Goal: Task Accomplishment & Management: Manage account settings

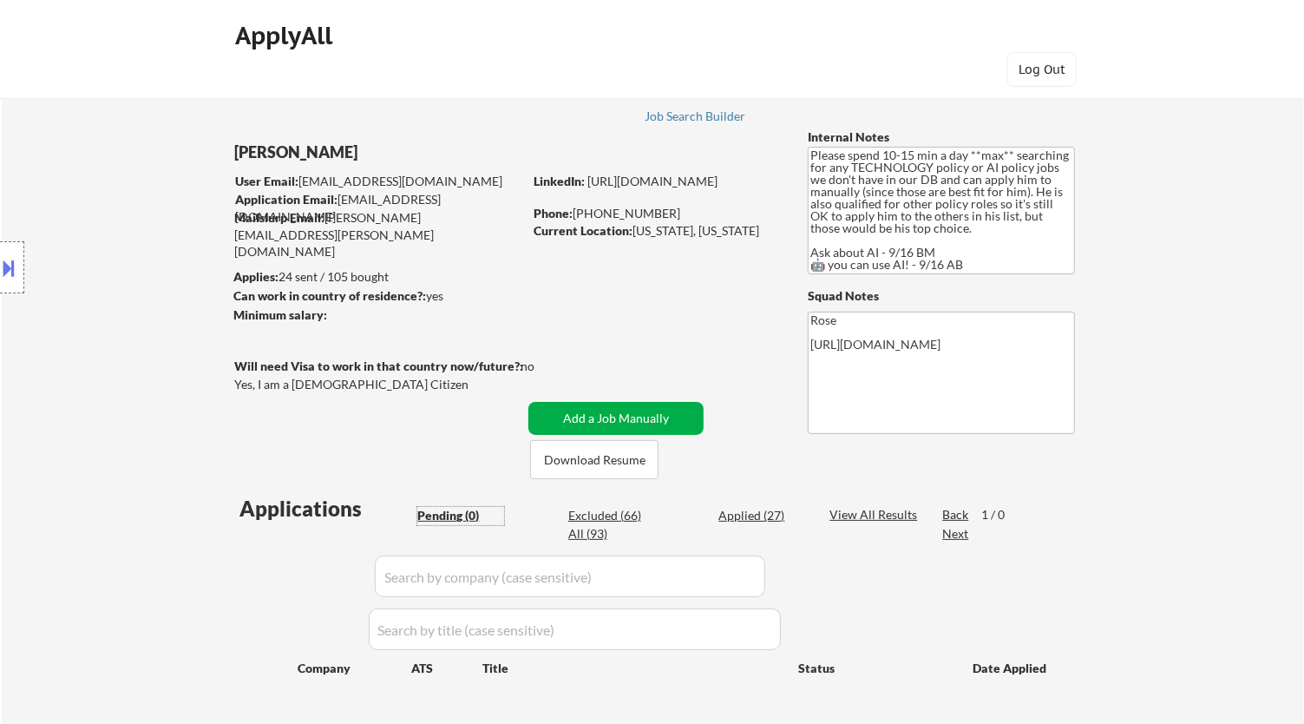
click at [593, 417] on button "Add a Job Manually" at bounding box center [616, 418] width 175 height 33
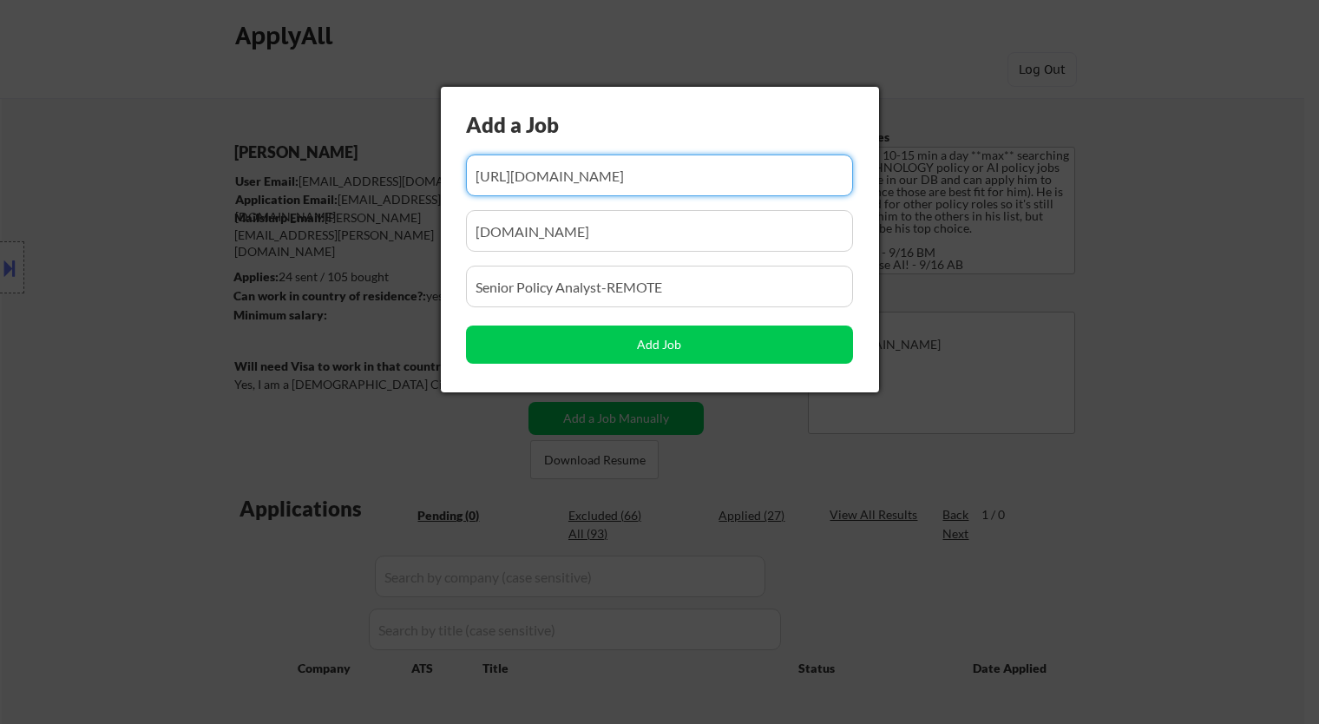
drag, startPoint x: 737, startPoint y: 172, endPoint x: 718, endPoint y: 172, distance: 19.1
click at [718, 172] on input "input" at bounding box center [659, 175] width 387 height 42
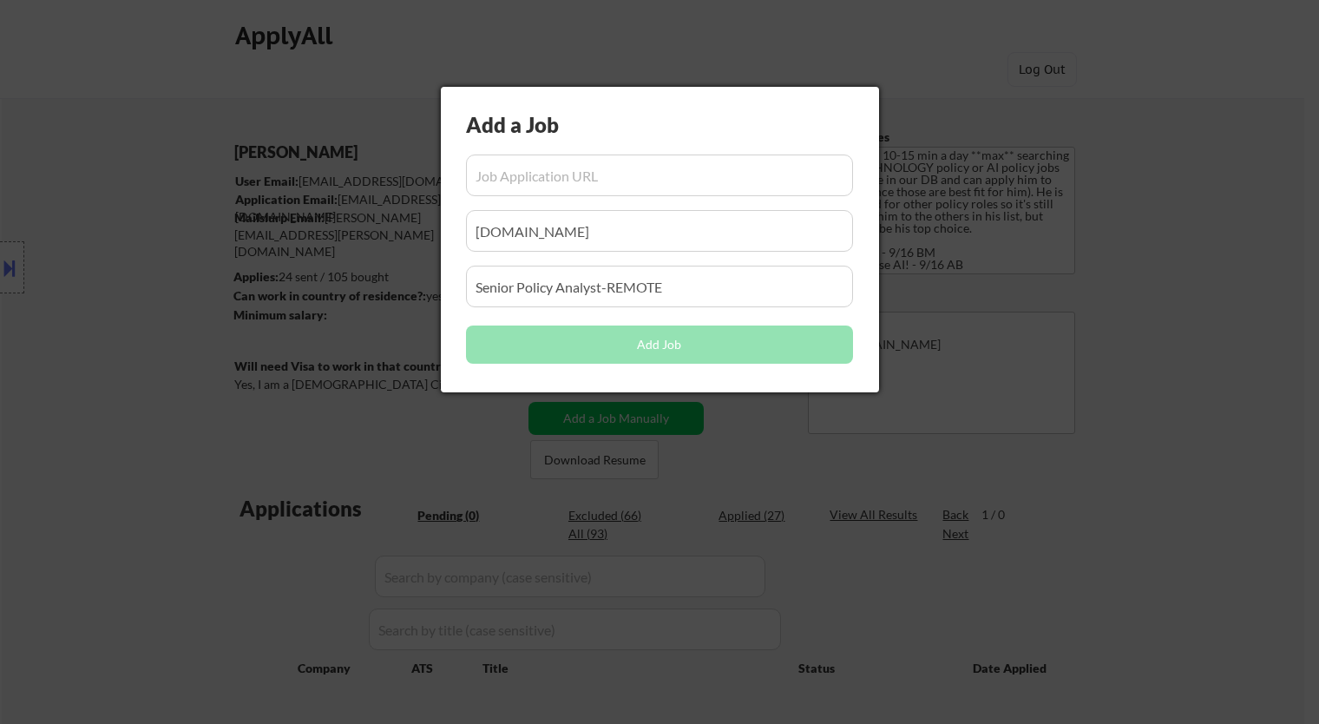
click at [621, 172] on input "input" at bounding box center [659, 175] width 387 height 42
paste input "https://apply.workable.com/compassion-in-world-farming-inc/j/B04F694D61/"
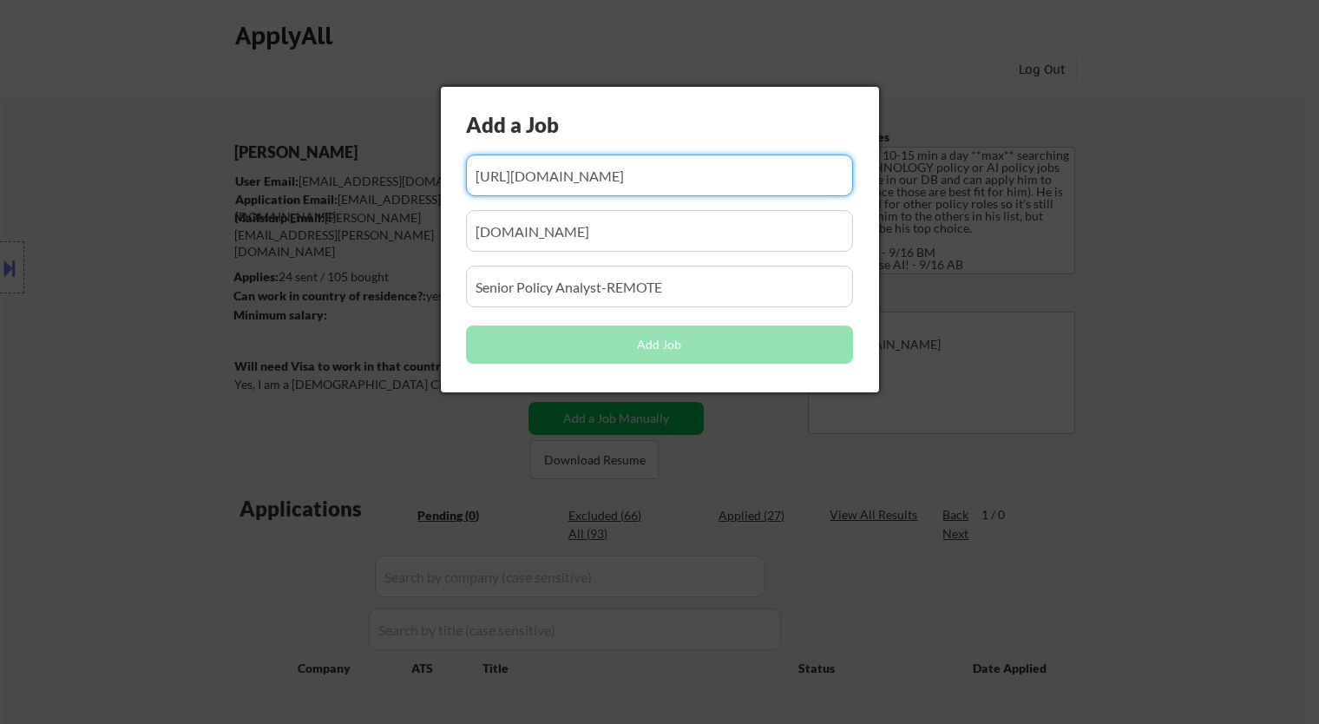
scroll to position [0, 104]
type input "https://apply.workable.com/compassion-in-world-farming-inc/j/B04F694D61/"
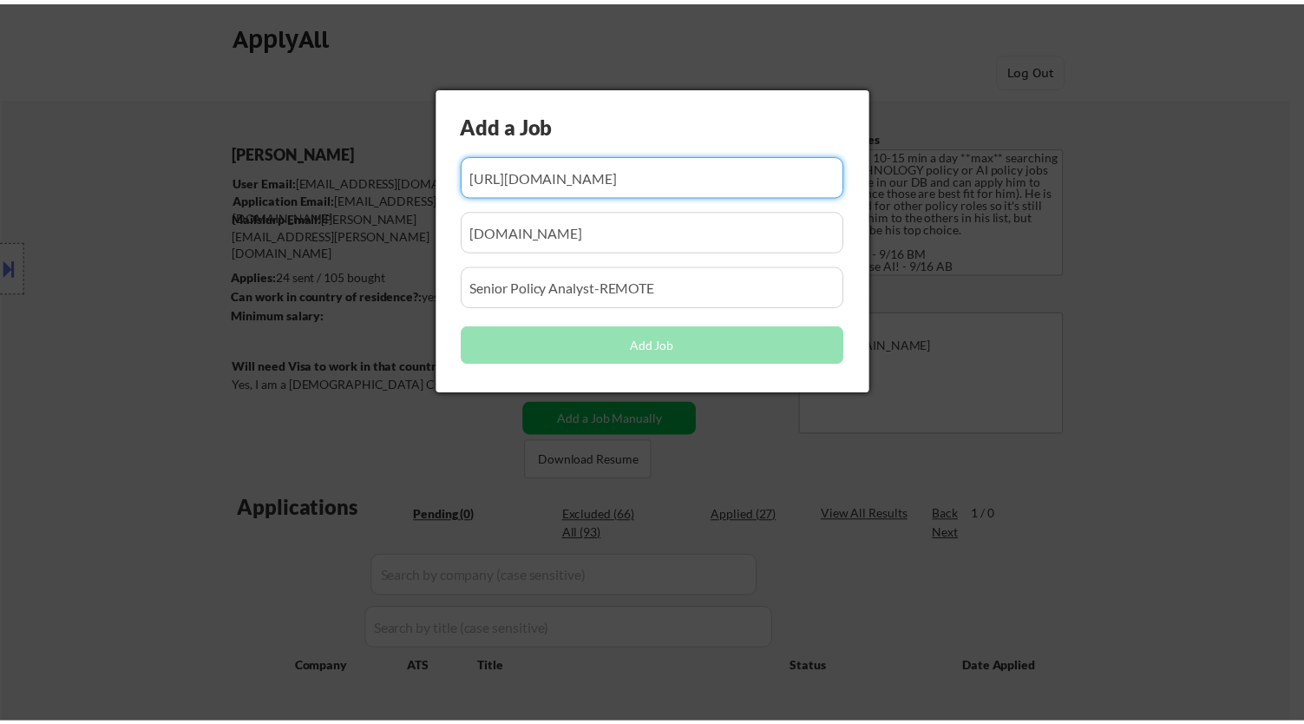
scroll to position [0, 0]
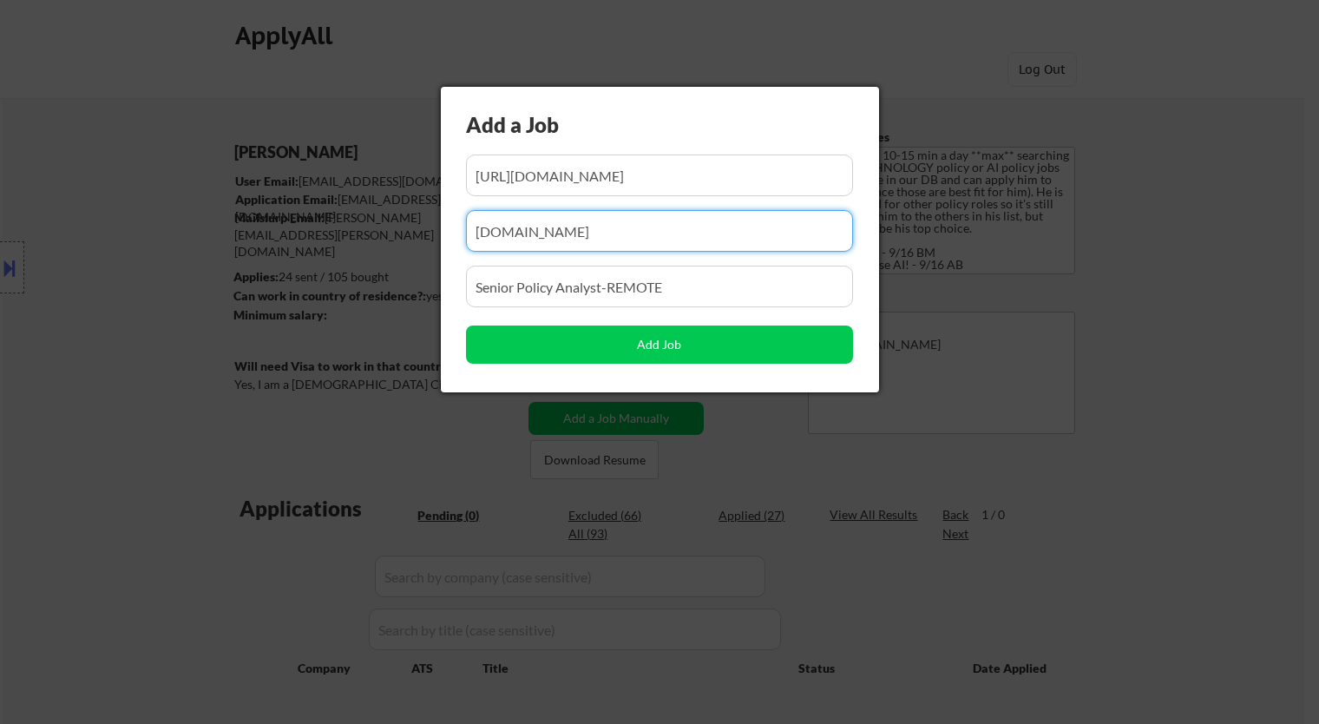
drag, startPoint x: 489, startPoint y: 230, endPoint x: 305, endPoint y: 226, distance: 184.0
click at [308, 226] on body "← Return to /applysquad Mailslurp Inbox Job Search Builder Jeremy Pesner User E…" at bounding box center [659, 362] width 1319 height 724
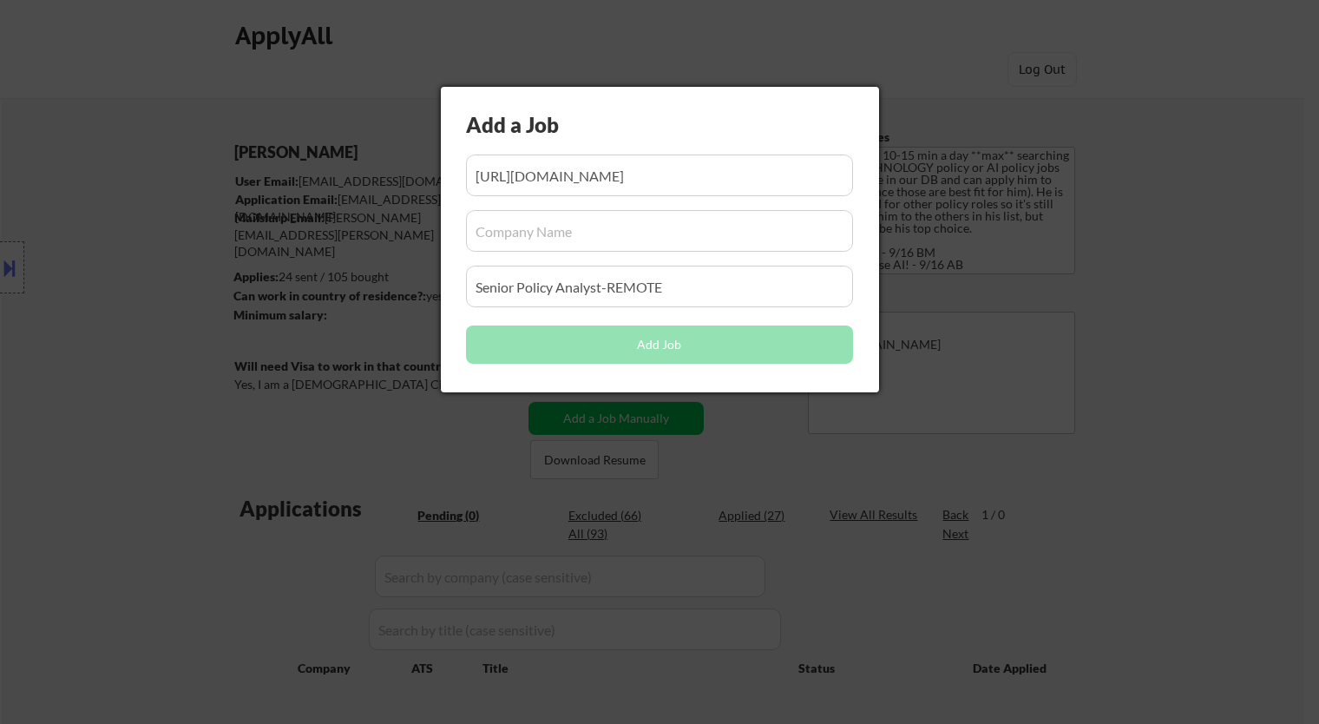
click at [561, 236] on input "input" at bounding box center [659, 231] width 387 height 42
paste input "compassion-in-world-farming-inc"
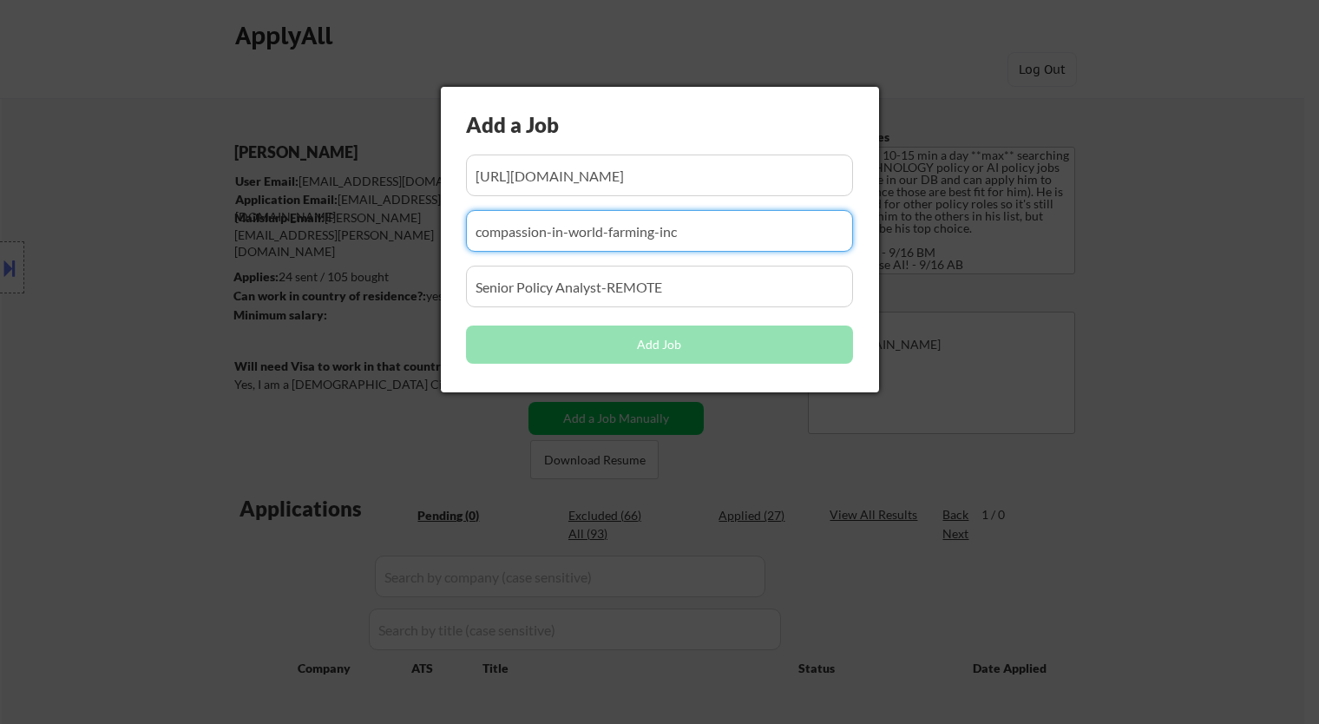
type input "compassion-in-world-farming-inc"
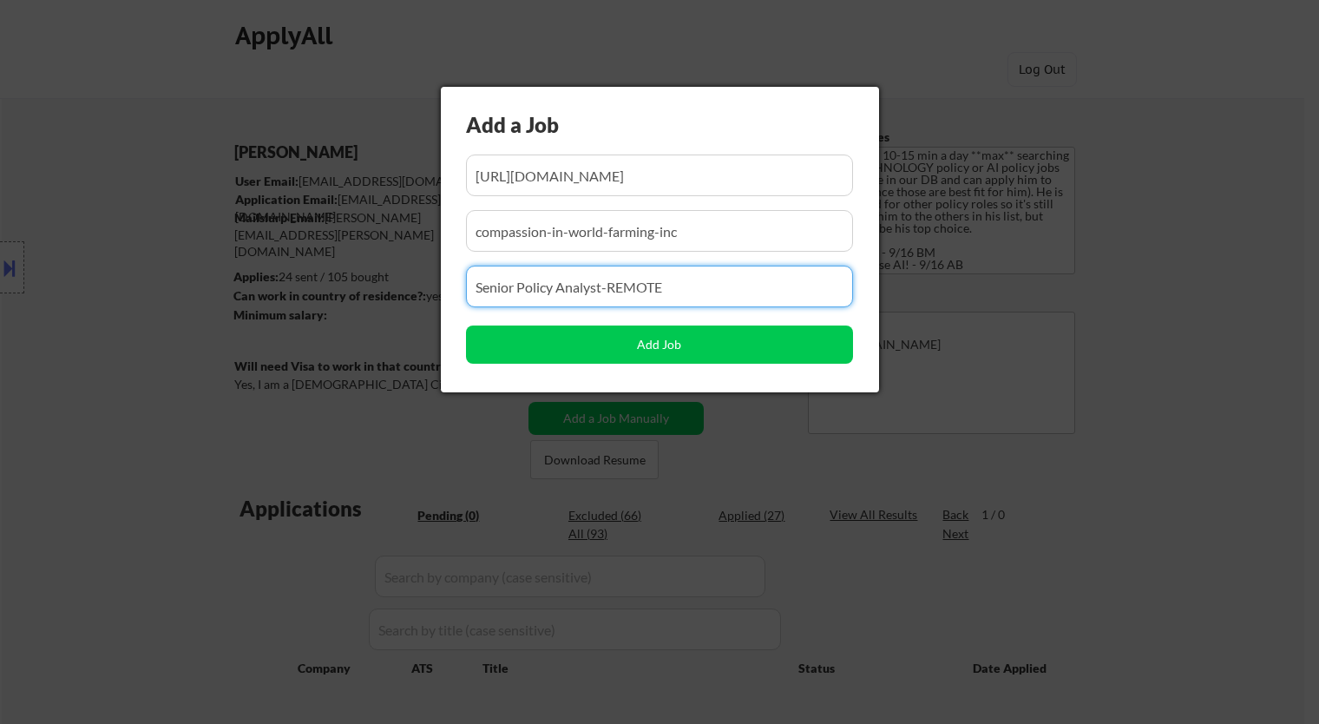
drag, startPoint x: 718, startPoint y: 287, endPoint x: 149, endPoint y: 265, distance: 568.9
click at [133, 273] on body "← Return to /applysquad Mailslurp Inbox Job Search Builder Jeremy Pesner User E…" at bounding box center [659, 362] width 1319 height 724
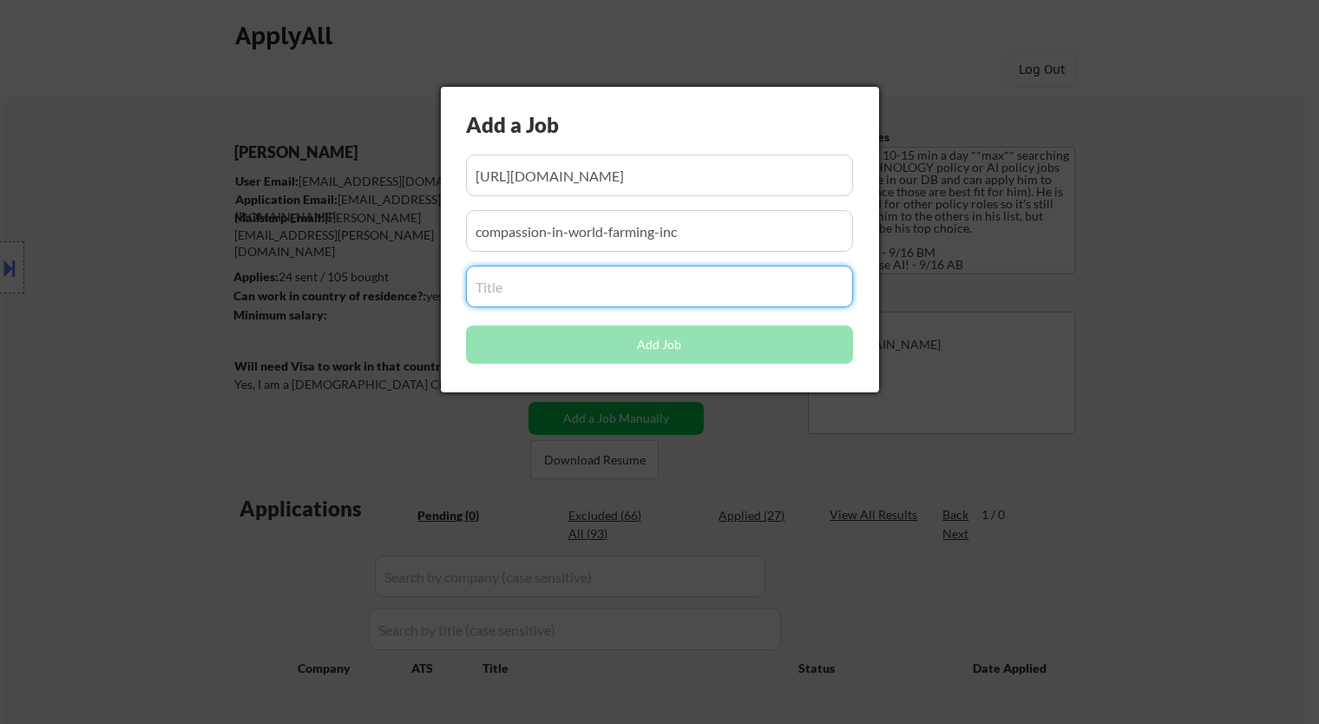
click at [605, 298] on input "input" at bounding box center [659, 287] width 387 height 42
paste input "Senior Manager of Policy"
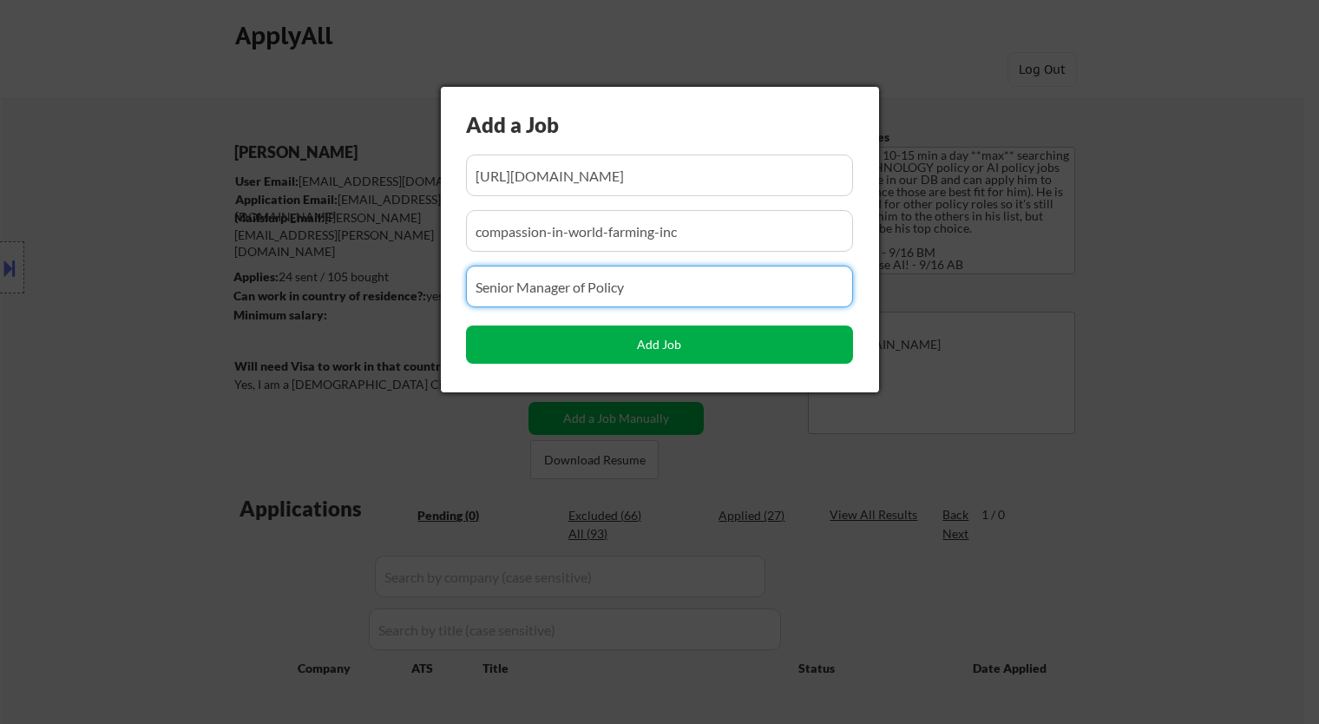
type input "Senior Manager of Policy"
click at [662, 338] on button "Add Job" at bounding box center [659, 344] width 387 height 38
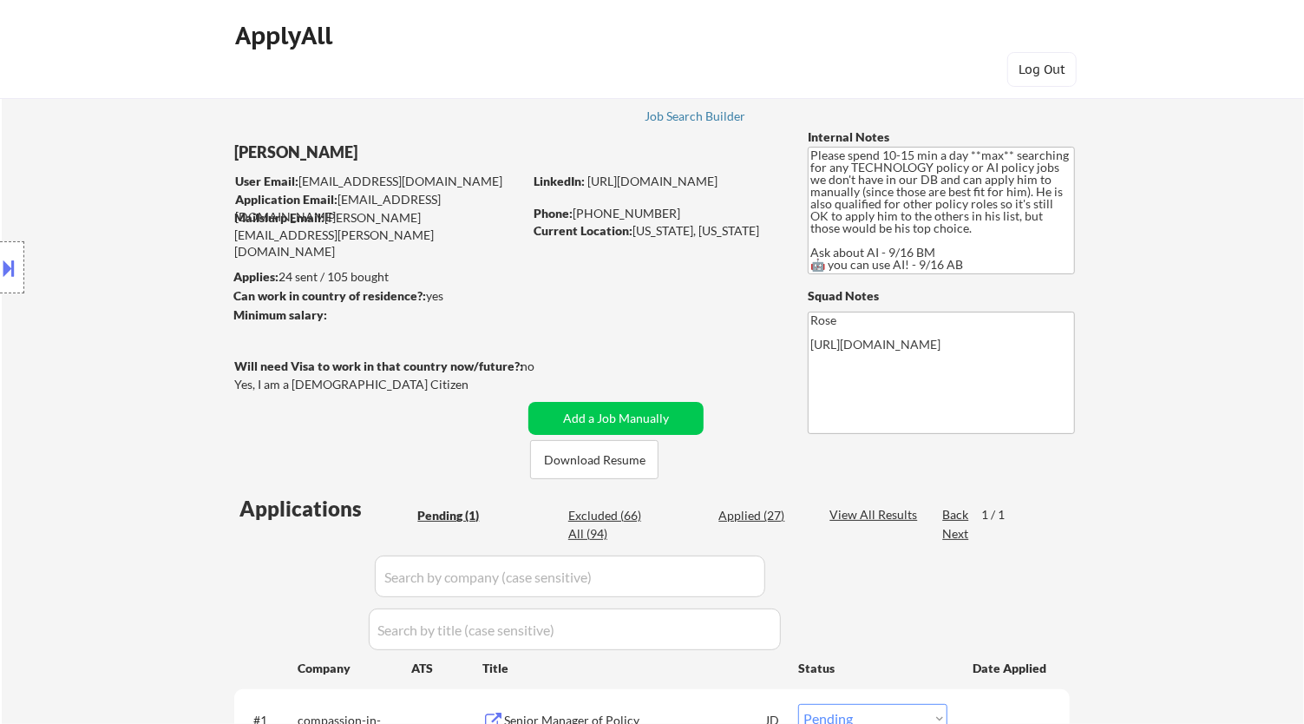
scroll to position [193, 0]
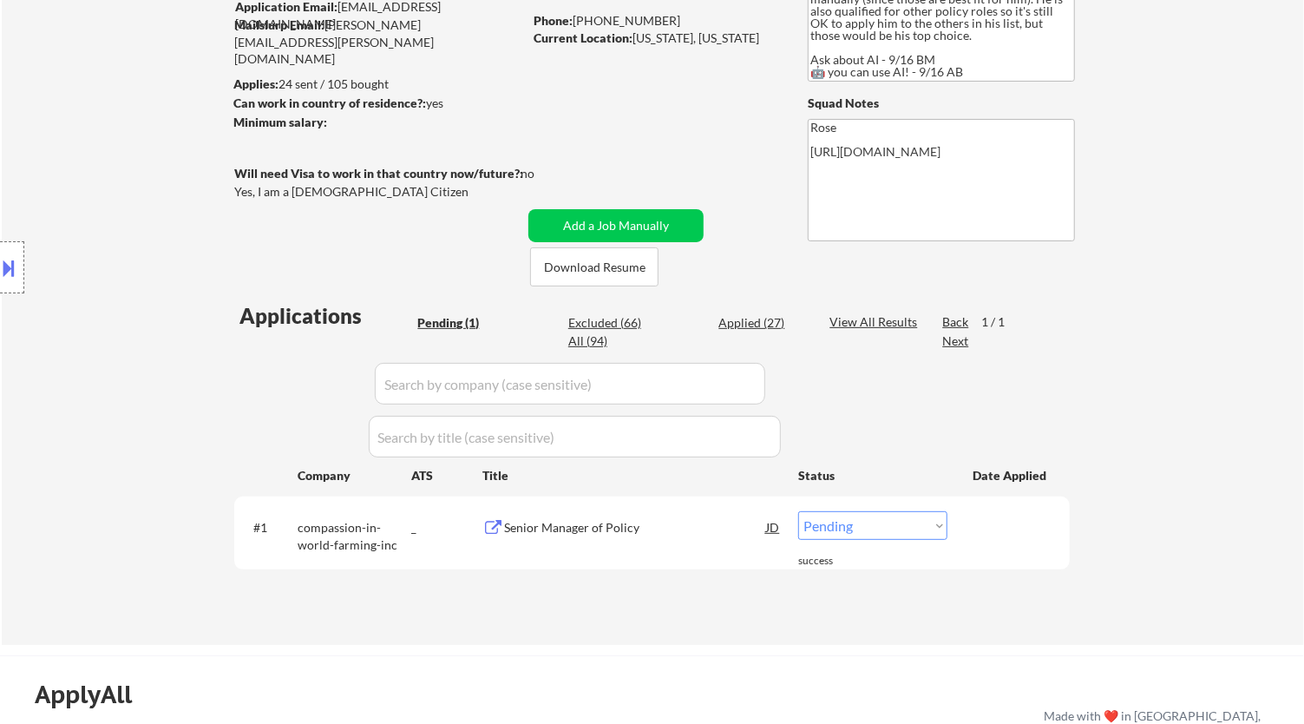
click at [866, 527] on select "Choose an option... Pending Applied Excluded (Questions) Excluded (Expired) Exc…" at bounding box center [872, 525] width 149 height 29
select select ""applied""
click at [798, 511] on select "Choose an option... Pending Applied Excluded (Questions) Excluded (Expired) Exc…" at bounding box center [872, 525] width 149 height 29
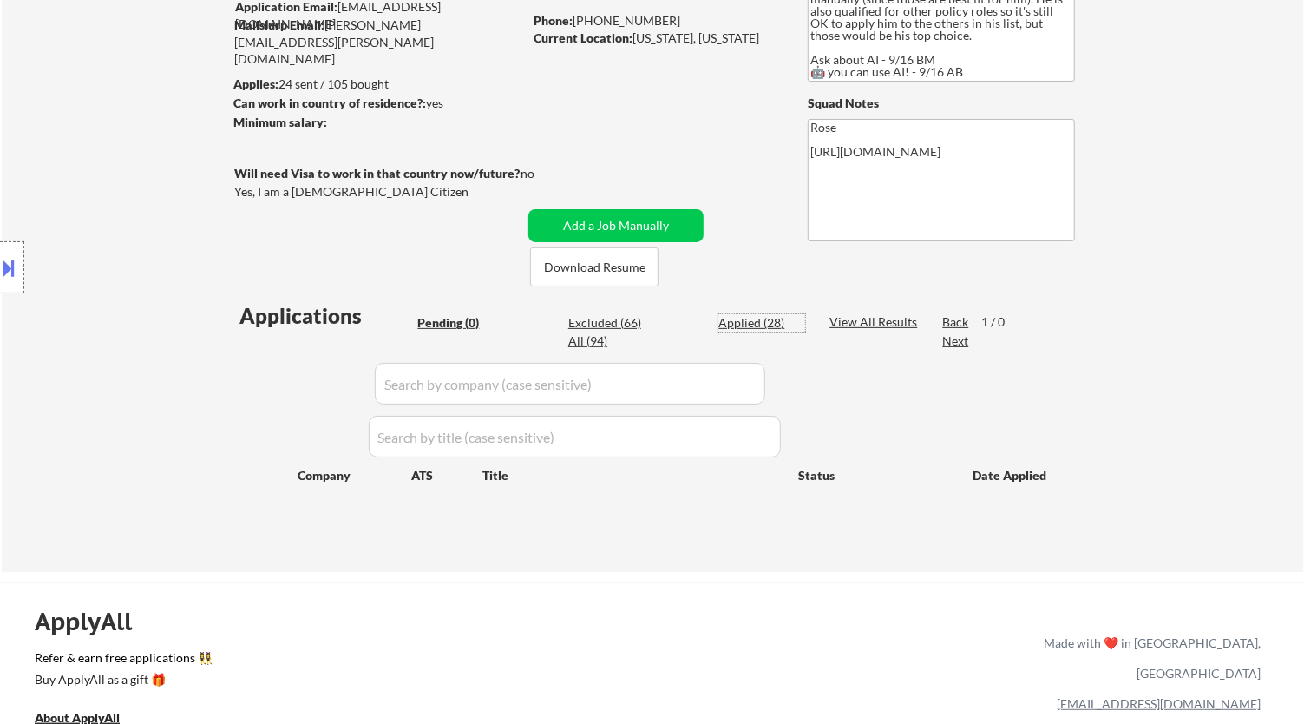
click at [732, 323] on div "Applied (28)" at bounding box center [762, 322] width 87 height 17
select select ""applied""
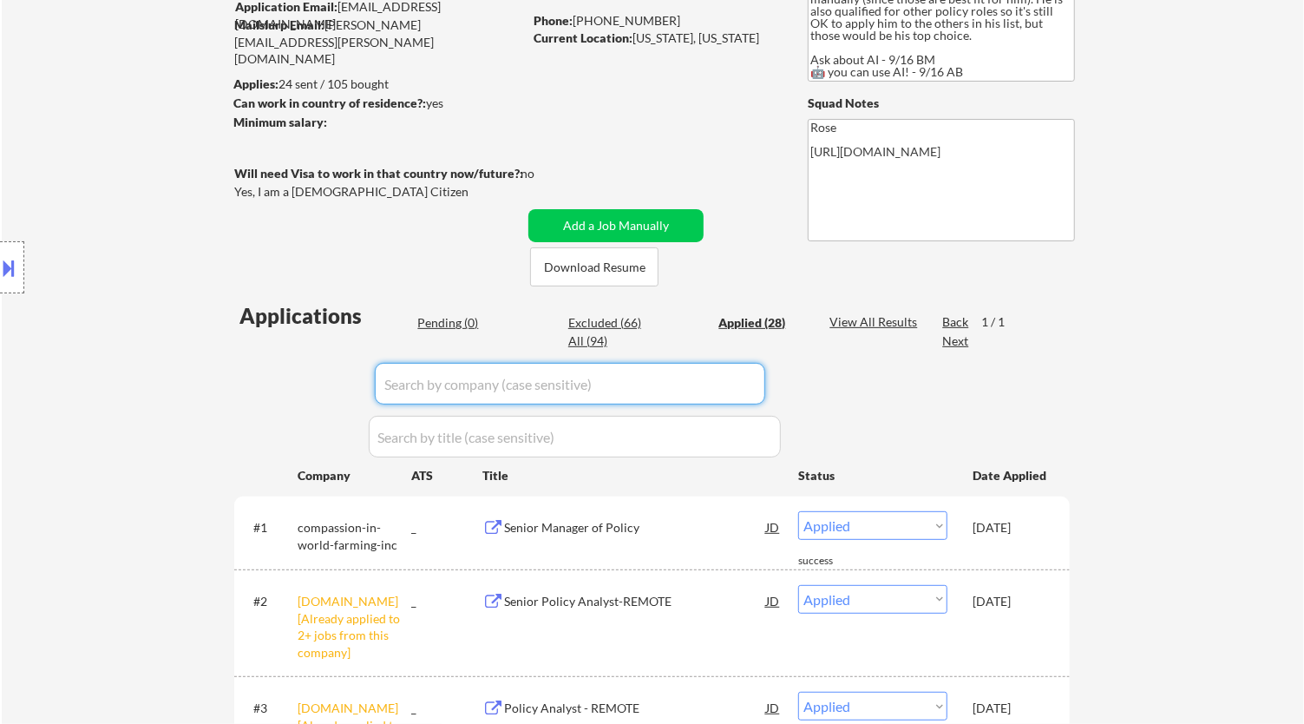
click at [745, 385] on input "input" at bounding box center [570, 384] width 391 height 42
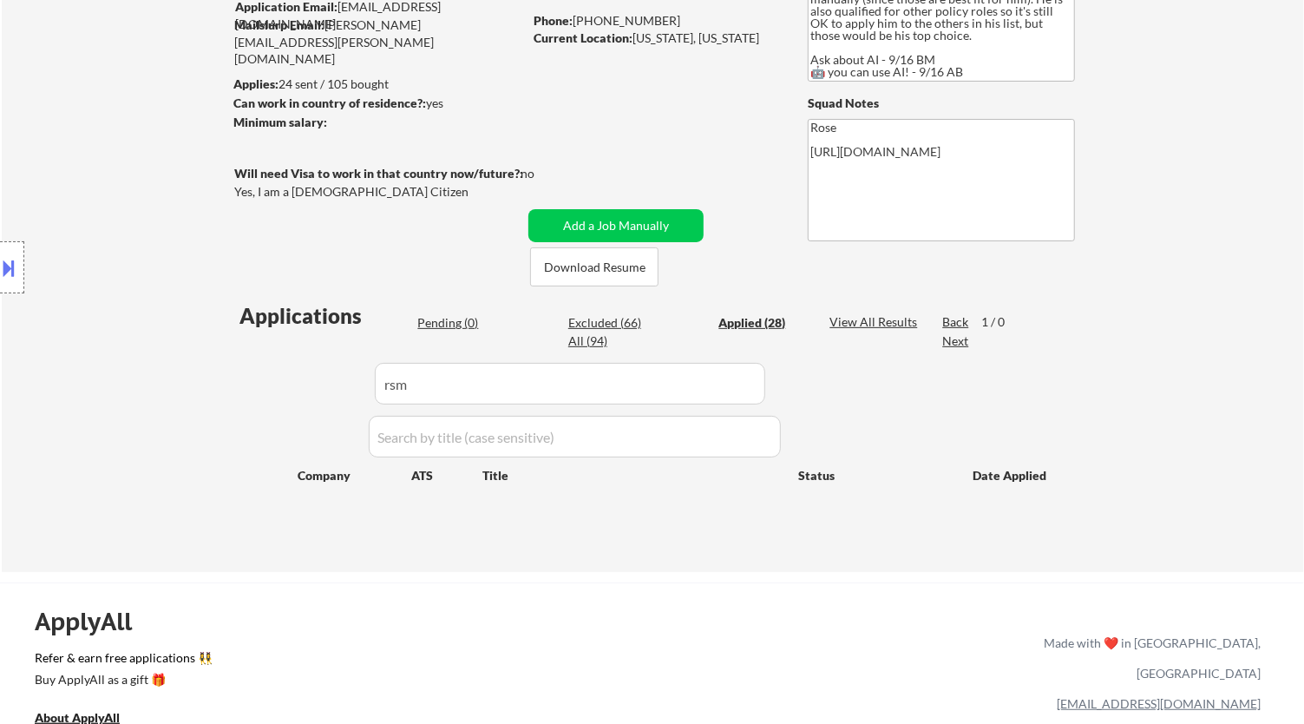
click at [557, 379] on input "input" at bounding box center [570, 384] width 391 height 42
drag, startPoint x: 485, startPoint y: 378, endPoint x: 336, endPoint y: 395, distance: 150.2
click at [336, 392] on div "Applications Pending (0) Excluded (66) Applied (28) All (94) View All Results B…" at bounding box center [652, 420] width 836 height 238
paste input "rsmcareers"
type input "rsmcareers"
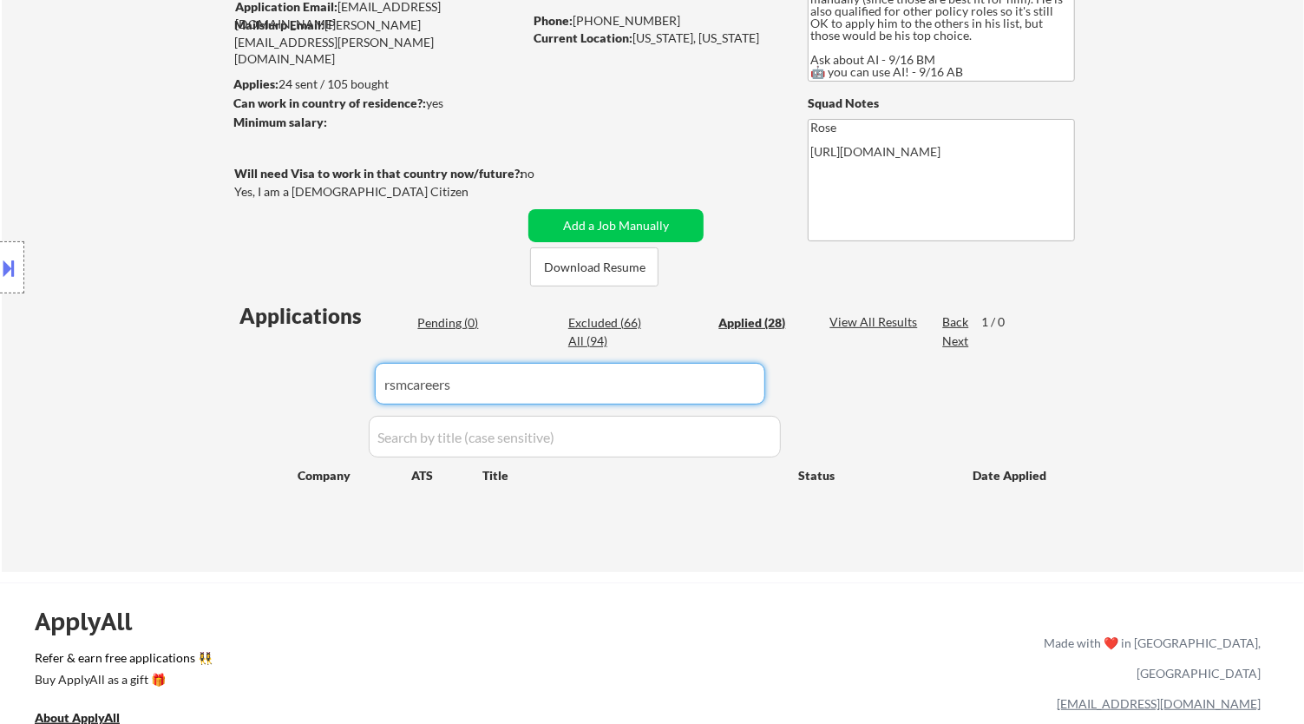
drag, startPoint x: 530, startPoint y: 374, endPoint x: 302, endPoint y: 378, distance: 228.3
click at [302, 378] on body "← Return to /applysquad Mailslurp Inbox Job Search Builder Jeremy Pesner User E…" at bounding box center [652, 169] width 1304 height 724
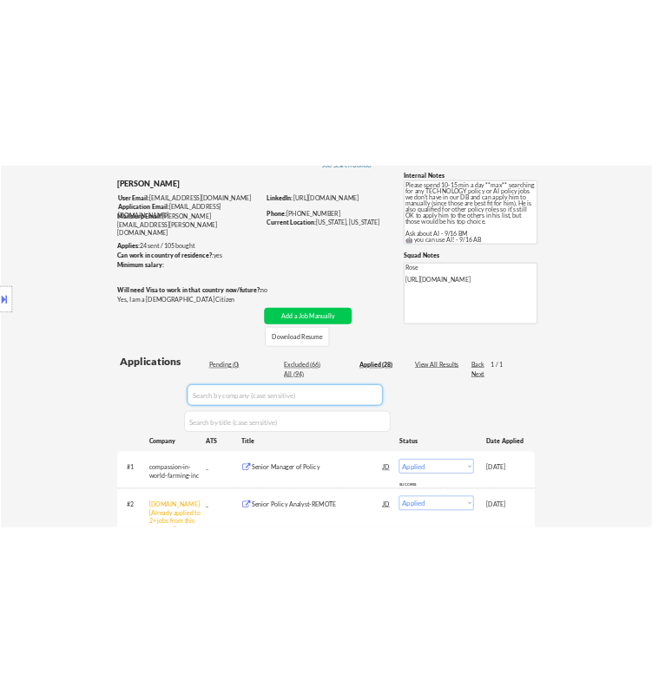
scroll to position [96, 0]
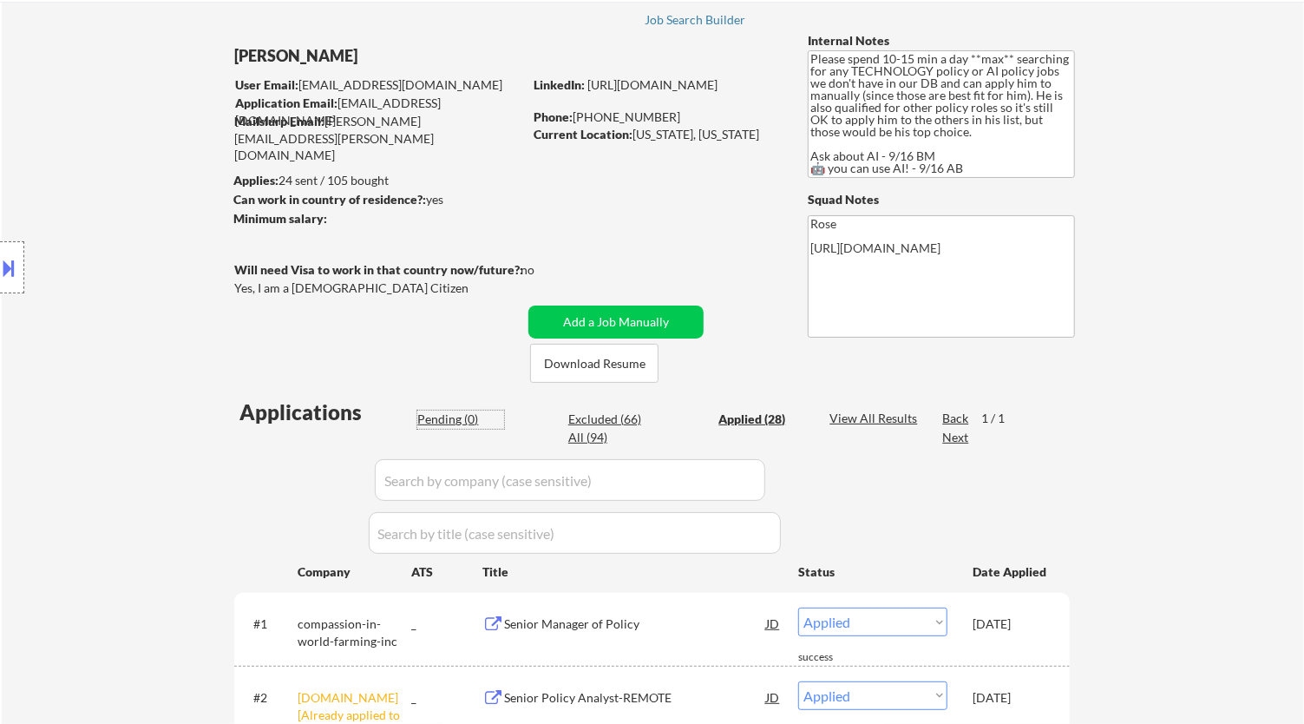
click at [450, 418] on div "Pending (0)" at bounding box center [460, 418] width 87 height 17
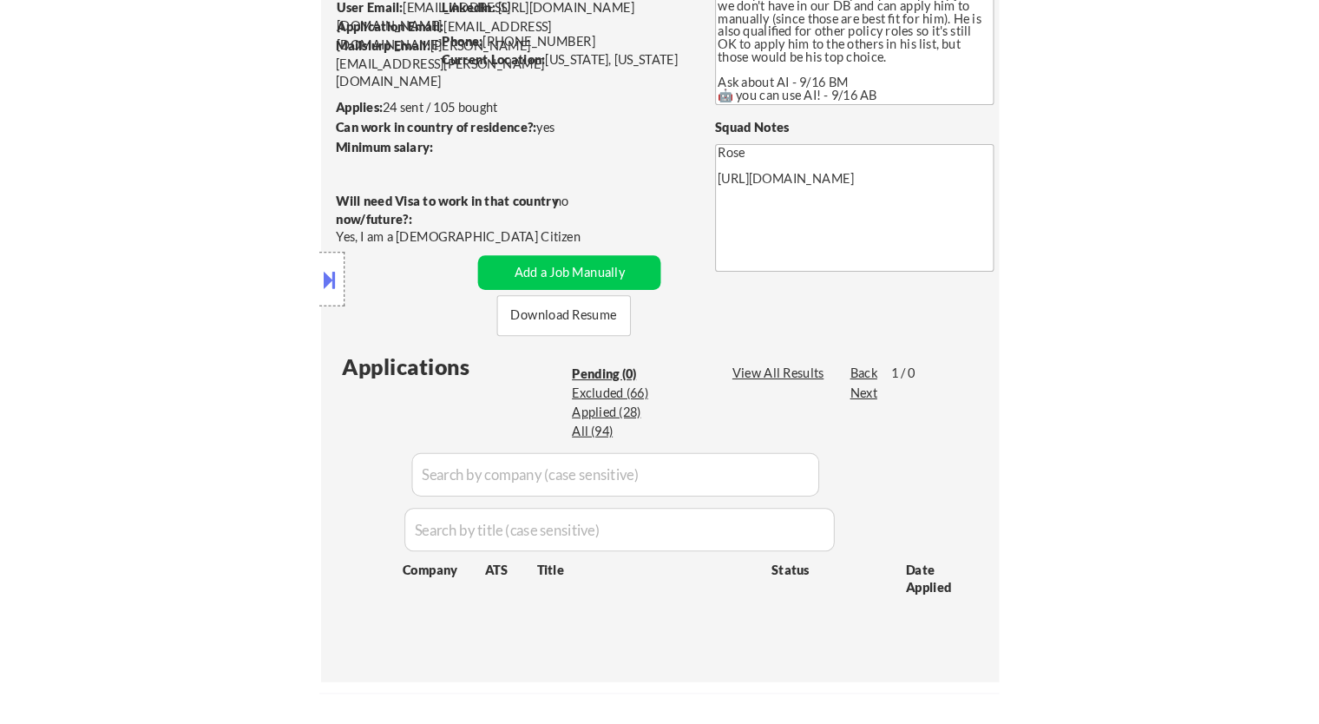
scroll to position [193, 0]
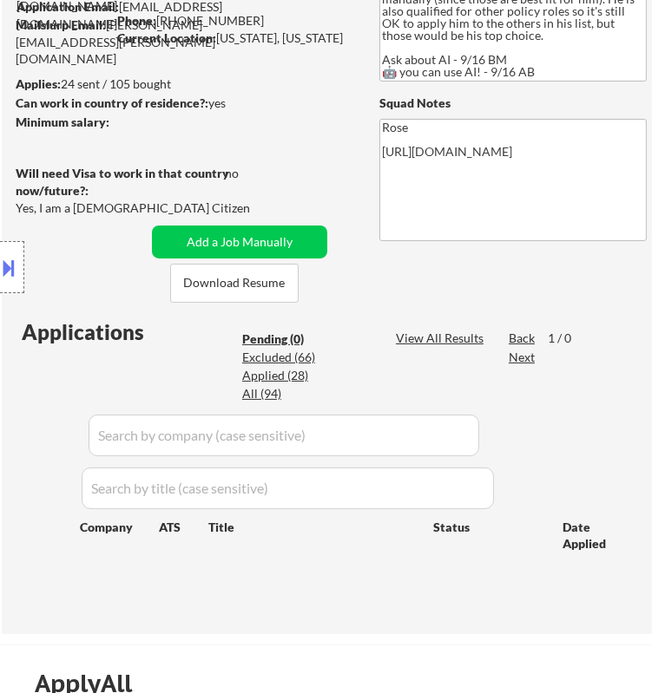
click at [261, 237] on div "Location Inclusions: Arlington, VA Alexandria, VA Bethesda, MD Silver Spring, M…" at bounding box center [155, 268] width 311 height 322
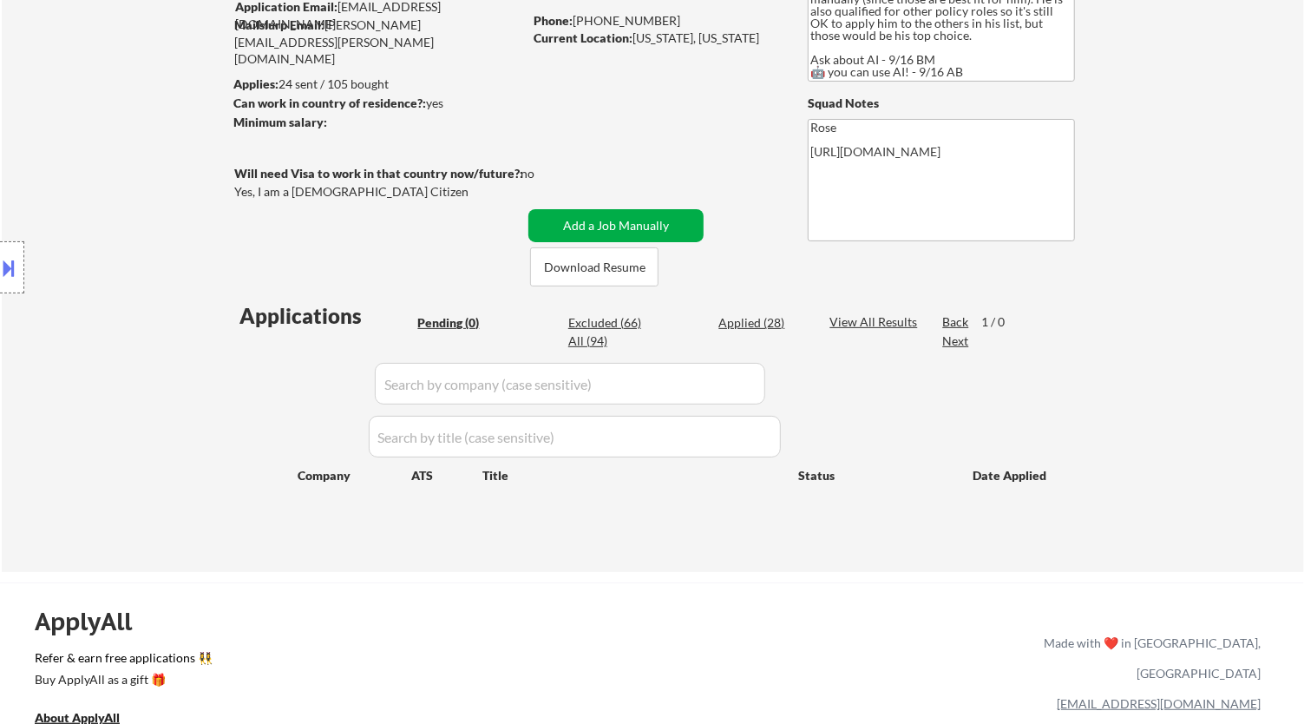
click at [638, 216] on button "Add a Job Manually" at bounding box center [616, 225] width 175 height 33
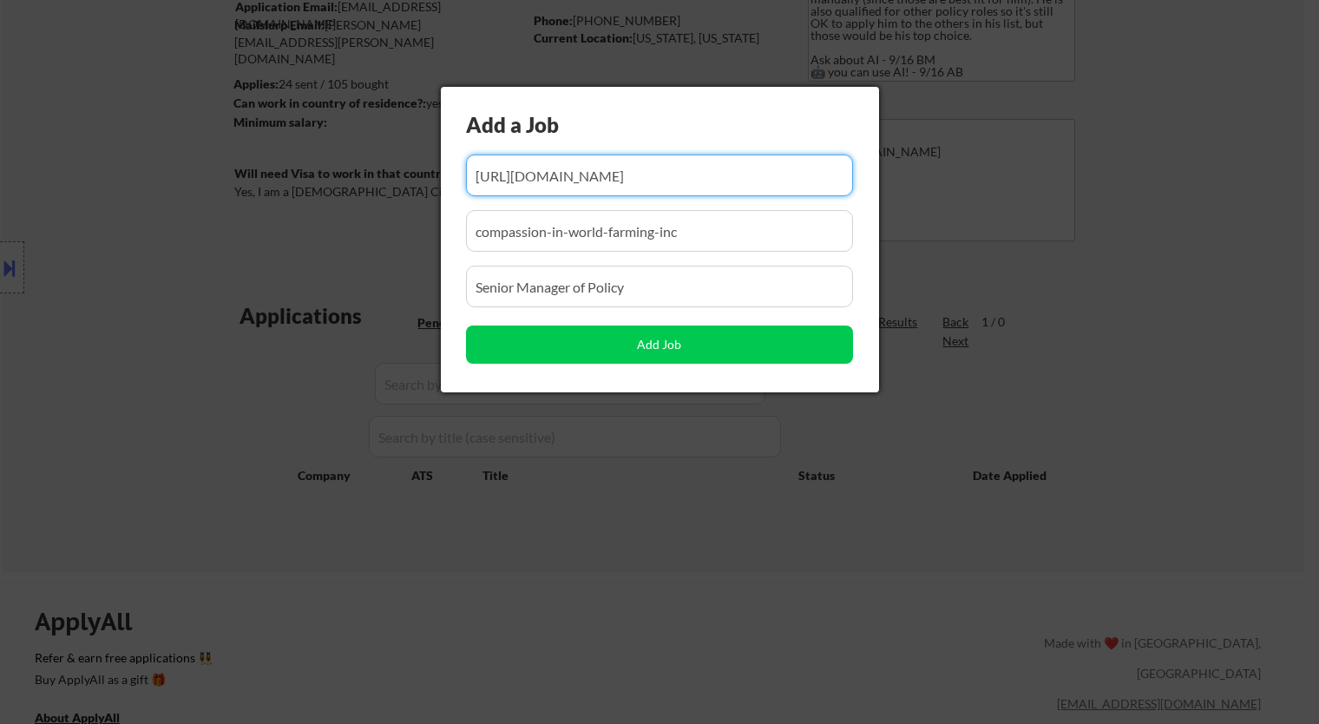
scroll to position [0, 104]
click at [594, 181] on input "input" at bounding box center [659, 175] width 387 height 42
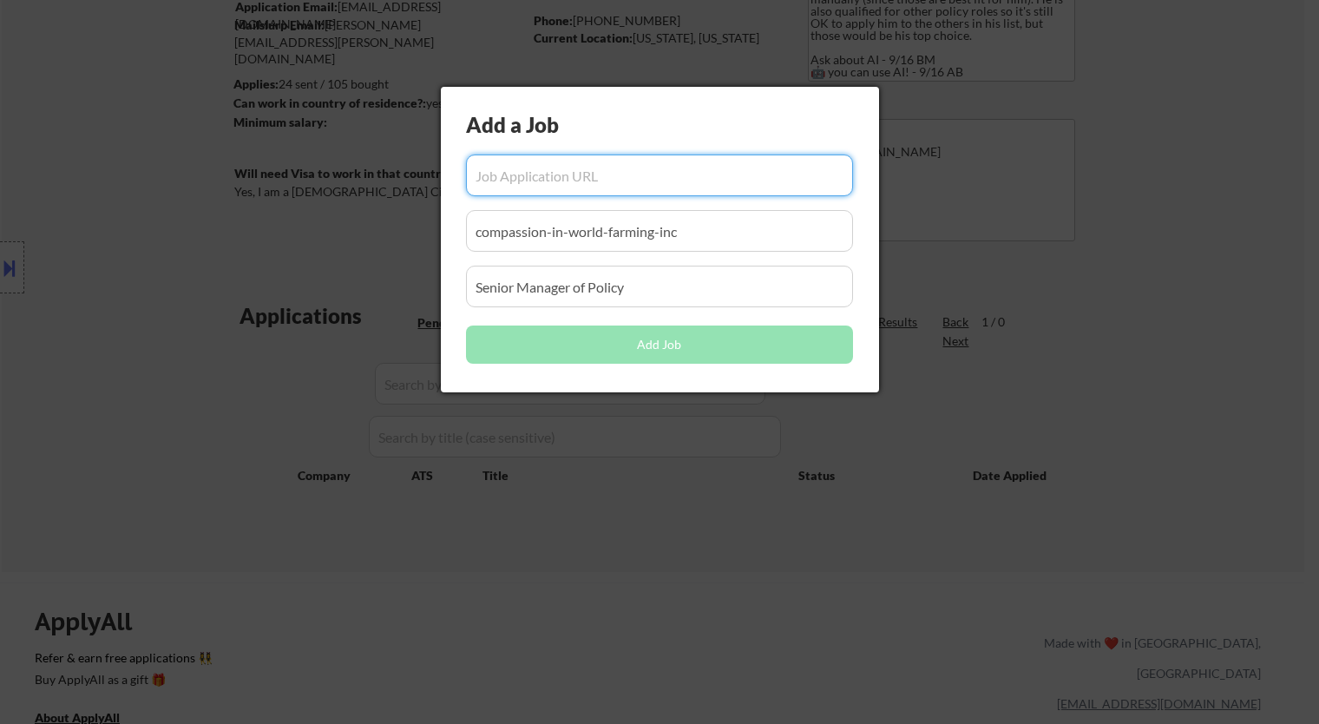
scroll to position [0, 0]
click at [553, 178] on input "input" at bounding box center [659, 175] width 387 height 42
paste input "https://rsm.wd1.myworkdayjobs.com/rsmcareers/job/remote/talent-compliance--esca…"
type input "https://rsm.wd1.myworkdayjobs.com/rsmcareers/job/remote/talent-compliance--esca…"
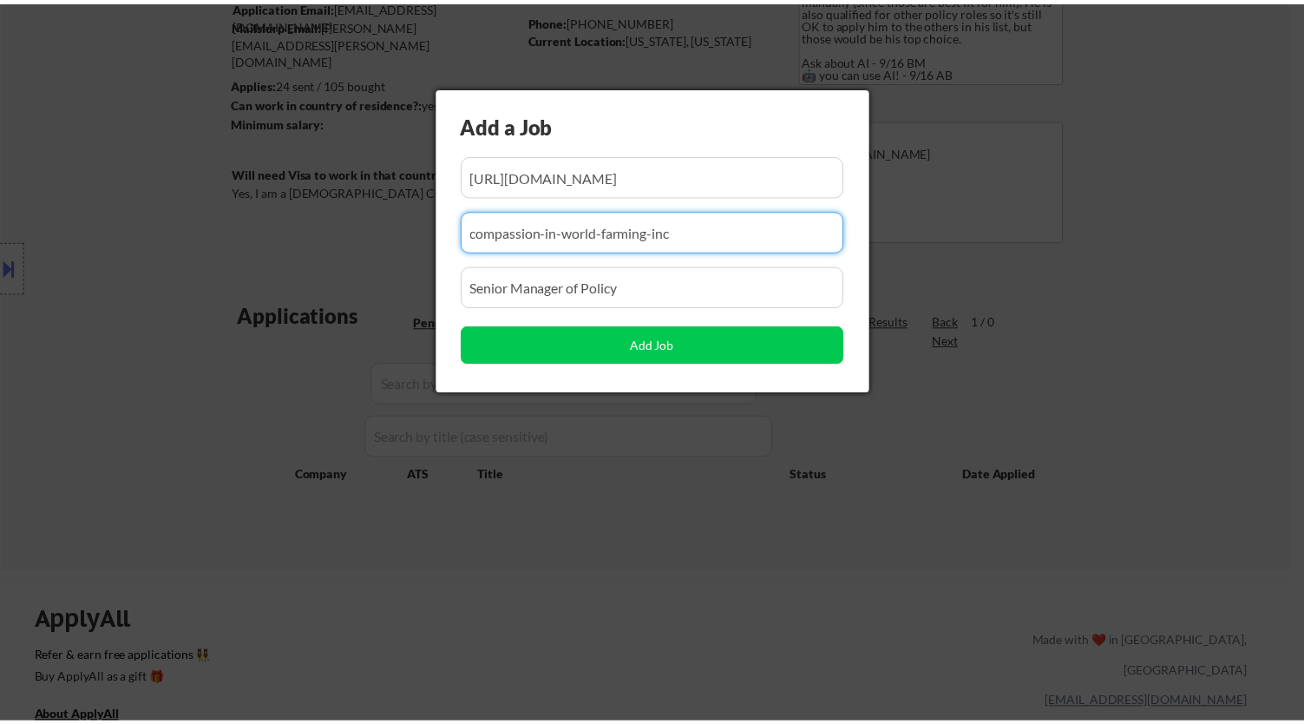
scroll to position [0, 0]
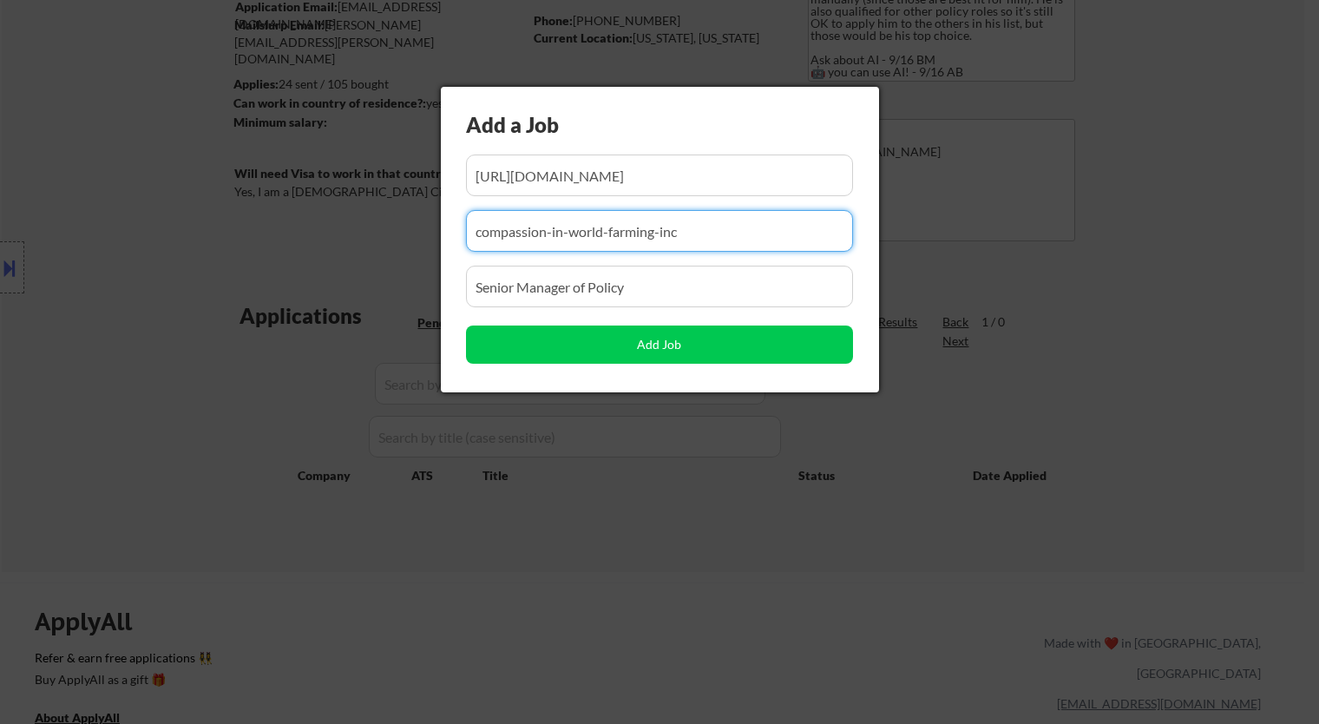
drag, startPoint x: 649, startPoint y: 237, endPoint x: 378, endPoint y: 243, distance: 271.7
click at [370, 255] on body "← Return to /applysquad Mailslurp Inbox Job Search Builder Jeremy Pesner User E…" at bounding box center [659, 169] width 1319 height 724
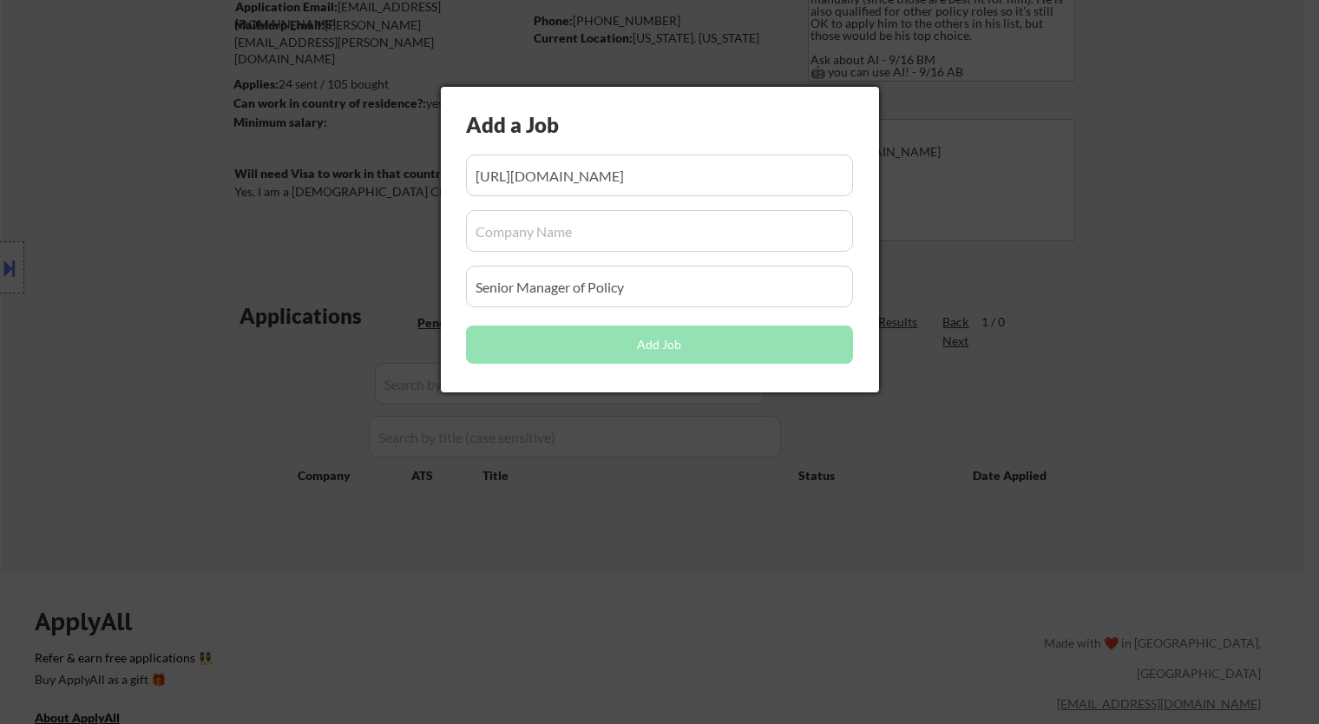
click at [649, 235] on input "input" at bounding box center [659, 231] width 387 height 42
paste input "rsm.wd1.myworkdayjobs.com/rsmcareers"
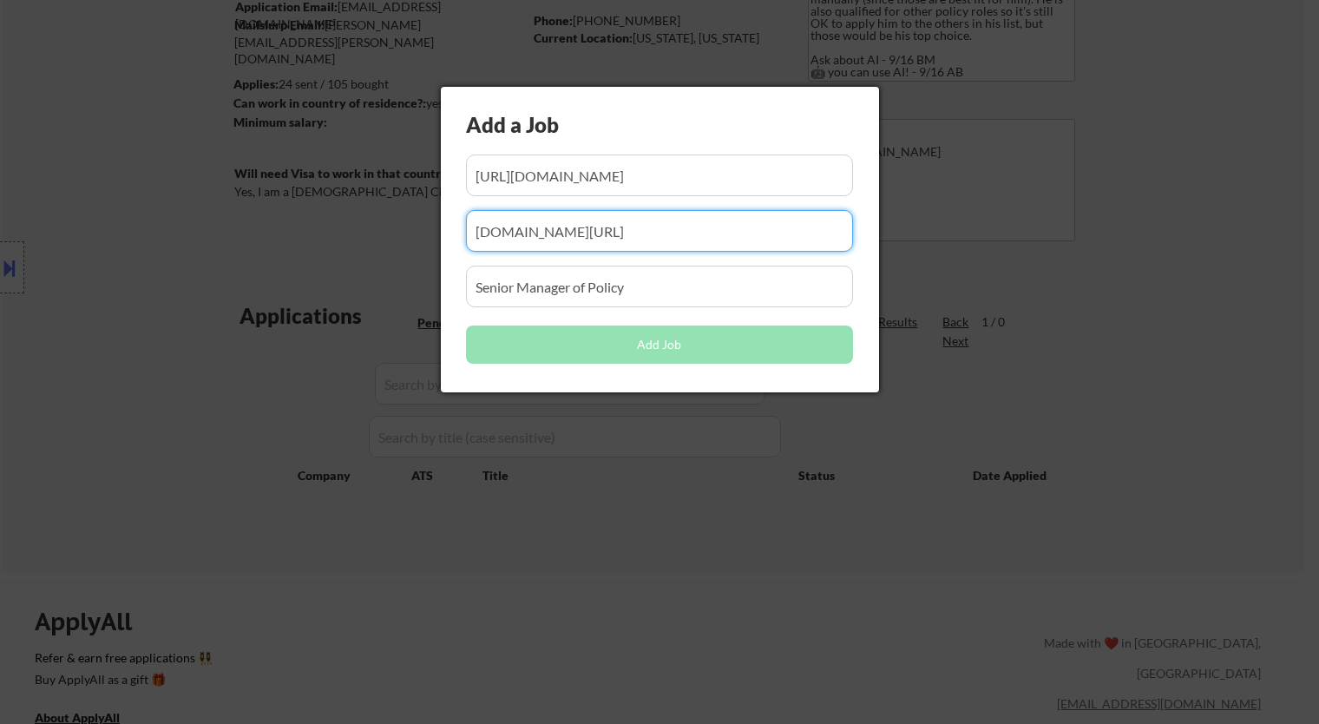
type input "rsm.wd1.myworkdayjobs.com/rsmcareers"
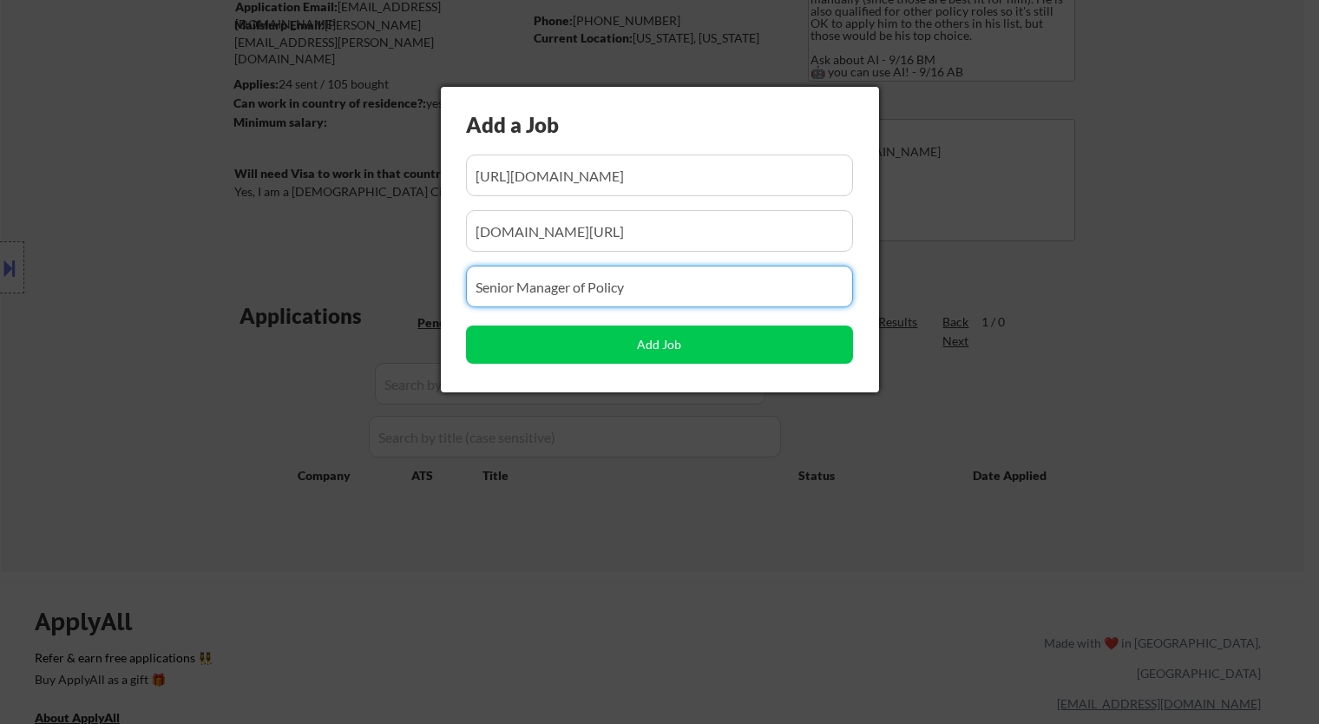
drag, startPoint x: 653, startPoint y: 285, endPoint x: 382, endPoint y: 299, distance: 271.2
click at [382, 300] on body "← Return to /applysquad Mailslurp Inbox Job Search Builder Jeremy Pesner User E…" at bounding box center [659, 169] width 1319 height 724
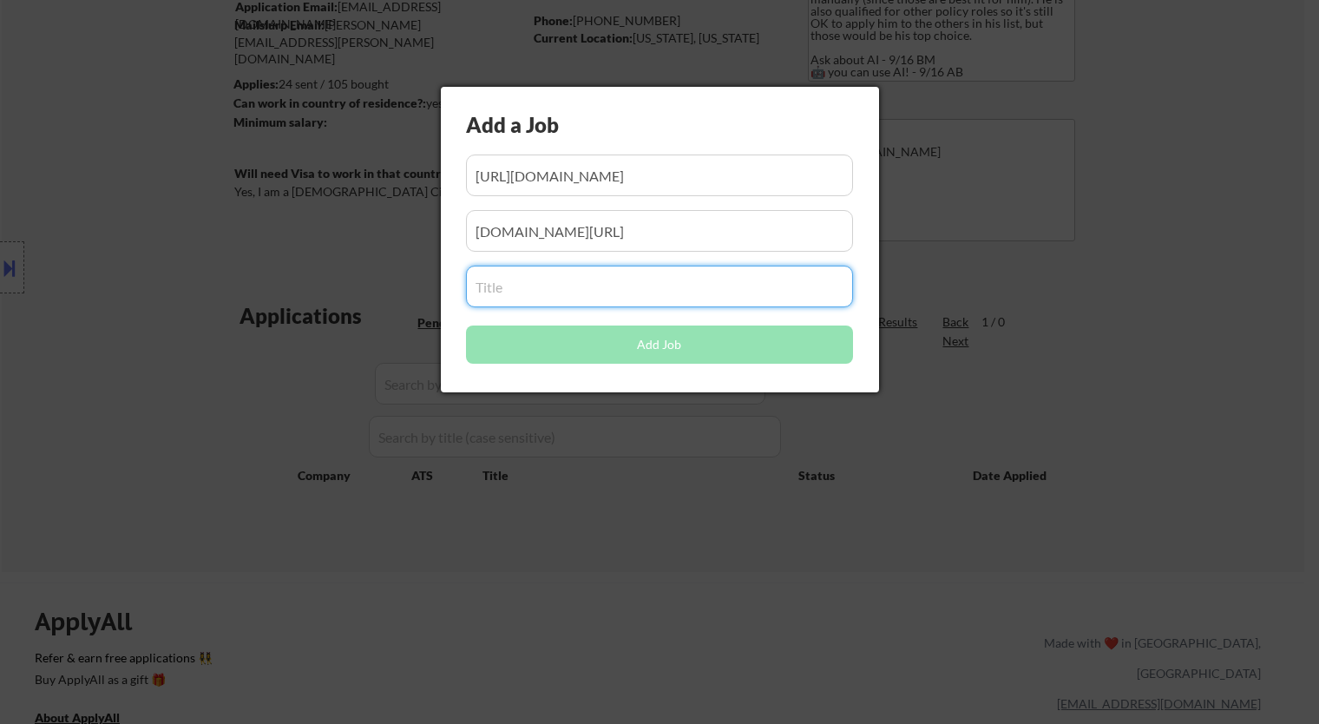
click at [670, 285] on input "input" at bounding box center [659, 287] width 387 height 42
paste input "Talent Compliance- Escalations and Policy Manager"
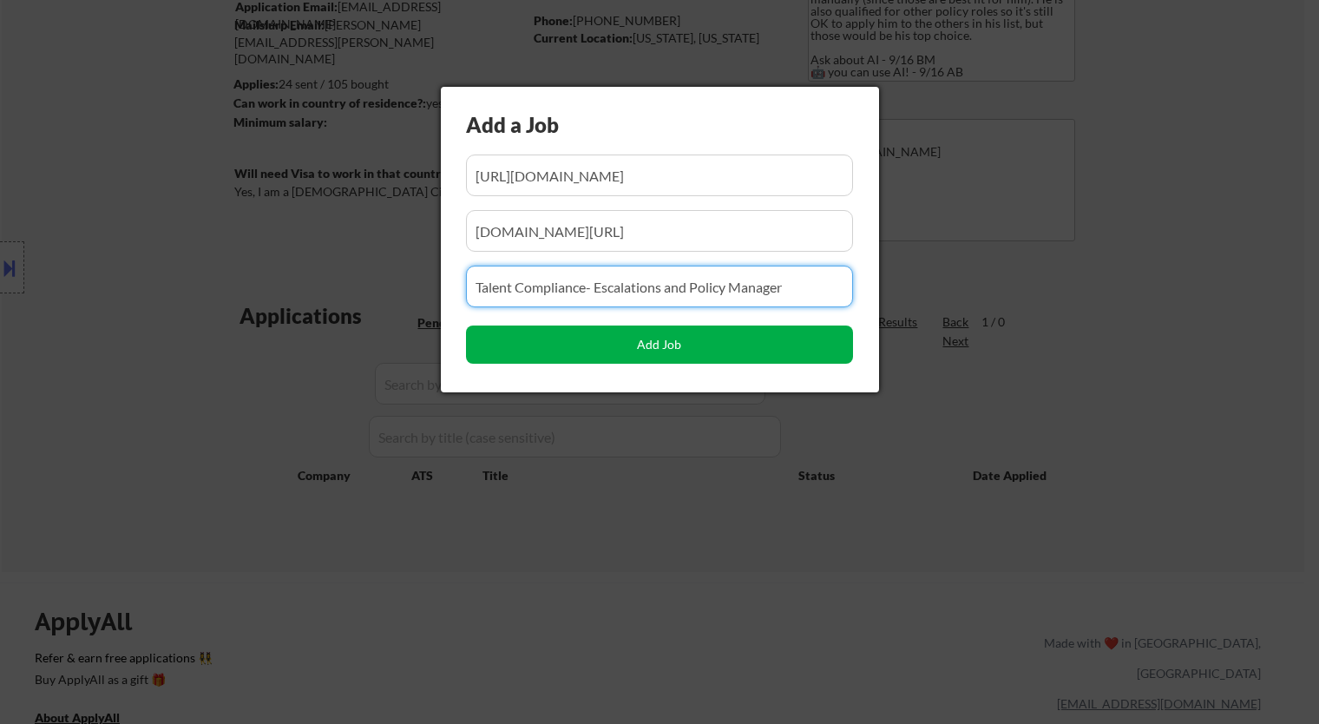
type input "Talent Compliance- Escalations and Policy Manager"
click at [664, 344] on button "Add Job" at bounding box center [659, 344] width 387 height 38
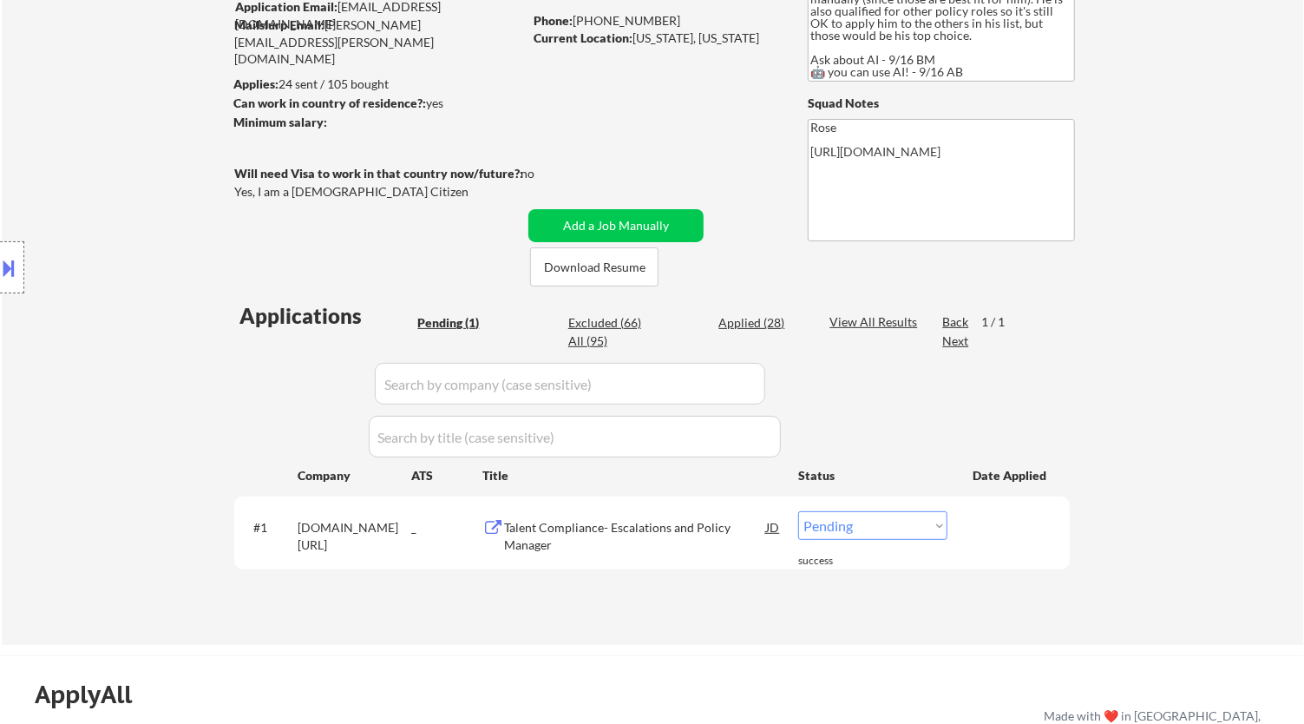
click at [834, 528] on select "Choose an option... Pending Applied Excluded (Questions) Excluded (Expired) Exc…" at bounding box center [872, 525] width 149 height 29
select select ""applied""
click at [798, 511] on select "Choose an option... Pending Applied Excluded (Questions) Excluded (Expired) Exc…" at bounding box center [872, 525] width 149 height 29
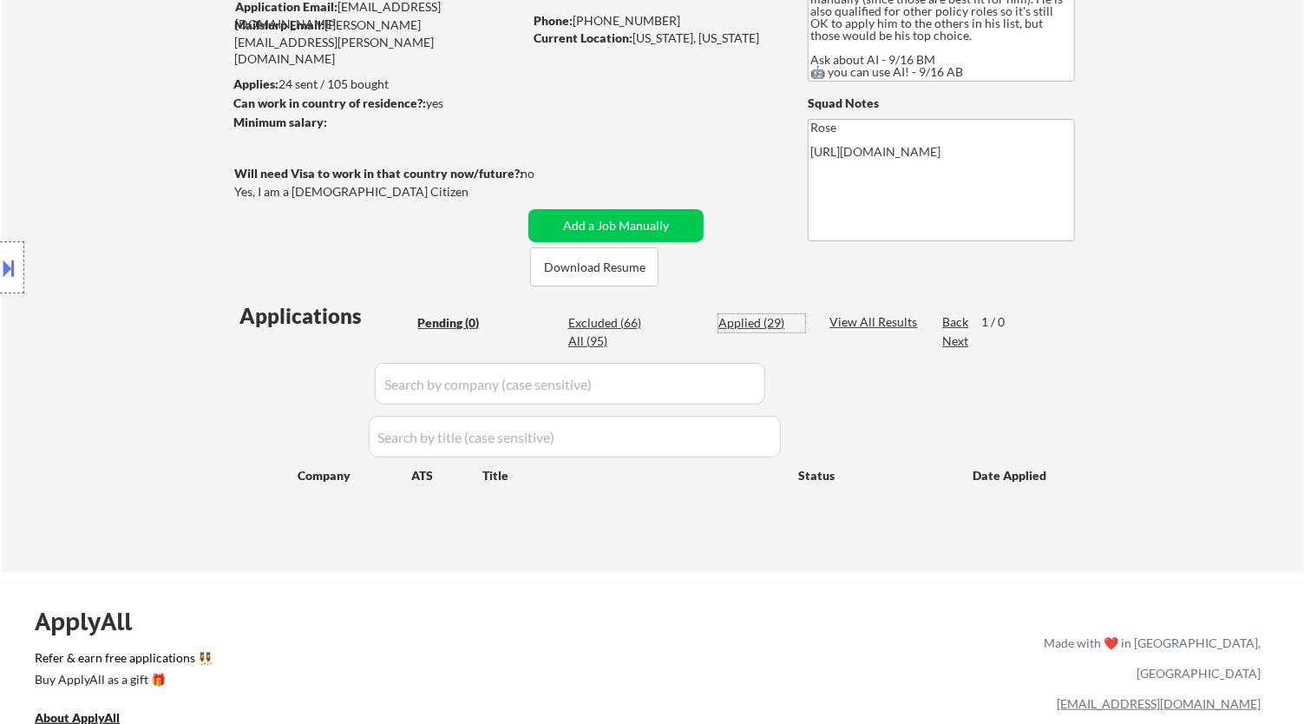
click at [752, 324] on div "Applied (29)" at bounding box center [762, 322] width 87 height 17
select select ""applied""
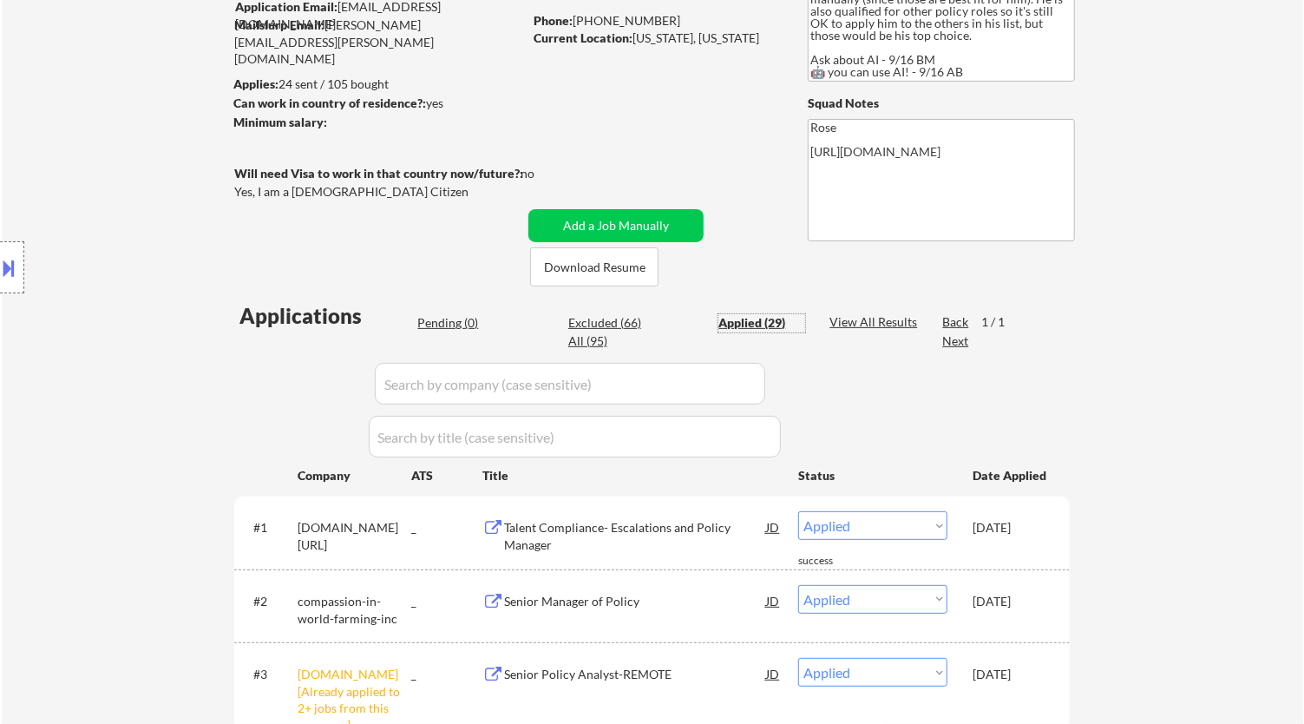
scroll to position [289, 0]
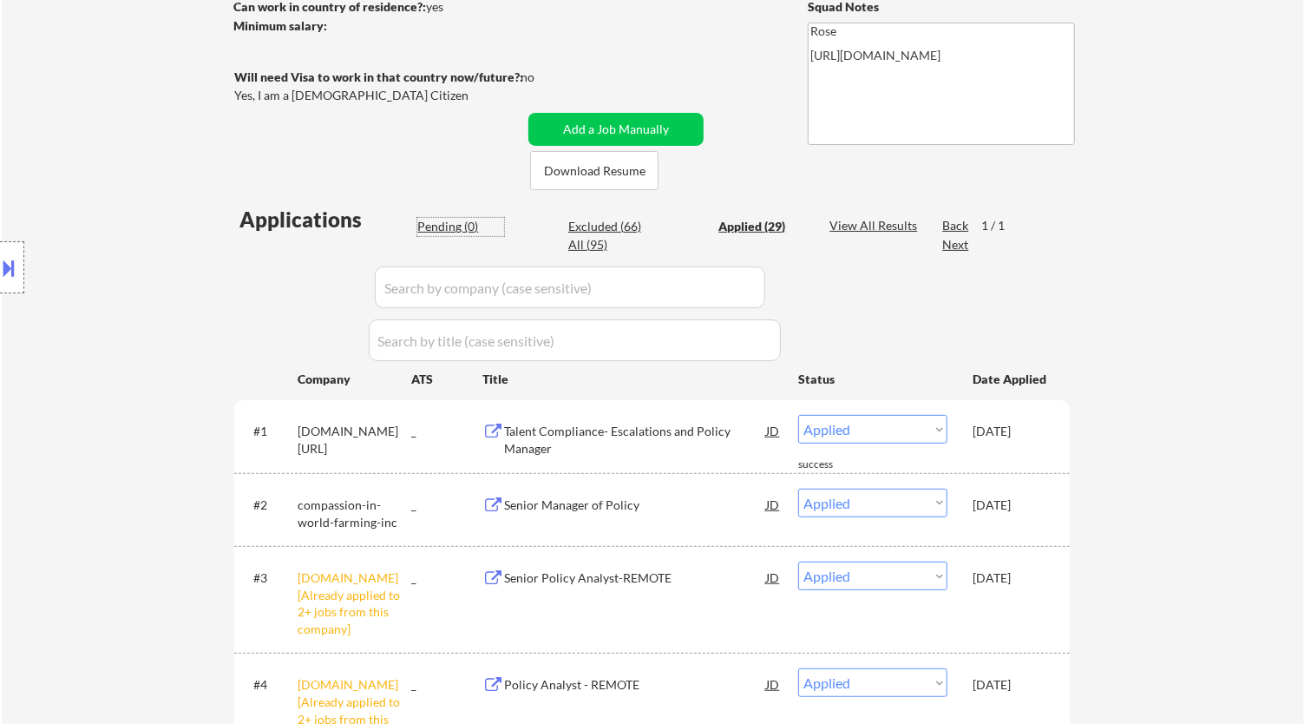
click at [453, 226] on div "Pending (0)" at bounding box center [460, 226] width 87 height 17
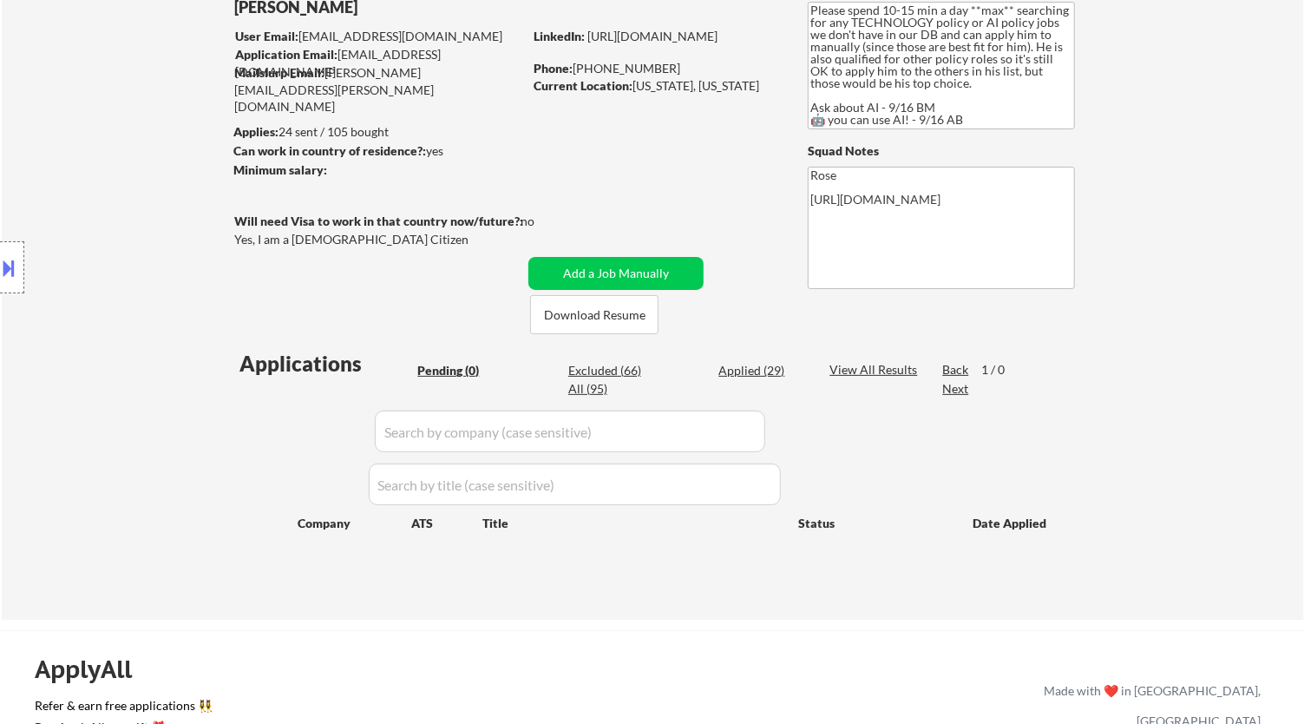
scroll to position [96, 0]
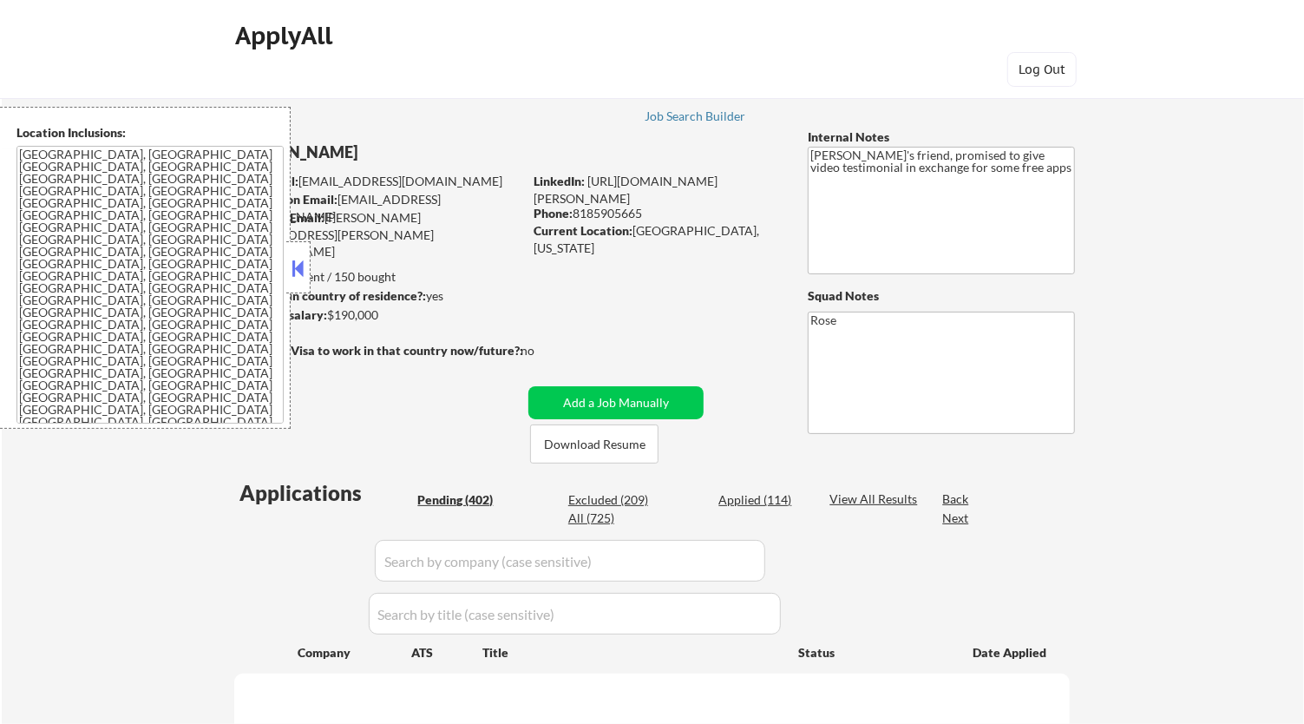
select select ""pending""
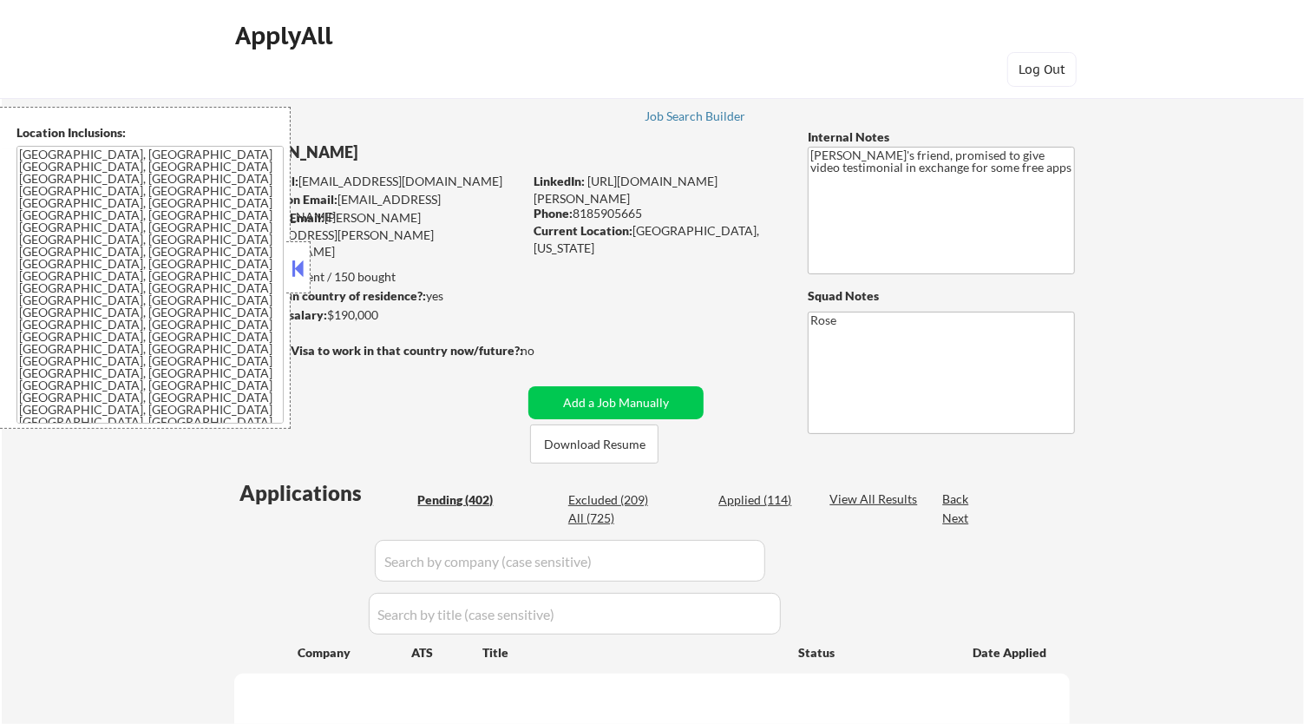
select select ""pending""
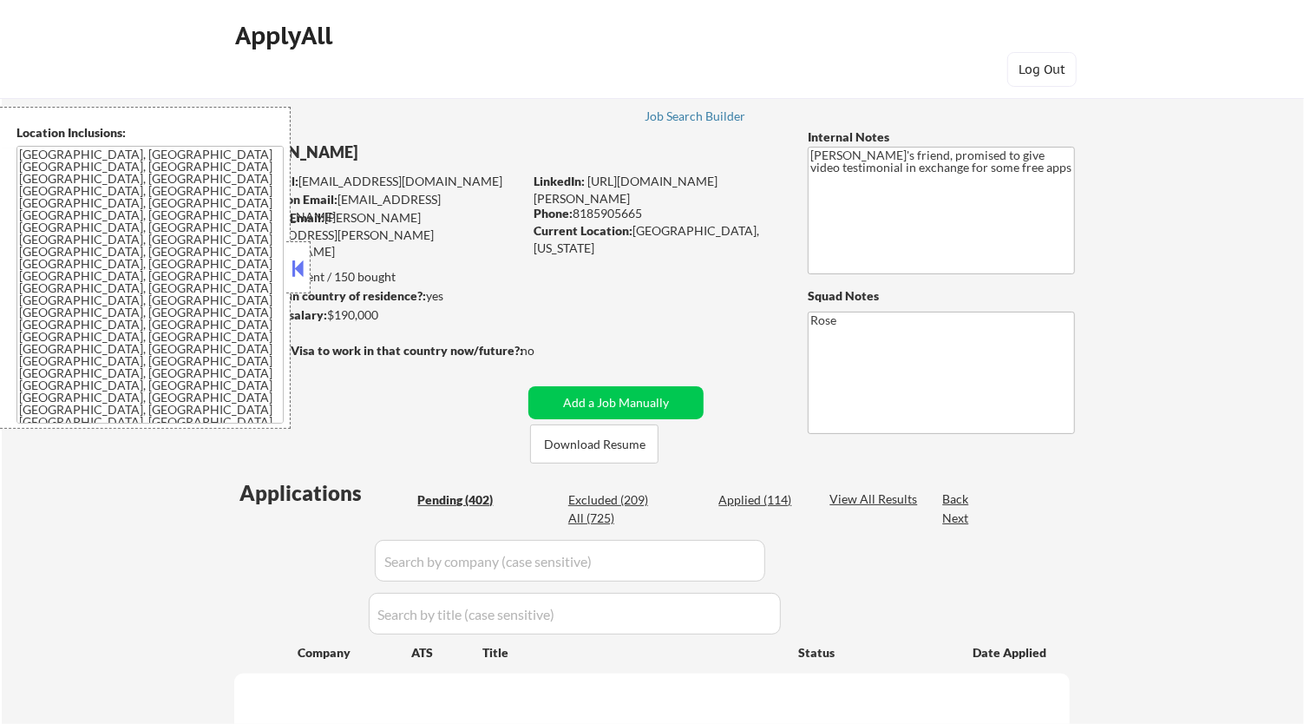
select select ""pending""
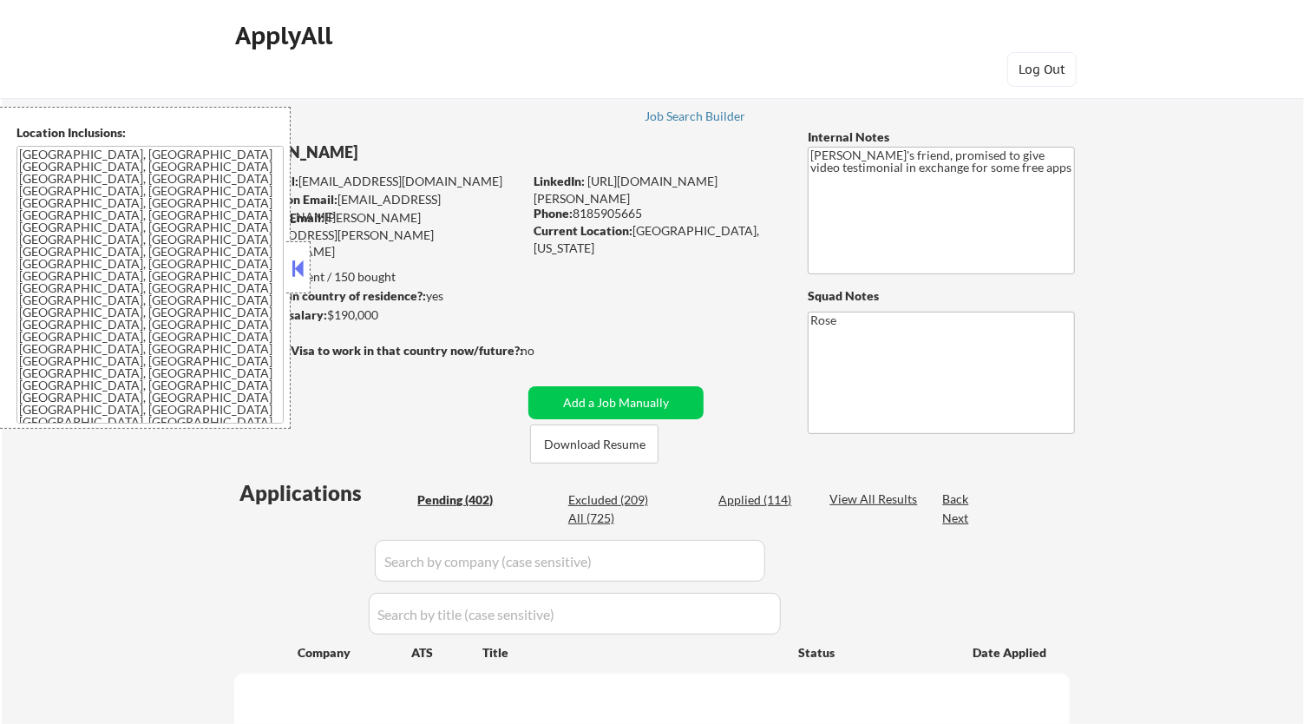
select select ""pending""
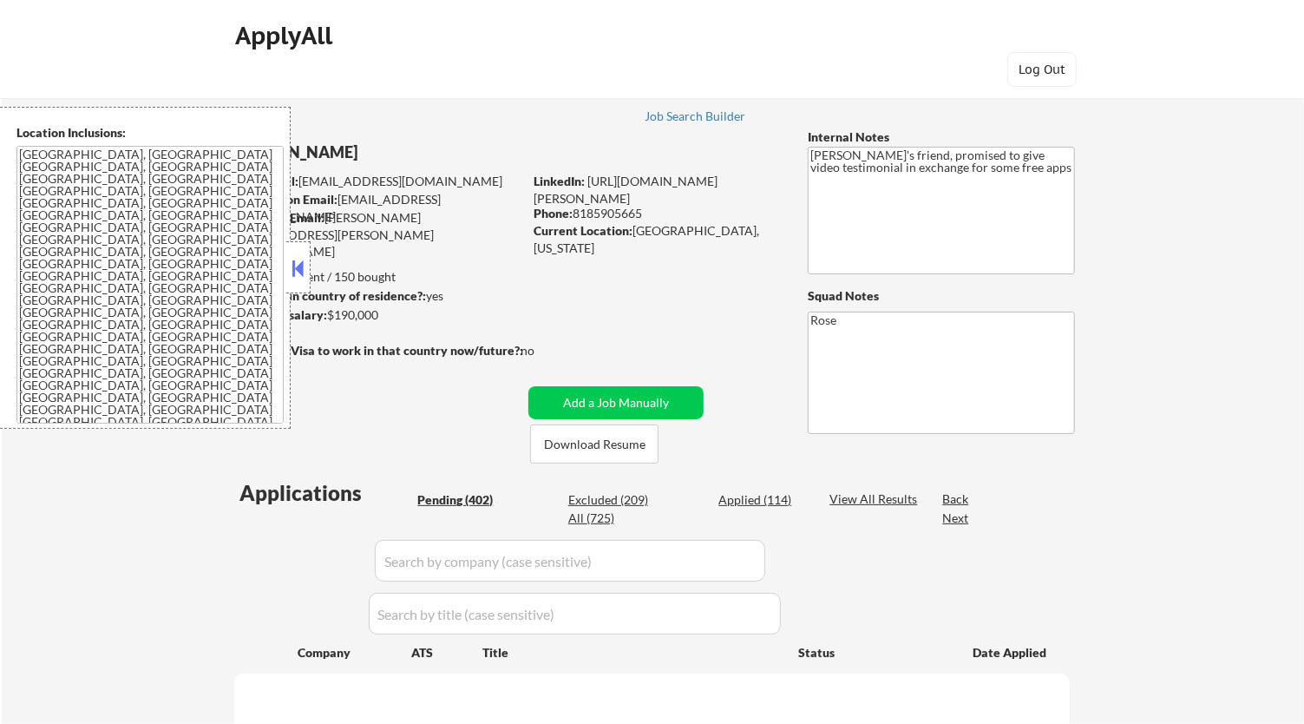
select select ""pending""
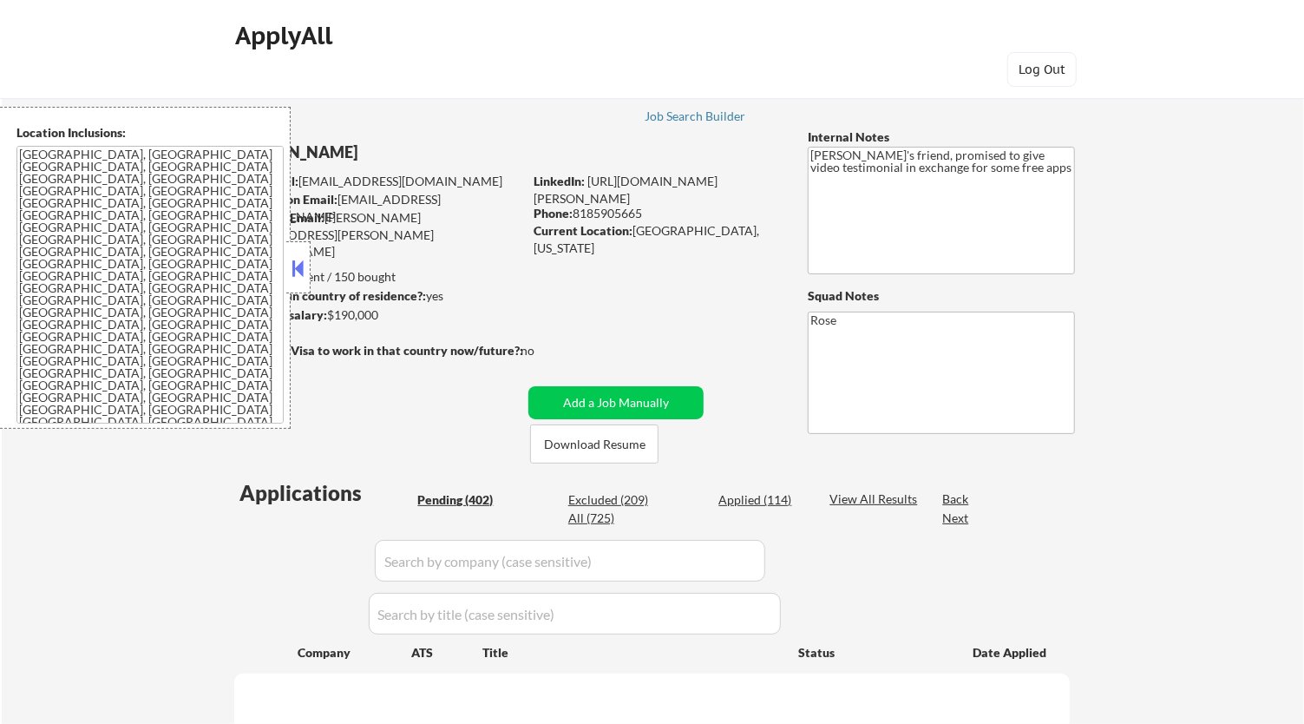
select select ""pending""
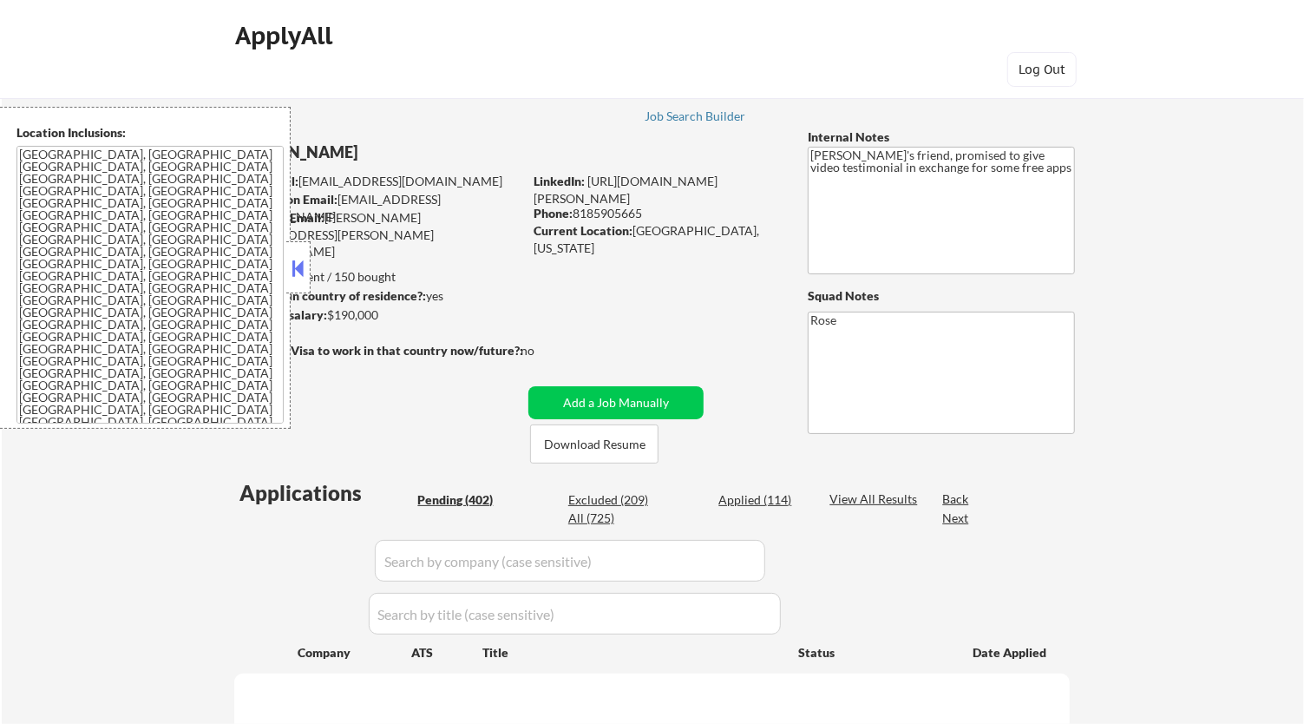
select select ""pending""
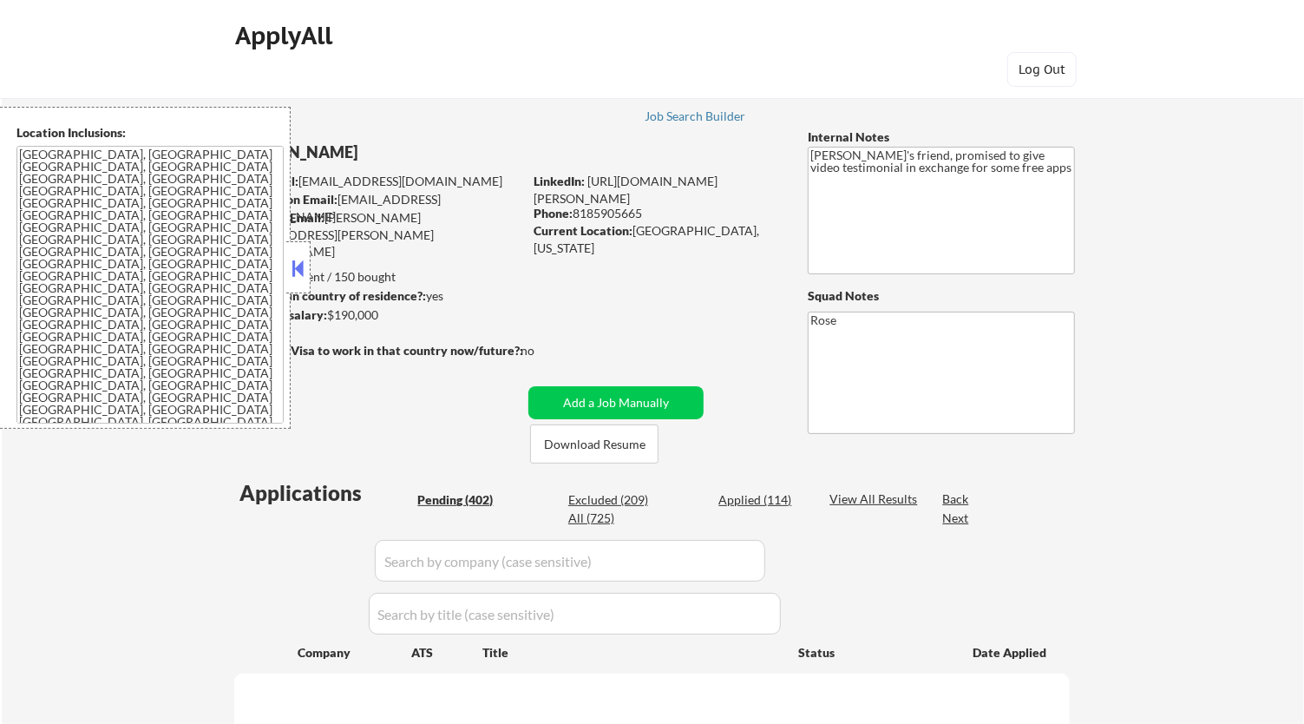
select select ""pending""
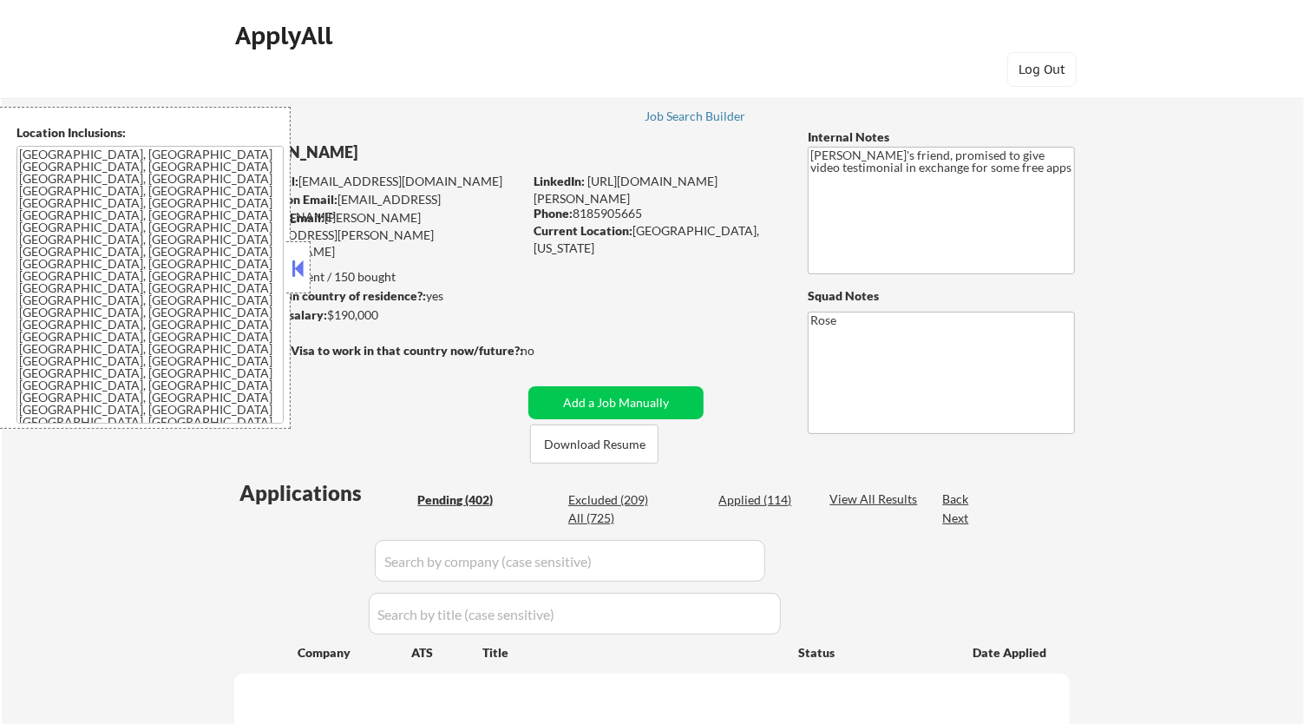
select select ""pending""
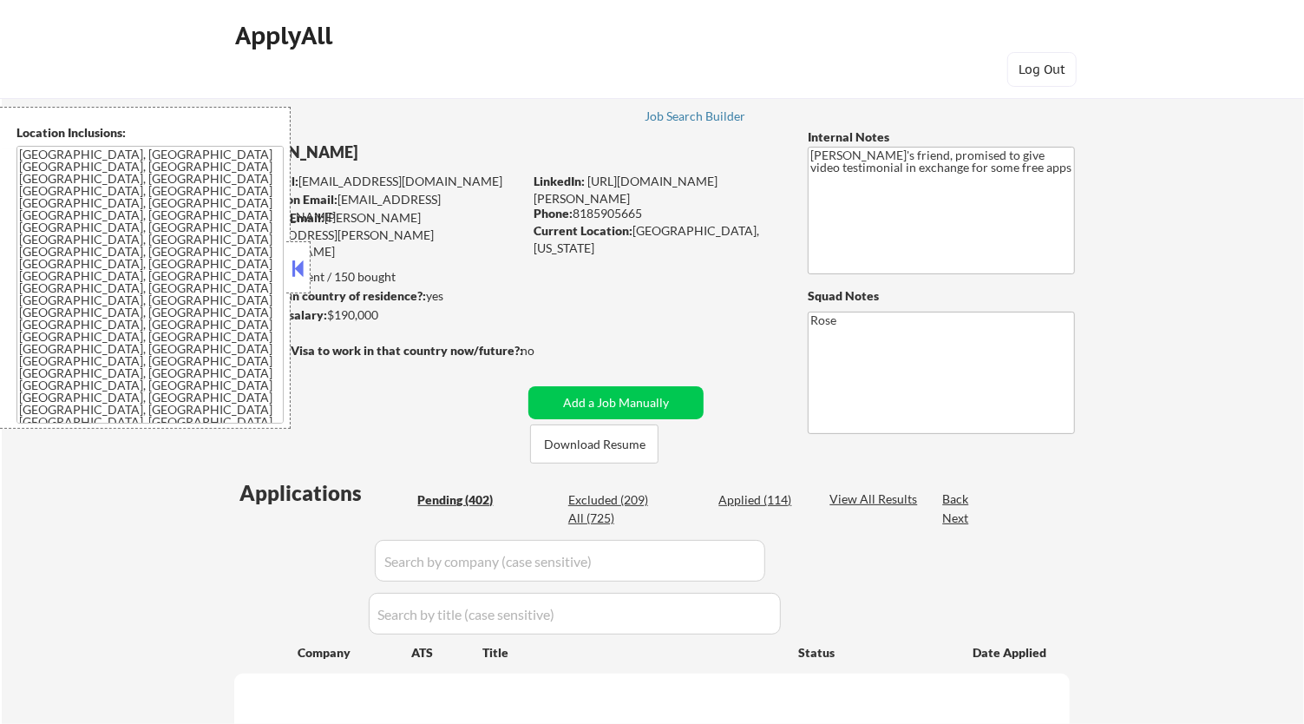
select select ""pending""
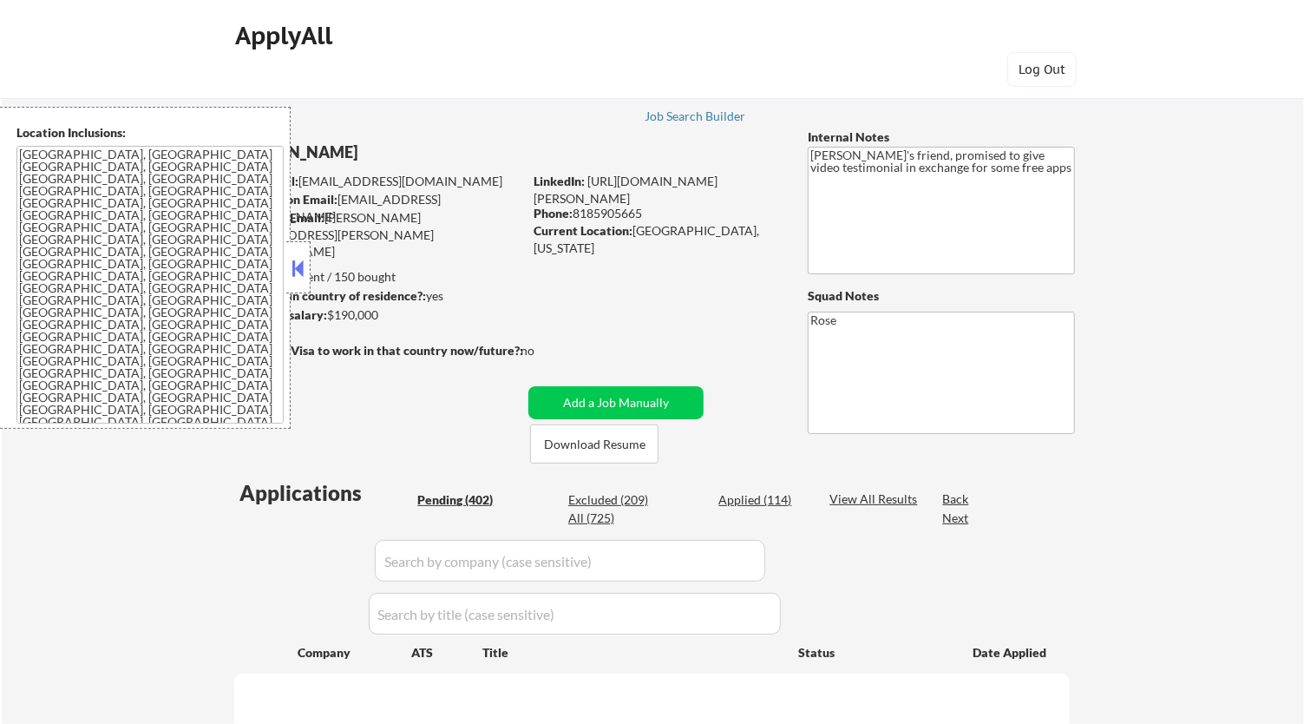
select select ""pending""
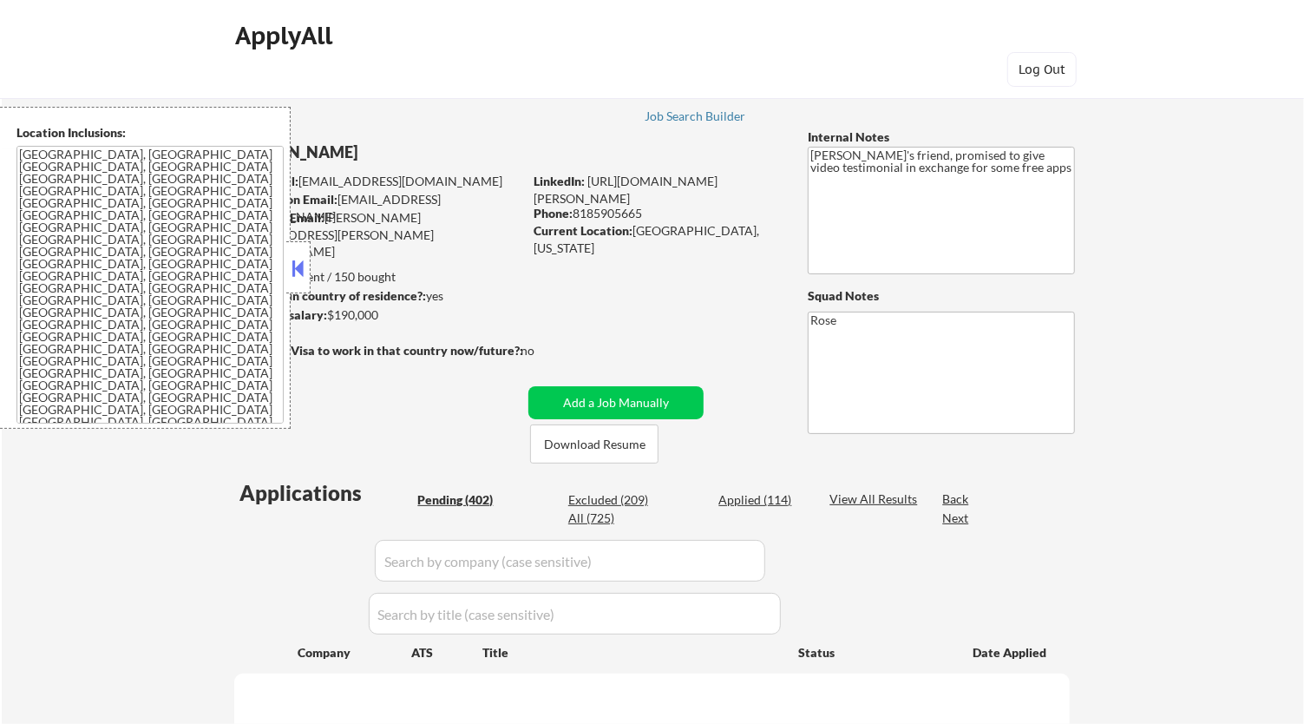
select select ""pending""
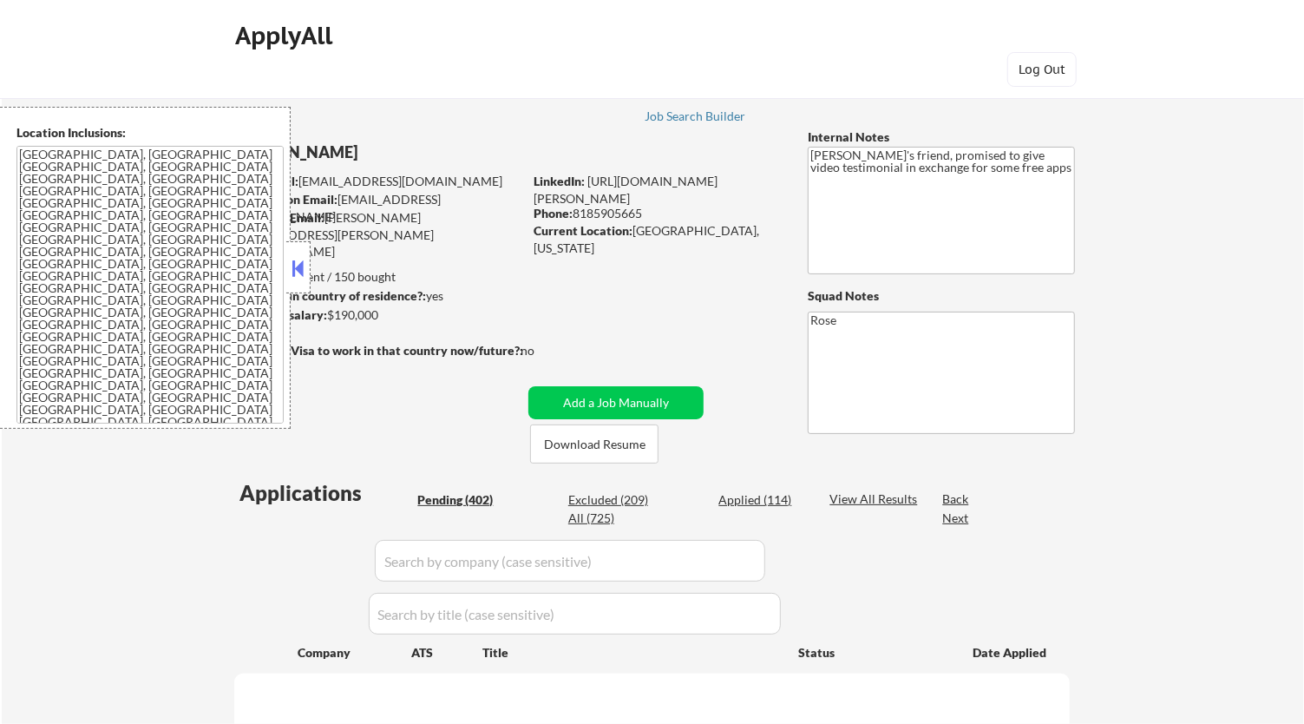
select select ""pending""
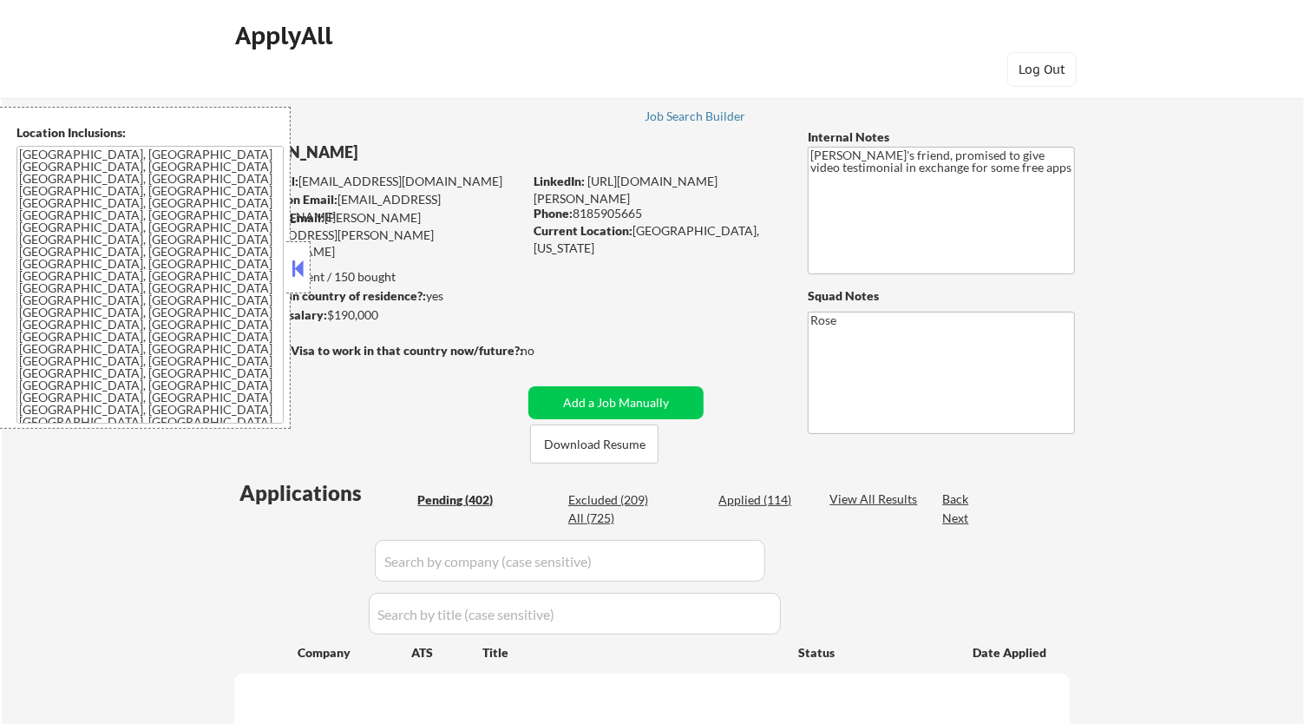
select select ""pending""
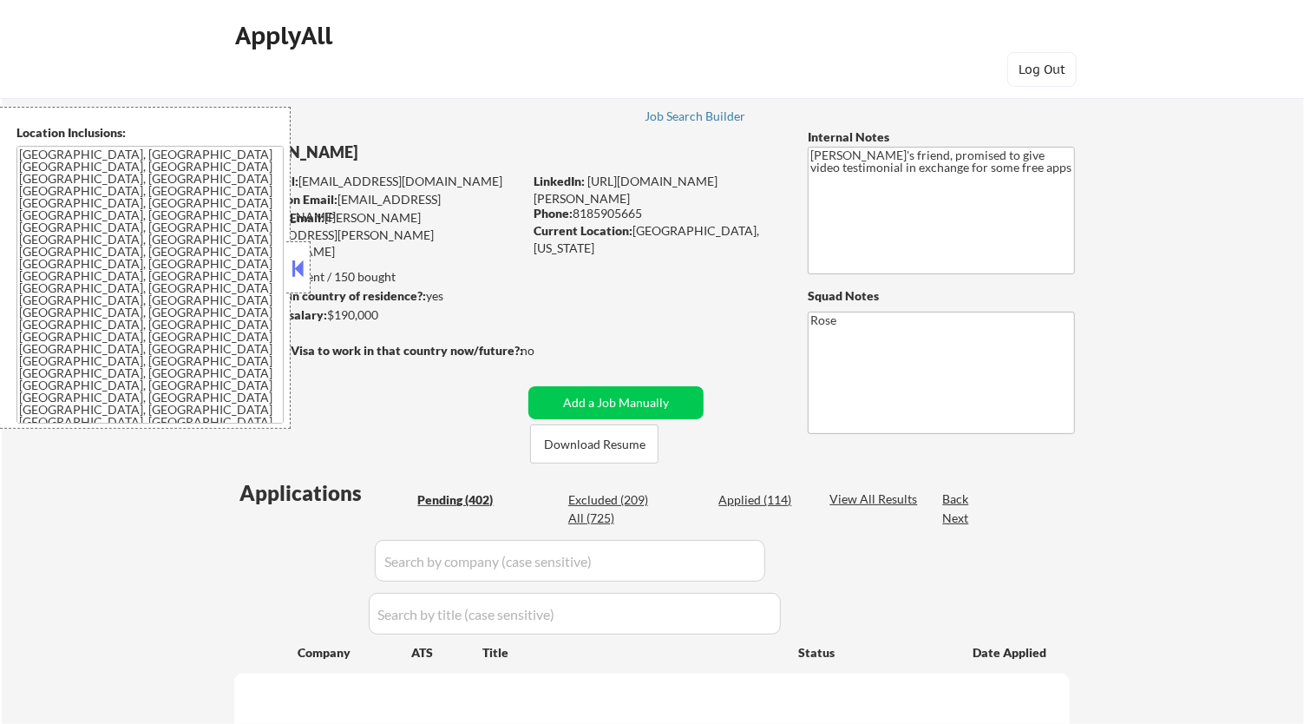
select select ""pending""
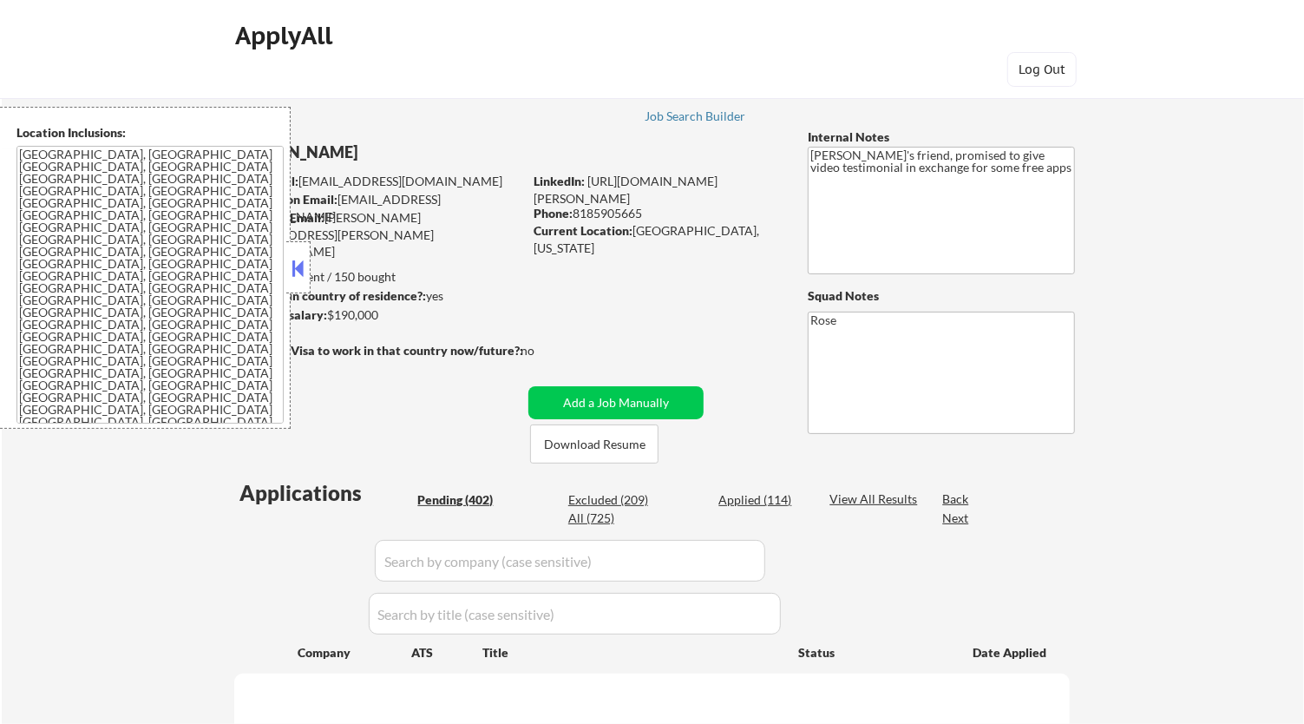
select select ""pending""
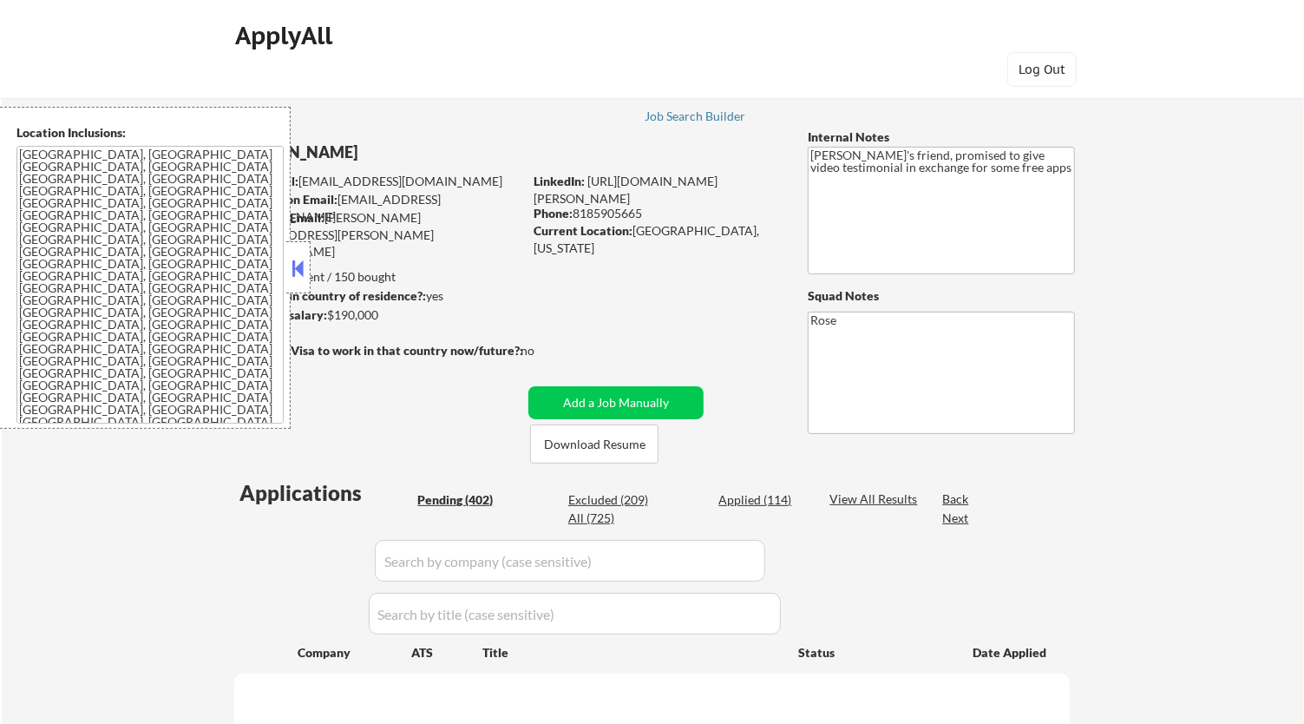
select select ""pending""
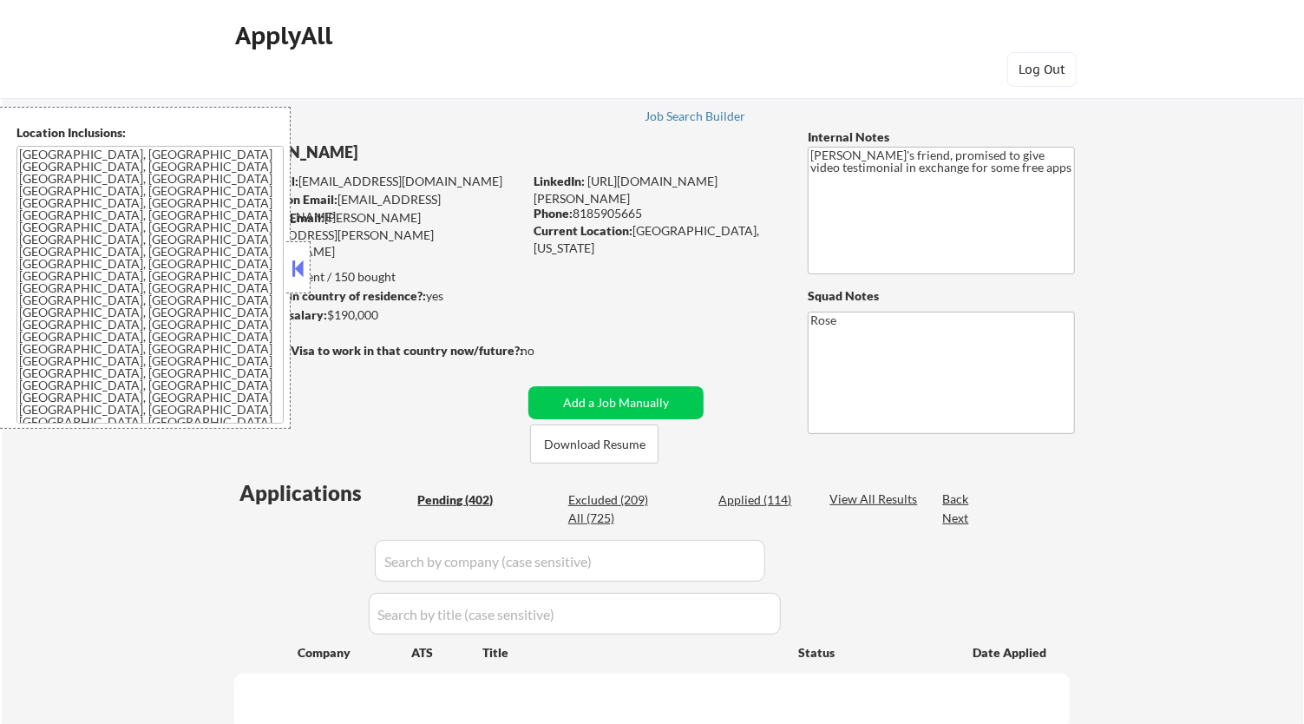
select select ""pending""
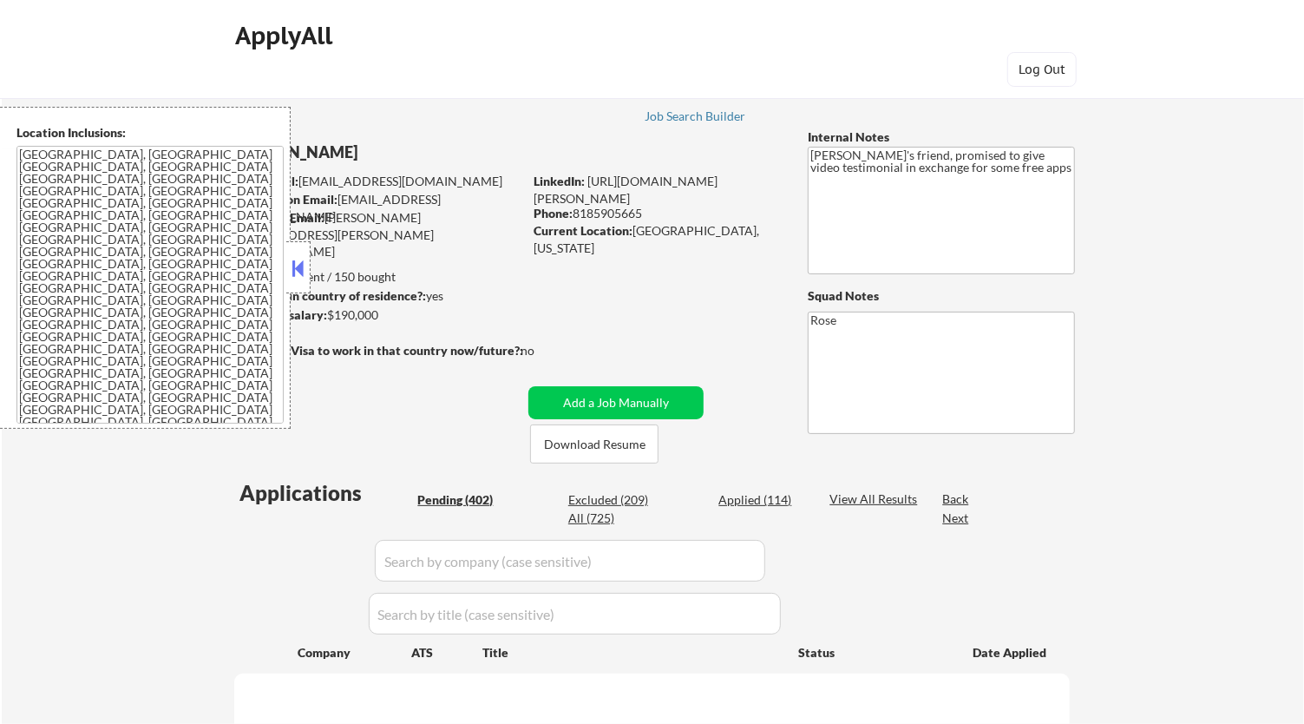
select select ""pending""
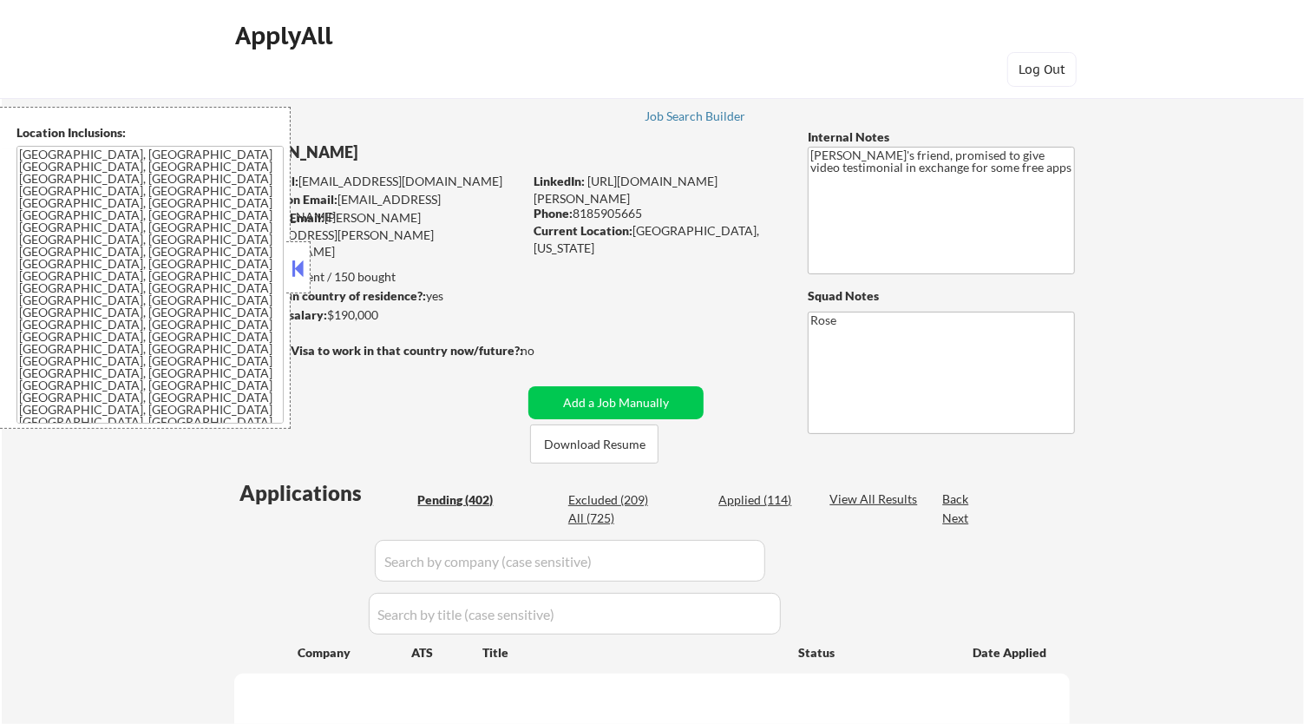
select select ""pending""
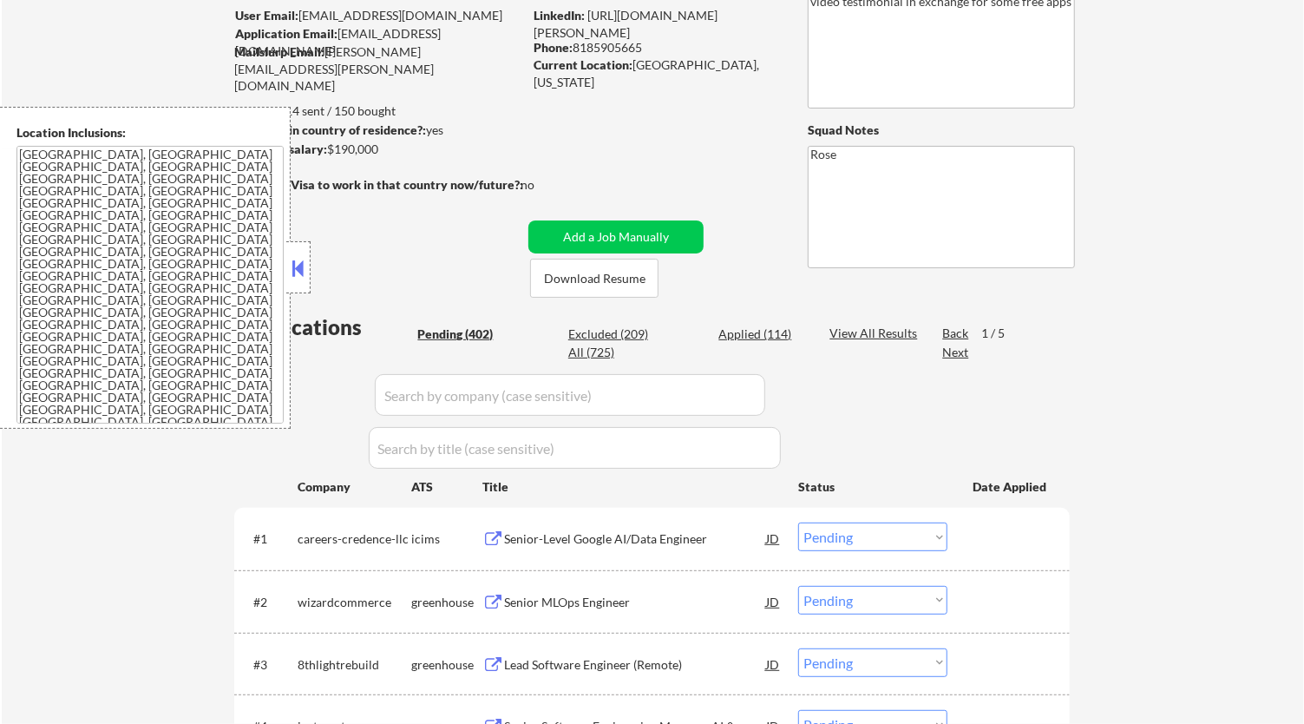
scroll to position [193, 0]
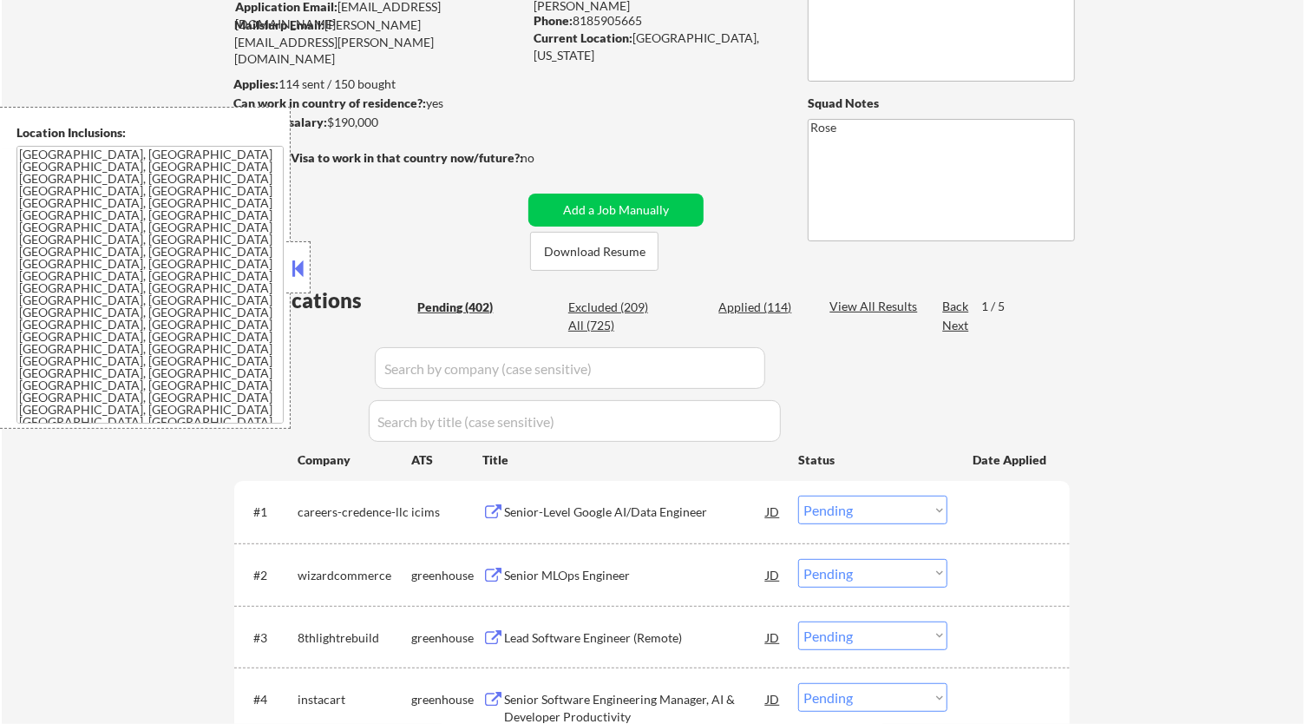
click at [298, 256] on button at bounding box center [298, 268] width 19 height 26
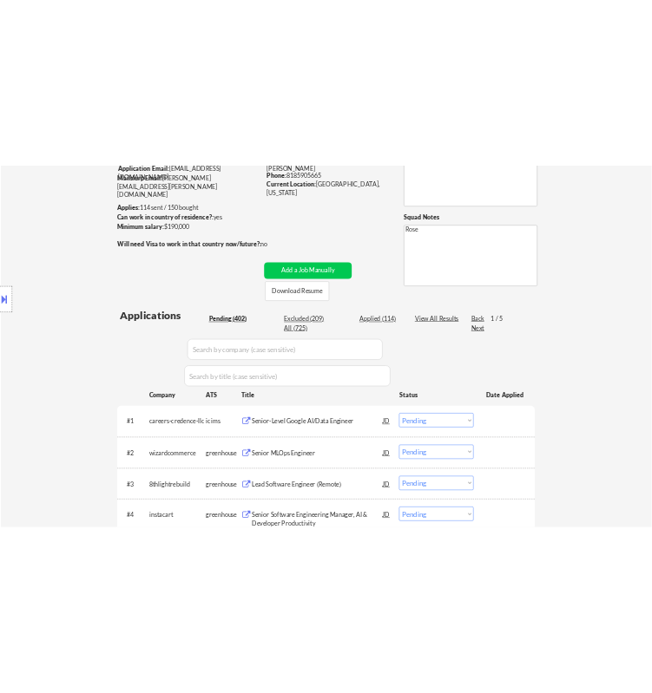
scroll to position [289, 0]
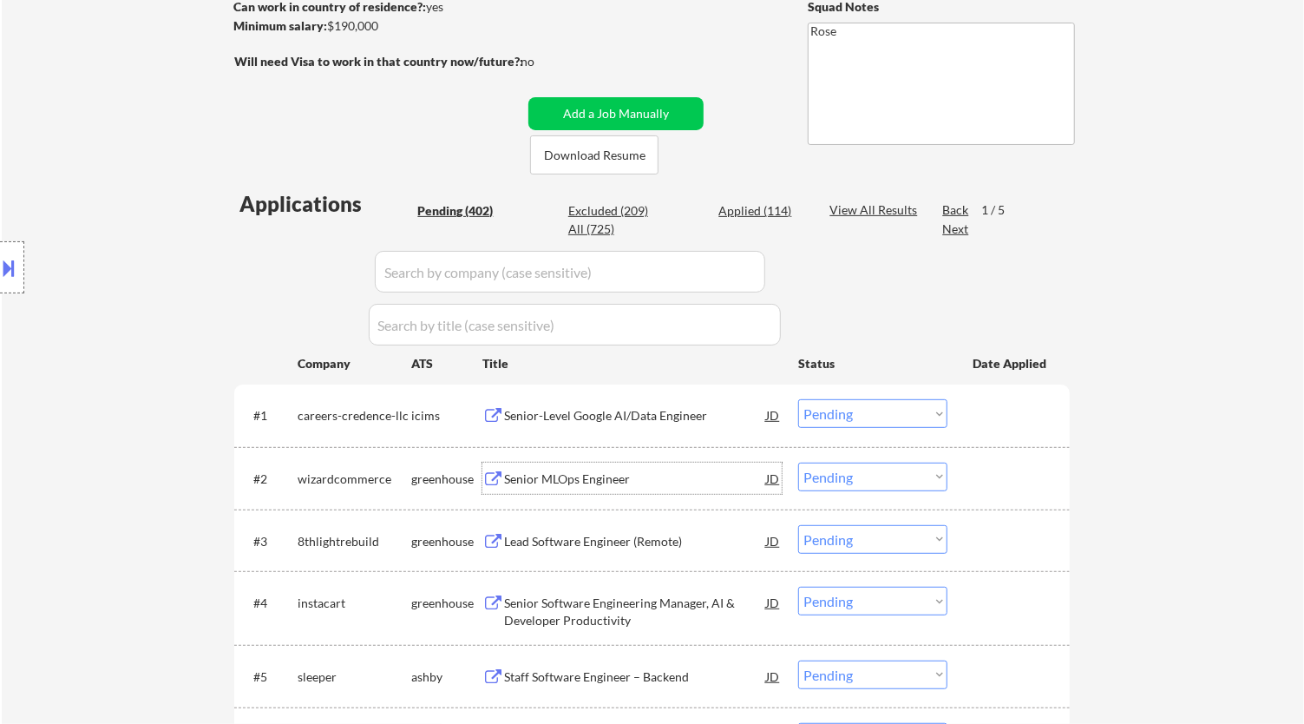
click at [688, 475] on div "Senior MLOps Engineer" at bounding box center [635, 478] width 262 height 17
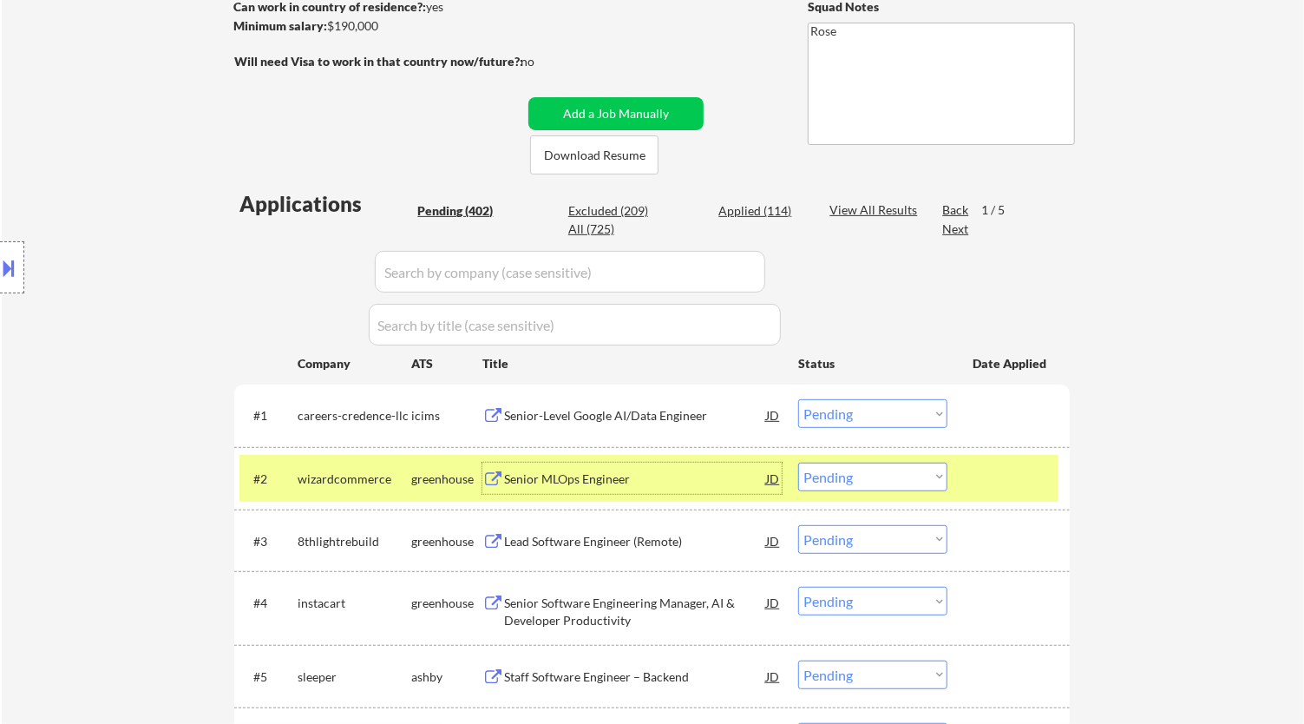
select select ""pending""
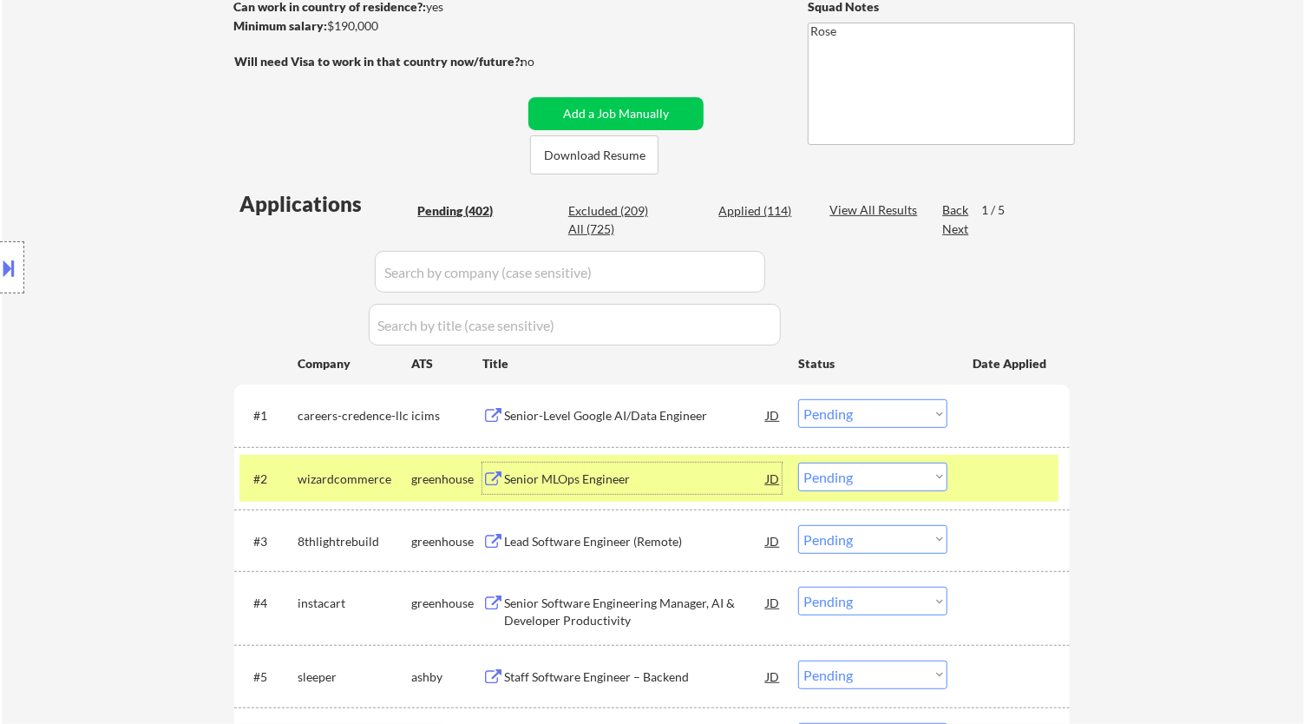
select select ""pending""
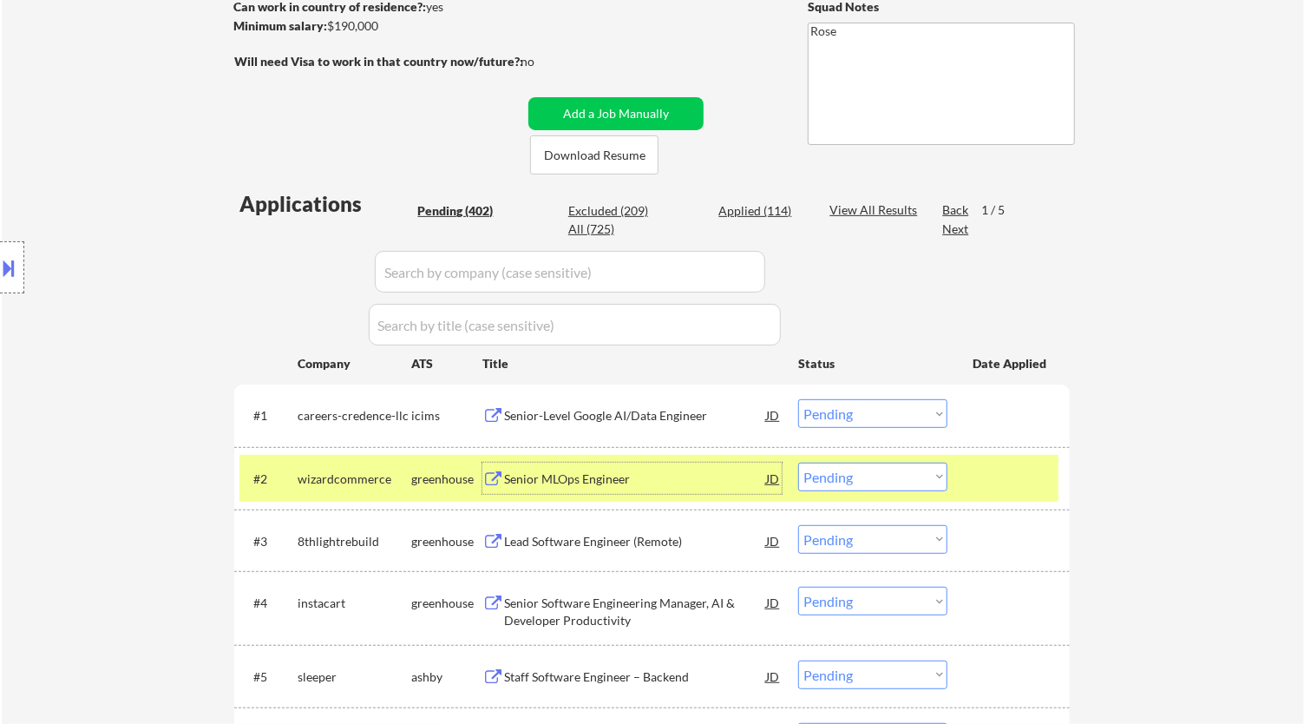
select select ""pending""
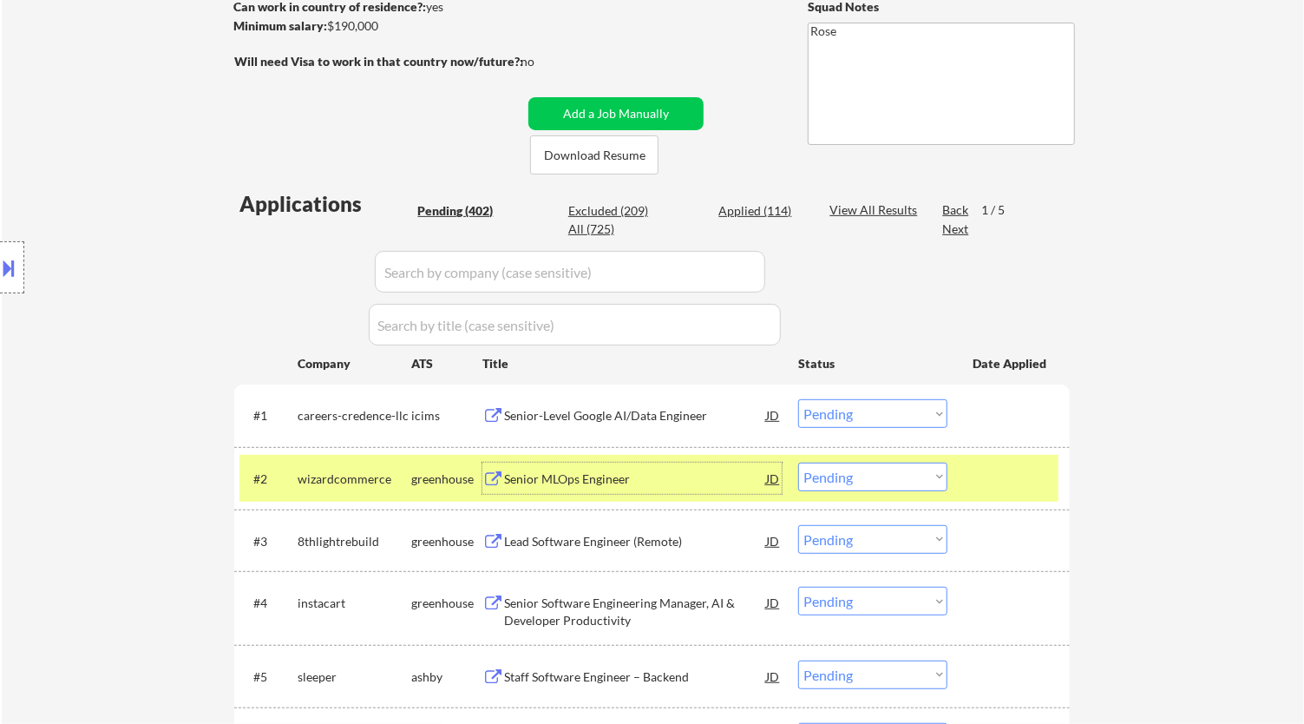
select select ""pending""
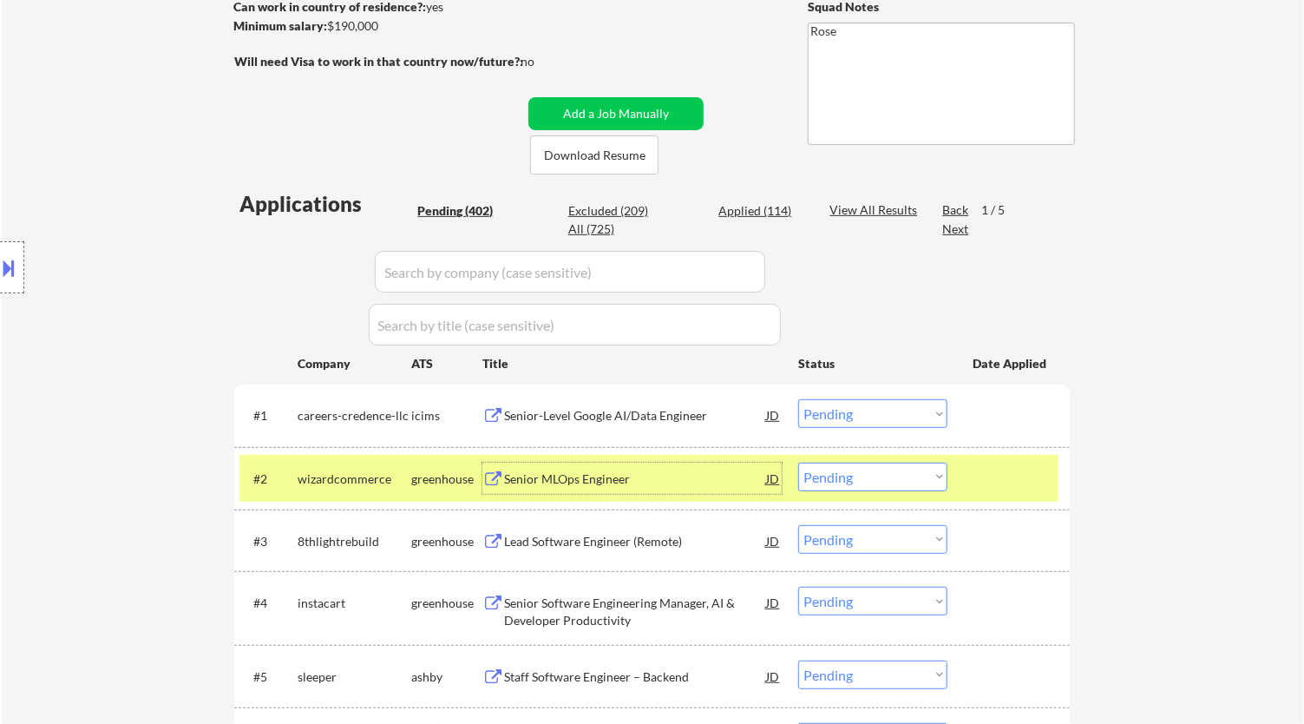
select select ""pending""
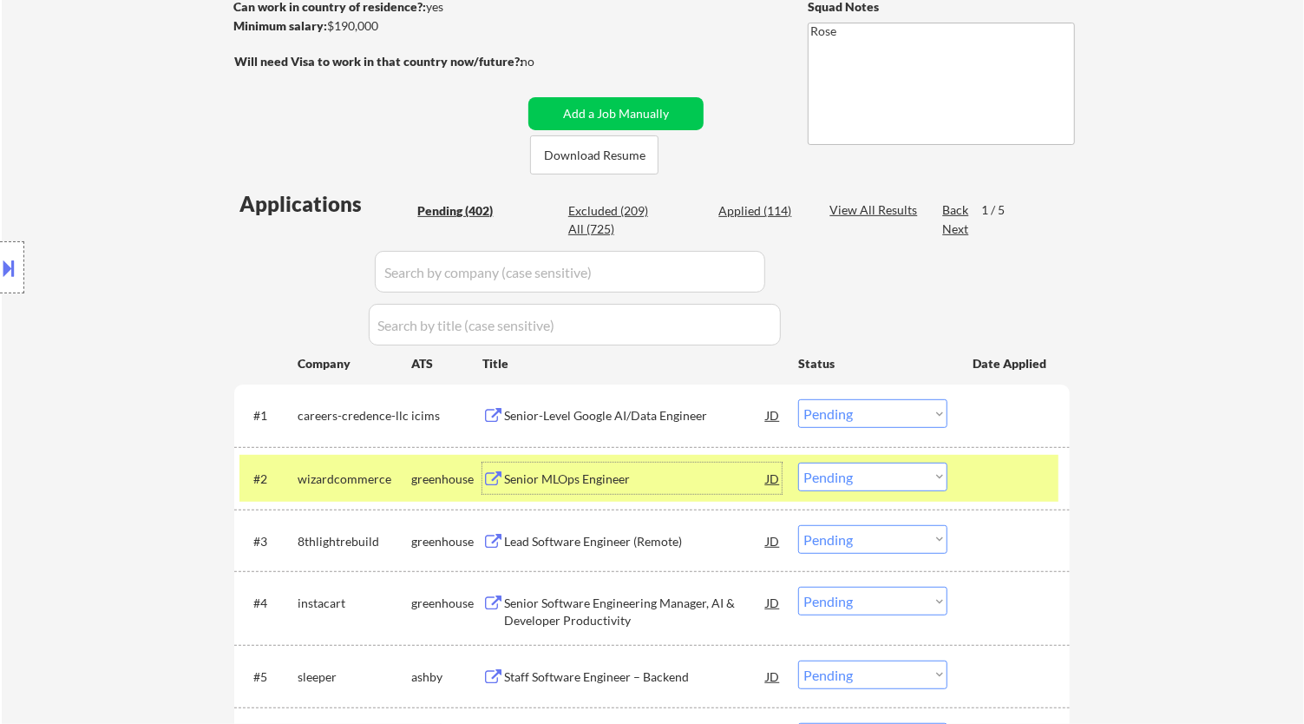
select select ""pending""
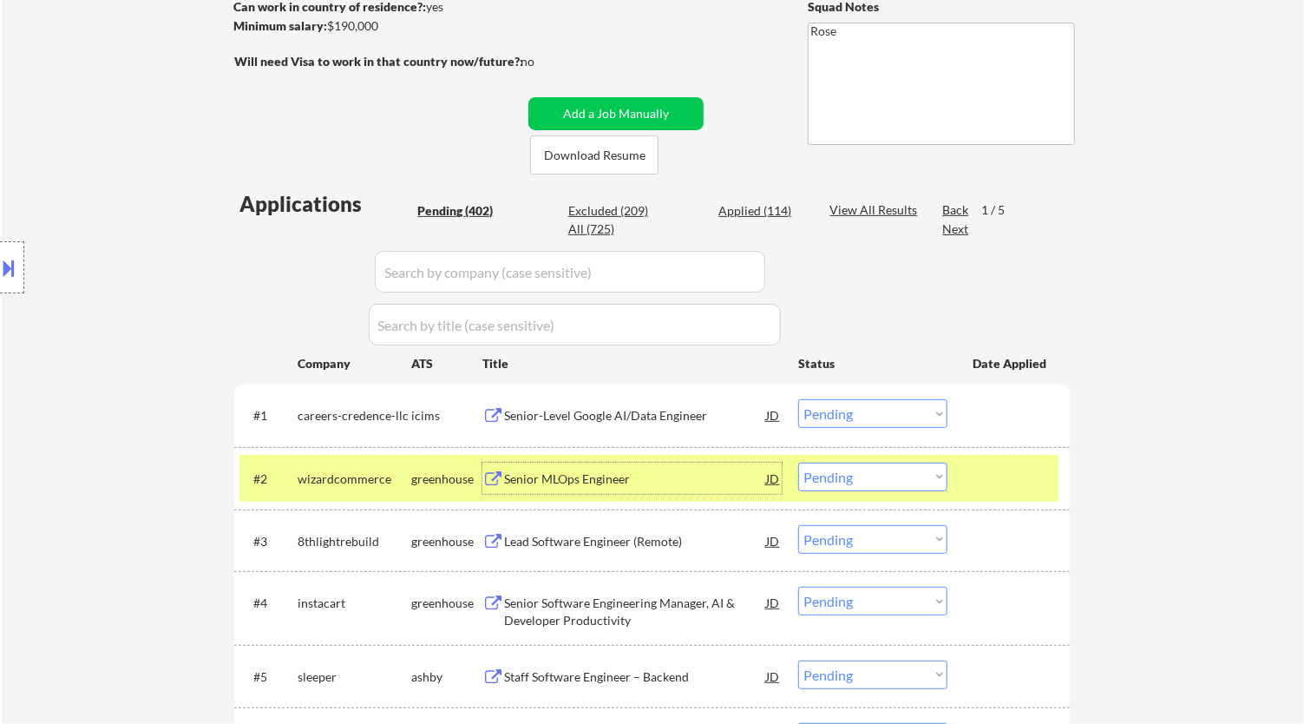
select select ""pending""
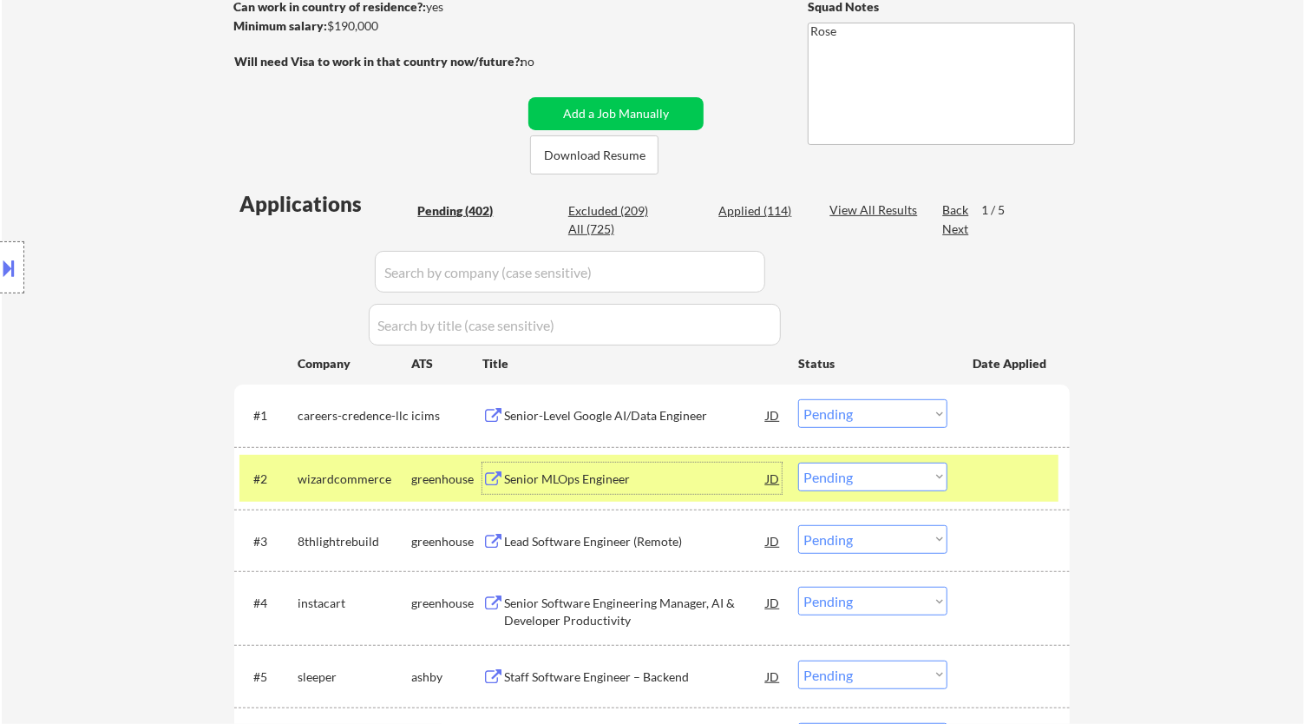
select select ""pending""
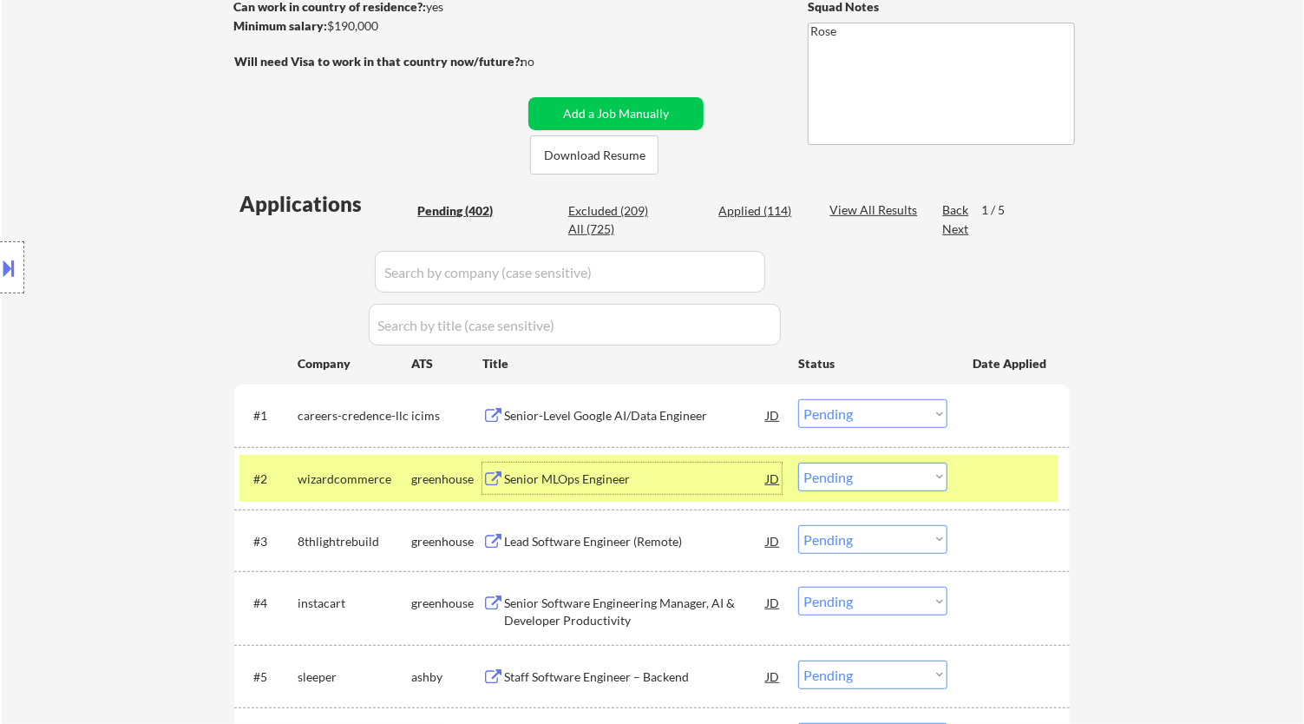
select select ""pending""
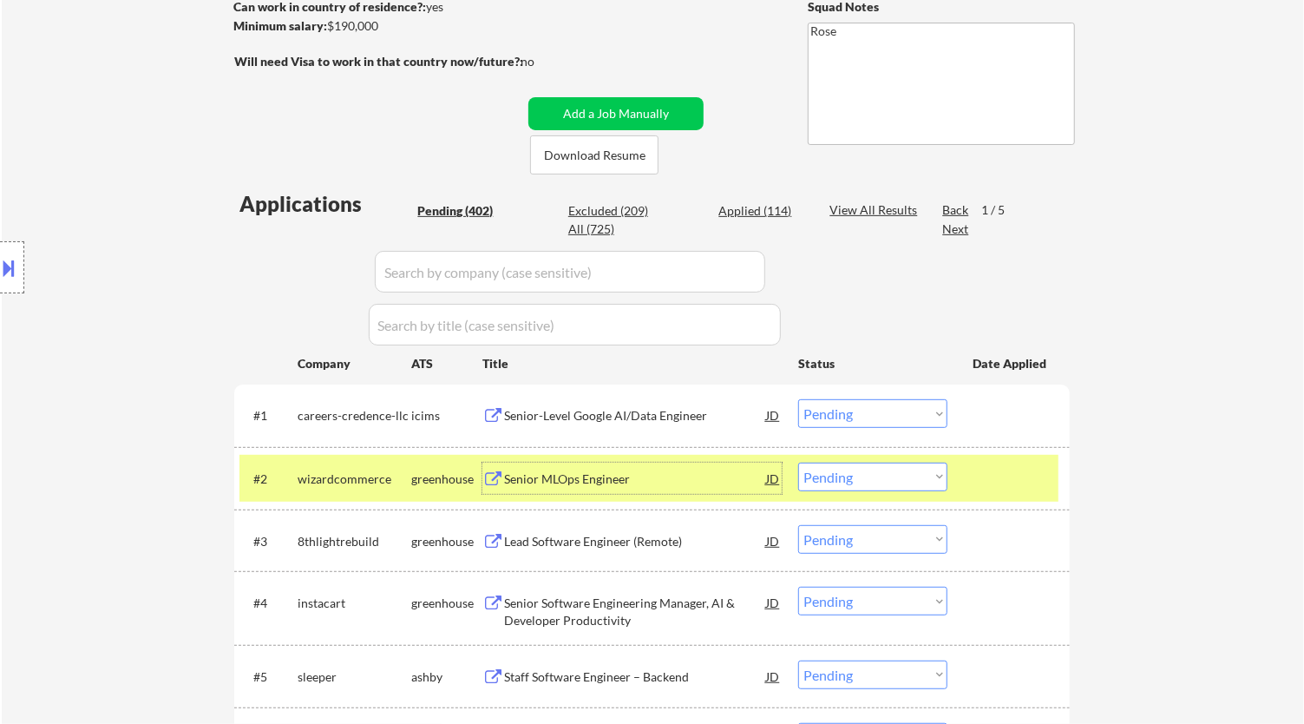
select select ""pending""
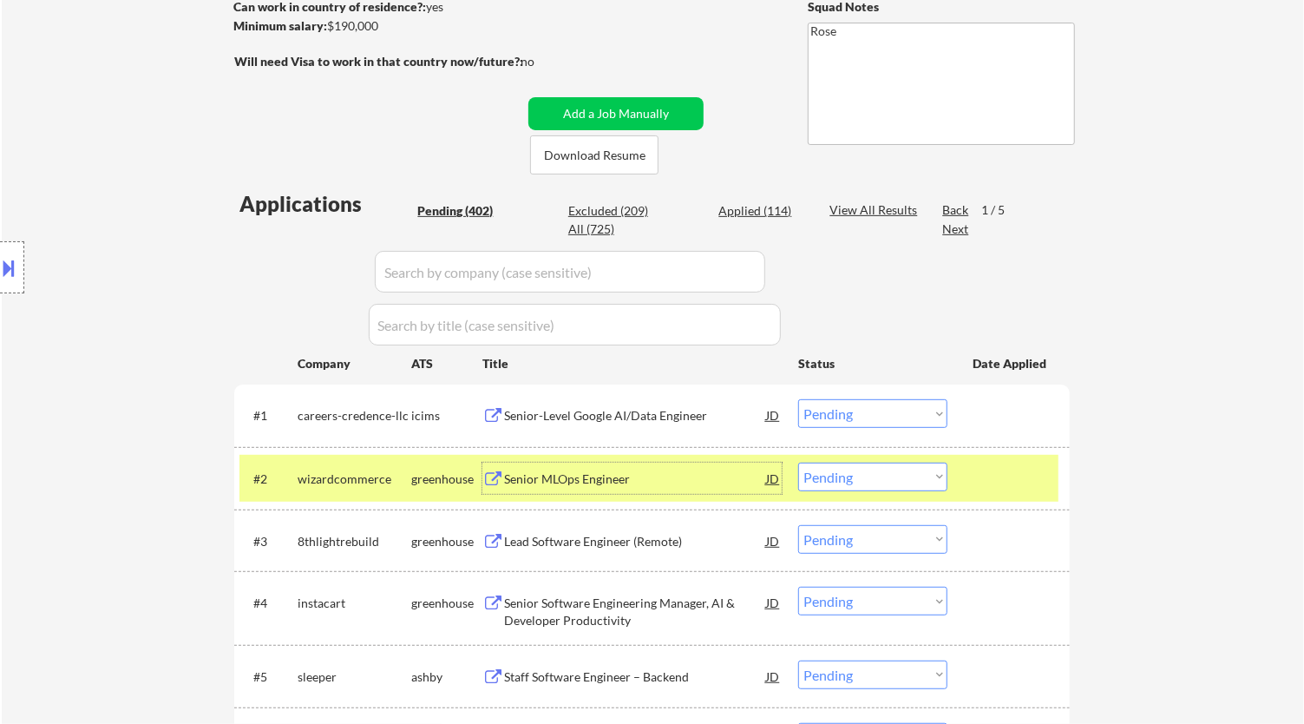
select select ""pending""
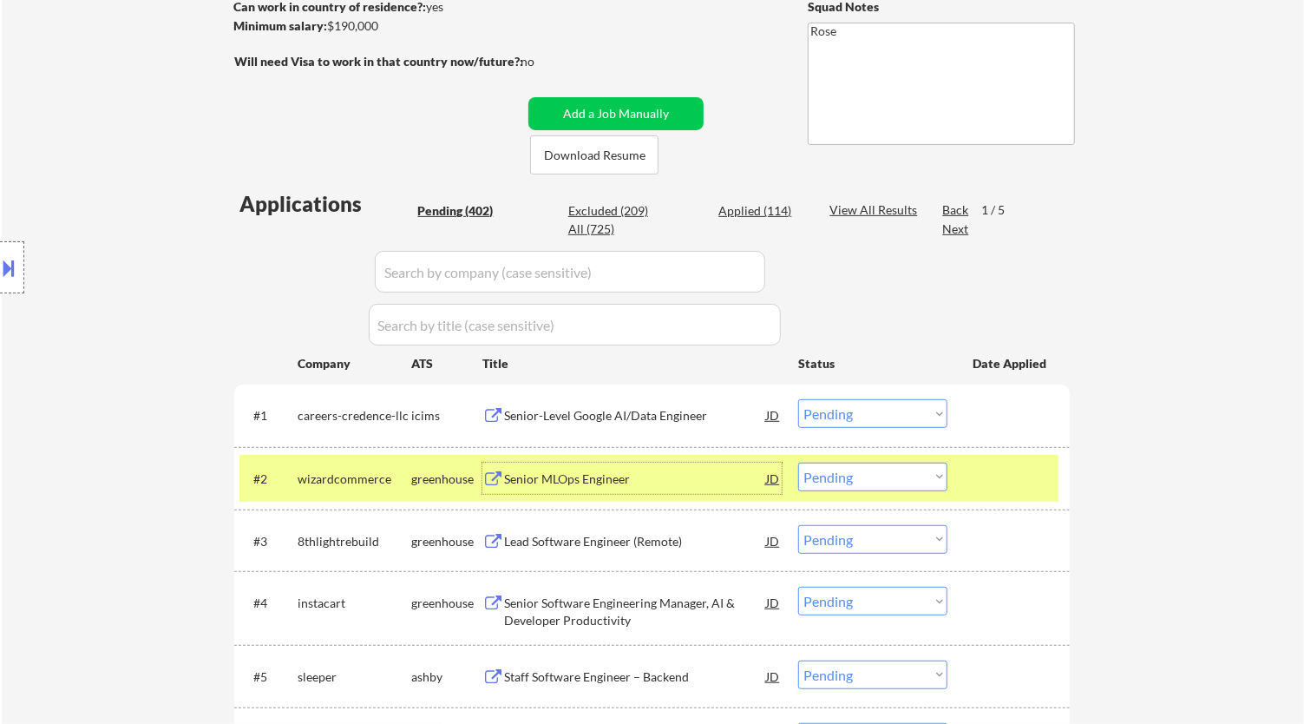
select select ""pending""
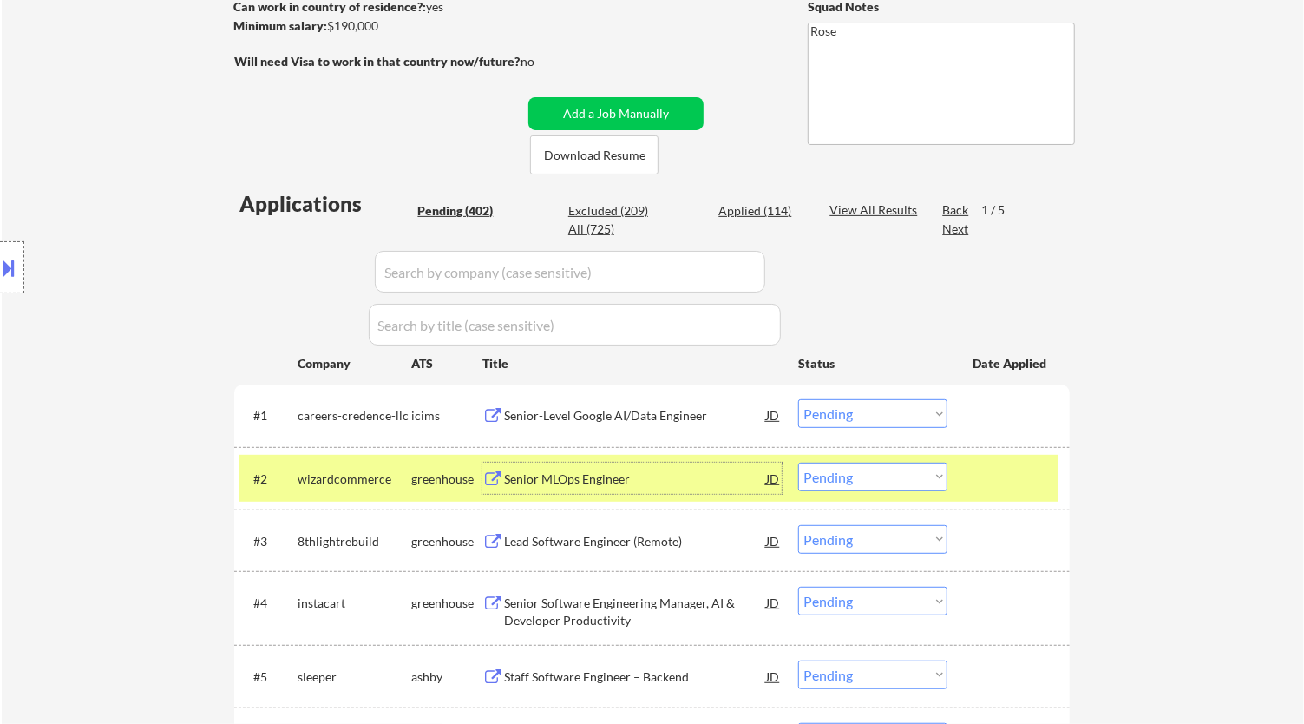
select select ""pending""
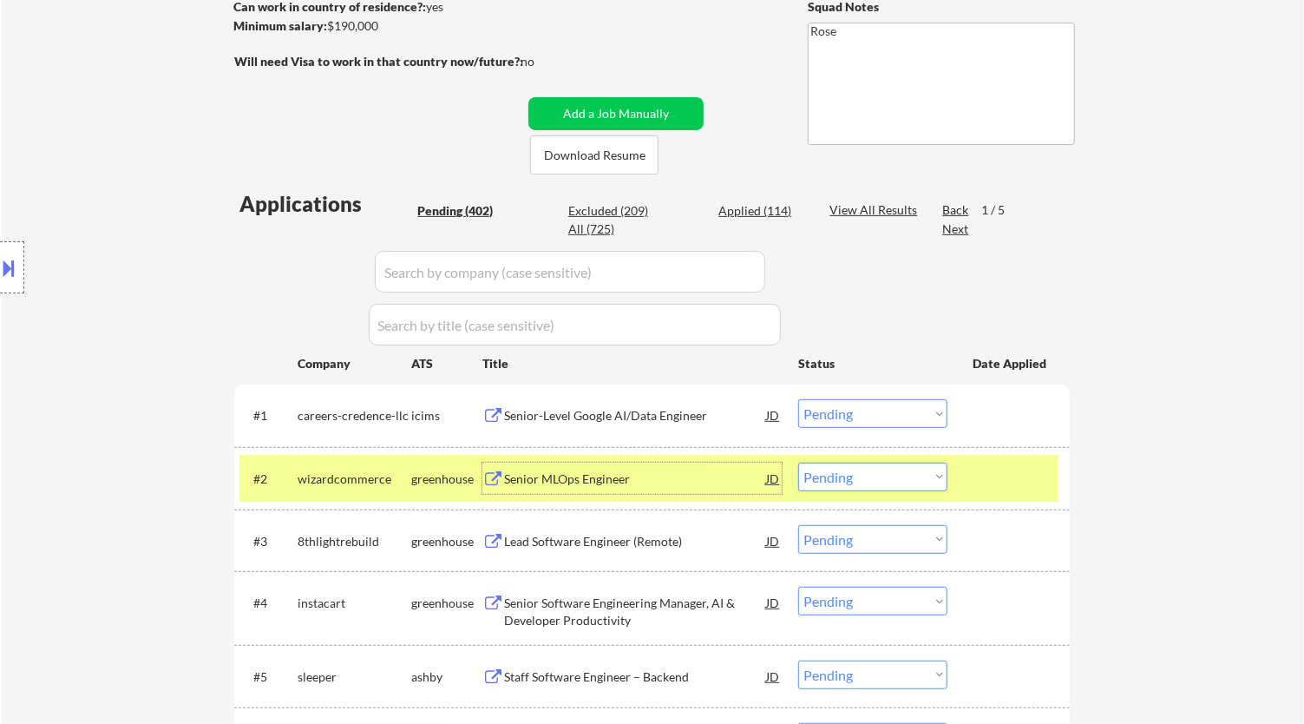
select select ""pending""
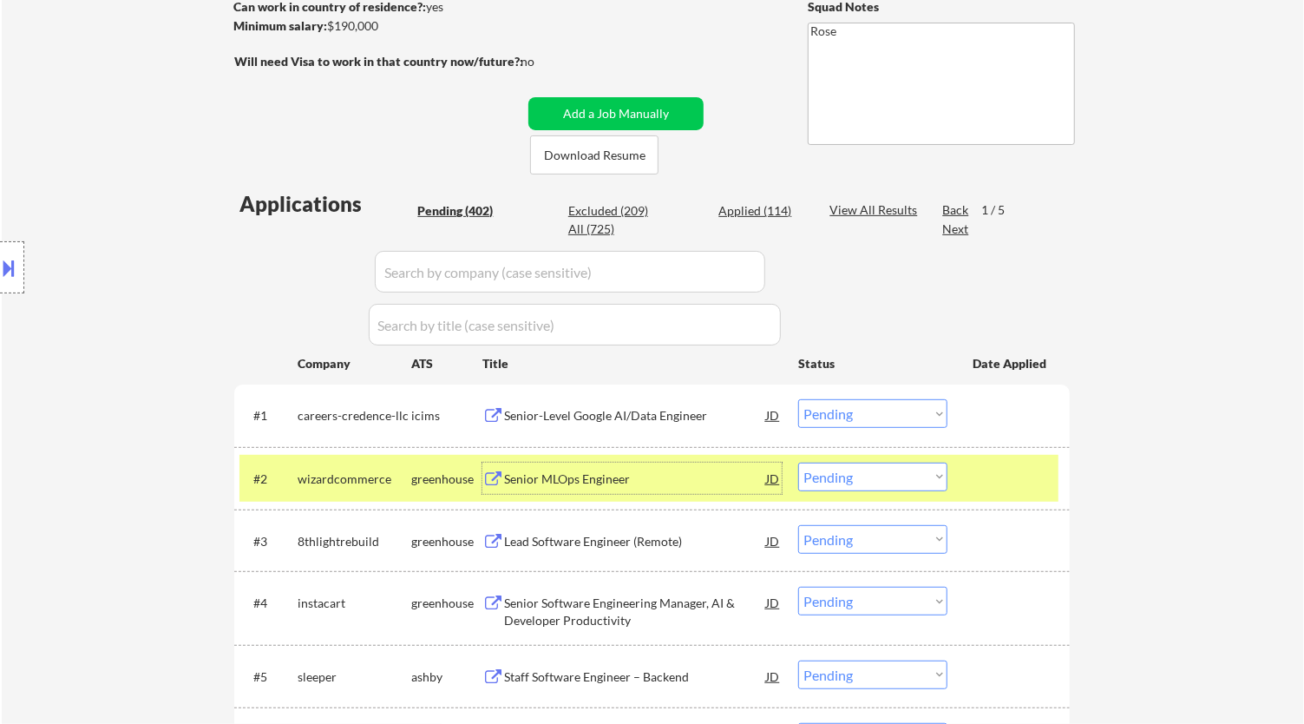
select select ""pending""
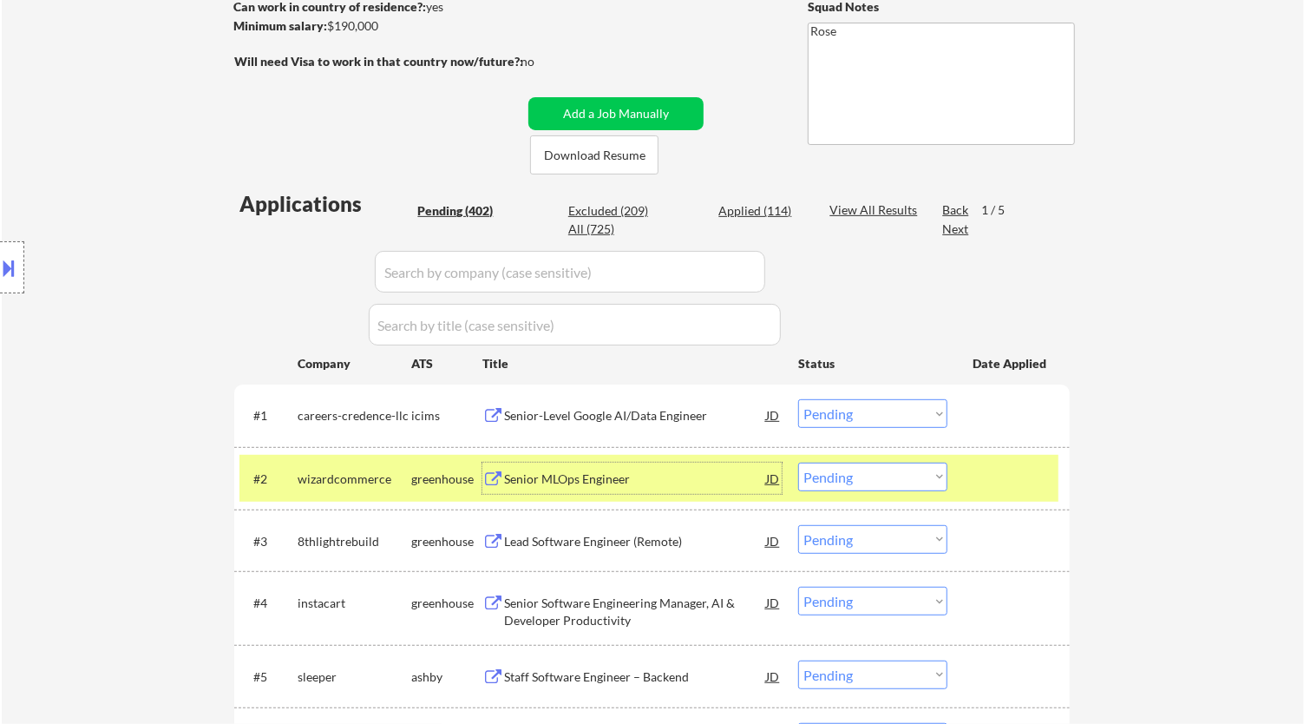
select select ""pending""
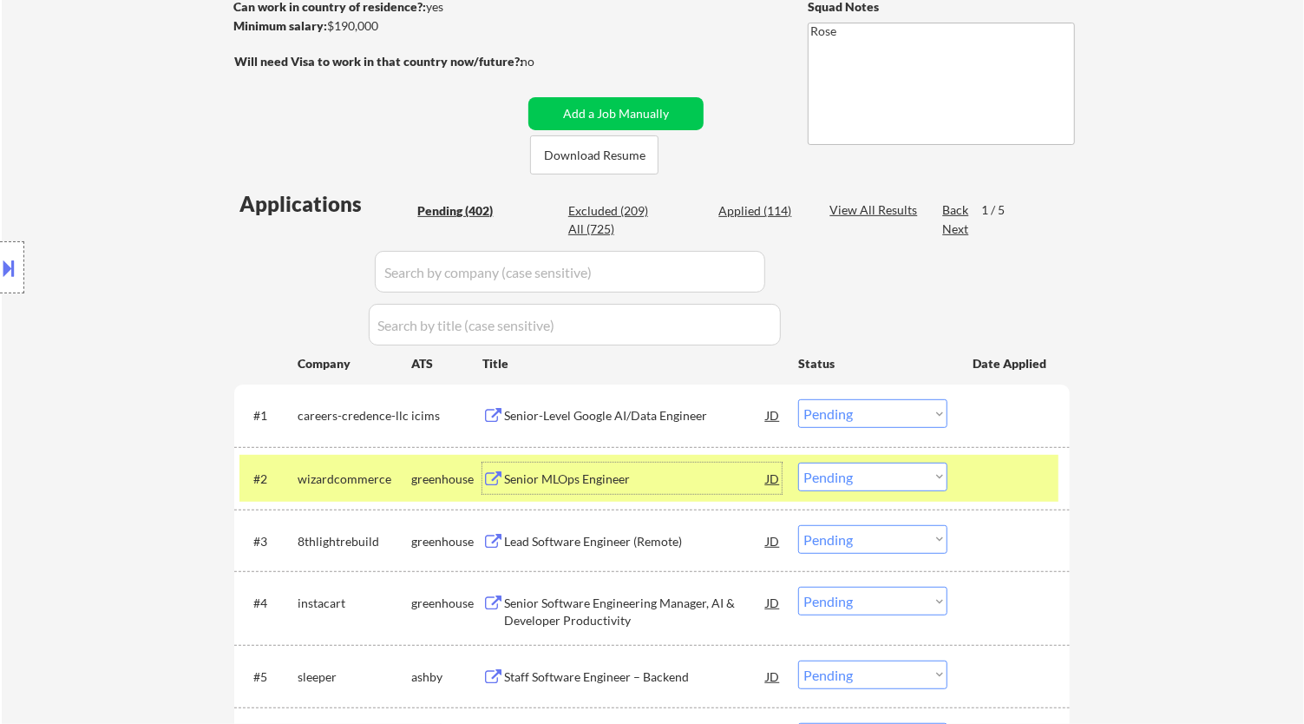
select select ""pending""
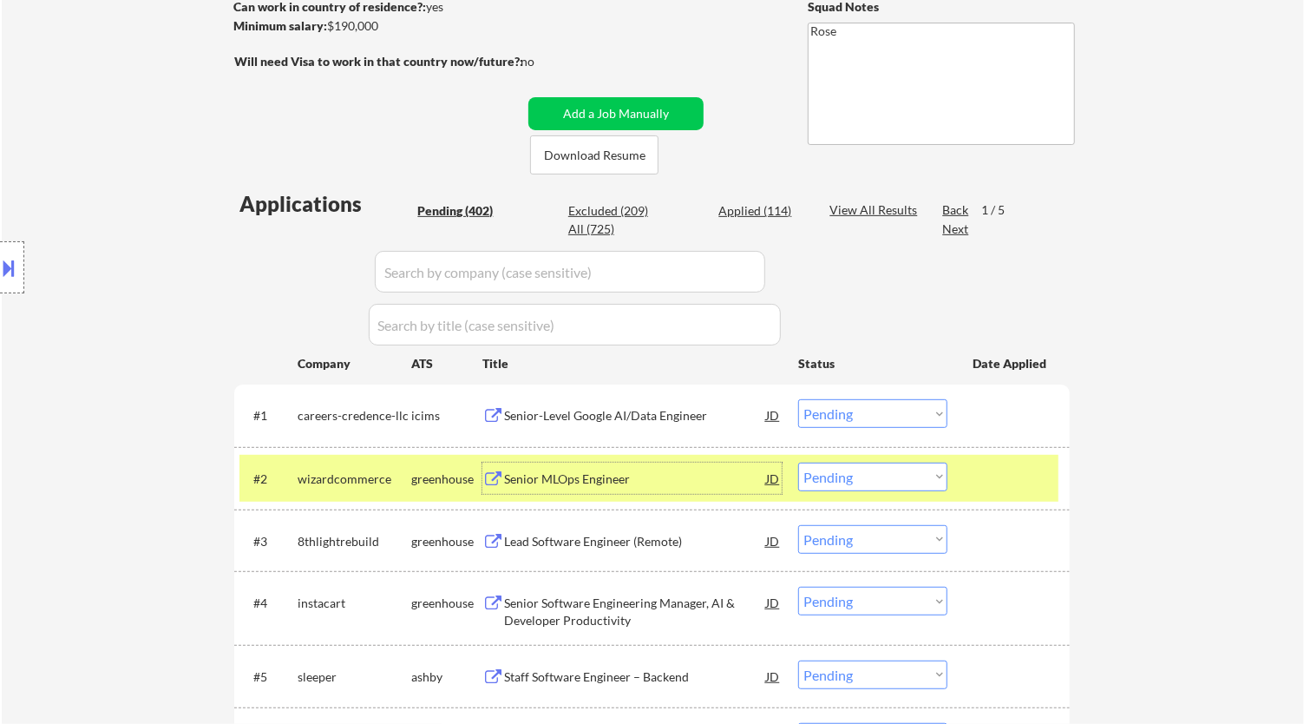
select select ""pending""
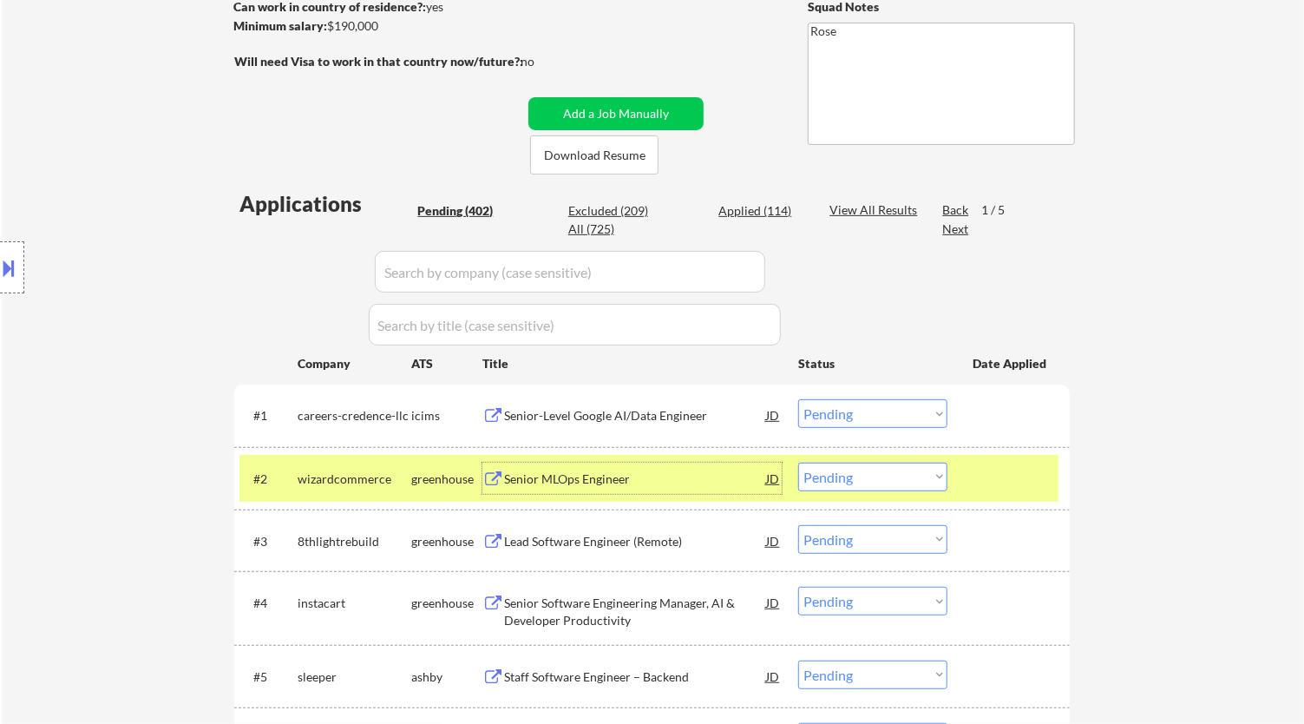
select select ""pending""
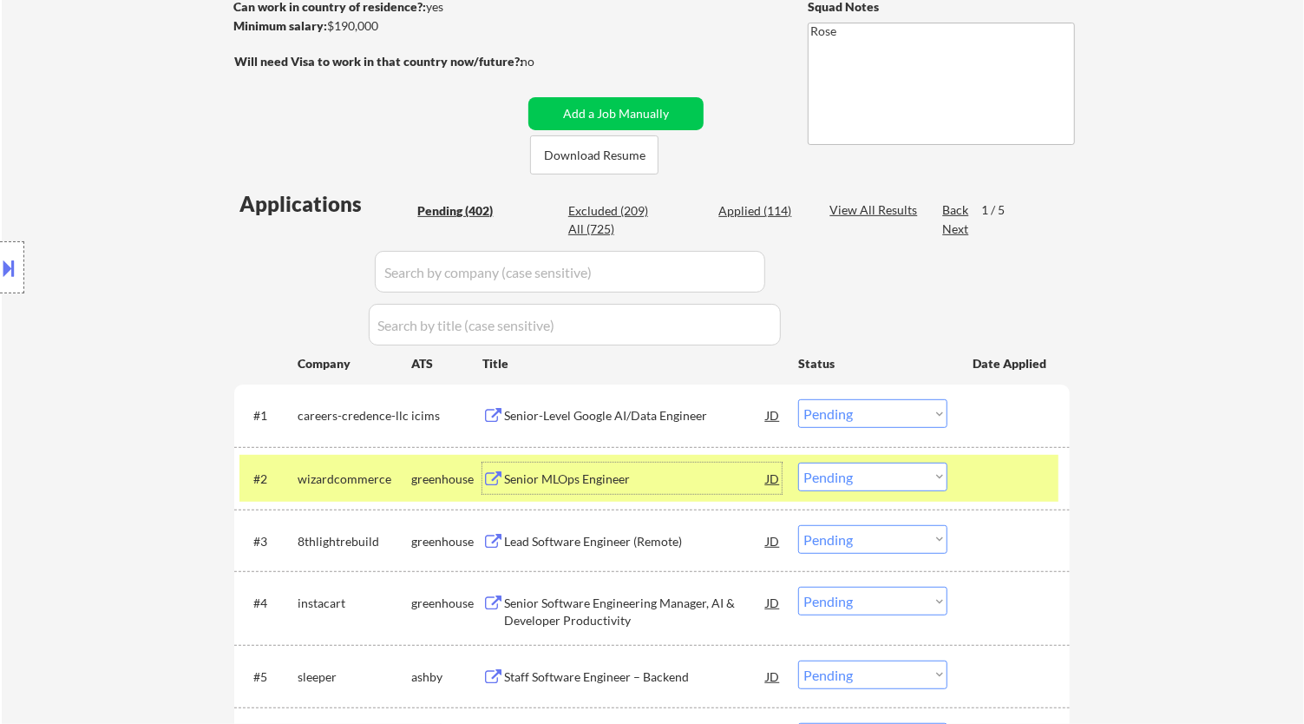
select select ""pending""
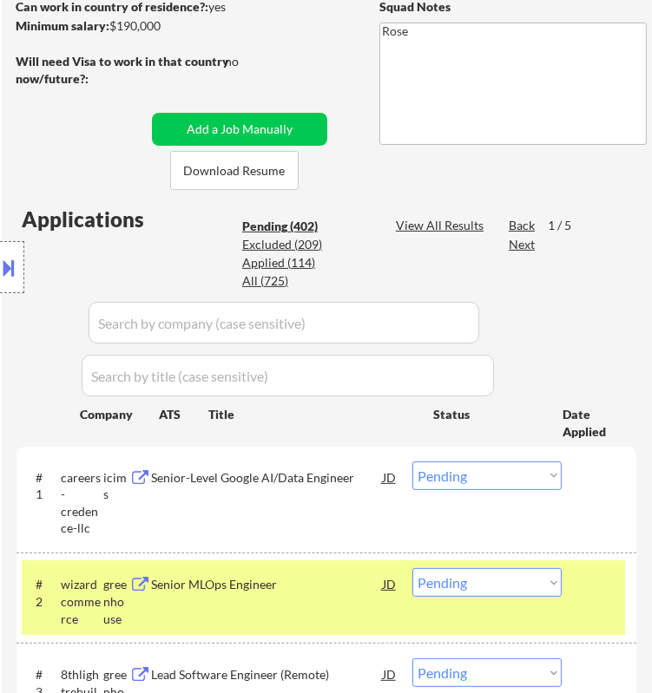
scroll to position [482, 0]
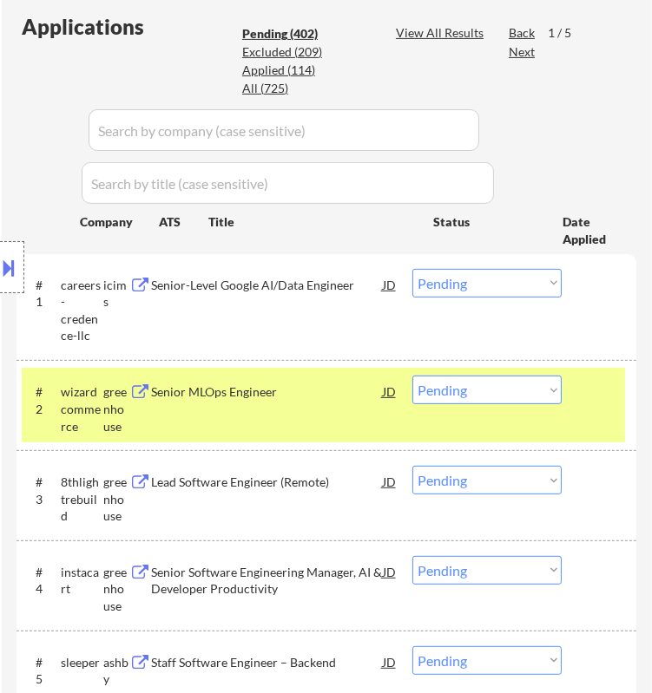
click at [502, 393] on select "Choose an option... Pending Applied Excluded (Questions) Excluded (Expired) Exc…" at bounding box center [486, 390] width 149 height 29
click at [412, 376] on select "Choose an option... Pending Applied Excluded (Questions) Excluded (Expired) Exc…" at bounding box center [486, 390] width 149 height 29
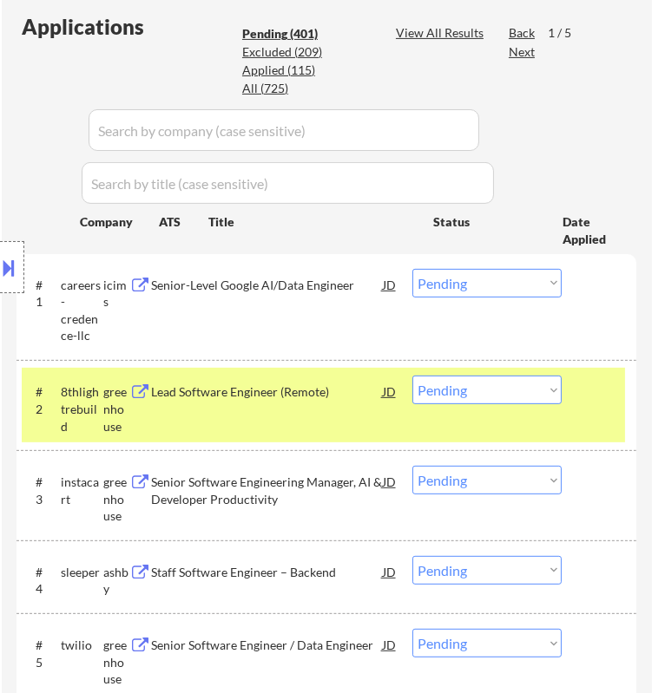
click at [305, 404] on div "Location Inclusions:" at bounding box center [155, 268] width 311 height 322
click at [349, 395] on div "Lead Software Engineer (Remote)" at bounding box center [266, 392] width 231 height 17
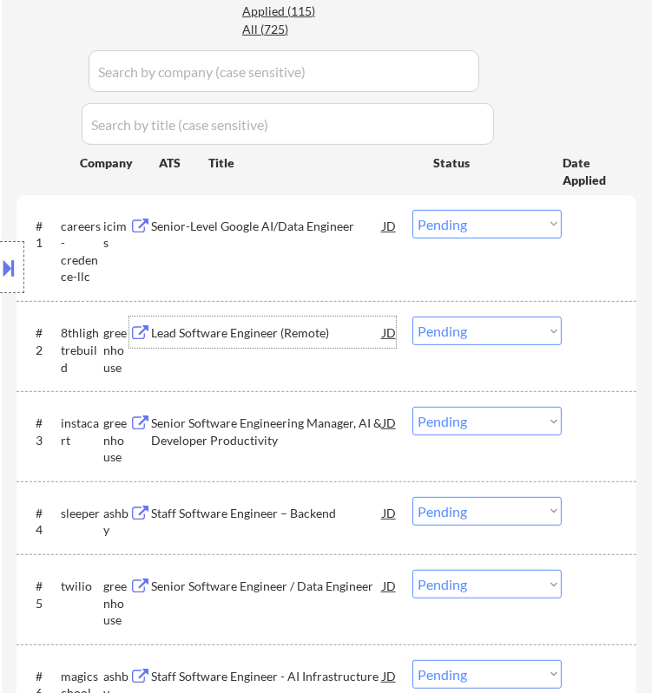
scroll to position [578, 0]
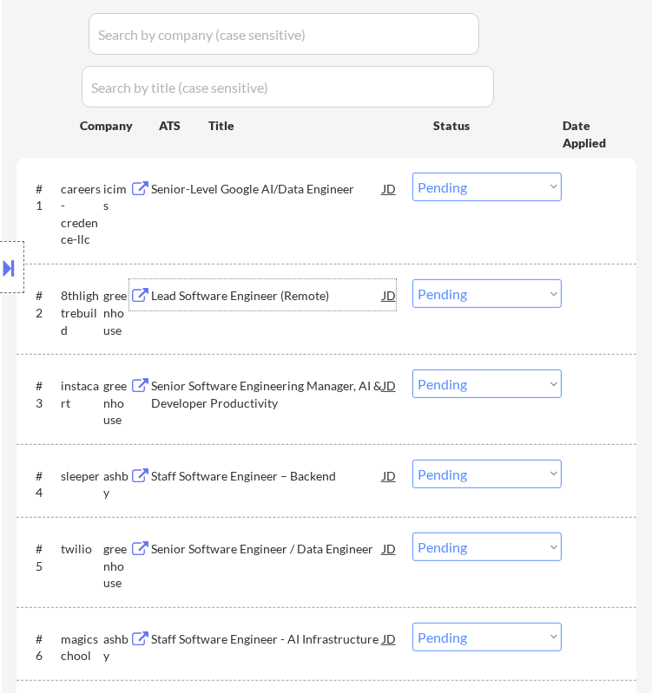
click at [496, 288] on select "Choose an option... Pending Applied Excluded (Questions) Excluded (Expired) Exc…" at bounding box center [486, 293] width 149 height 29
click at [412, 279] on select "Choose an option... Pending Applied Excluded (Questions) Excluded (Expired) Exc…" at bounding box center [486, 293] width 149 height 29
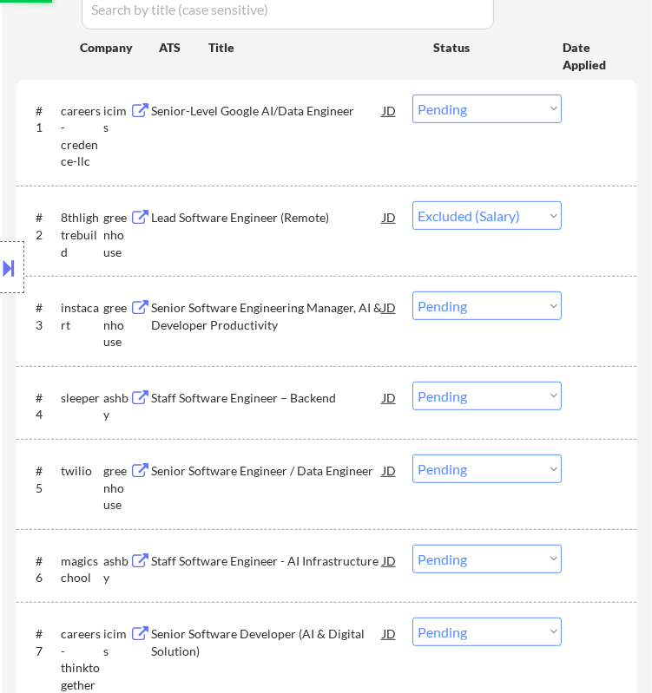
scroll to position [674, 0]
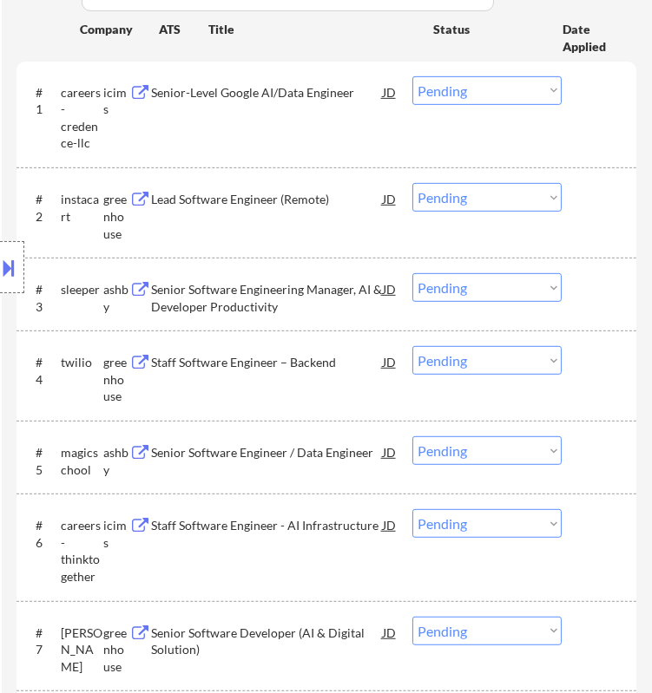
click at [338, 196] on div "Lead Software Engineer (Remote)" at bounding box center [266, 199] width 231 height 17
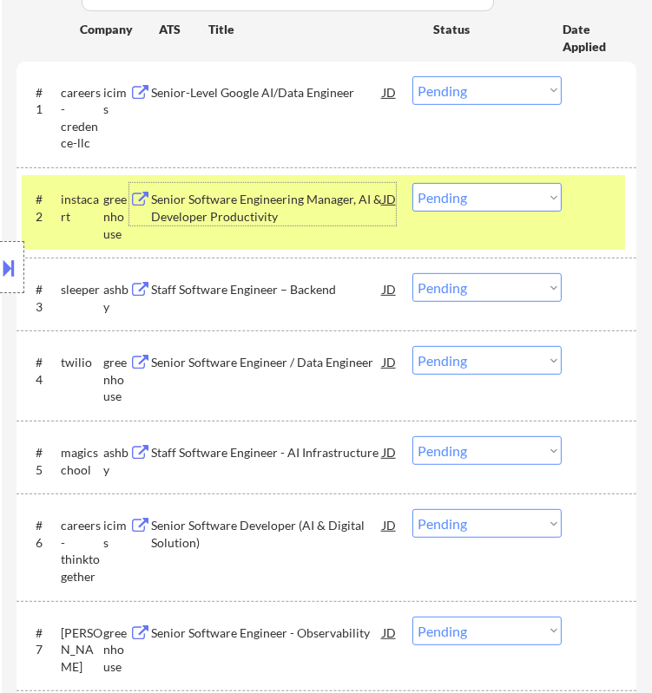
click at [500, 192] on select "Choose an option... Pending Applied Excluded (Questions) Excluded (Expired) Exc…" at bounding box center [486, 197] width 149 height 29
click at [412, 183] on select "Choose an option... Pending Applied Excluded (Questions) Excluded (Expired) Exc…" at bounding box center [486, 197] width 149 height 29
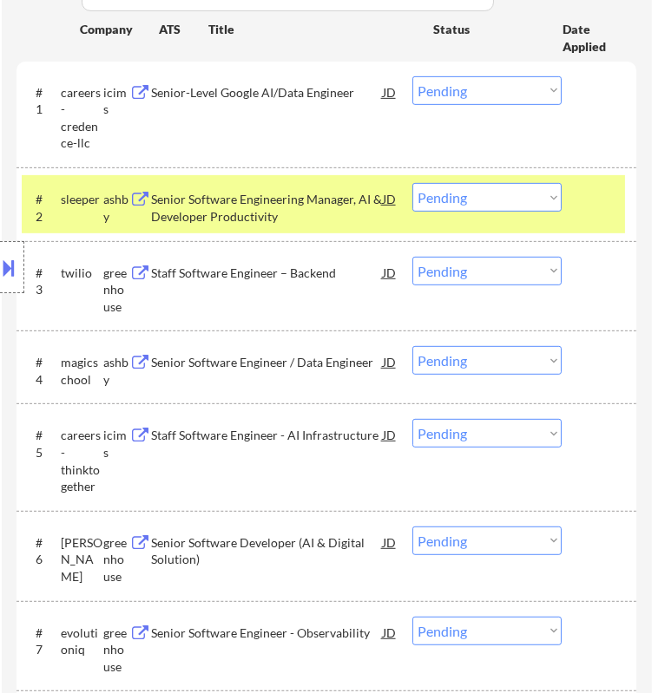
click at [336, 197] on div "Senior Software Engineering Manager, AI & Developer Productivity" at bounding box center [266, 208] width 231 height 34
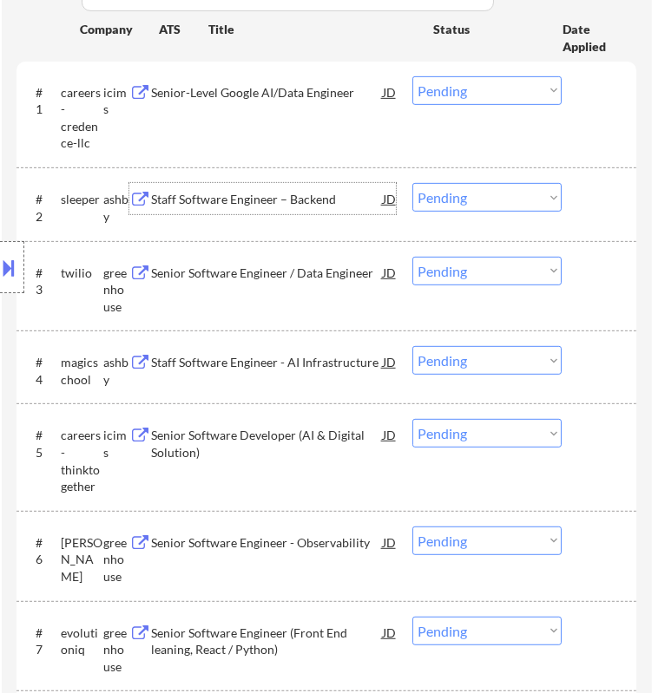
click at [472, 198] on select "Choose an option... Pending Applied Excluded (Questions) Excluded (Expired) Exc…" at bounding box center [486, 197] width 149 height 29
click at [412, 183] on select "Choose an option... Pending Applied Excluded (Questions) Excluded (Expired) Exc…" at bounding box center [486, 197] width 149 height 29
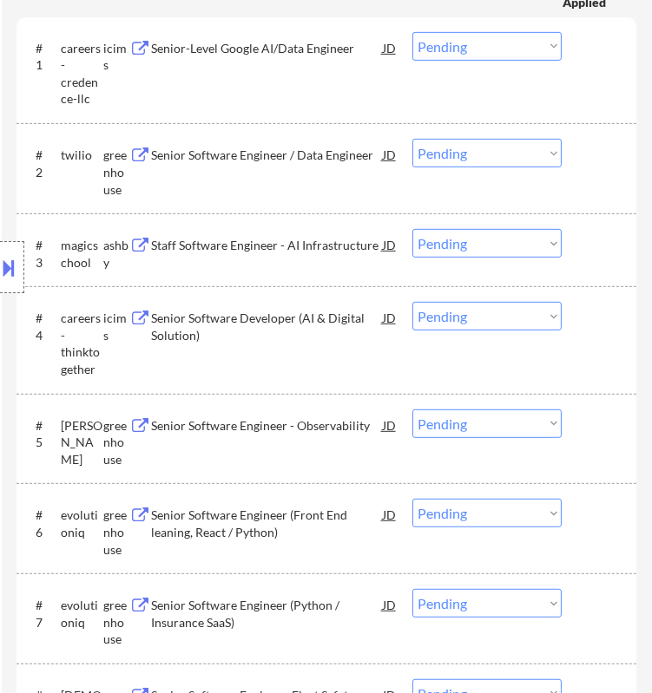
scroll to position [771, 0]
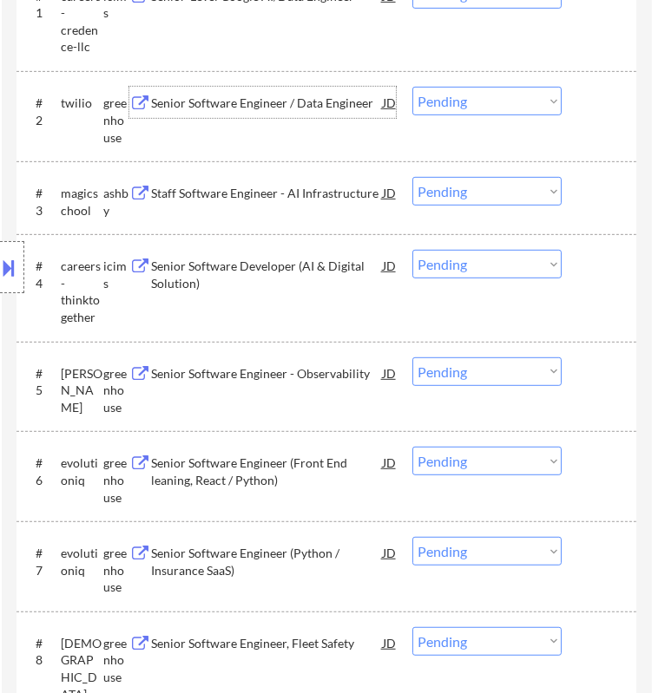
click at [358, 95] on div "Senior Software Engineer / Data Engineer" at bounding box center [266, 103] width 231 height 17
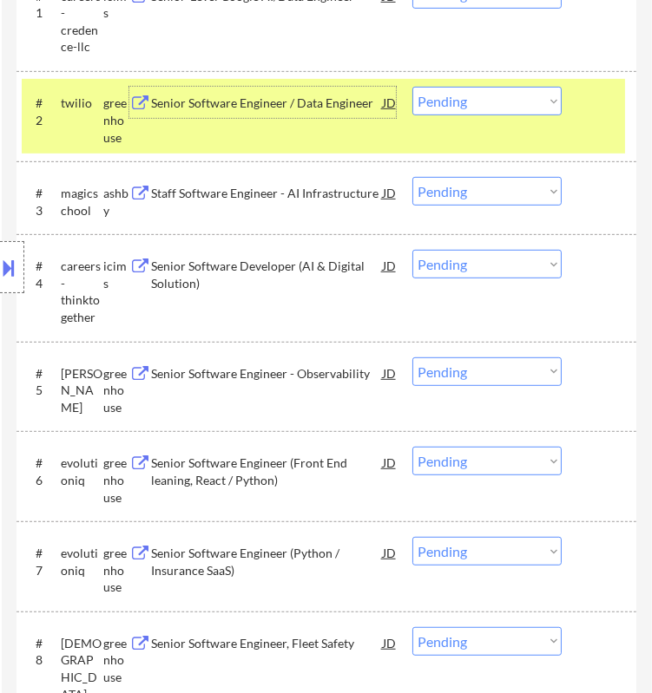
click at [516, 104] on select "Choose an option... Pending Applied Excluded (Questions) Excluded (Expired) Exc…" at bounding box center [486, 101] width 149 height 29
click at [412, 87] on select "Choose an option... Pending Applied Excluded (Questions) Excluded (Expired) Exc…" at bounding box center [486, 101] width 149 height 29
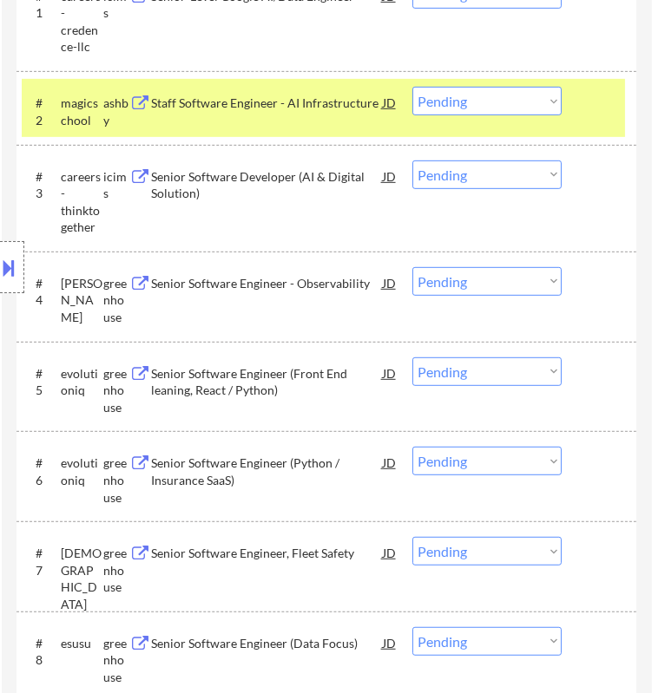
click at [350, 116] on div "Staff Software Engineer - AI Infrastructure" at bounding box center [266, 102] width 231 height 31
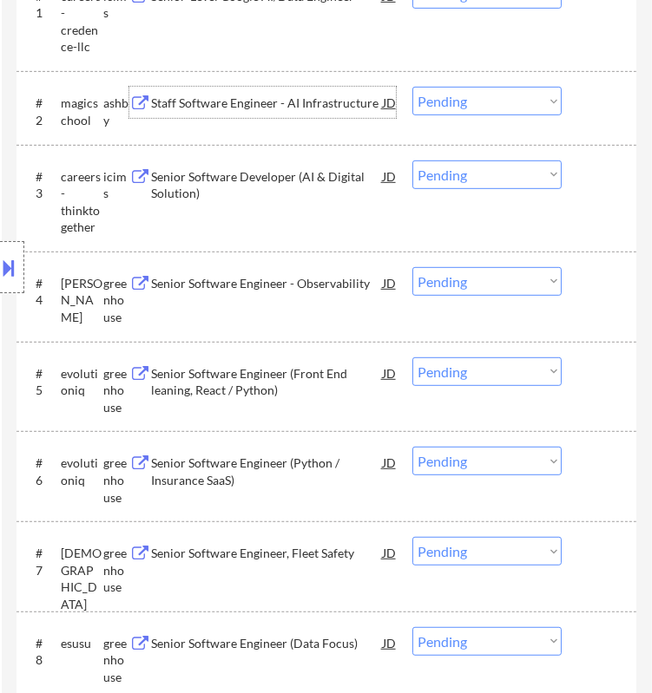
click at [454, 98] on select "Choose an option... Pending Applied Excluded (Questions) Excluded (Expired) Exc…" at bounding box center [486, 101] width 149 height 29
click at [412, 87] on select "Choose an option... Pending Applied Excluded (Questions) Excluded (Expired) Exc…" at bounding box center [486, 101] width 149 height 29
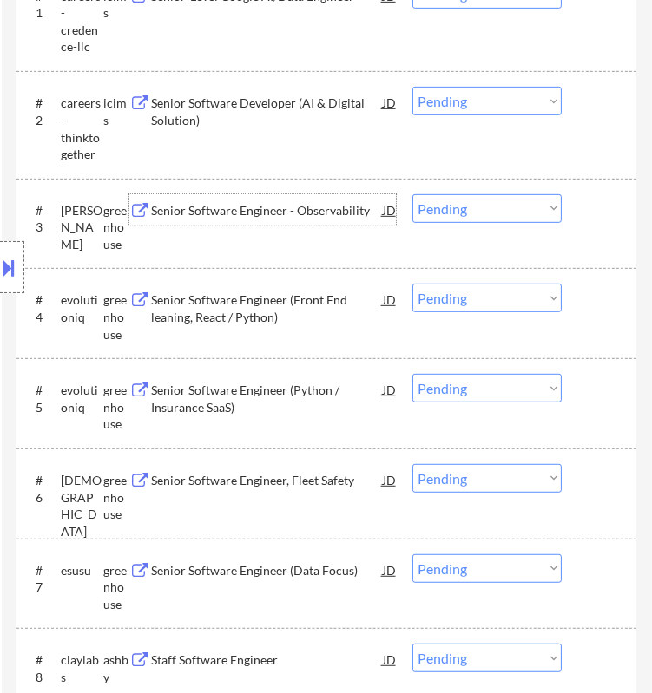
click at [311, 207] on div "Senior Software Engineer - Observability" at bounding box center [266, 210] width 231 height 17
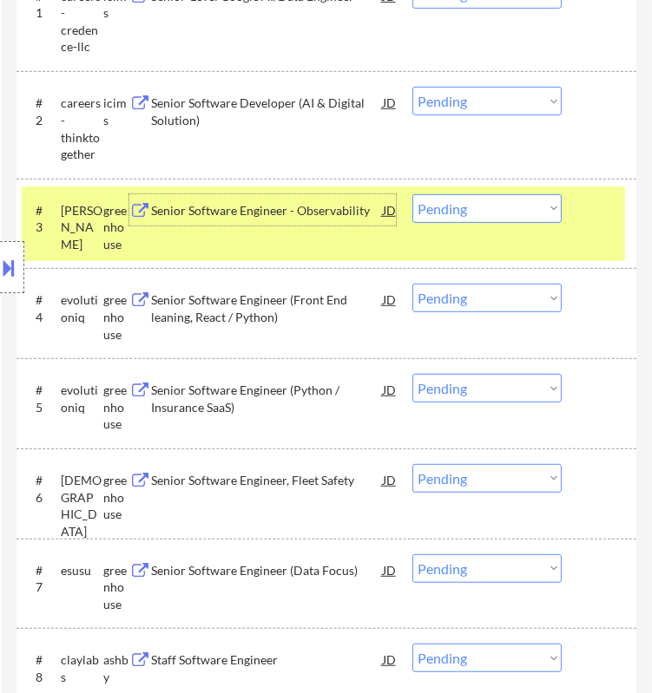
drag, startPoint x: 540, startPoint y: 208, endPoint x: 535, endPoint y: 217, distance: 9.7
click at [540, 208] on select "Choose an option... Pending Applied Excluded (Questions) Excluded (Expired) Exc…" at bounding box center [486, 208] width 149 height 29
click at [412, 194] on select "Choose an option... Pending Applied Excluded (Questions) Excluded (Expired) Exc…" at bounding box center [486, 208] width 149 height 29
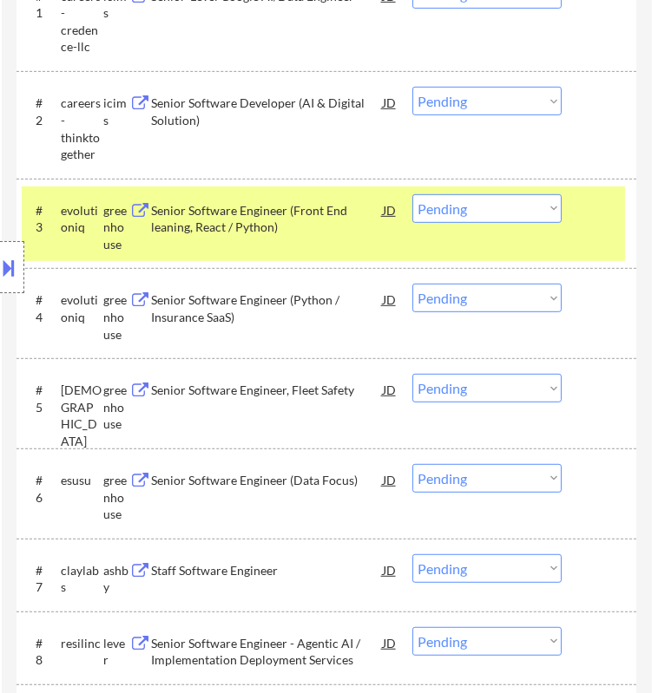
click at [284, 225] on div "Location Inclusions:" at bounding box center [155, 268] width 311 height 322
click at [352, 202] on div "Senior Software Engineer (Front End leaning, React / Python)" at bounding box center [266, 219] width 231 height 34
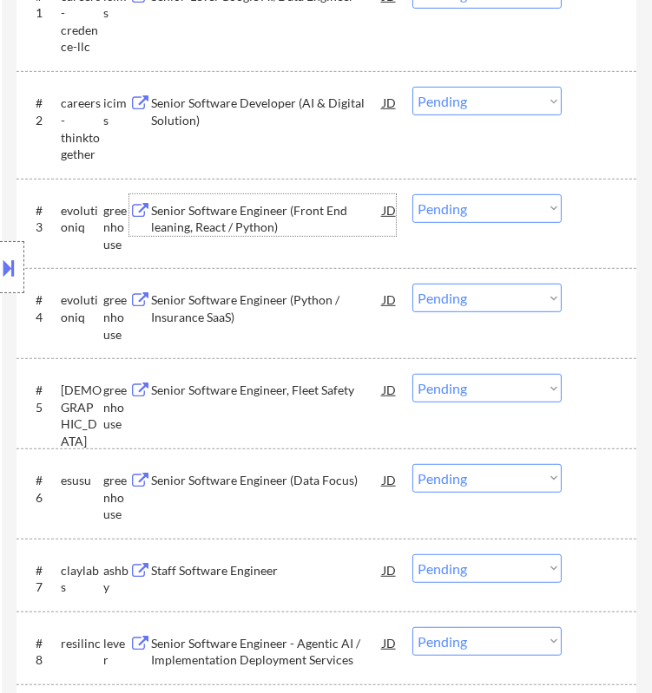
click at [463, 211] on select "Choose an option... Pending Applied Excluded (Questions) Excluded (Expired) Exc…" at bounding box center [486, 208] width 149 height 29
click at [412, 194] on select "Choose an option... Pending Applied Excluded (Questions) Excluded (Expired) Exc…" at bounding box center [486, 208] width 149 height 29
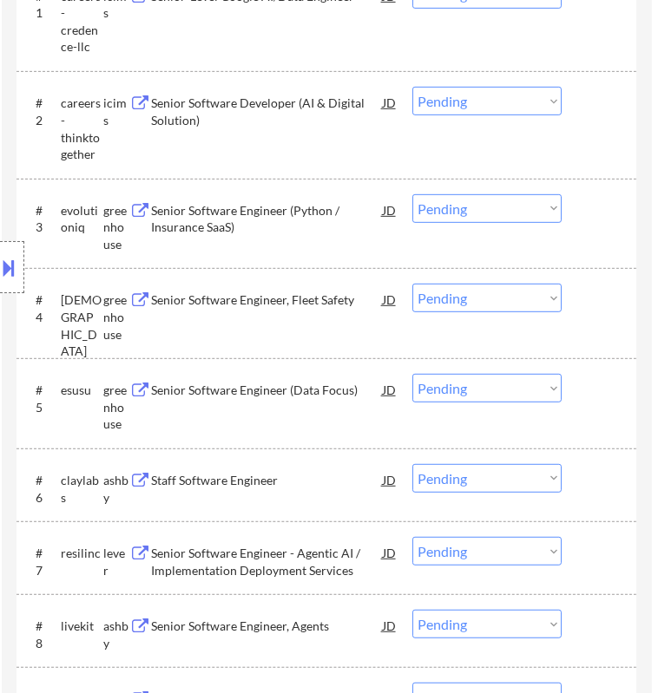
click at [326, 215] on div "Senior Software Engineer (Python / Insurance SaaS)" at bounding box center [266, 219] width 231 height 34
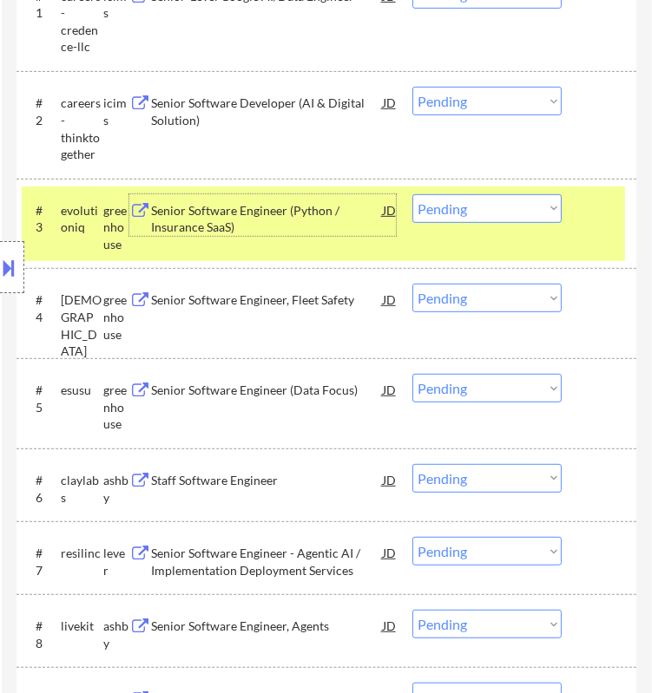
click at [10, 257] on button at bounding box center [9, 267] width 19 height 29
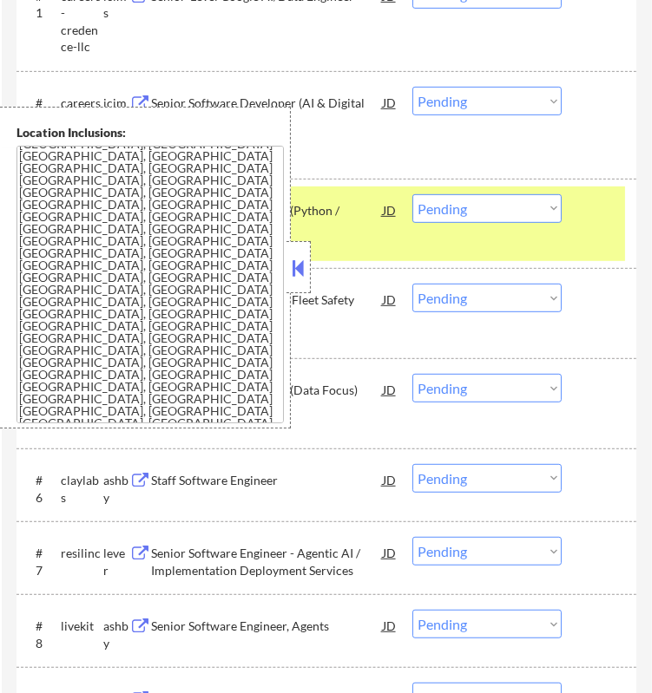
scroll to position [0, 0]
click at [301, 263] on button at bounding box center [298, 268] width 19 height 26
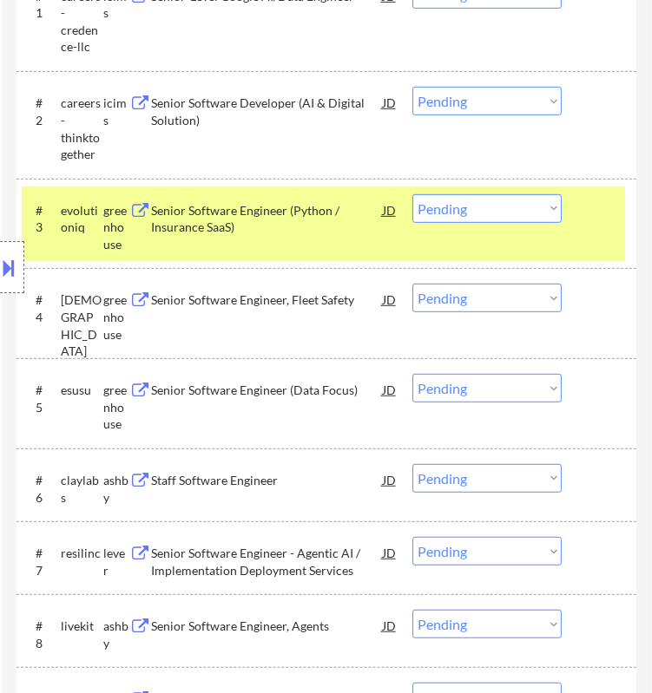
click at [461, 212] on select "Choose an option... Pending Applied Excluded (Questions) Excluded (Expired) Exc…" at bounding box center [486, 208] width 149 height 29
click at [412, 194] on select "Choose an option... Pending Applied Excluded (Questions) Excluded (Expired) Exc…" at bounding box center [486, 208] width 149 height 29
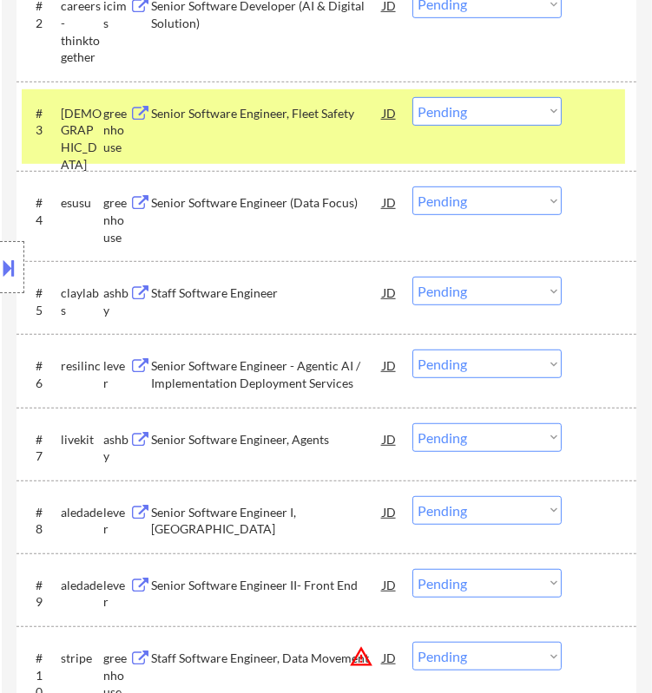
scroll to position [771, 0]
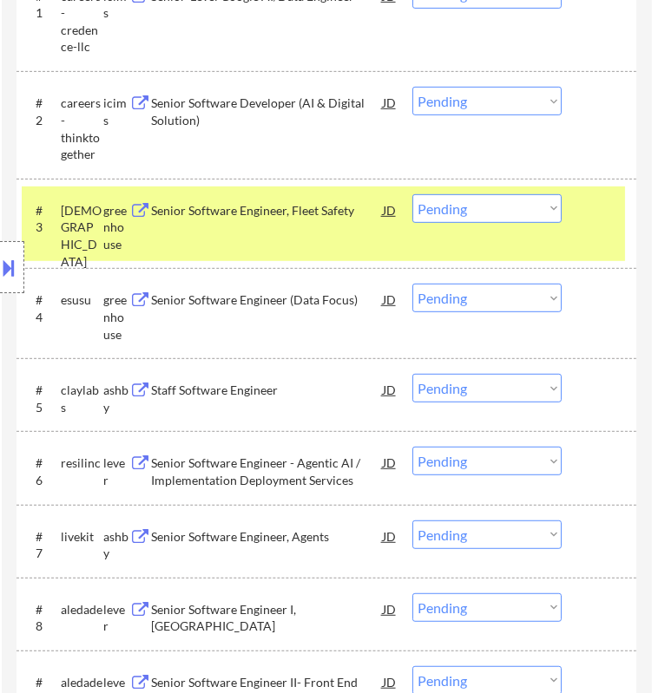
click at [325, 219] on div "Senior Software Engineer, Fleet Safety" at bounding box center [266, 209] width 231 height 31
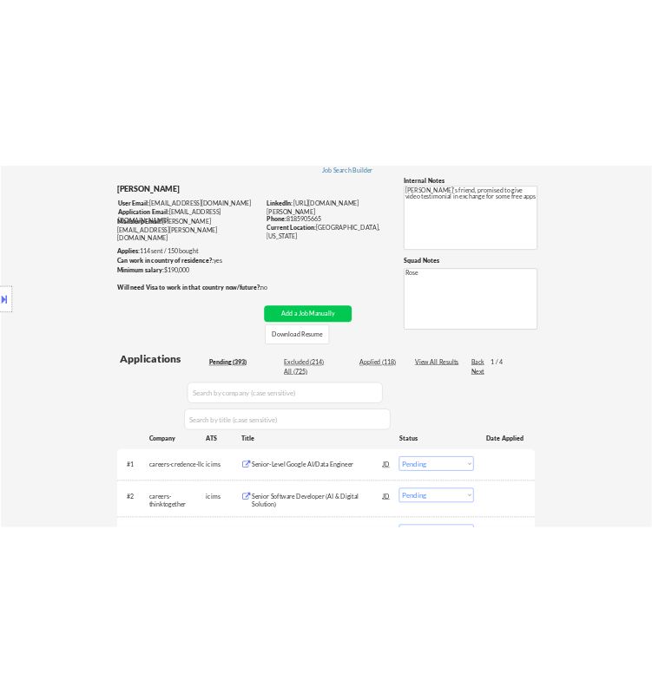
scroll to position [96, 0]
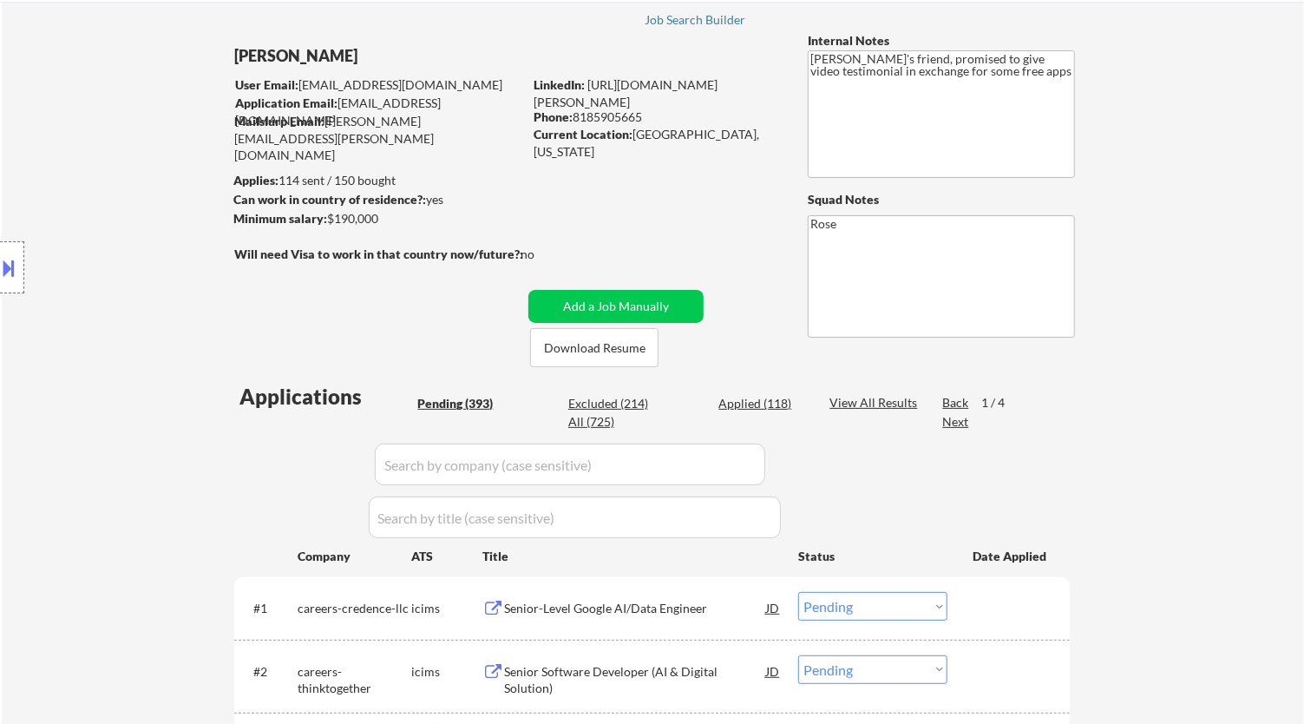
drag, startPoint x: 645, startPoint y: 115, endPoint x: 571, endPoint y: 117, distance: 73.8
click at [571, 117] on div "Phone: 8185905665" at bounding box center [657, 116] width 246 height 17
copy div "8185905665"
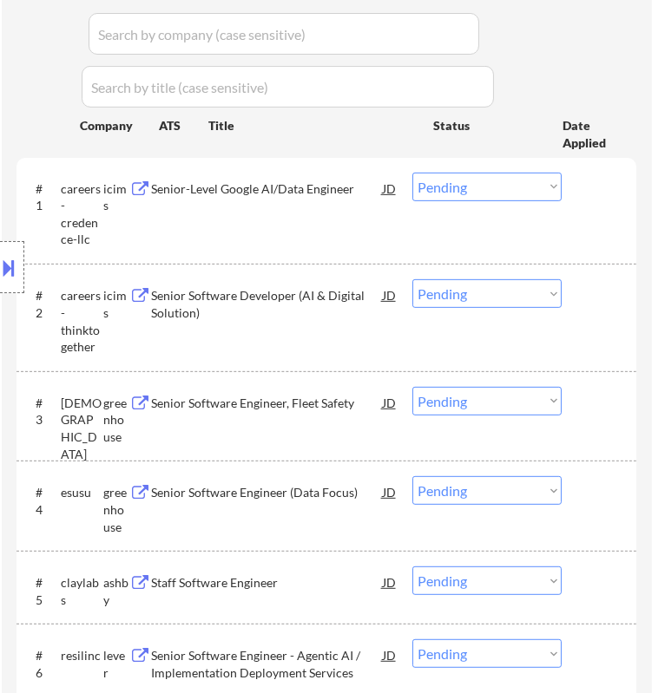
scroll to position [578, 0]
click at [497, 384] on div "#3 samsara greenhouse Senior Software Engineer, Fleet Safety JD Choose an optio…" at bounding box center [323, 416] width 603 height 75
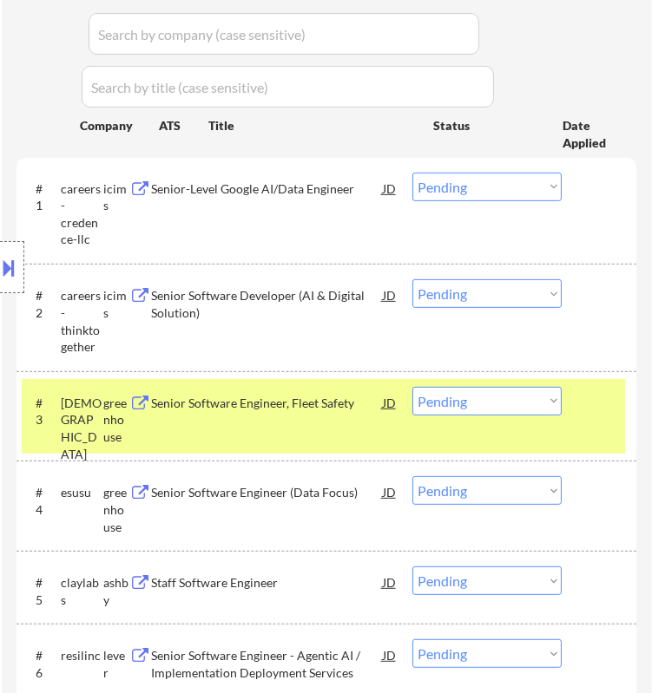
click at [493, 399] on select "Choose an option... Pending Applied Excluded (Questions) Excluded (Expired) Exc…" at bounding box center [486, 401] width 149 height 29
click at [412, 387] on select "Choose an option... Pending Applied Excluded (Questions) Excluded (Expired) Exc…" at bounding box center [486, 401] width 149 height 29
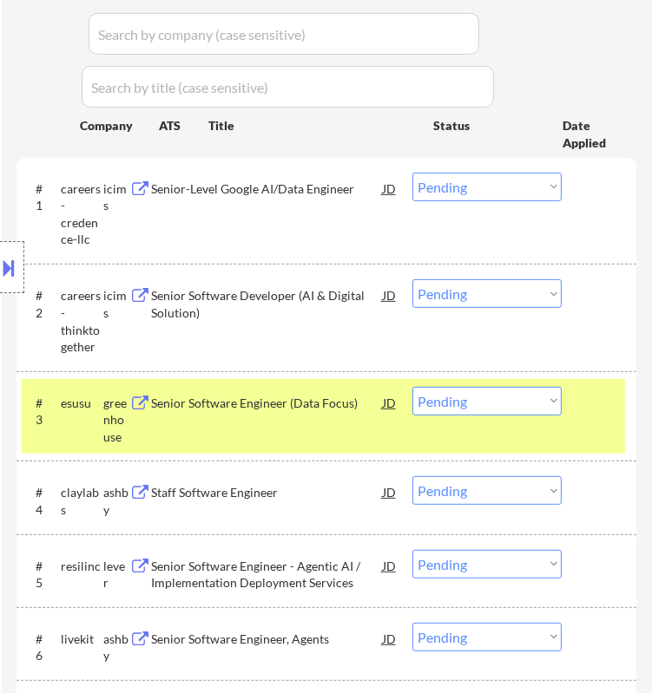
click at [369, 387] on div "Senior Software Engineer (Data Focus)" at bounding box center [266, 402] width 231 height 31
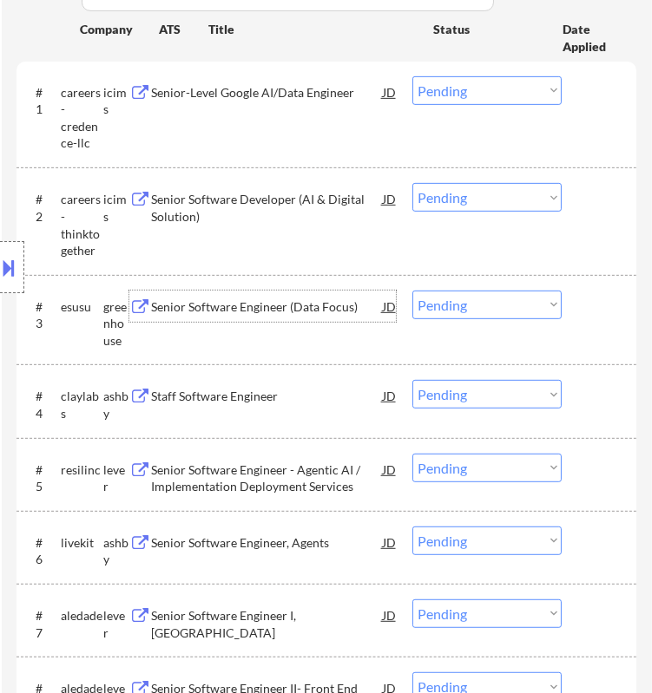
scroll to position [771, 0]
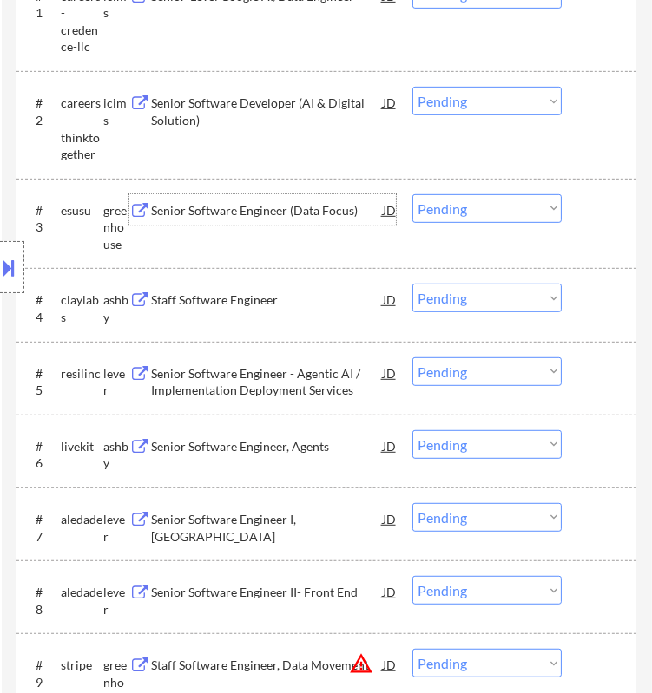
click at [462, 202] on select "Choose an option... Pending Applied Excluded (Questions) Excluded (Expired) Exc…" at bounding box center [486, 208] width 149 height 29
click at [412, 194] on select "Choose an option... Pending Applied Excluded (Questions) Excluded (Expired) Exc…" at bounding box center [486, 208] width 149 height 29
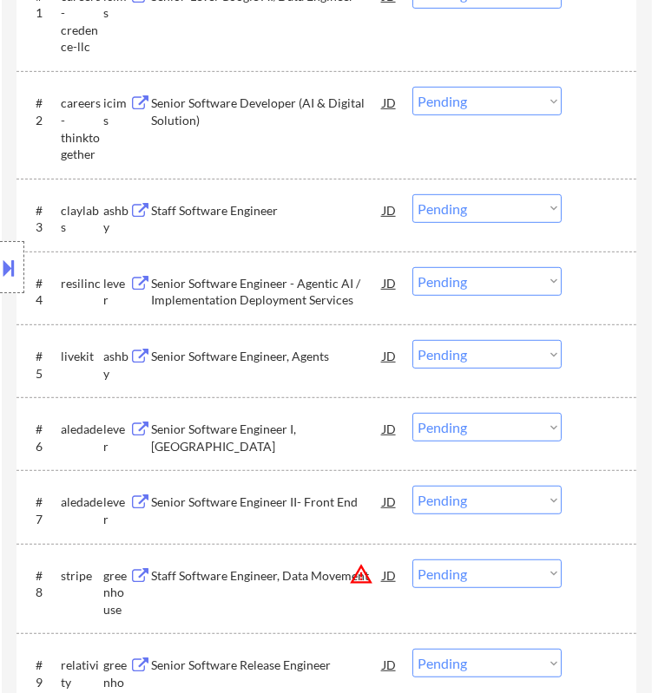
click at [313, 214] on div "Staff Software Engineer" at bounding box center [266, 210] width 231 height 17
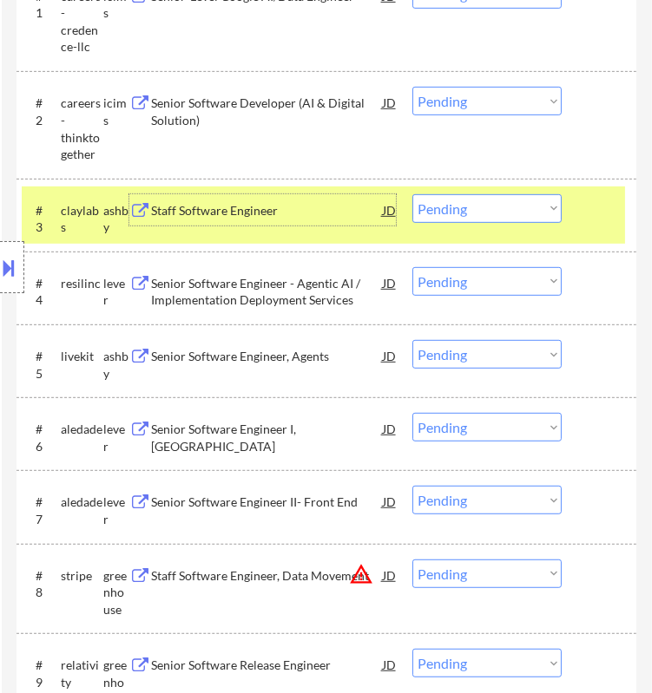
click at [456, 214] on select "Choose an option... Pending Applied Excluded (Questions) Excluded (Expired) Exc…" at bounding box center [486, 208] width 149 height 29
click at [412, 194] on select "Choose an option... Pending Applied Excluded (Questions) Excluded (Expired) Exc…" at bounding box center [486, 208] width 149 height 29
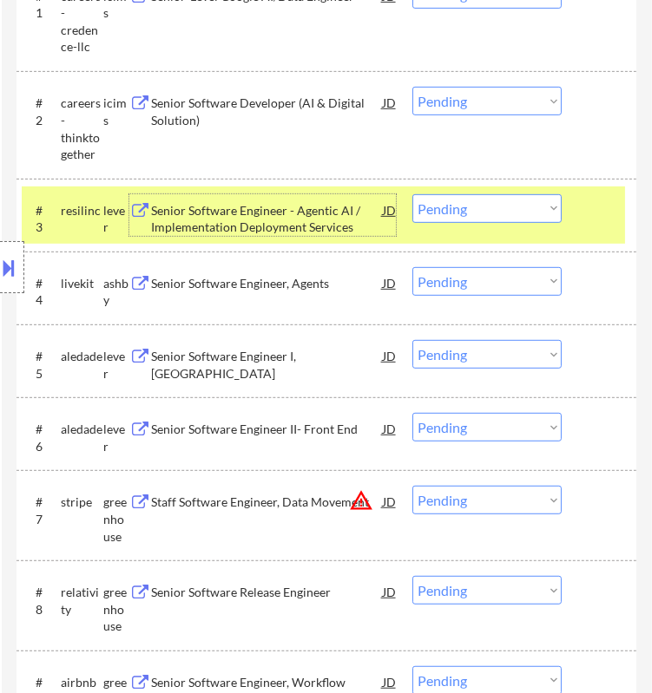
click at [335, 210] on div "Senior Software Engineer - Agentic AI / Implementation Deployment Services" at bounding box center [266, 219] width 231 height 34
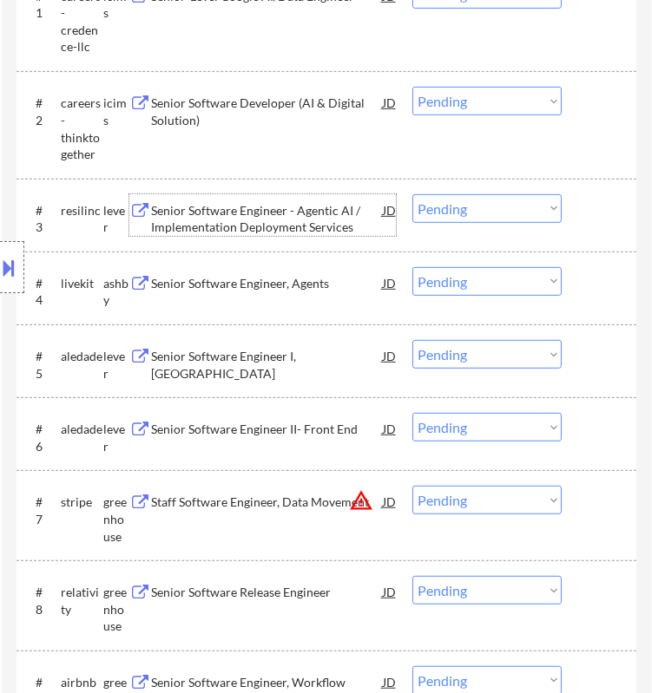
drag, startPoint x: 474, startPoint y: 210, endPoint x: 487, endPoint y: 221, distance: 17.2
click at [476, 211] on select "Choose an option... Pending Applied Excluded (Questions) Excluded (Expired) Exc…" at bounding box center [486, 208] width 149 height 29
click at [412, 194] on select "Choose an option... Pending Applied Excluded (Questions) Excluded (Expired) Exc…" at bounding box center [486, 208] width 149 height 29
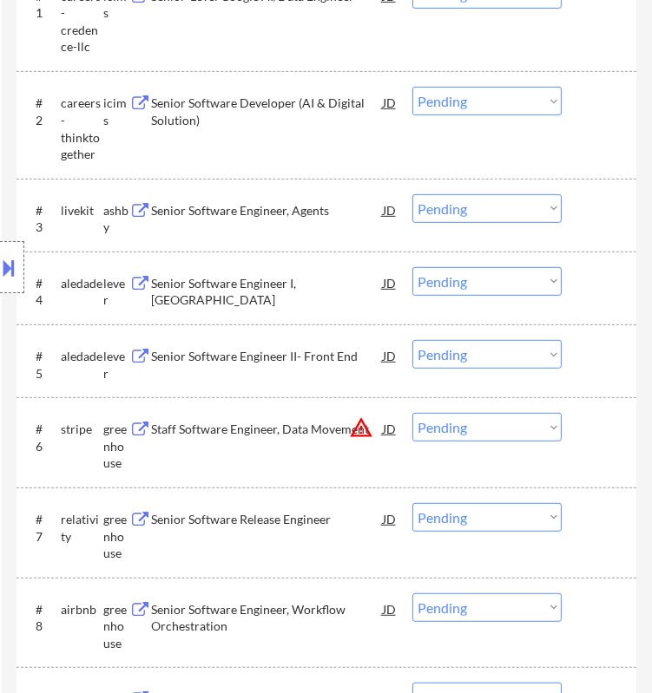
click at [327, 210] on div "Senior Software Engineer, Agents" at bounding box center [266, 210] width 231 height 17
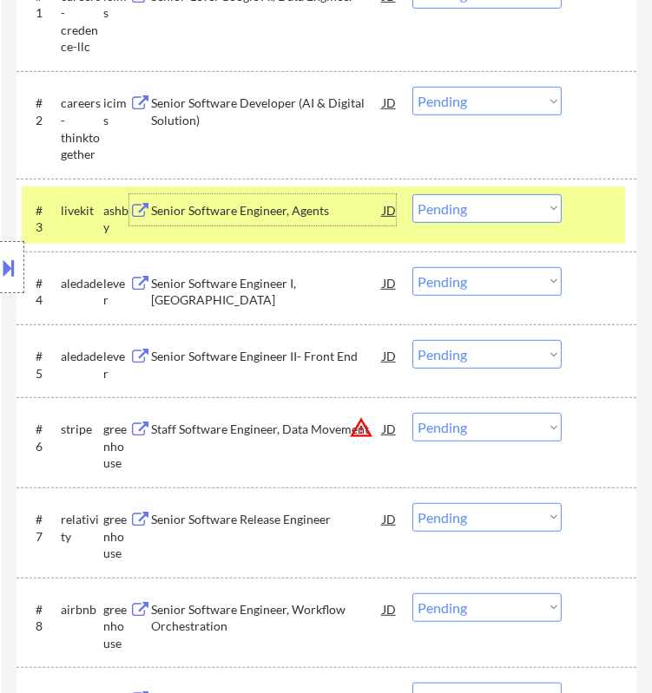
click at [456, 207] on select "Choose an option... Pending Applied Excluded (Questions) Excluded (Expired) Exc…" at bounding box center [486, 208] width 149 height 29
click at [412, 194] on select "Choose an option... Pending Applied Excluded (Questions) Excluded (Expired) Exc…" at bounding box center [486, 208] width 149 height 29
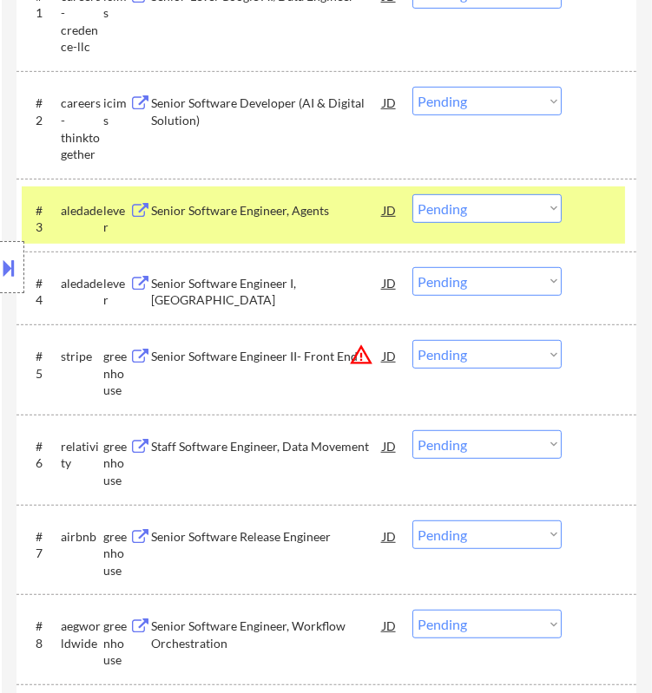
click at [315, 220] on div "Senior Software Engineer, Agents" at bounding box center [266, 209] width 231 height 31
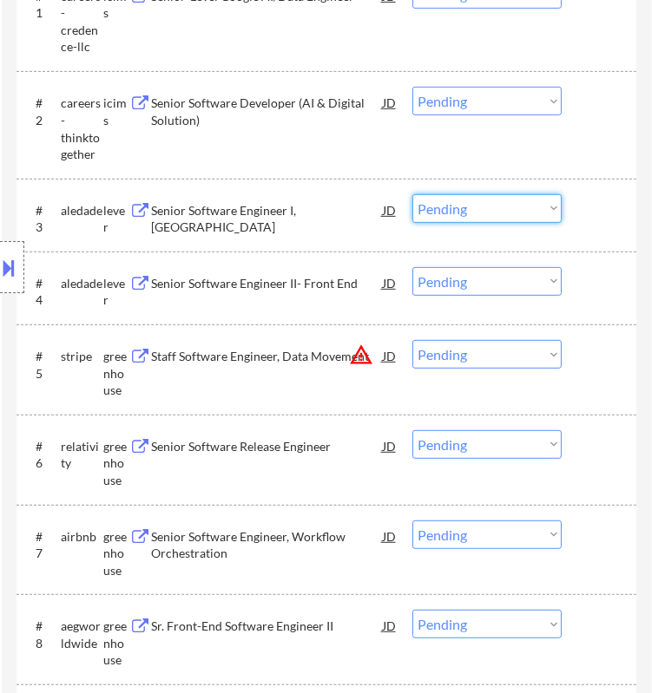
click at [489, 210] on select "Choose an option... Pending Applied Excluded (Questions) Excluded (Expired) Exc…" at bounding box center [486, 208] width 149 height 29
click at [412, 194] on select "Choose an option... Pending Applied Excluded (Questions) Excluded (Expired) Exc…" at bounding box center [486, 208] width 149 height 29
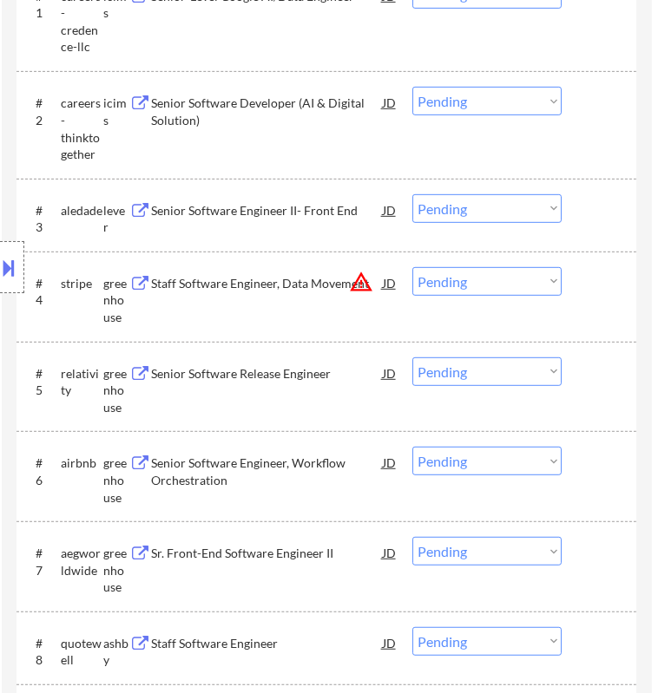
click at [299, 213] on div "Location Inclusions:" at bounding box center [155, 268] width 311 height 322
click at [367, 211] on div "Senior Software Engineer II- Front End" at bounding box center [266, 210] width 231 height 17
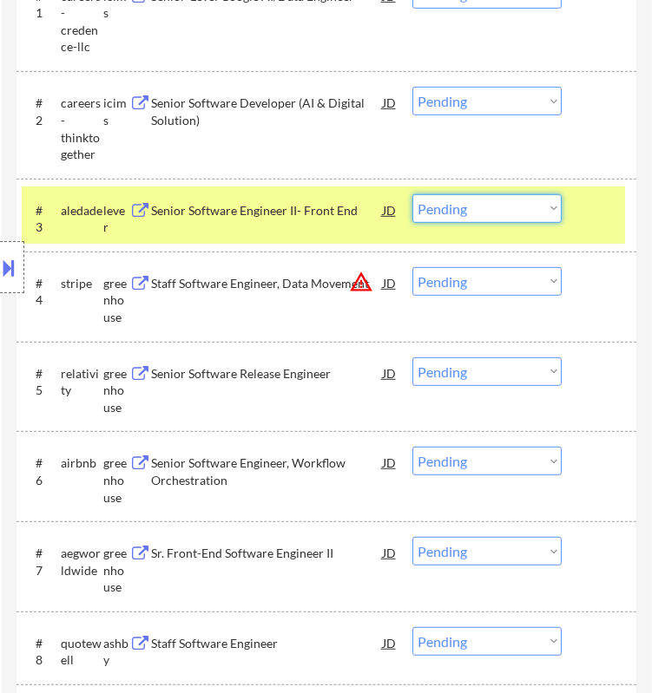
click at [501, 211] on select "Choose an option... Pending Applied Excluded (Questions) Excluded (Expired) Exc…" at bounding box center [486, 208] width 149 height 29
click at [412, 194] on select "Choose an option... Pending Applied Excluded (Questions) Excluded (Expired) Exc…" at bounding box center [486, 208] width 149 height 29
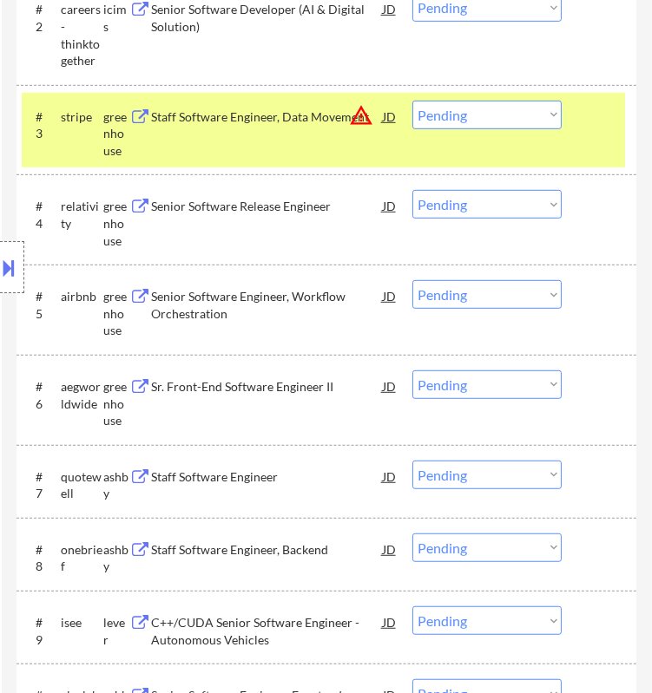
scroll to position [868, 0]
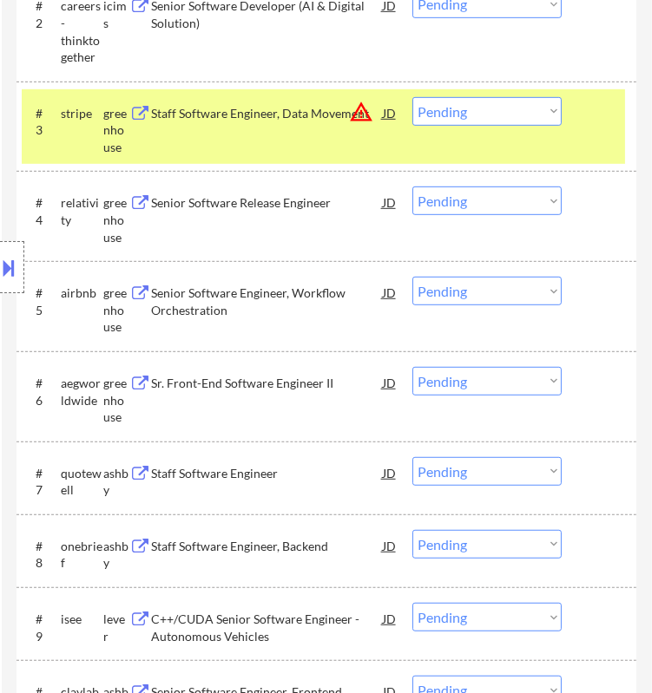
click at [336, 116] on div "Staff Software Engineer, Data Movement" at bounding box center [266, 113] width 231 height 17
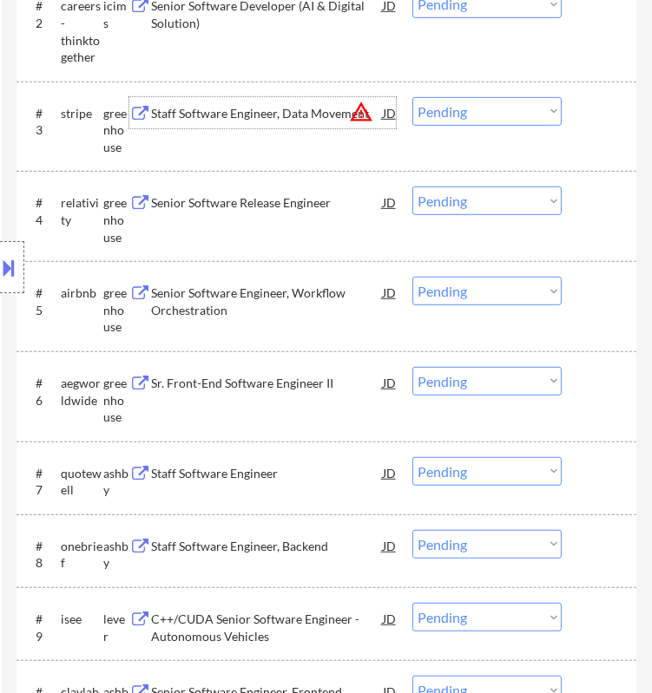
click at [456, 107] on select "Choose an option... Pending Applied Excluded (Questions) Excluded (Expired) Exc…" at bounding box center [486, 111] width 149 height 29
click at [412, 97] on select "Choose an option... Pending Applied Excluded (Questions) Excluded (Expired) Exc…" at bounding box center [486, 111] width 149 height 29
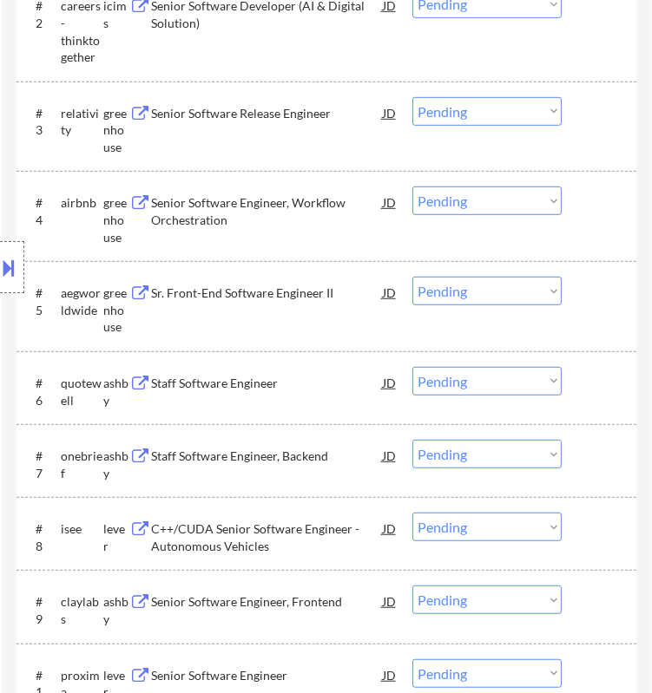
click at [316, 106] on div "Senior Software Release Engineer" at bounding box center [266, 113] width 231 height 17
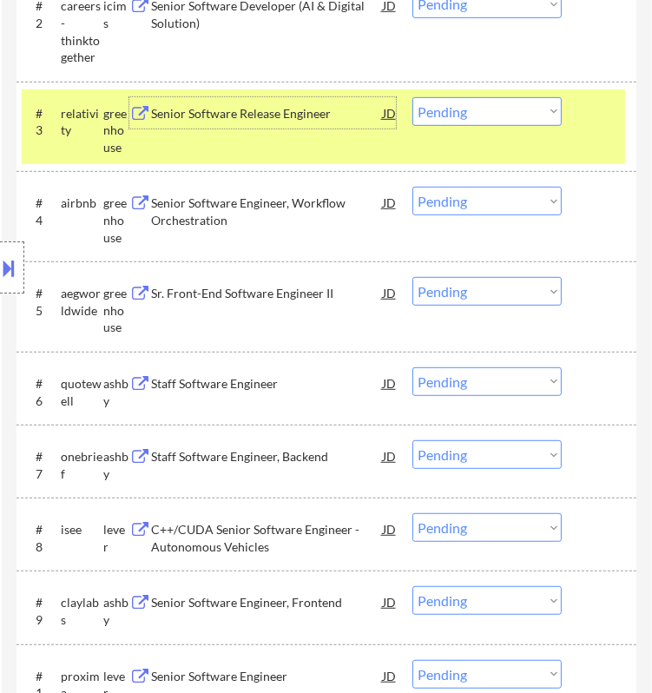
click at [483, 109] on select "Choose an option... Pending Applied Excluded (Questions) Excluded (Expired) Exc…" at bounding box center [486, 111] width 149 height 29
click at [412, 97] on select "Choose an option... Pending Applied Excluded (Questions) Excluded (Expired) Exc…" at bounding box center [486, 111] width 149 height 29
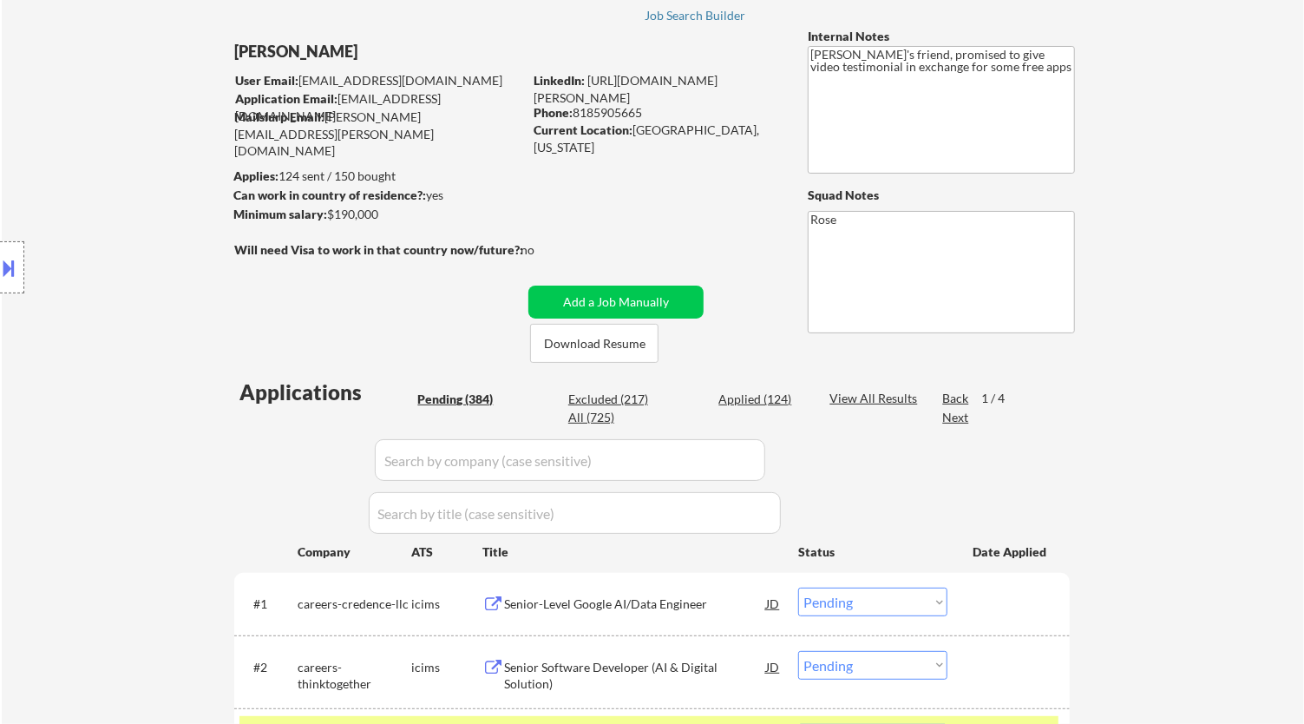
scroll to position [96, 0]
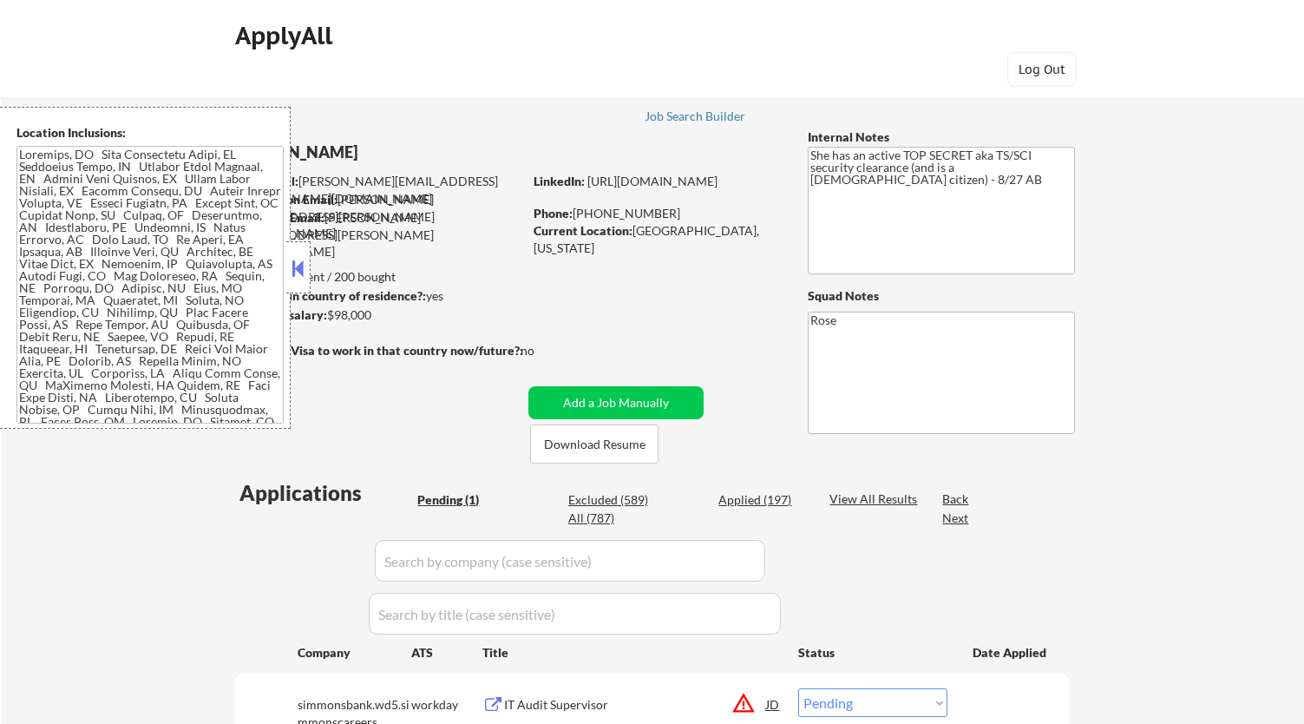
select select ""pending""
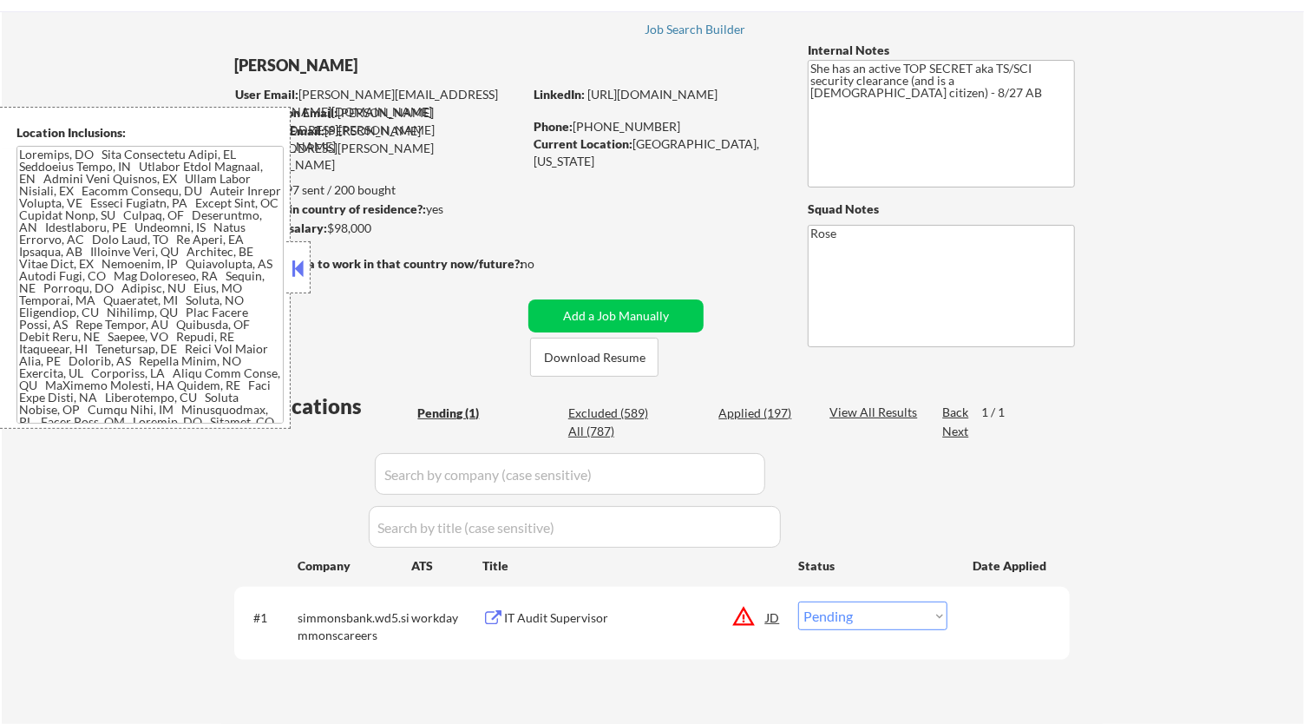
scroll to position [193, 0]
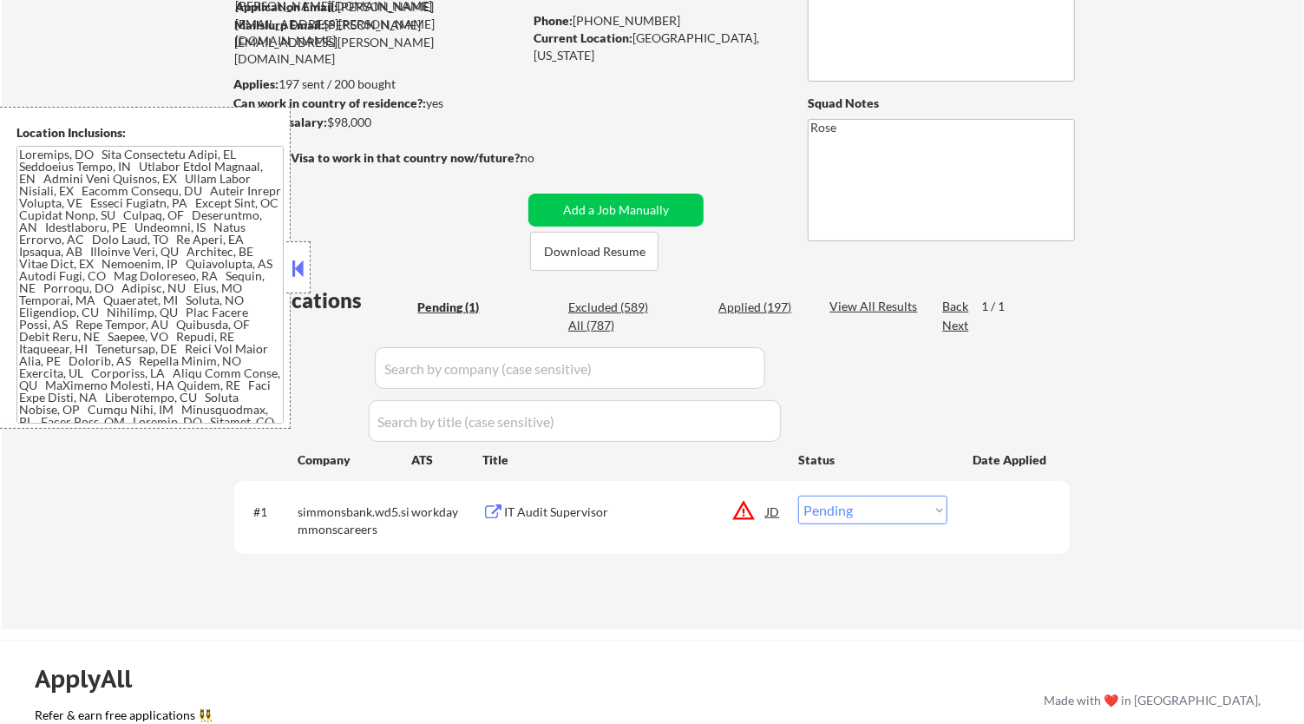
click at [298, 266] on button at bounding box center [298, 268] width 19 height 26
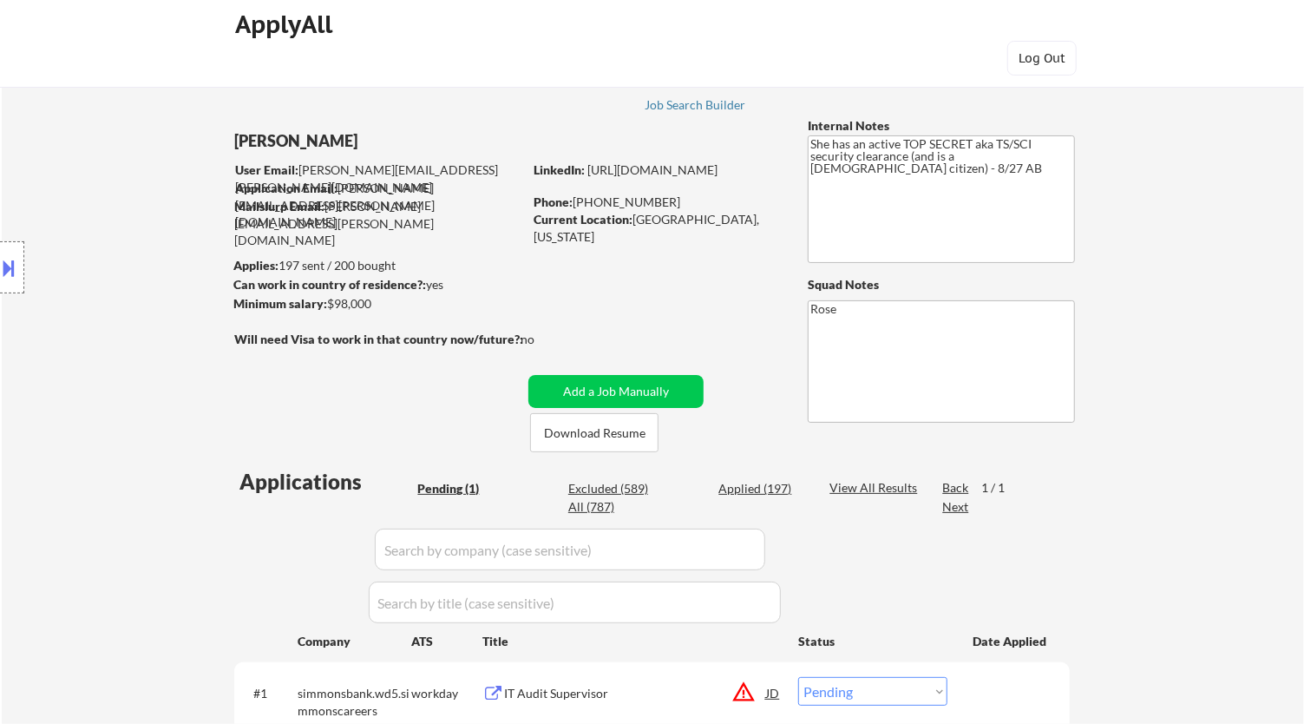
scroll to position [0, 0]
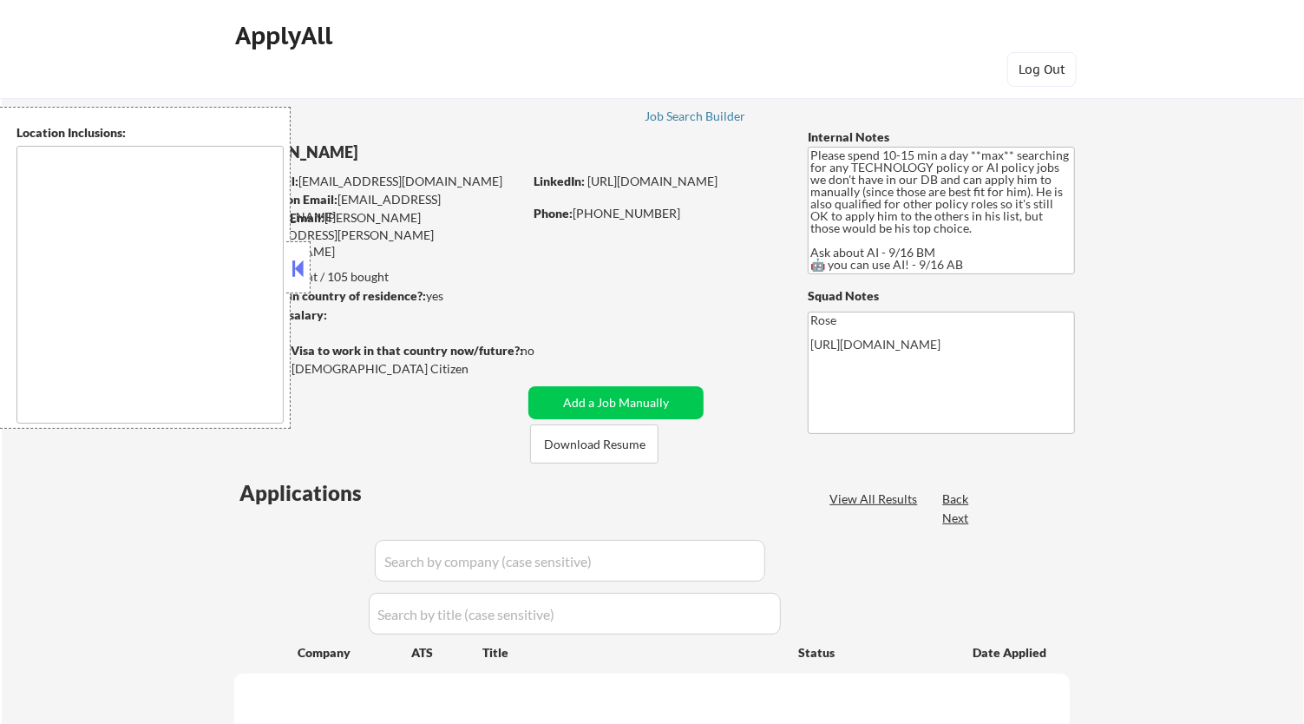
type textarea "[GEOGRAPHIC_DATA], [GEOGRAPHIC_DATA] [GEOGRAPHIC_DATA], [GEOGRAPHIC_DATA] [GEOG…"
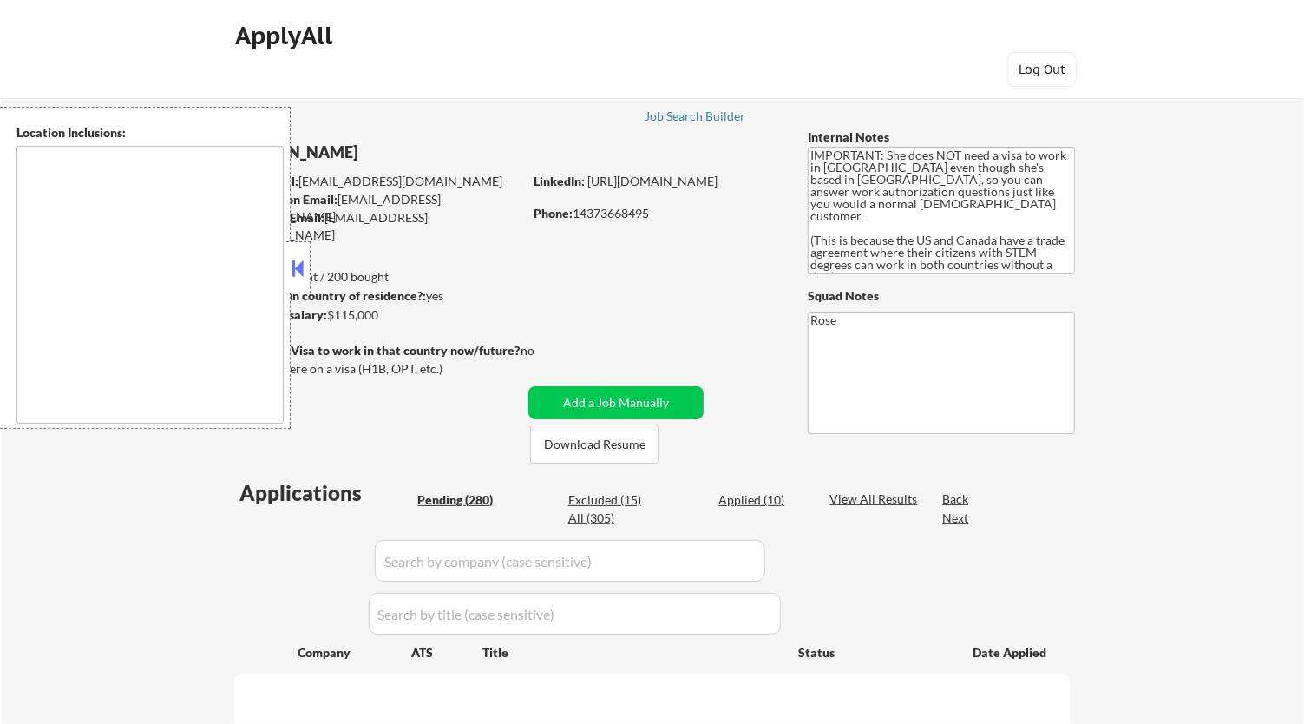
type textarea "[GEOGRAPHIC_DATA], [GEOGRAPHIC_DATA] [GEOGRAPHIC_DATA], [GEOGRAPHIC_DATA], [GEO…"
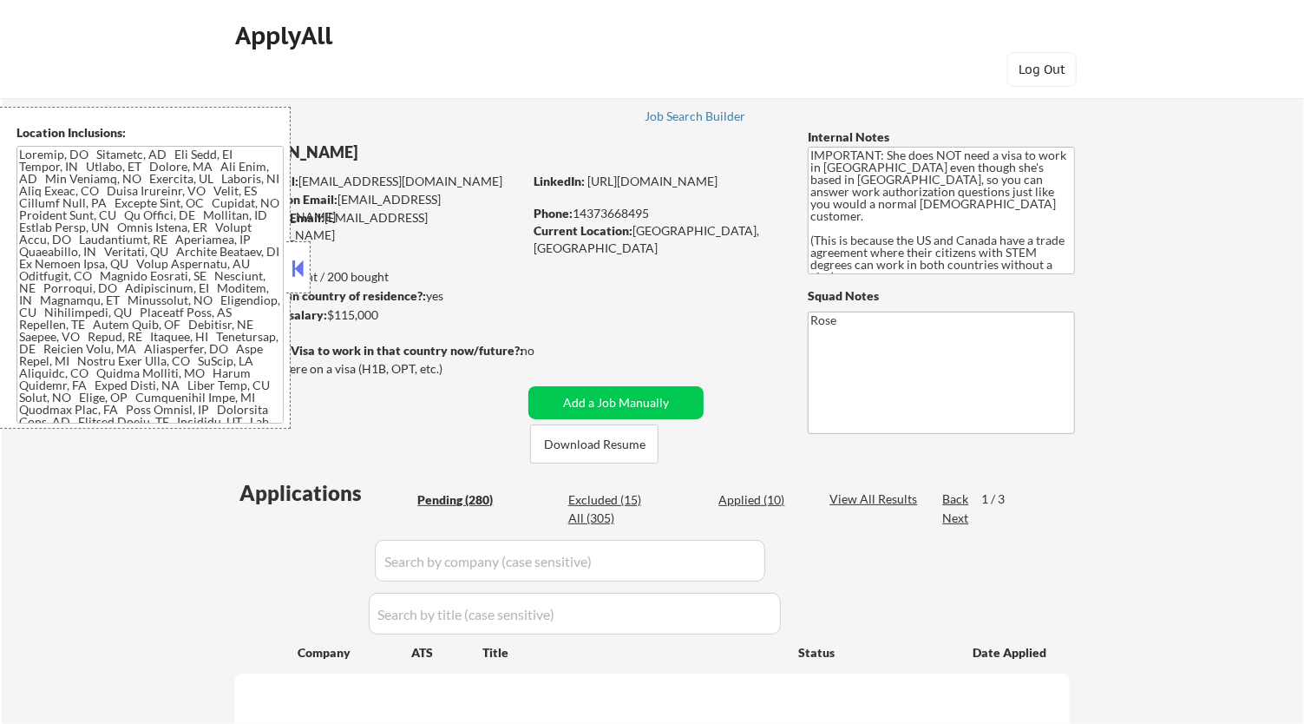
select select ""pending""
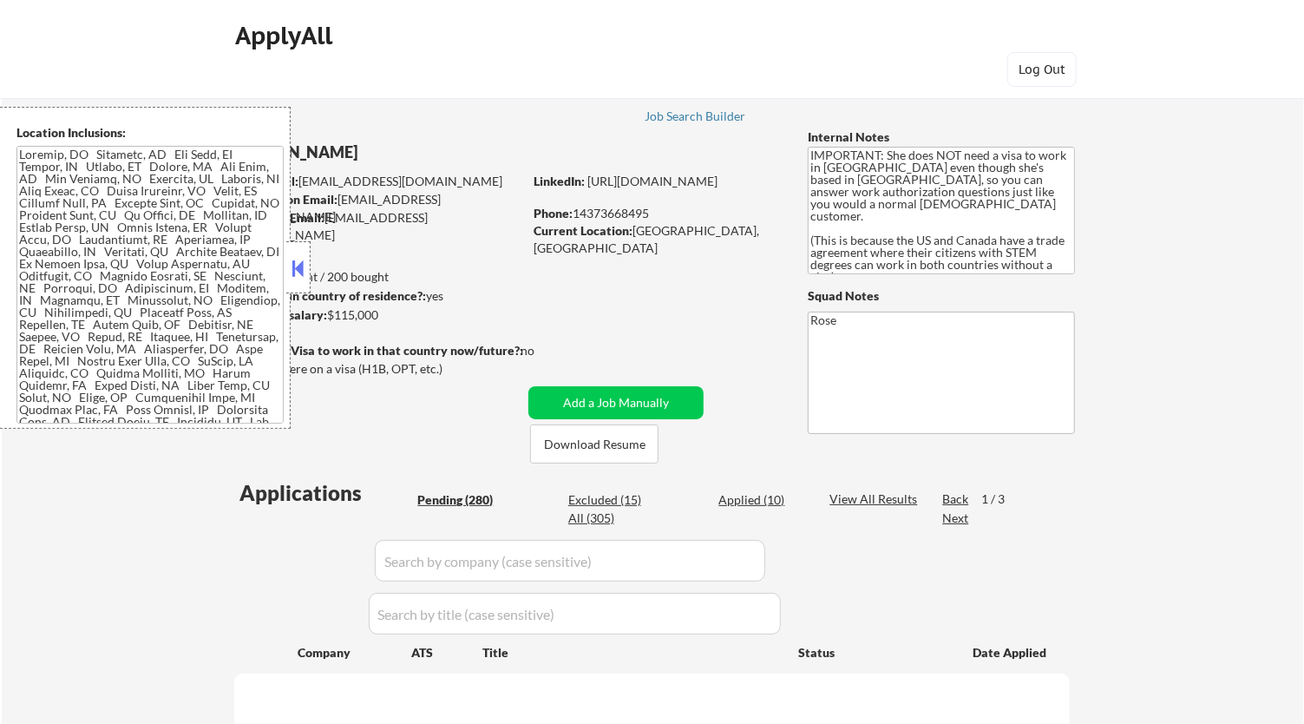
select select ""pending""
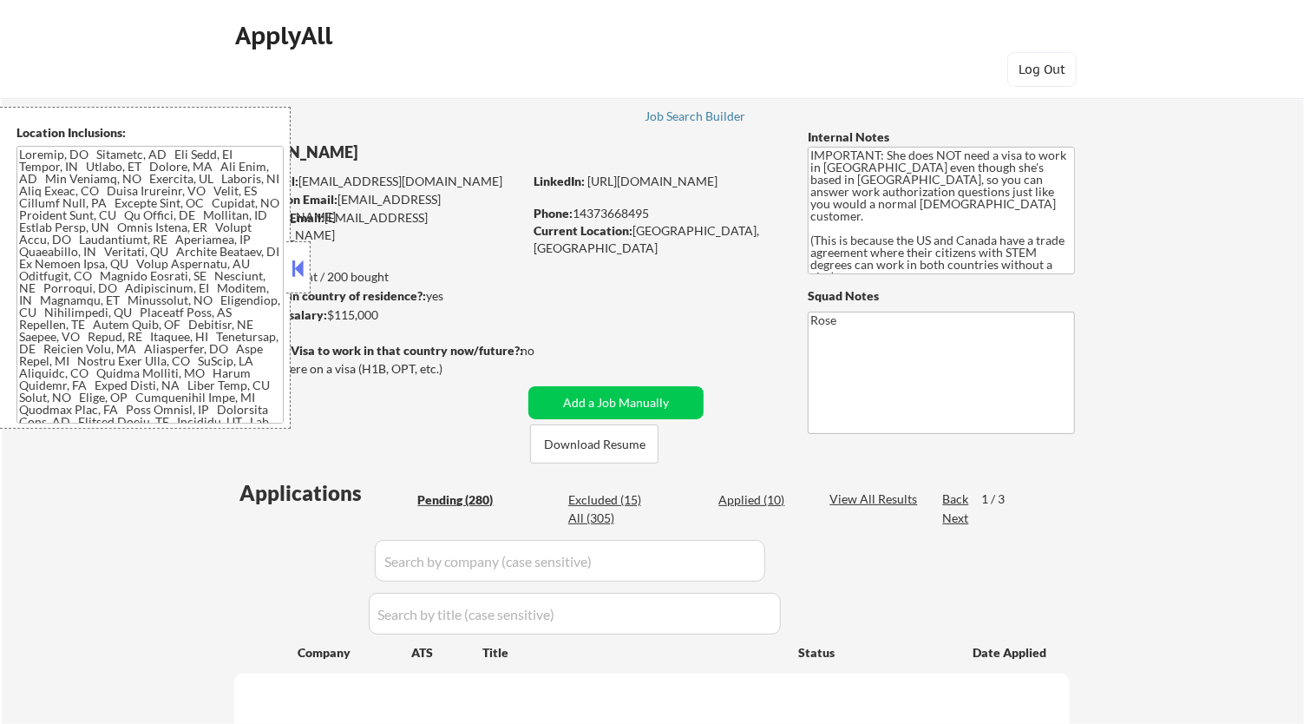
select select ""pending""
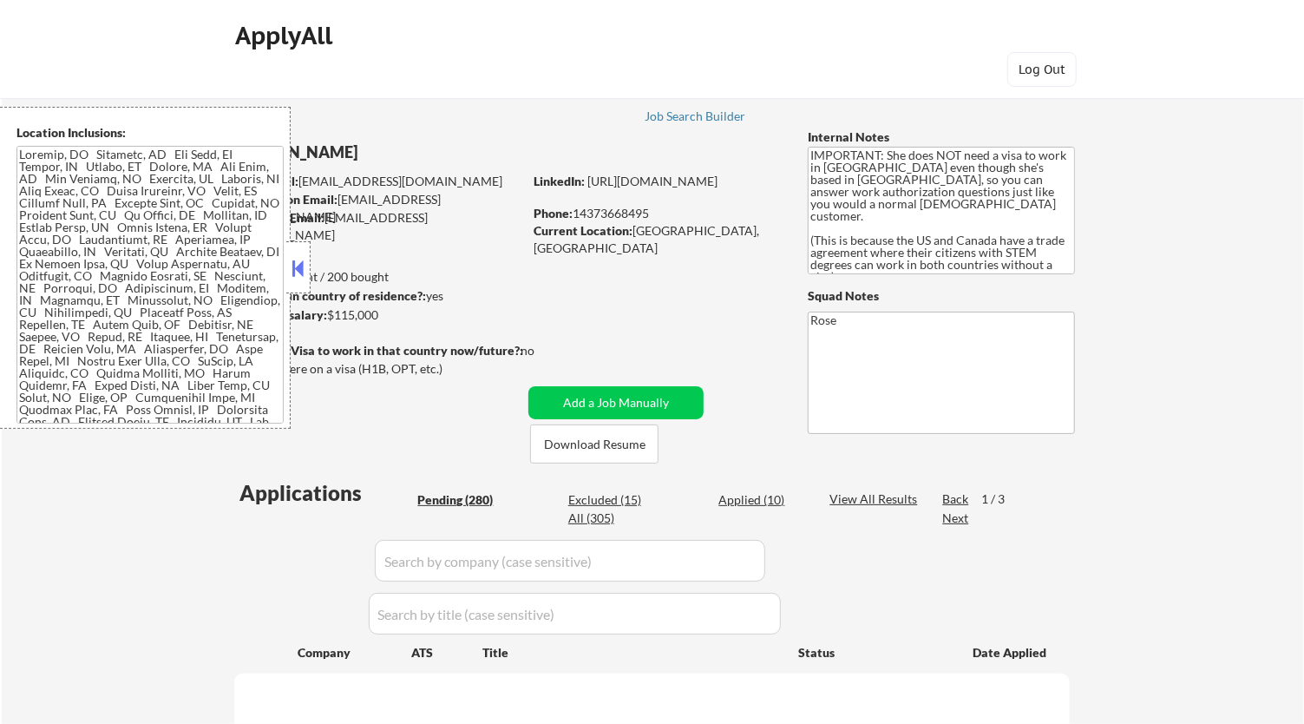
select select ""pending""
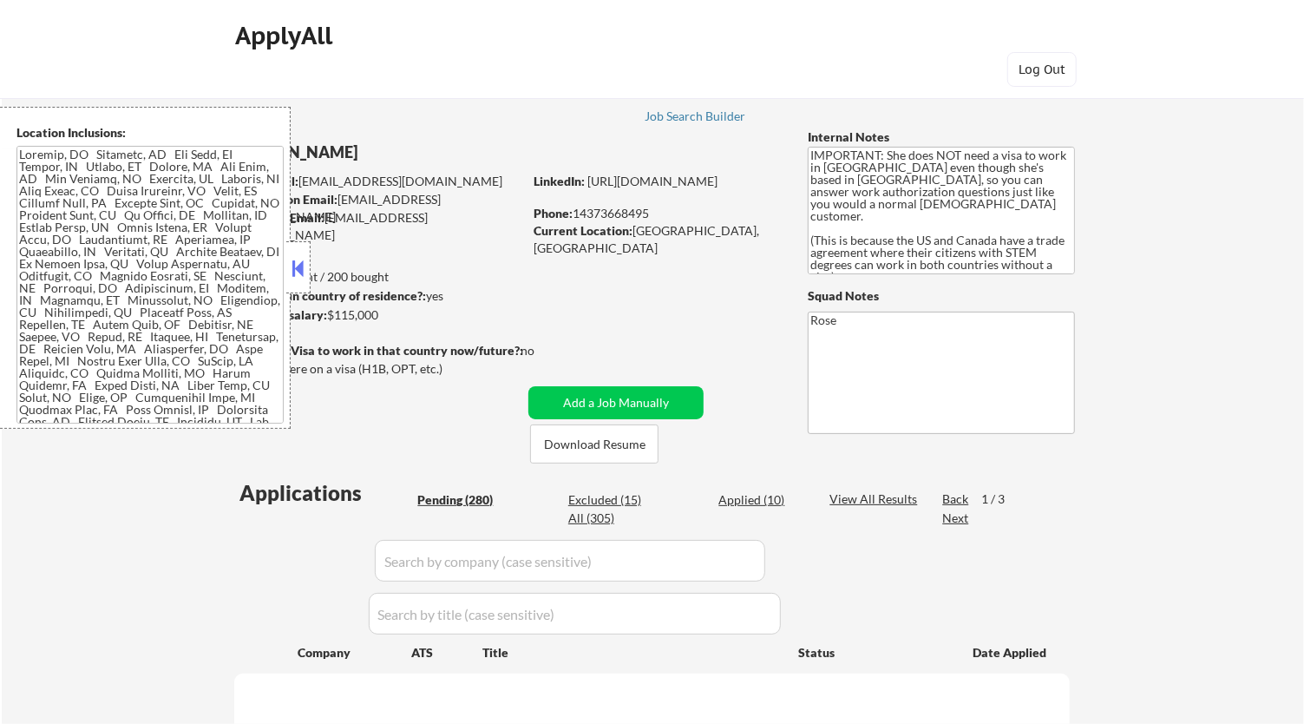
select select ""pending""
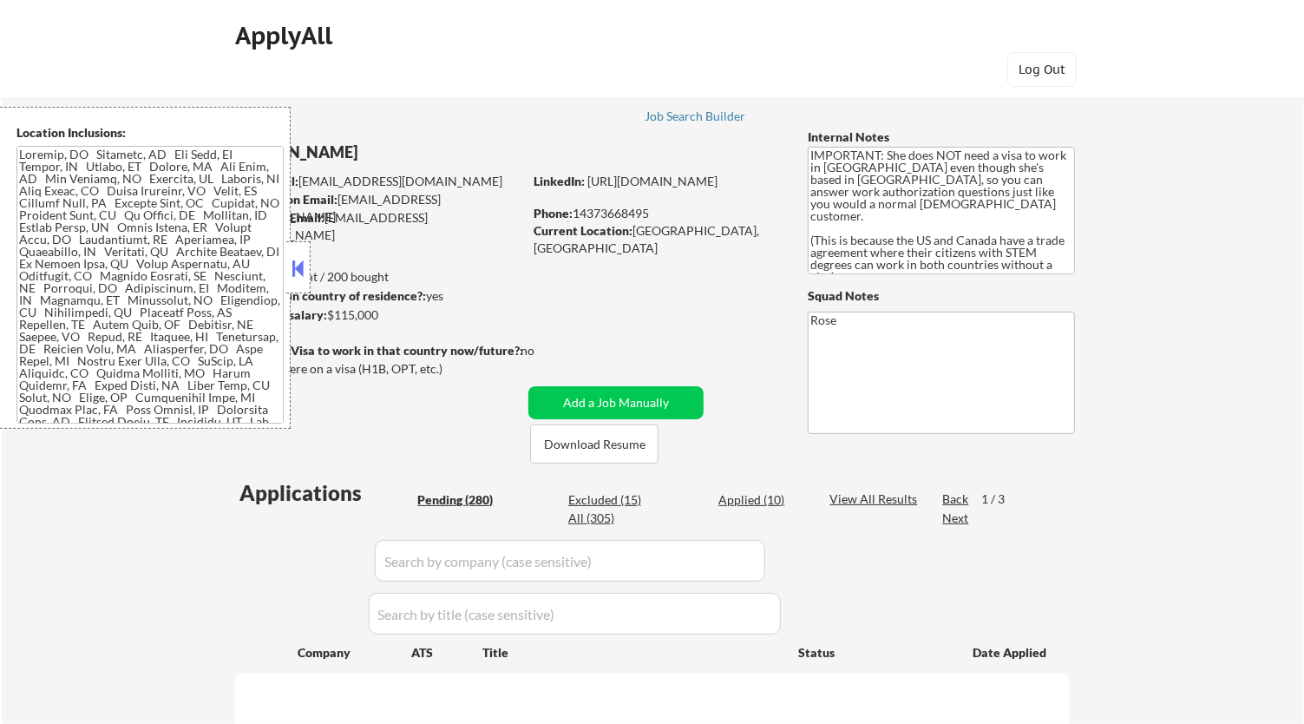
select select ""pending""
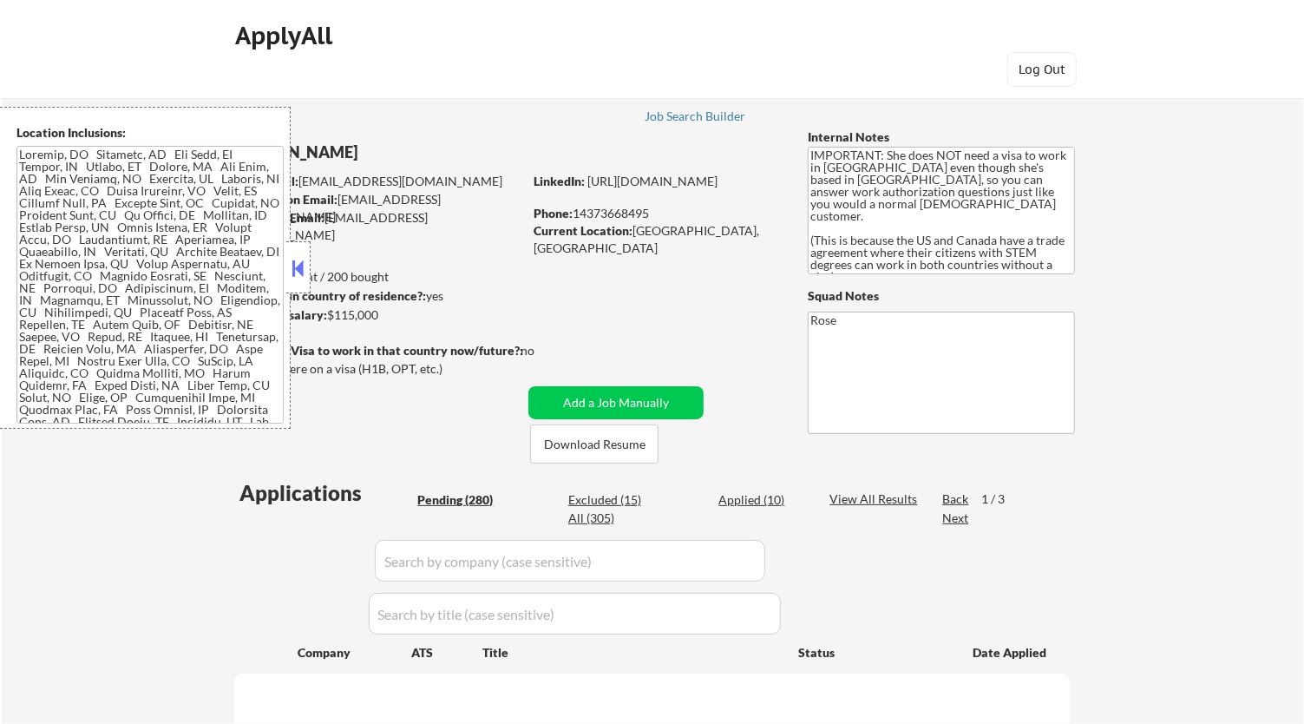
select select ""pending""
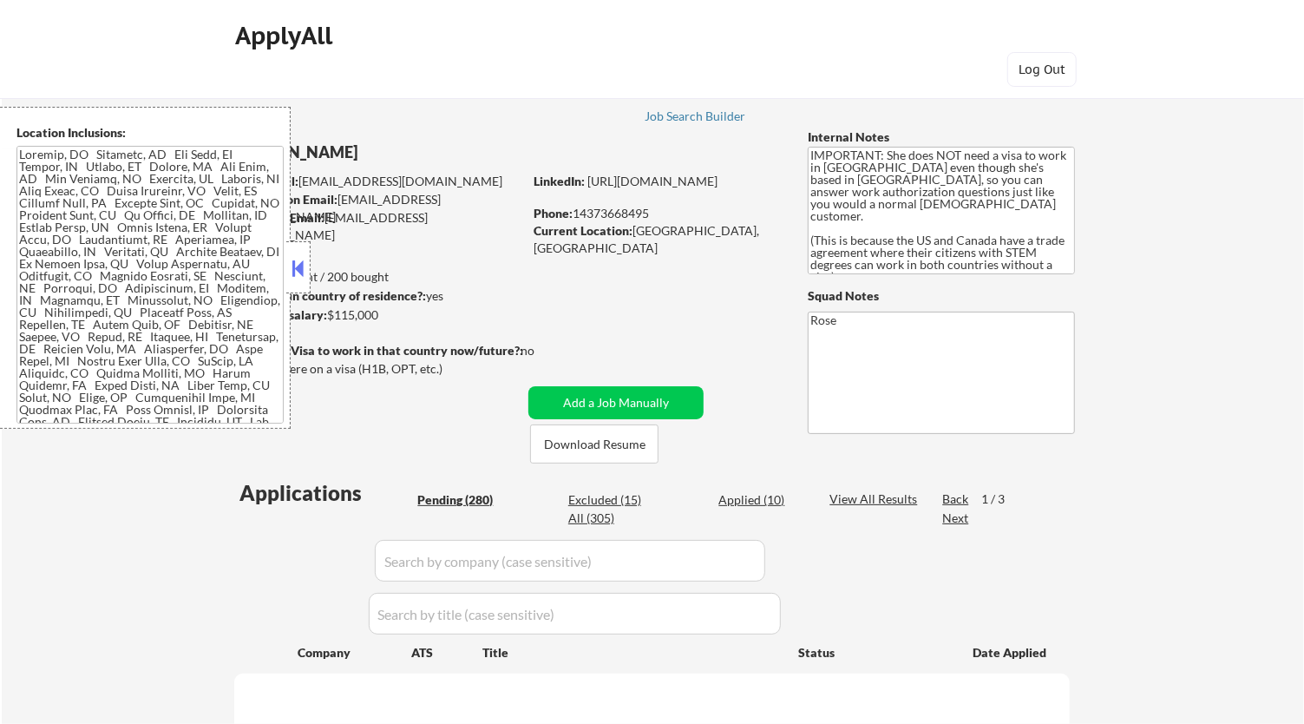
select select ""pending""
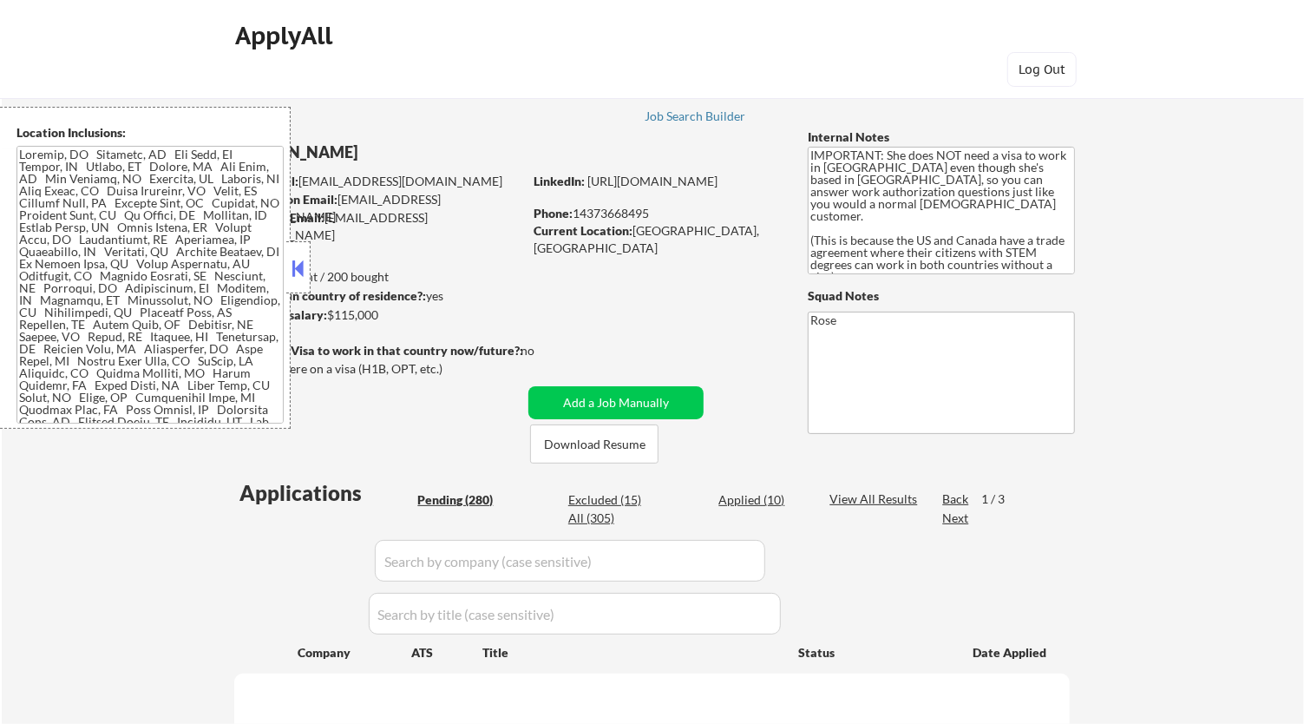
select select ""pending""
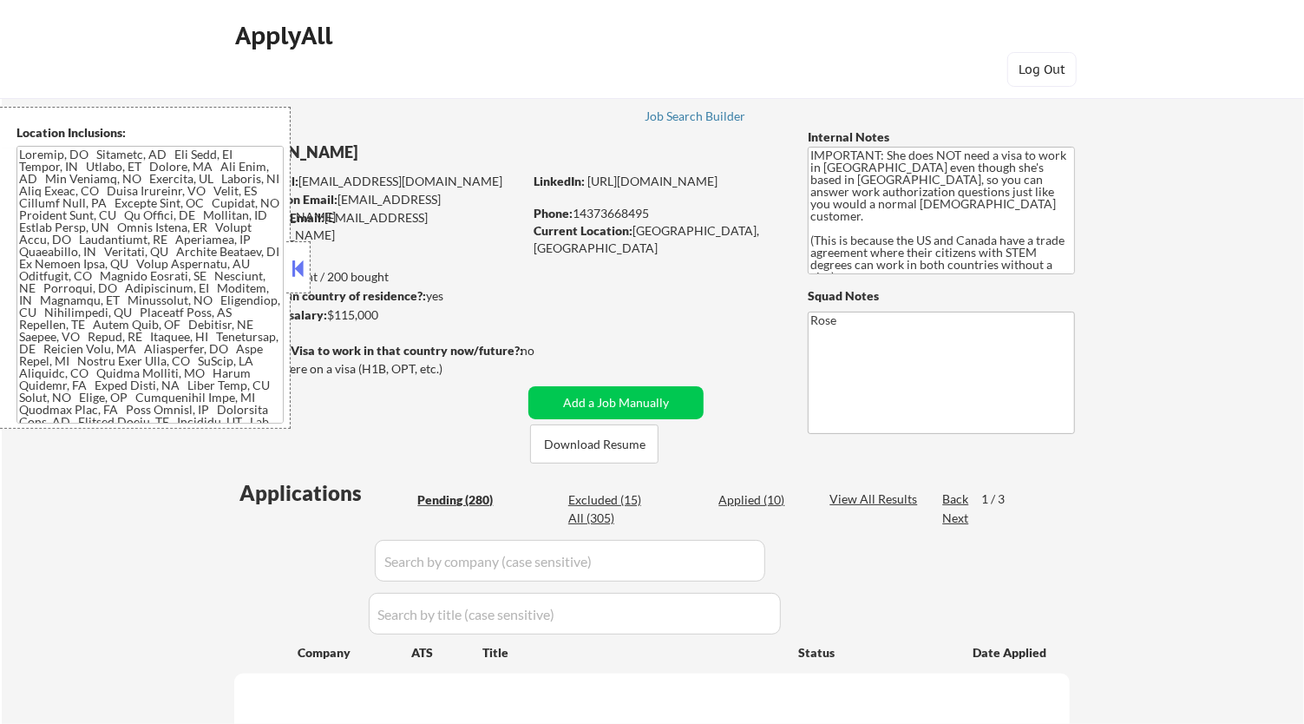
select select ""pending""
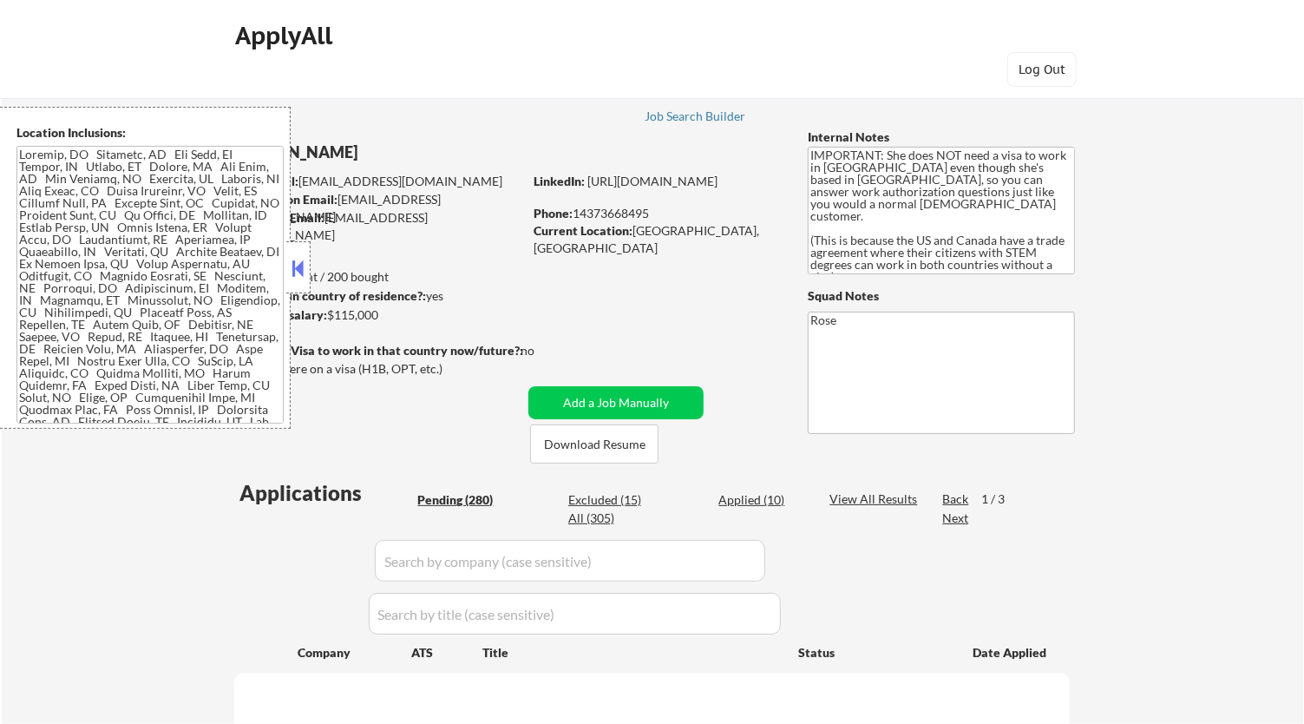
select select ""pending""
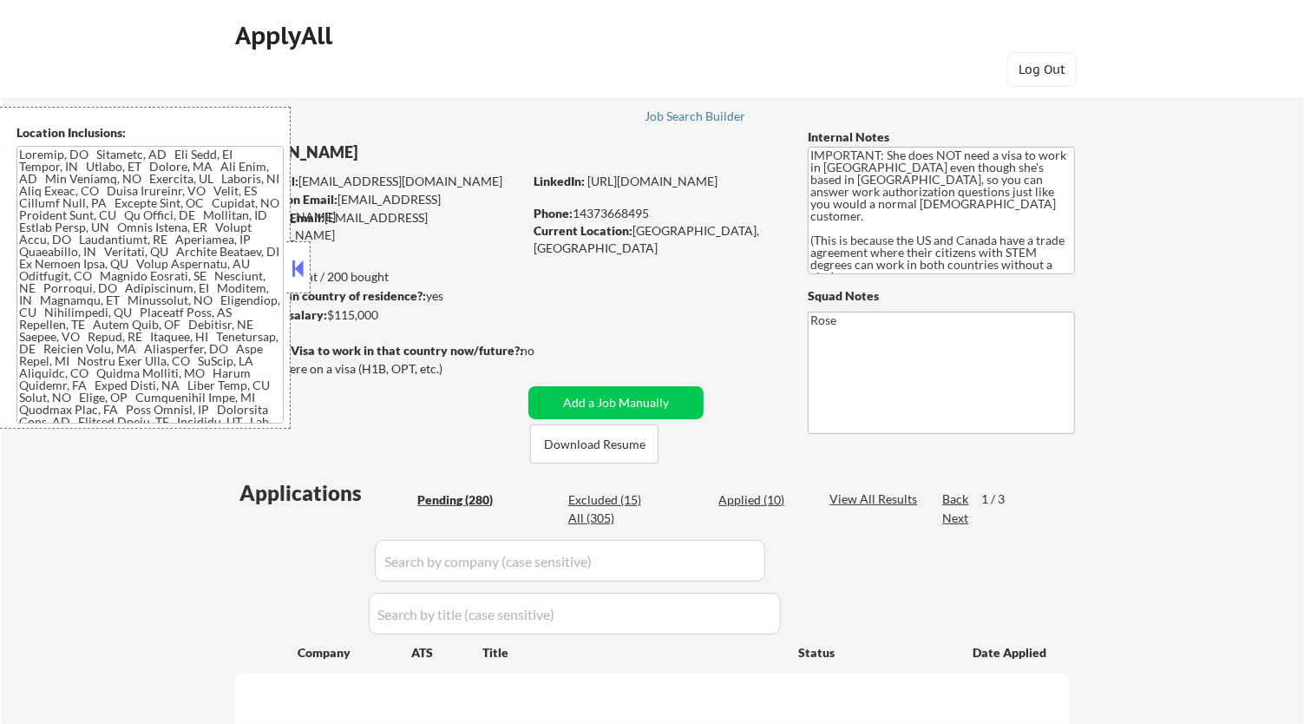
select select ""pending""
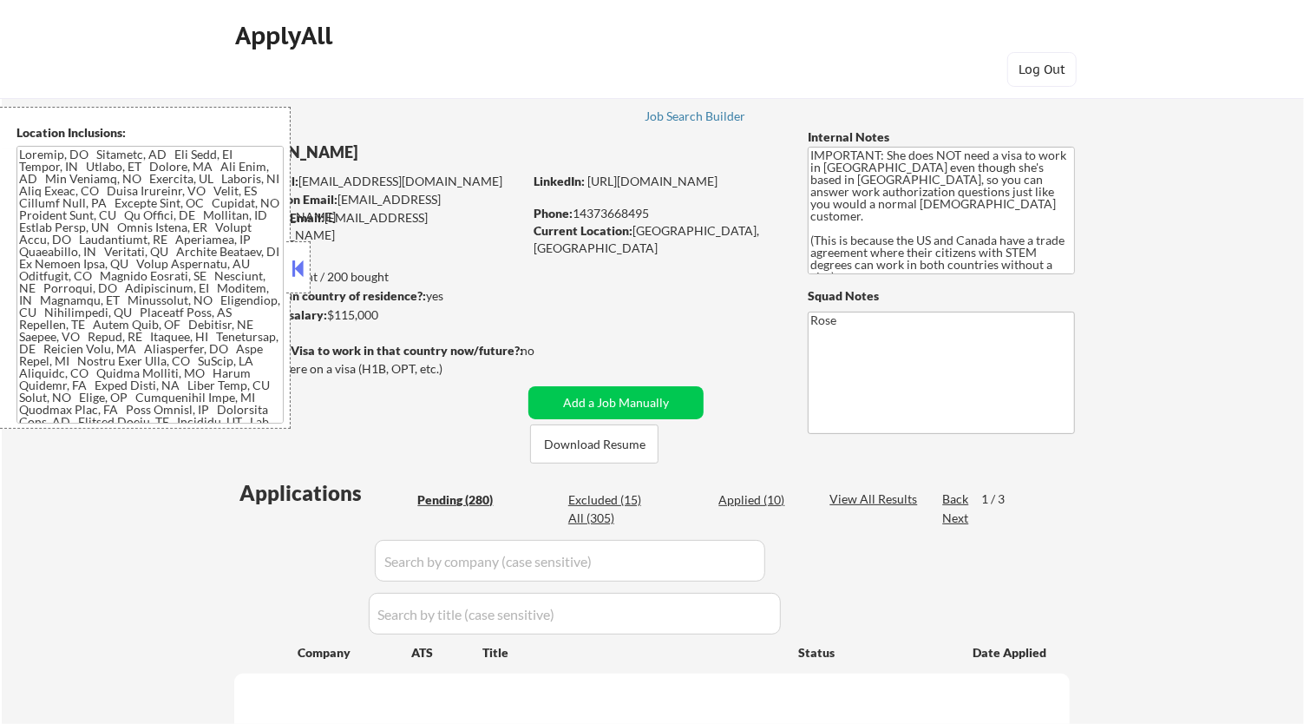
select select ""pending""
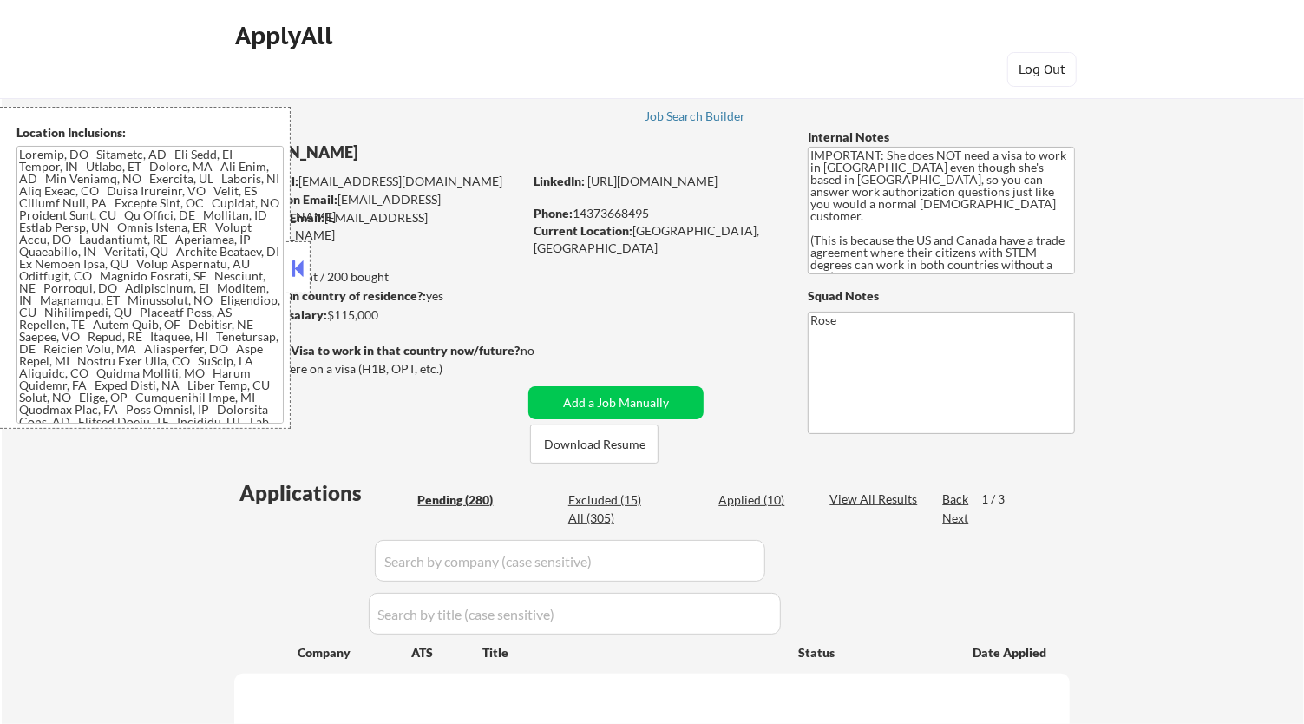
select select ""pending""
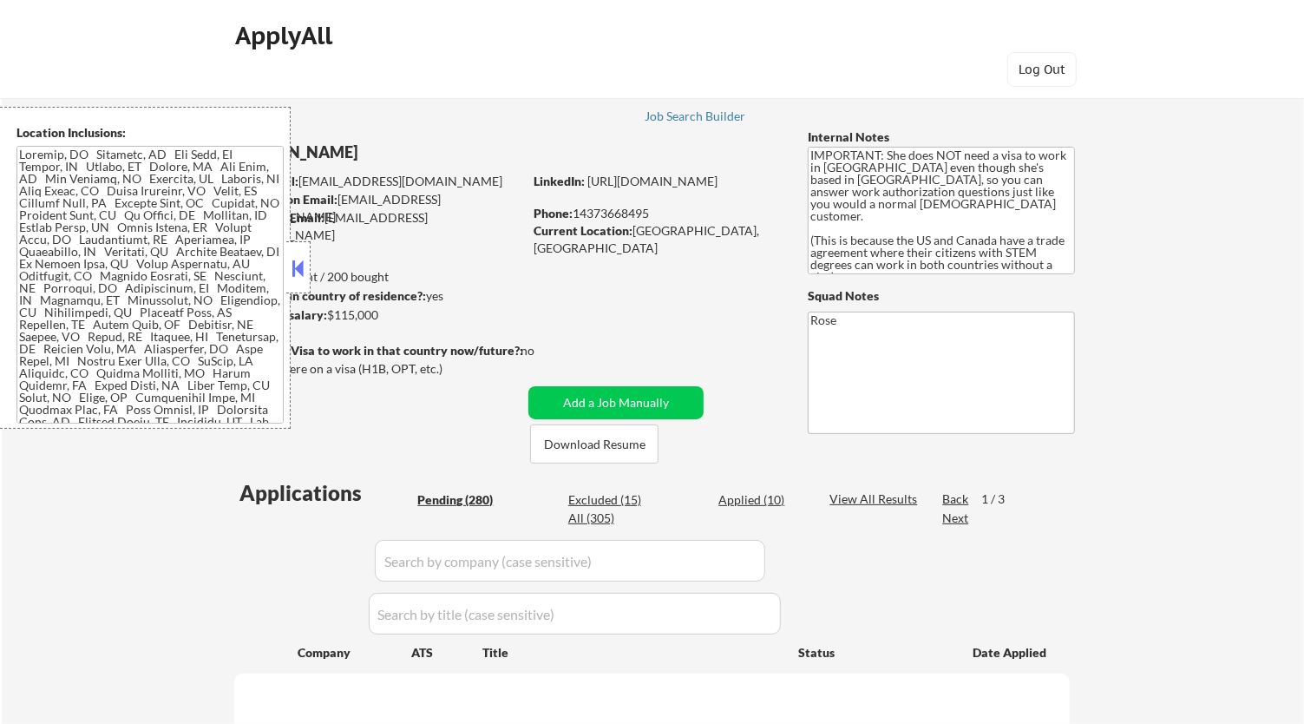
select select ""pending""
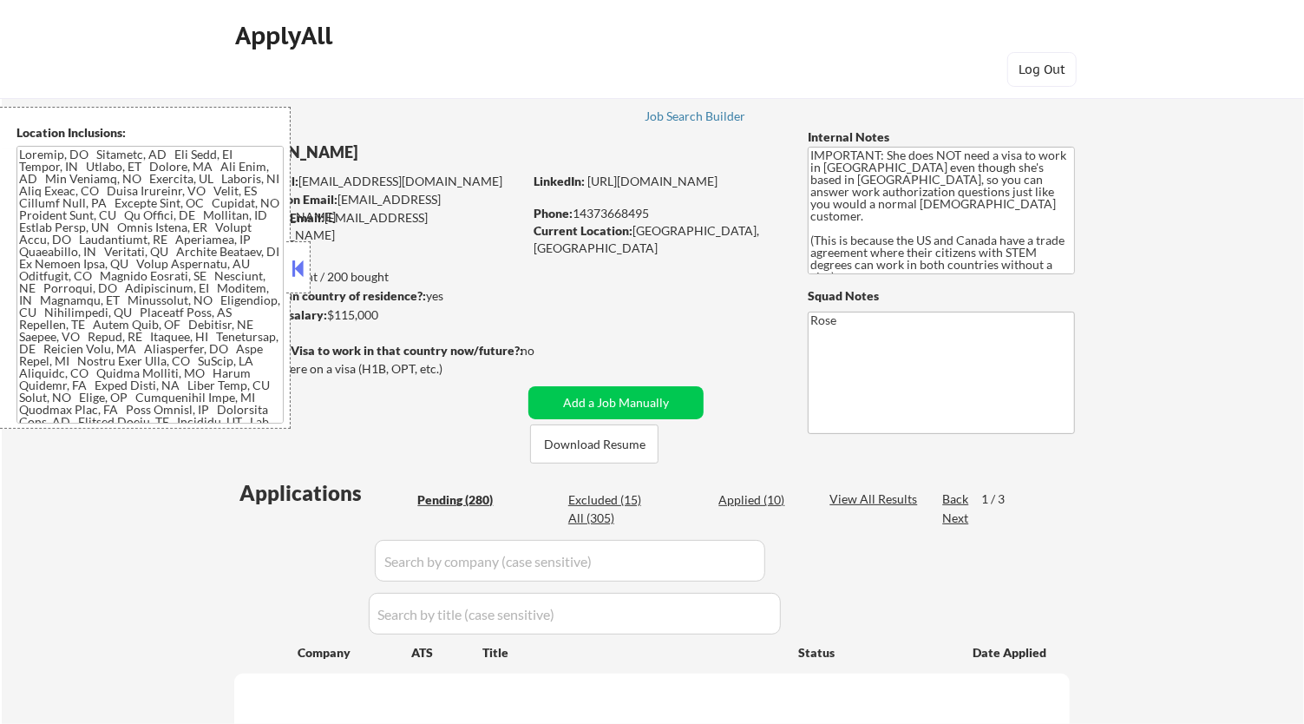
select select ""pending""
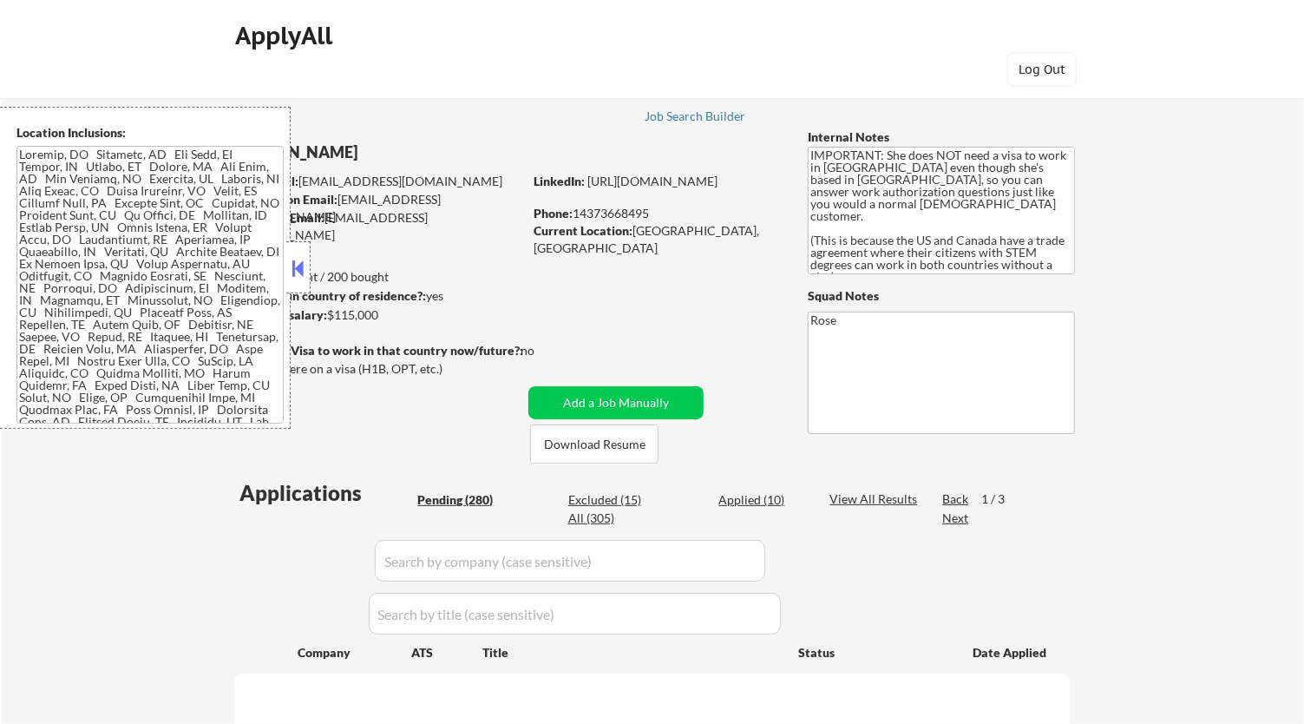
select select ""pending""
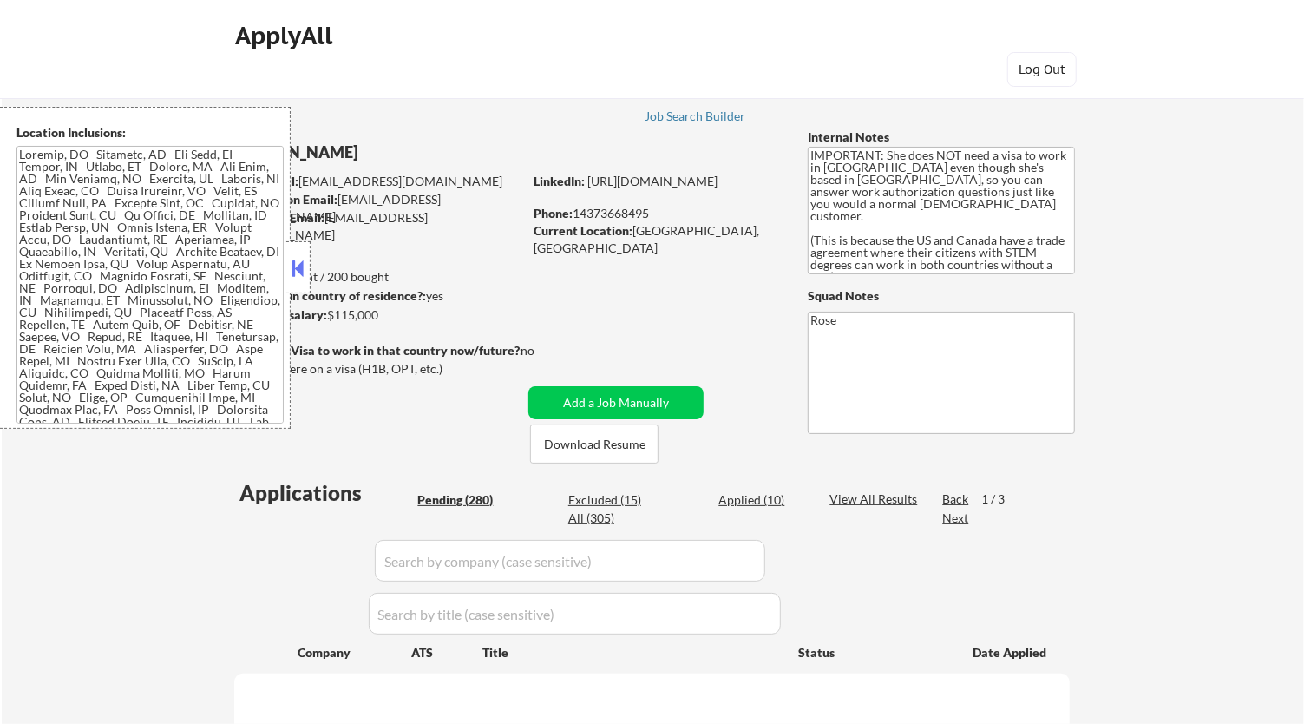
select select ""pending""
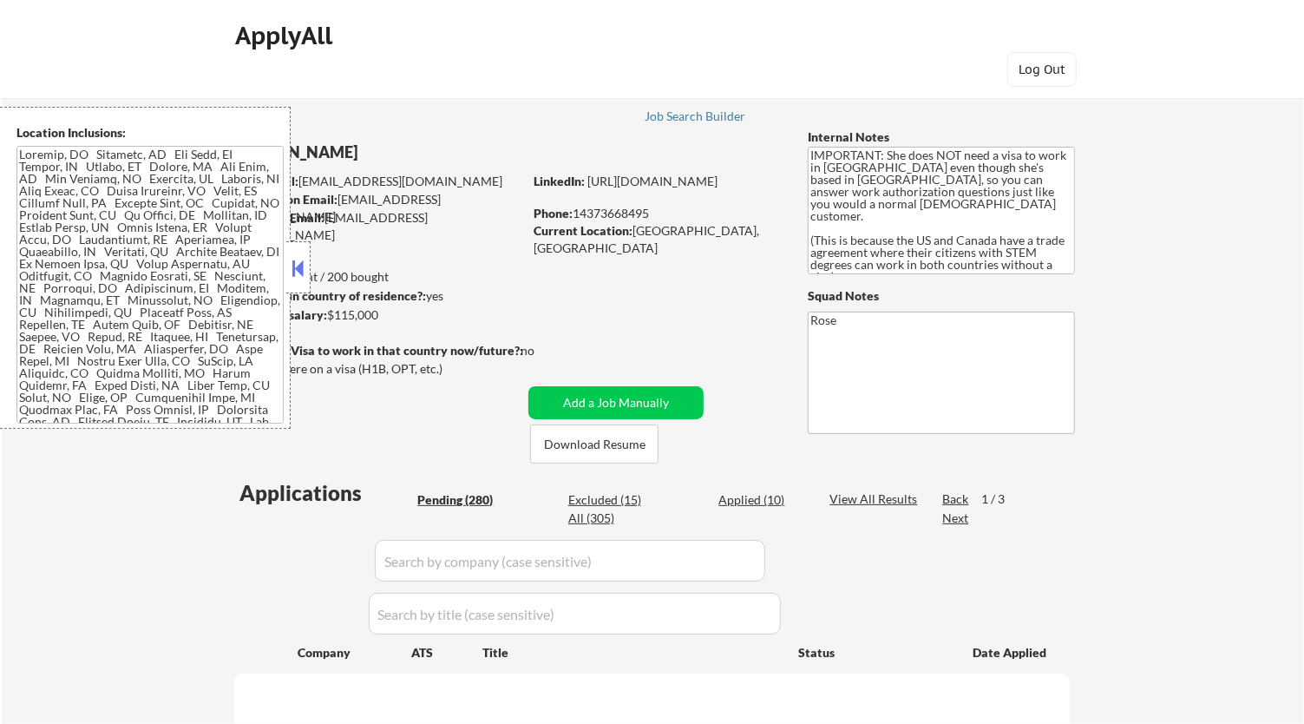
select select ""pending""
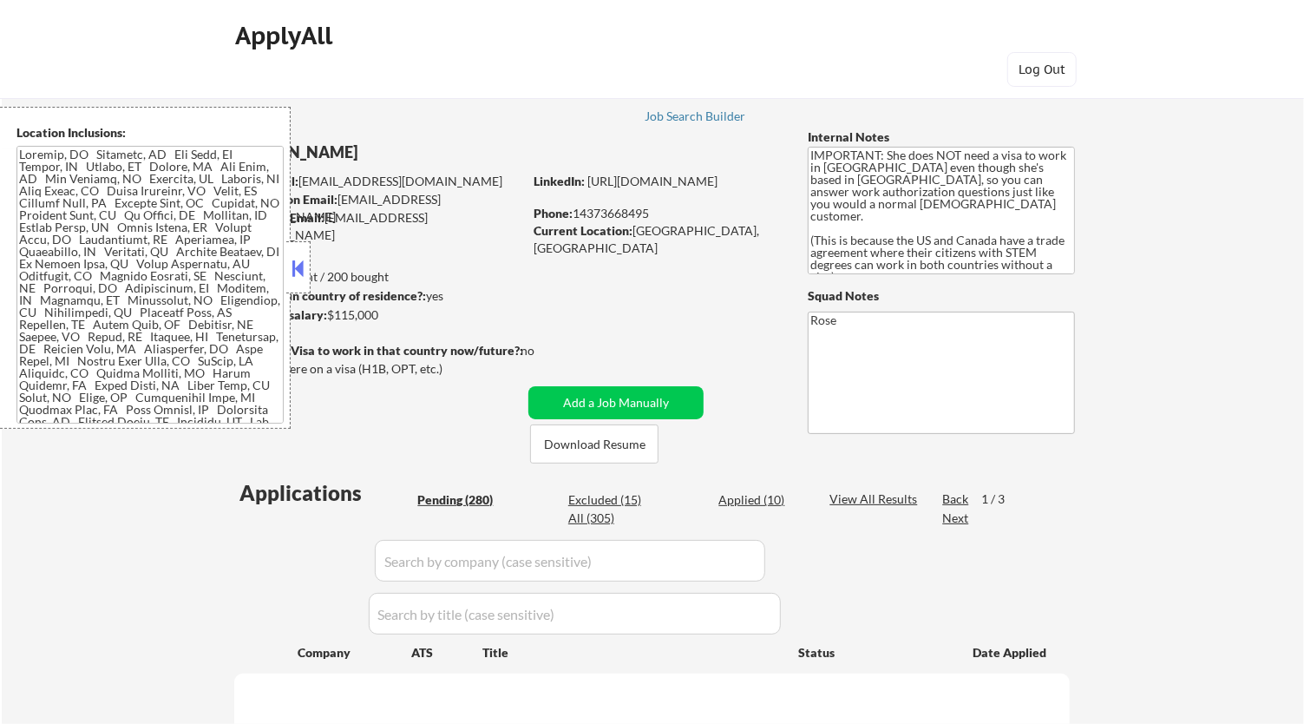
select select ""pending""
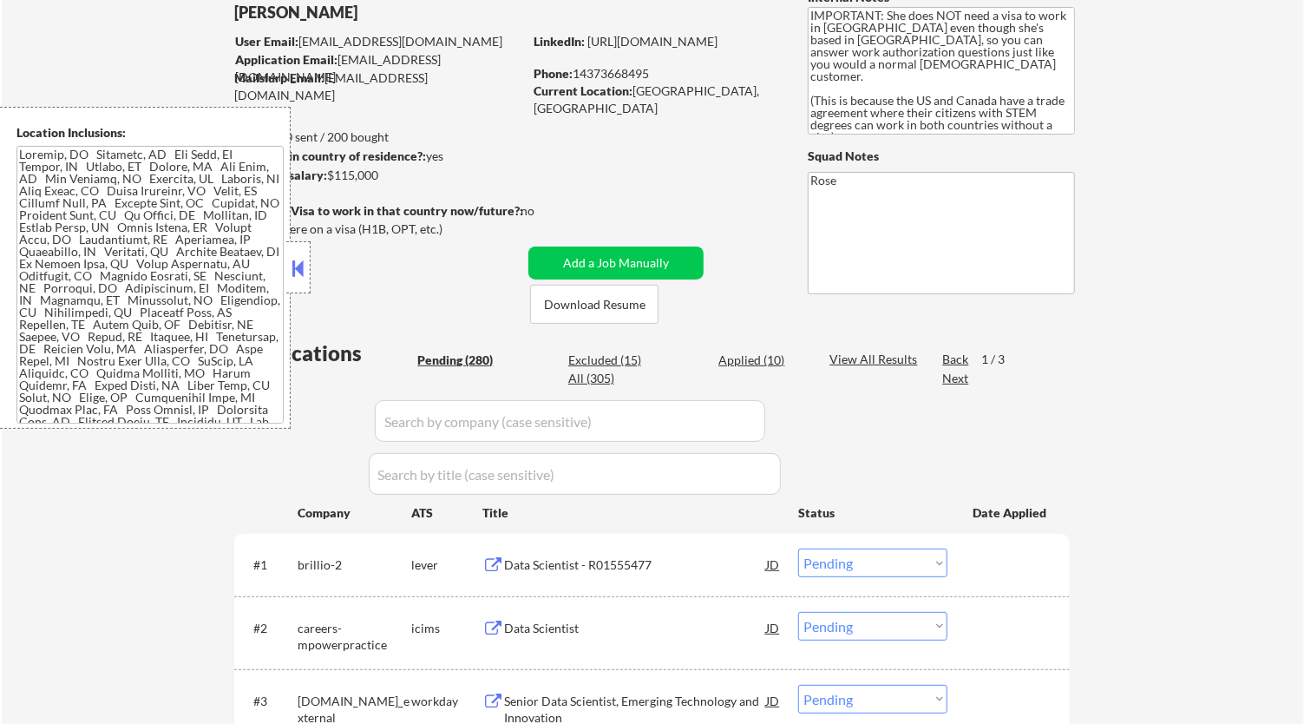
scroll to position [193, 0]
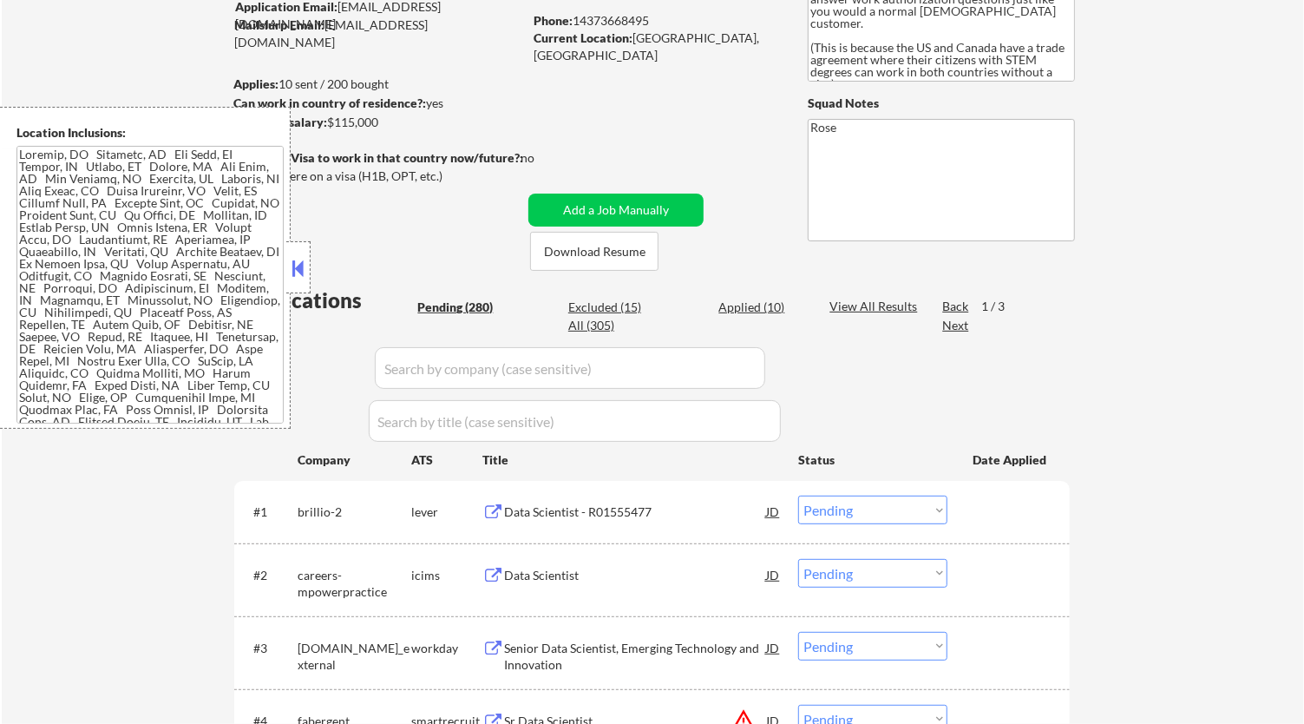
click at [694, 503] on div "Data Scientist - R01555477" at bounding box center [635, 511] width 262 height 17
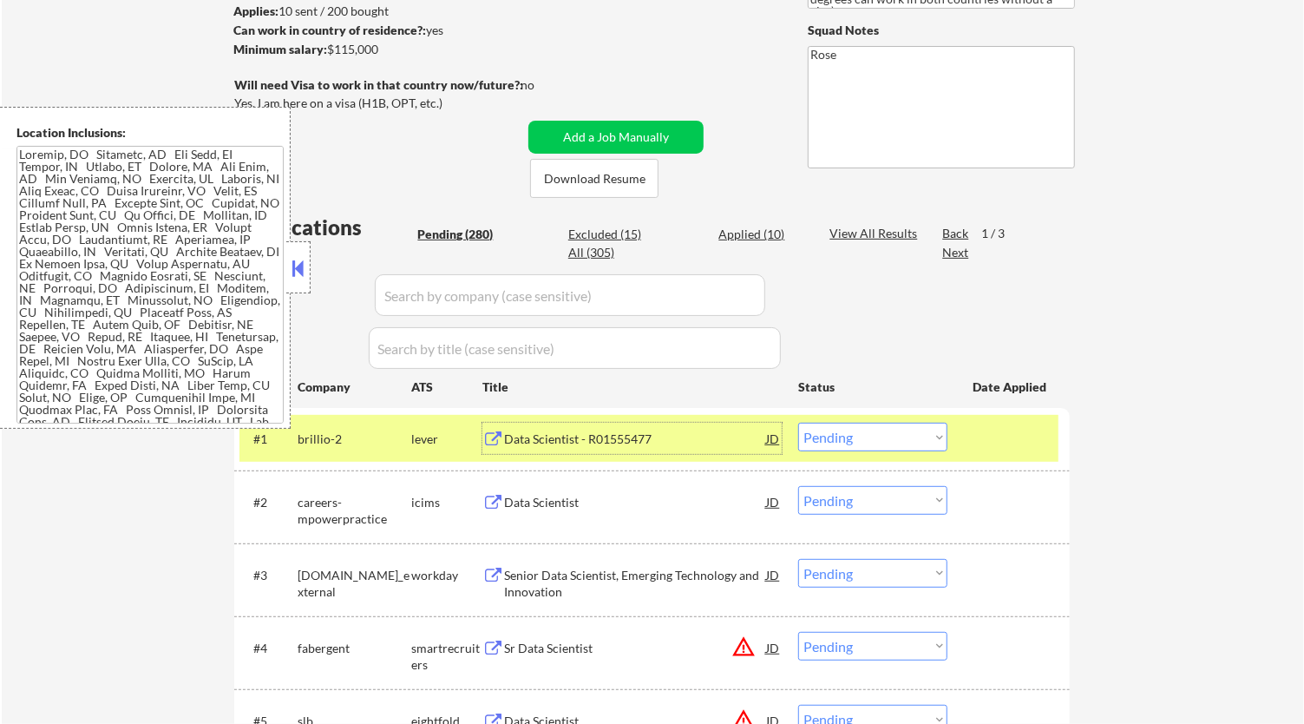
scroll to position [289, 0]
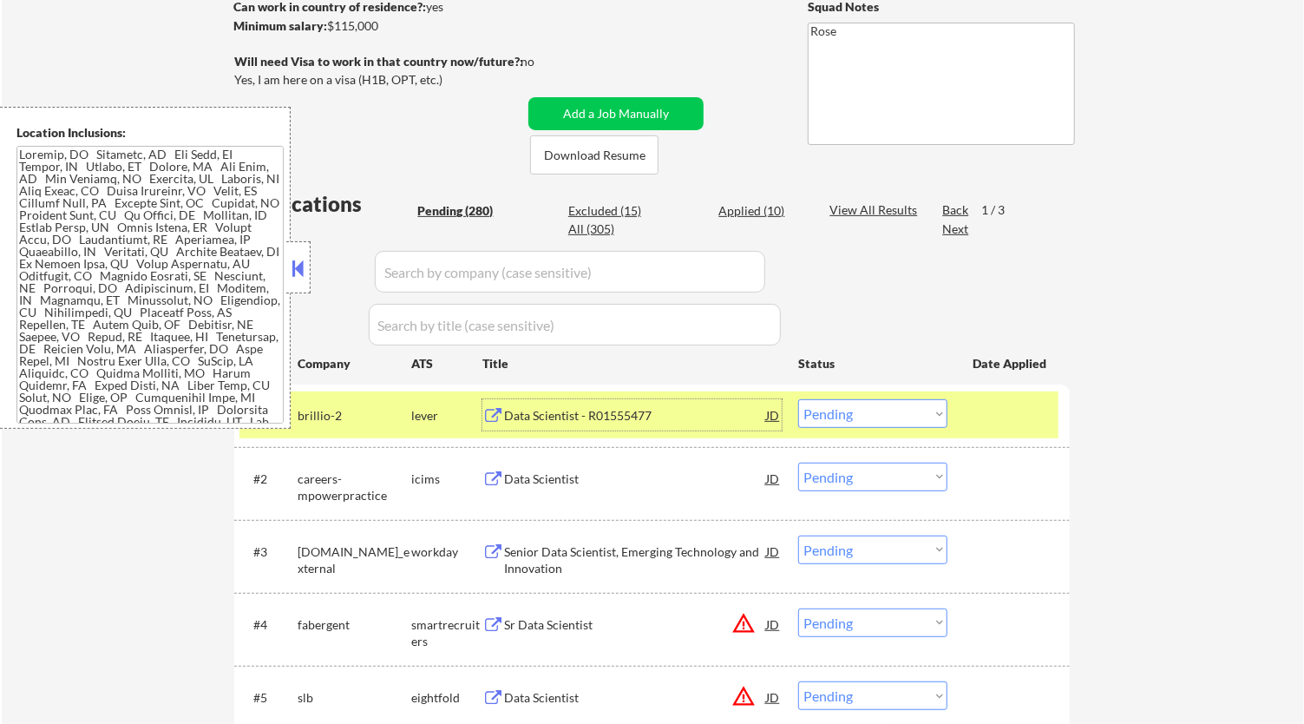
click at [920, 402] on select "Choose an option... Pending Applied Excluded (Questions) Excluded (Expired) Exc…" at bounding box center [872, 413] width 149 height 29
click at [798, 399] on select "Choose an option... Pending Applied Excluded (Questions) Excluded (Expired) Exc…" at bounding box center [872, 413] width 149 height 29
select select ""pending""
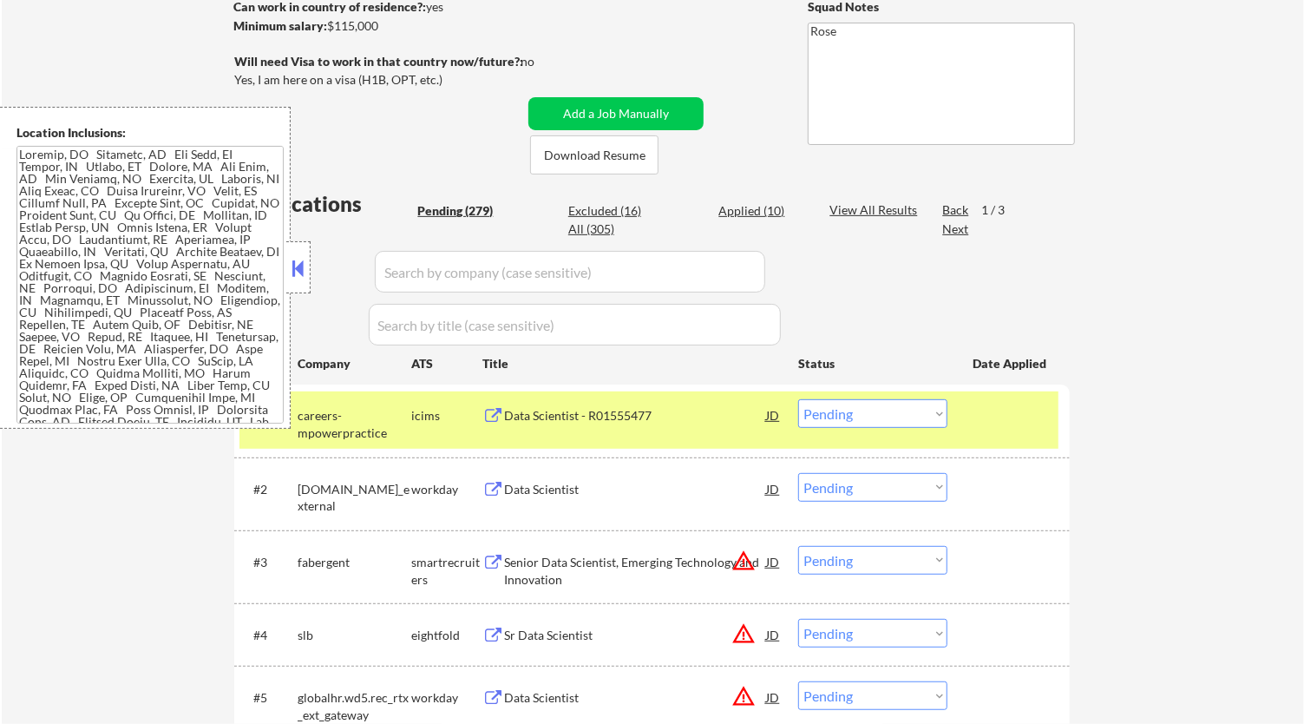
click at [299, 266] on button at bounding box center [298, 268] width 19 height 26
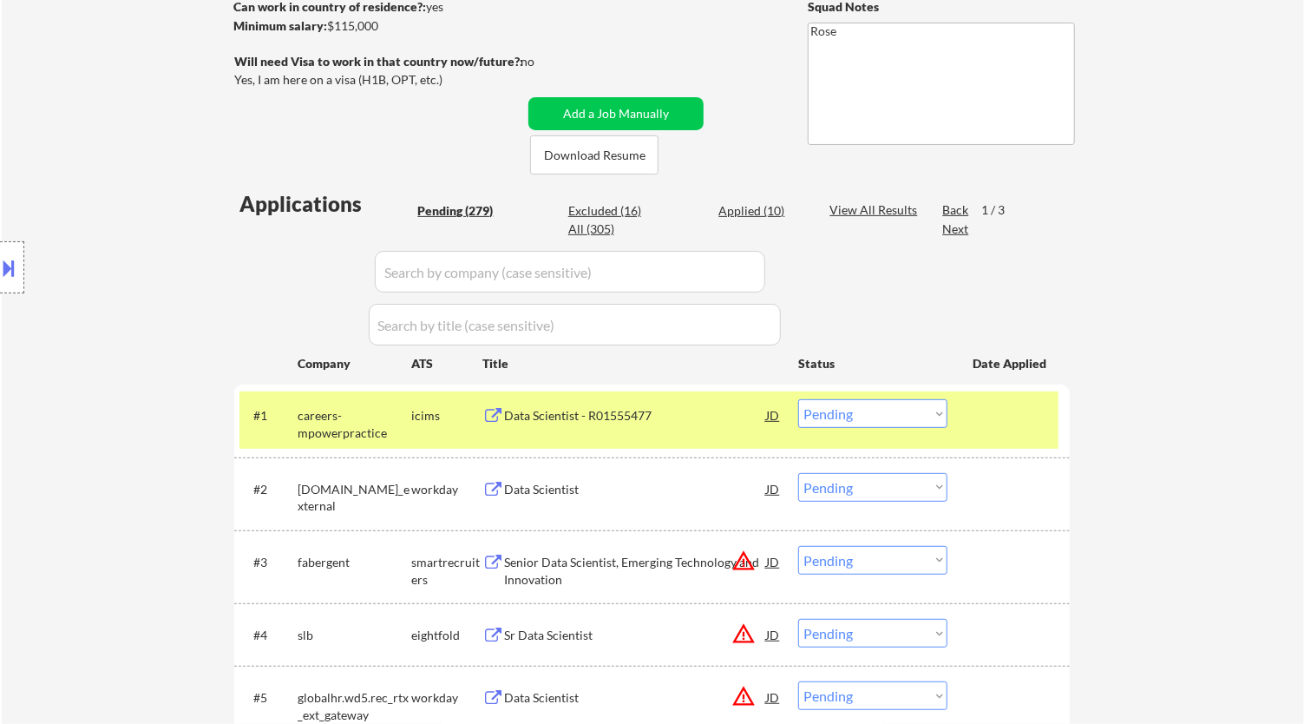
scroll to position [482, 0]
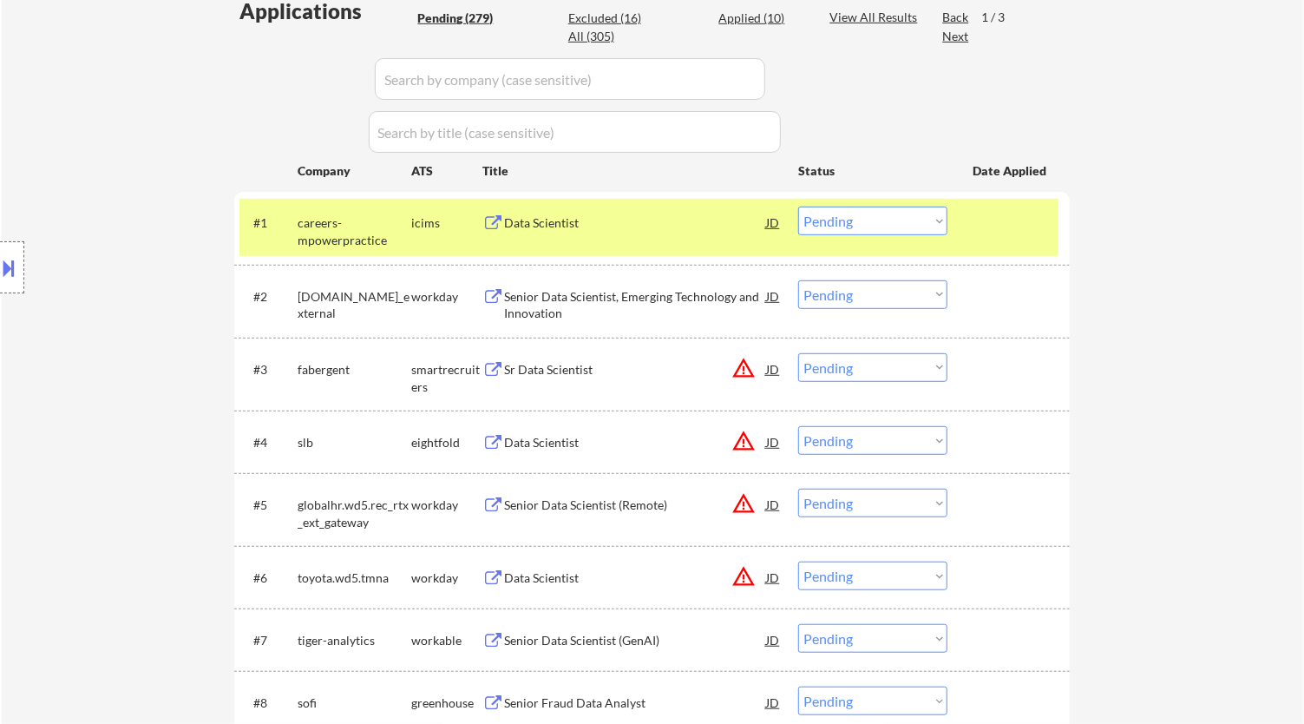
click at [739, 288] on div "Senior Data Scientist, Emerging Technology and Innovation" at bounding box center [635, 305] width 262 height 34
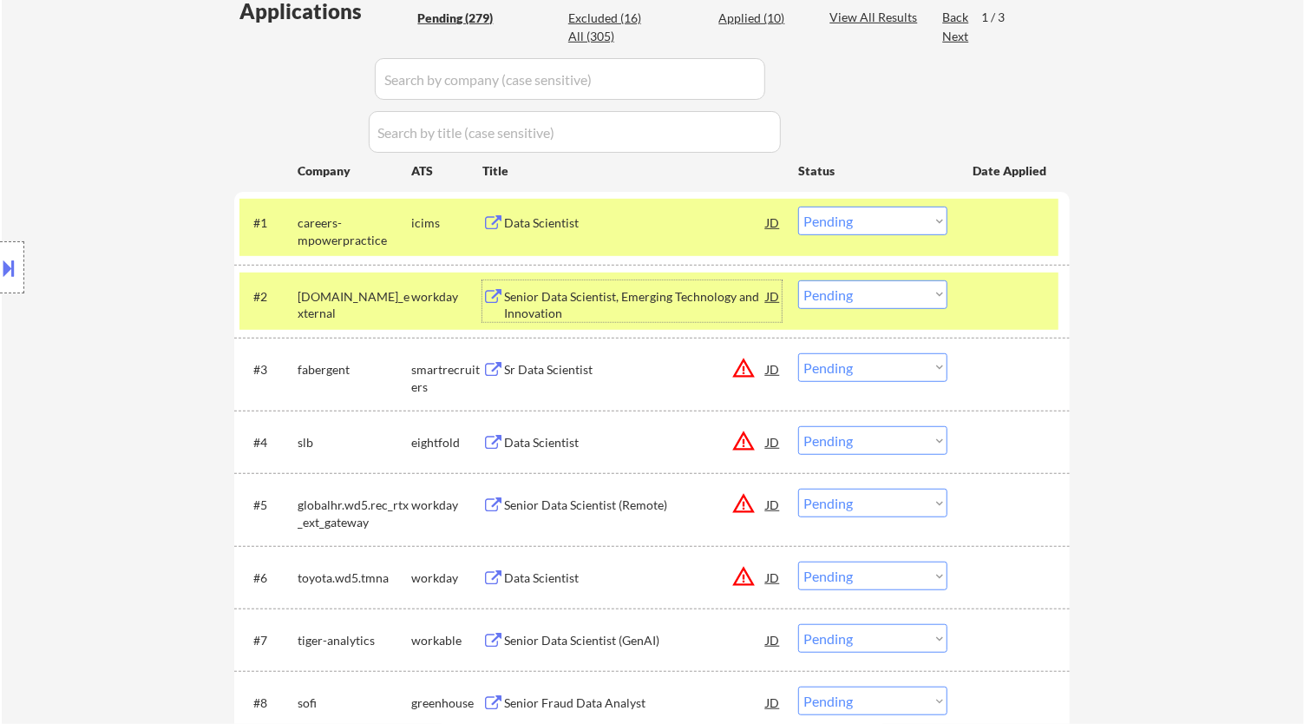
click at [901, 295] on select "Choose an option... Pending Applied Excluded (Questions) Excluded (Expired) Exc…" at bounding box center [872, 294] width 149 height 29
click at [798, 280] on select "Choose an option... Pending Applied Excluded (Questions) Excluded (Expired) Exc…" at bounding box center [872, 294] width 149 height 29
select select ""pending""
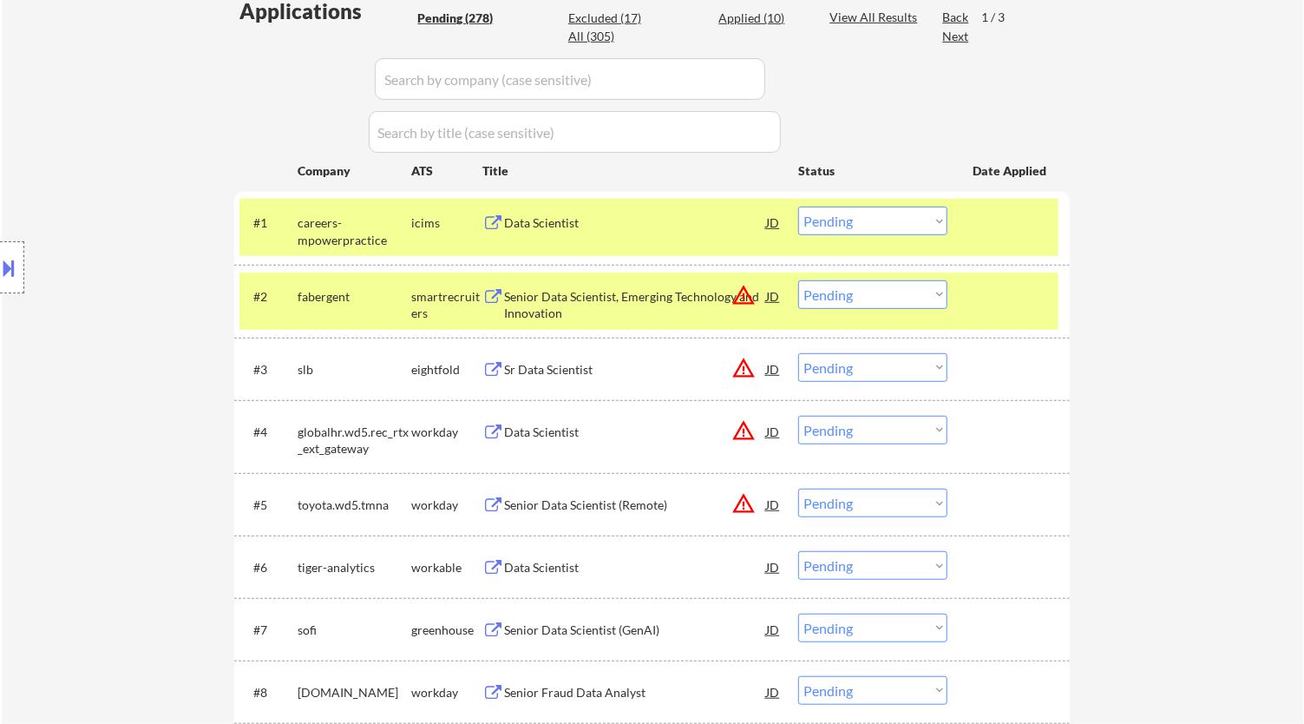
click at [701, 299] on div "Senior Data Scientist, Emerging Technology and Innovation" at bounding box center [635, 305] width 262 height 34
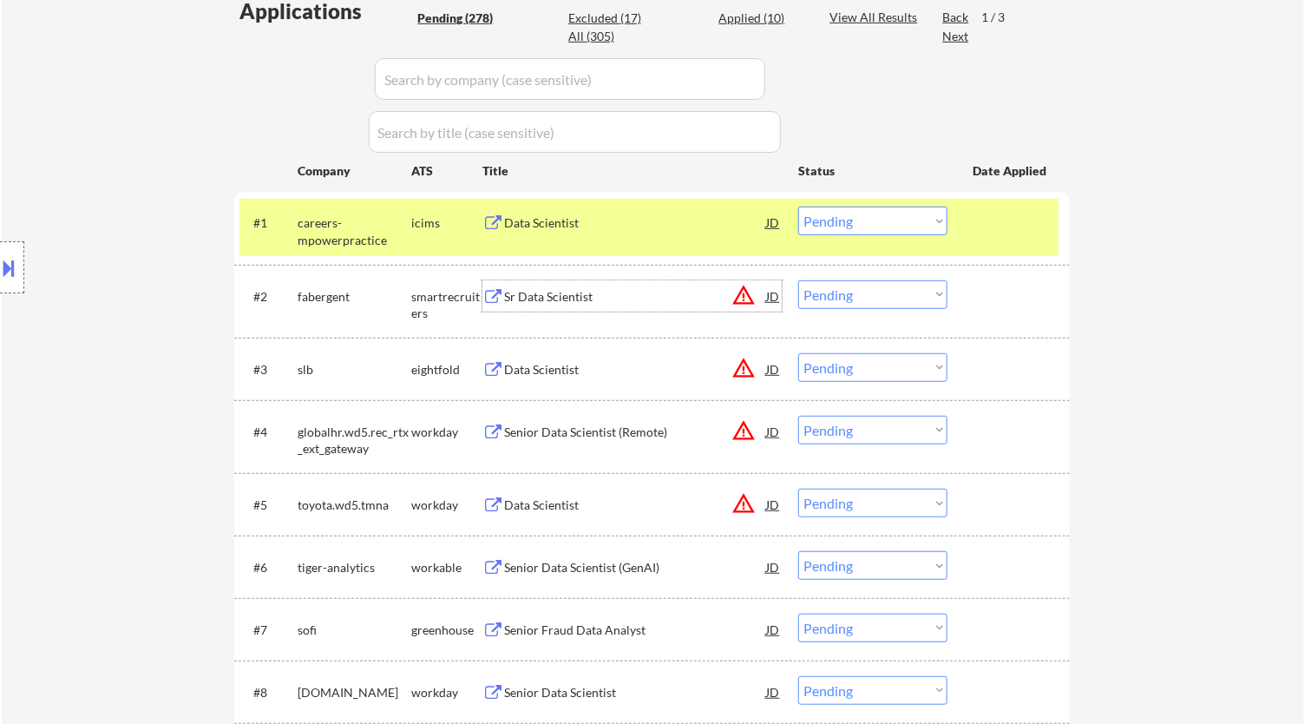
click at [19, 277] on div at bounding box center [12, 267] width 24 height 52
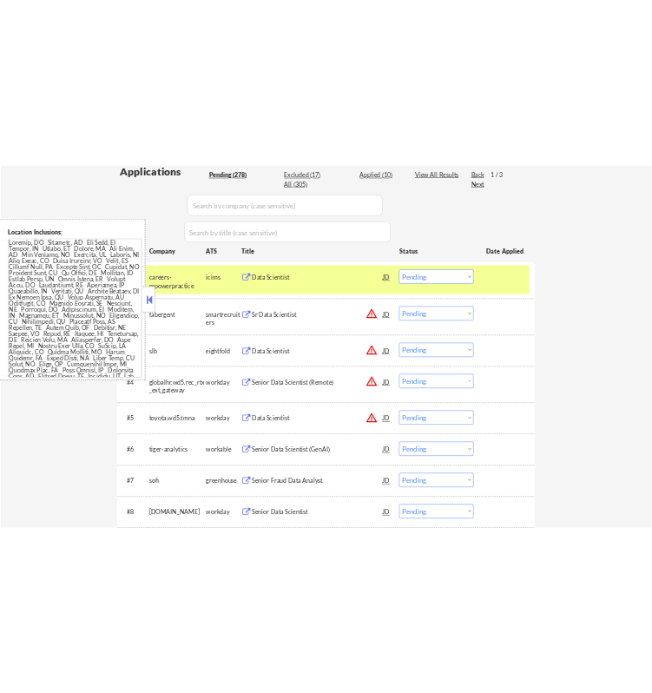
scroll to position [683, 0]
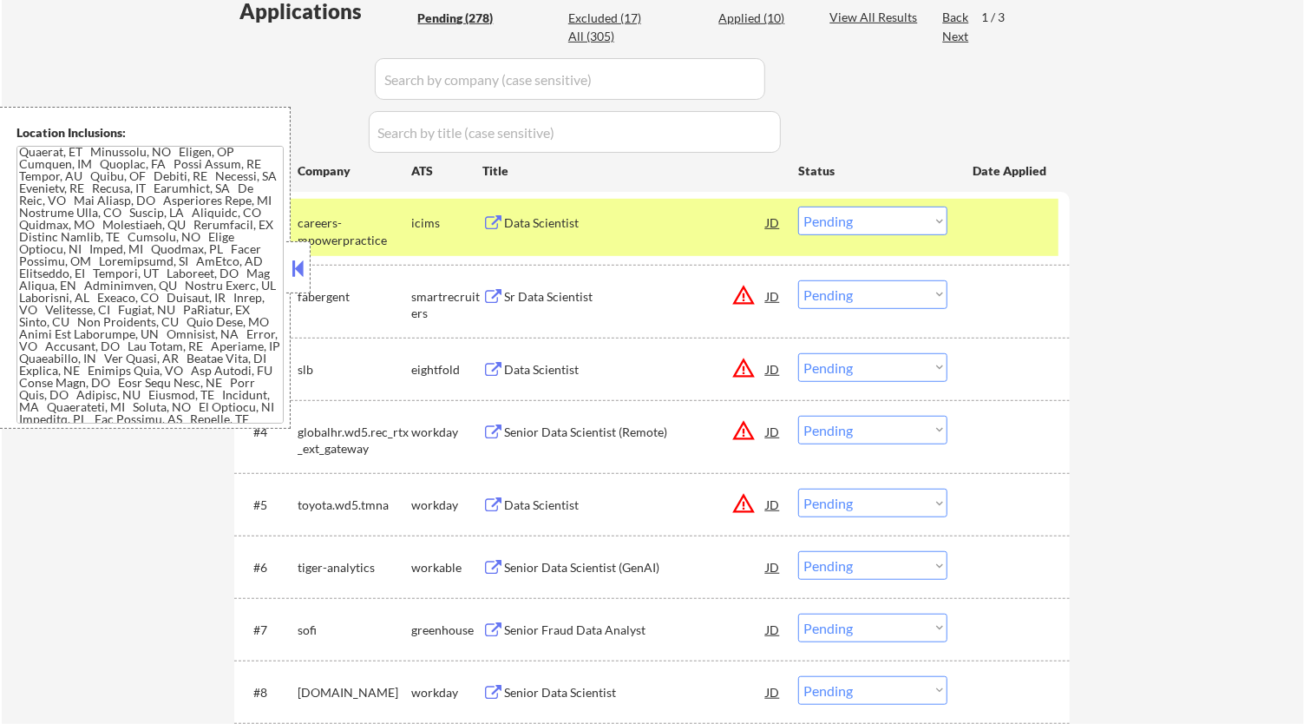
click at [296, 267] on button at bounding box center [298, 268] width 19 height 26
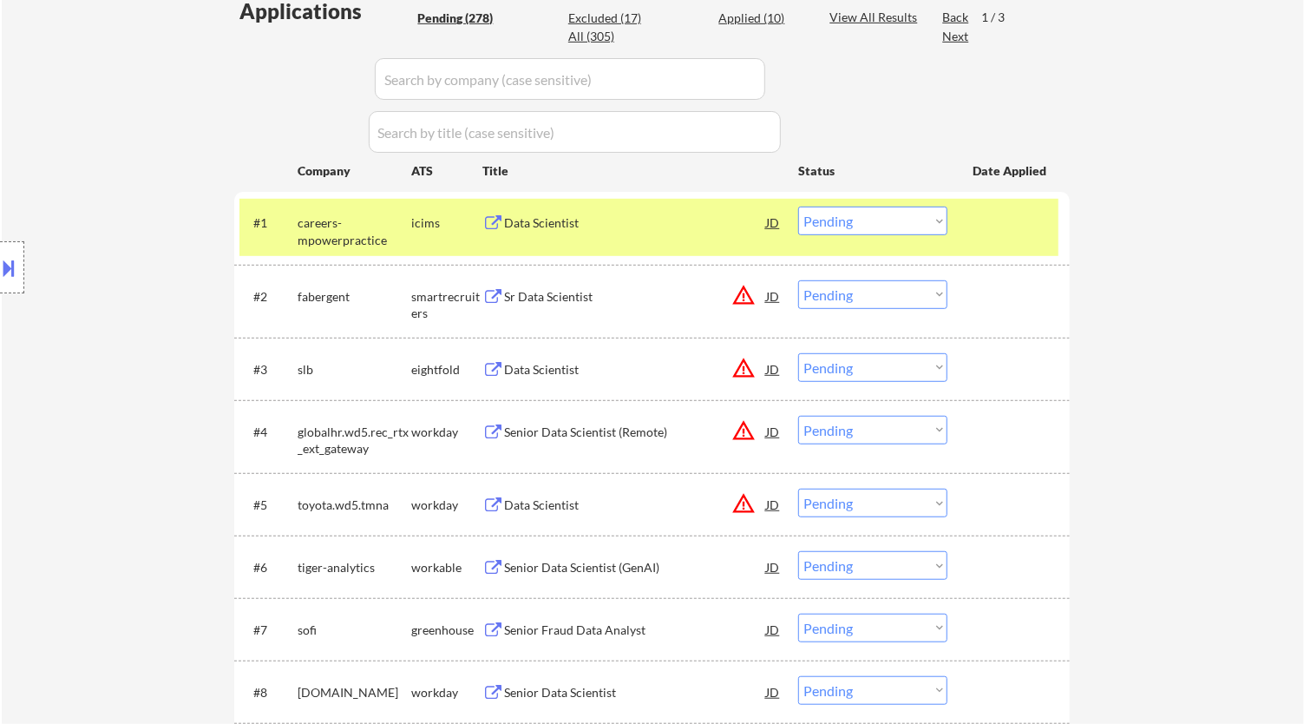
select select ""pending""
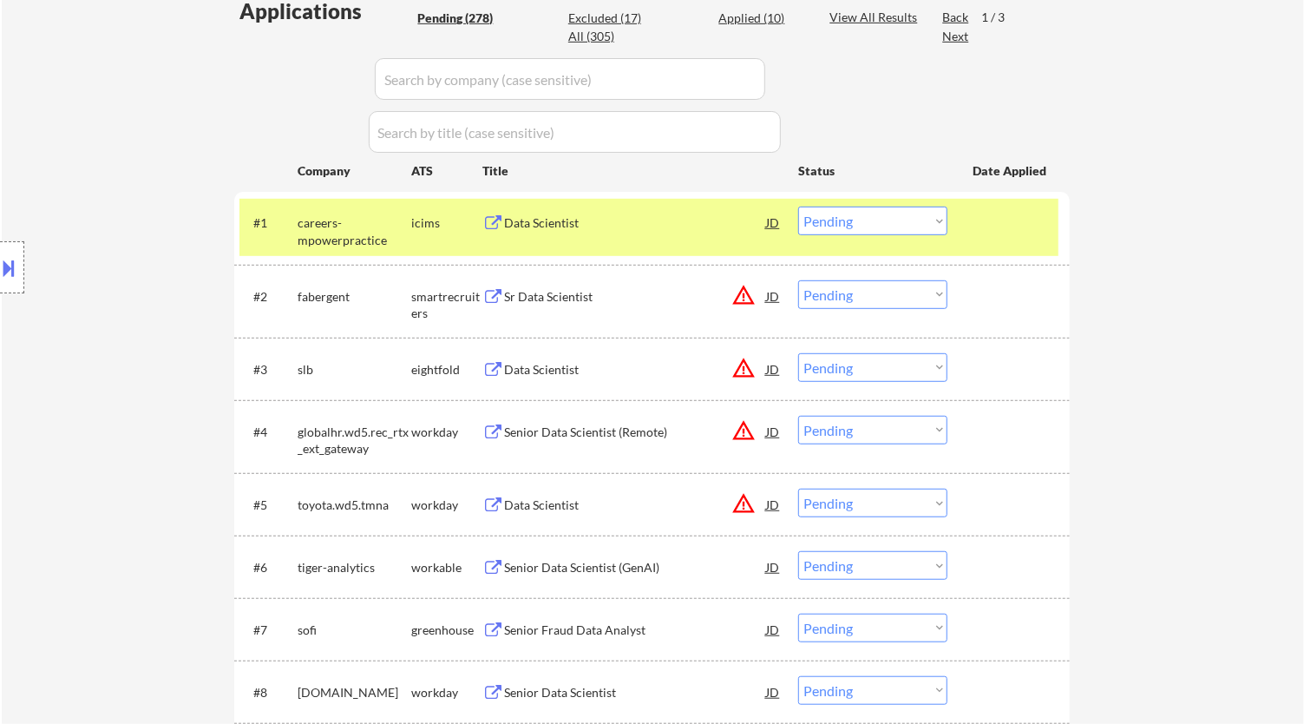
select select ""pending""
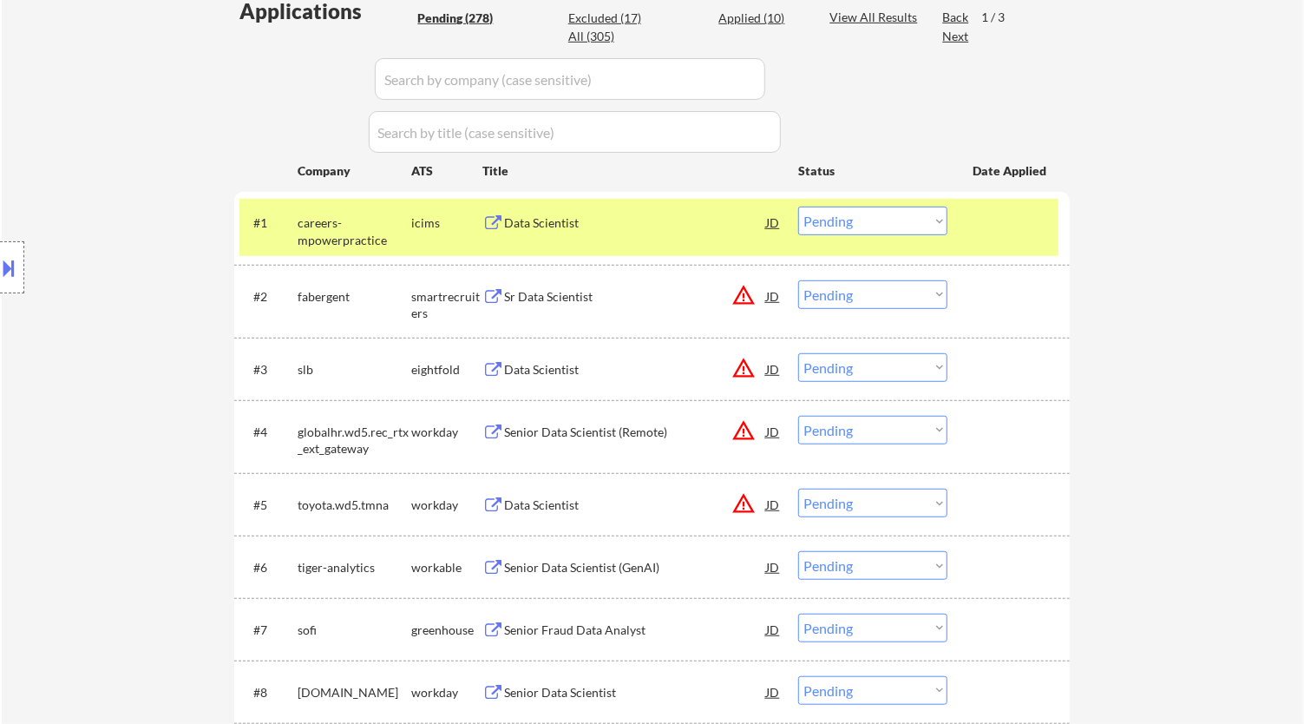
select select ""pending""
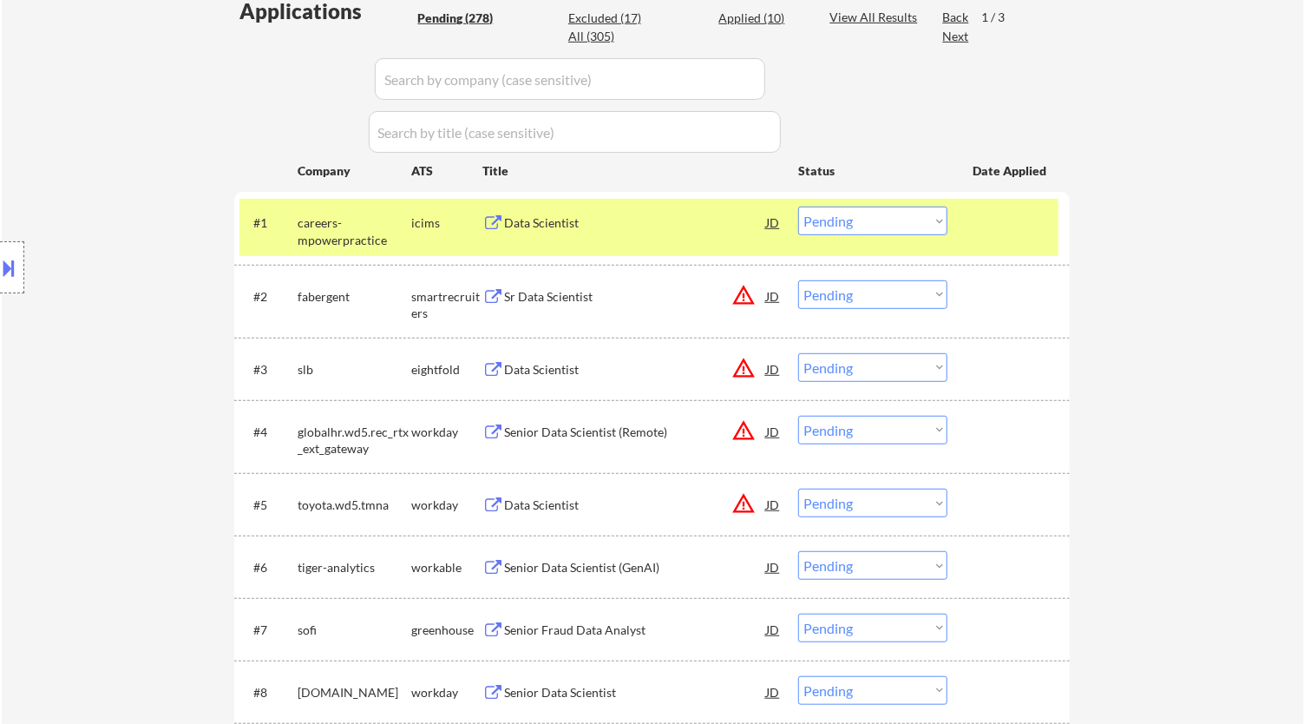
select select ""pending""
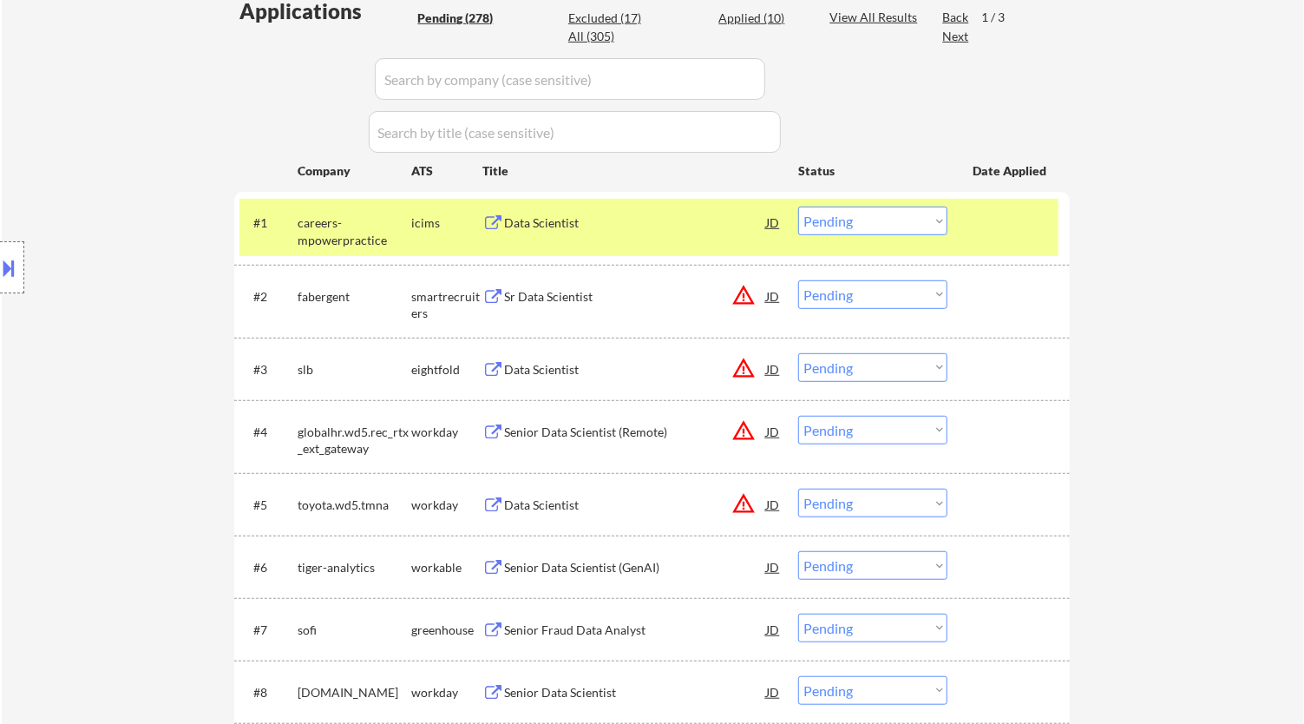
select select ""pending""
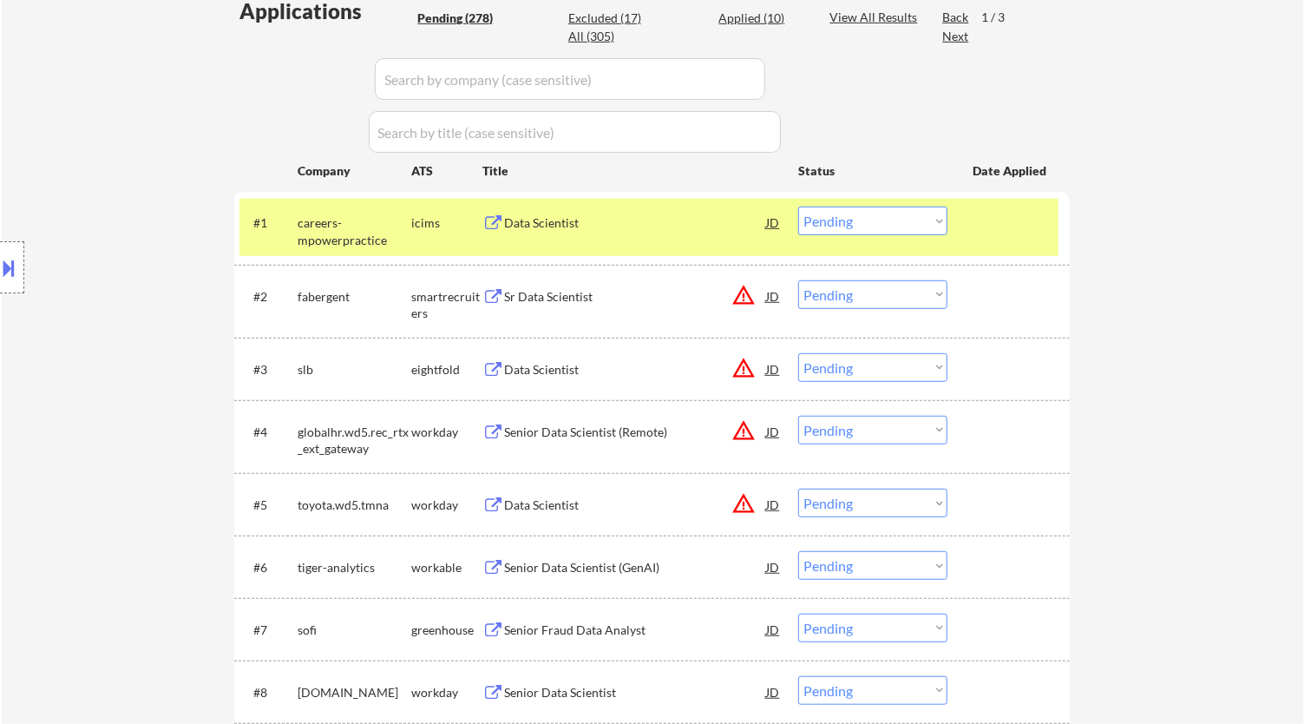
select select ""pending""
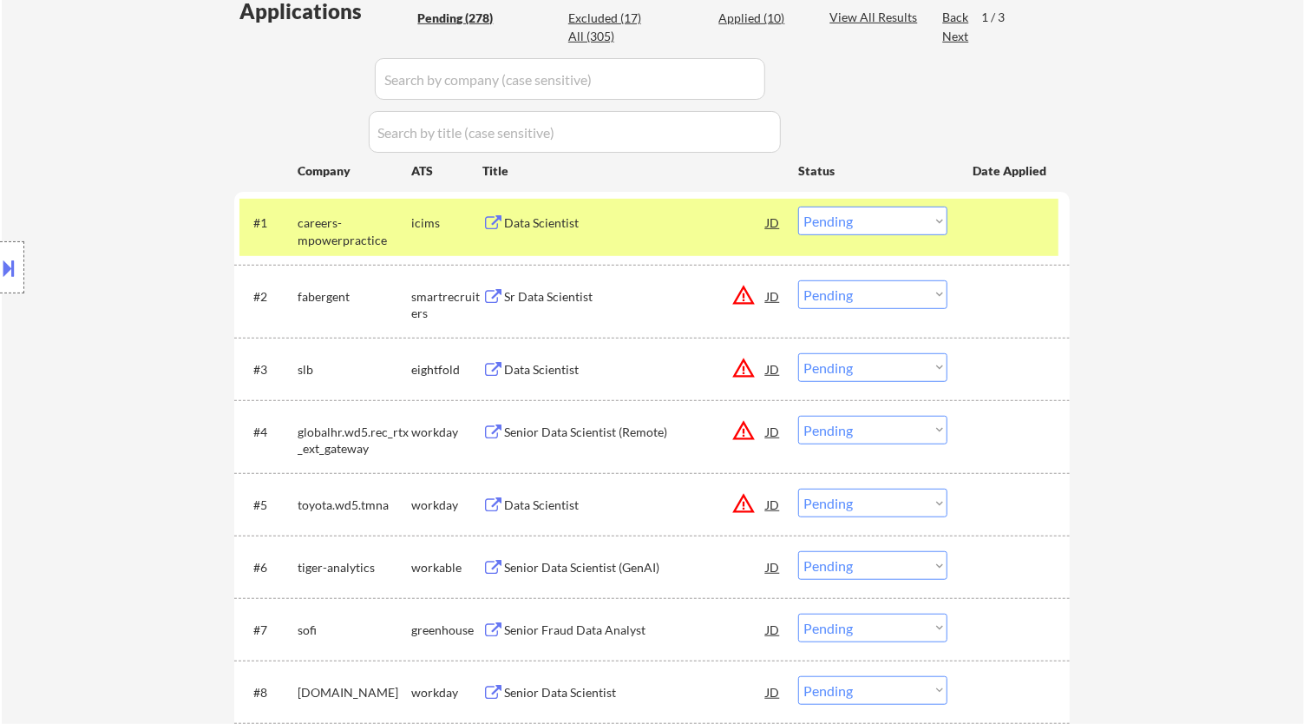
select select ""pending""
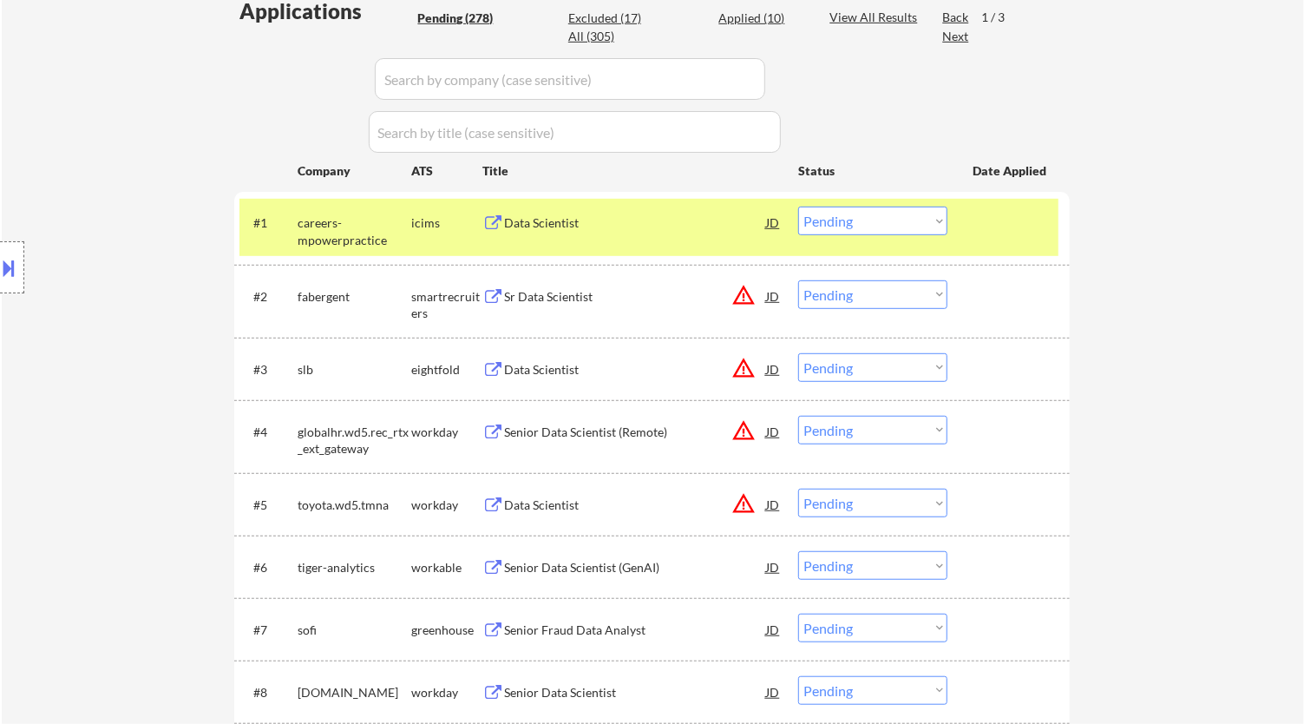
select select ""pending""
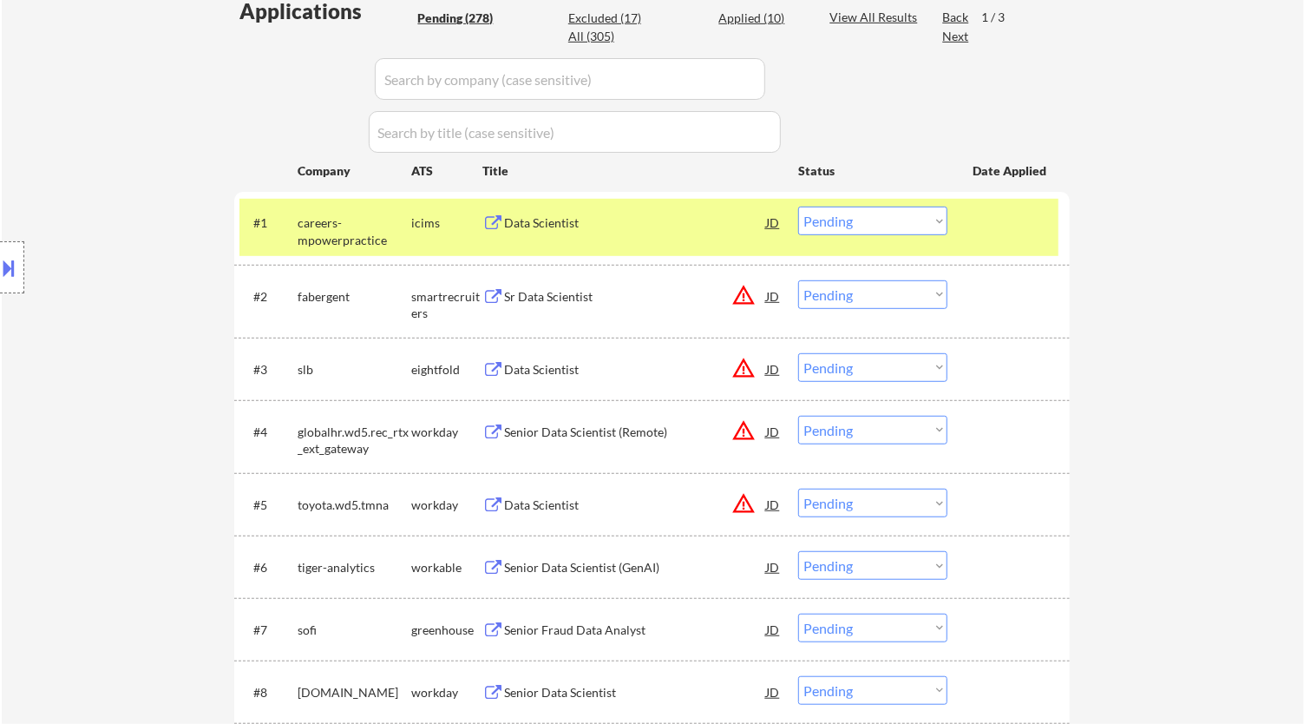
select select ""pending""
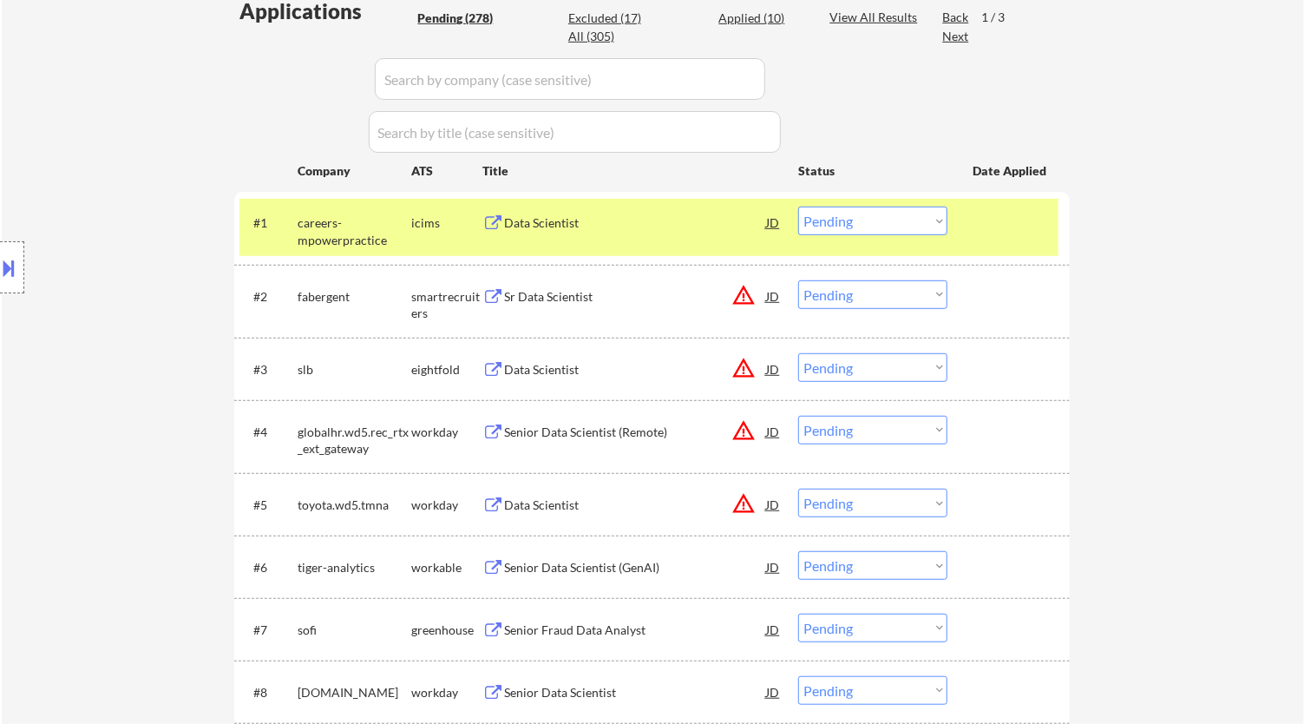
select select ""pending""
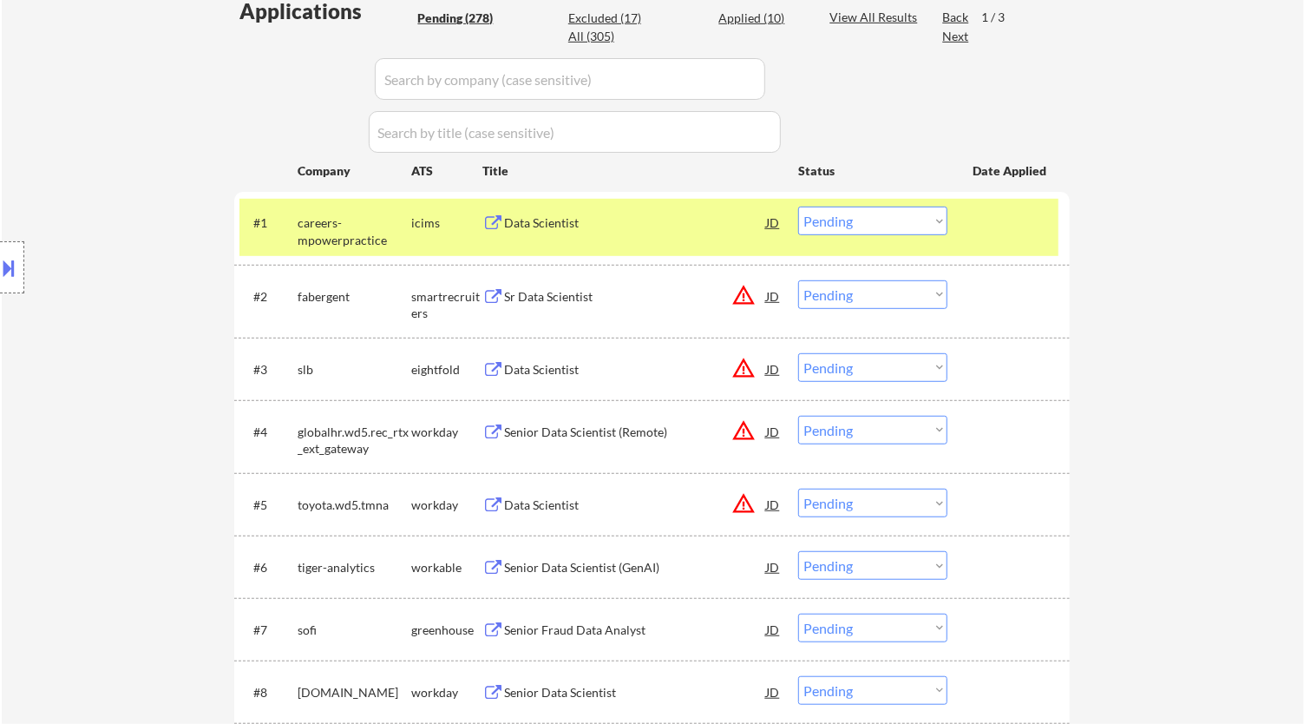
select select ""pending""
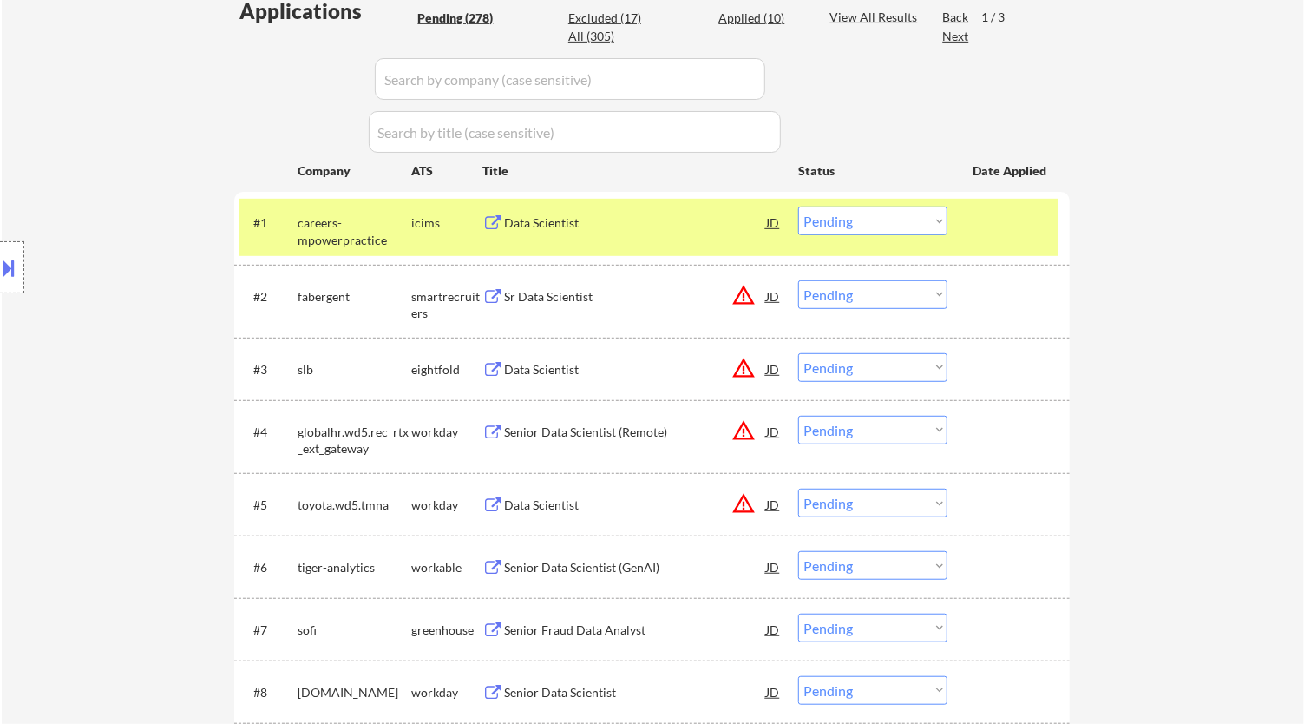
select select ""pending""
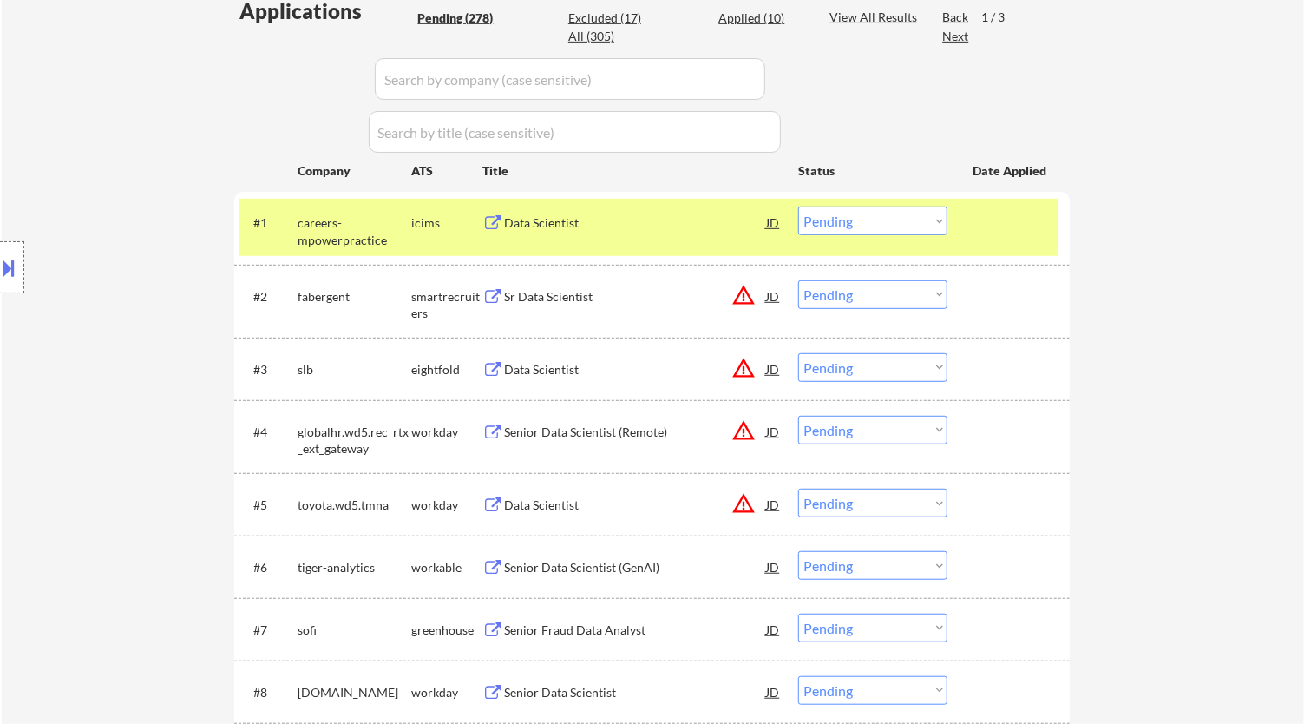
select select ""pending""
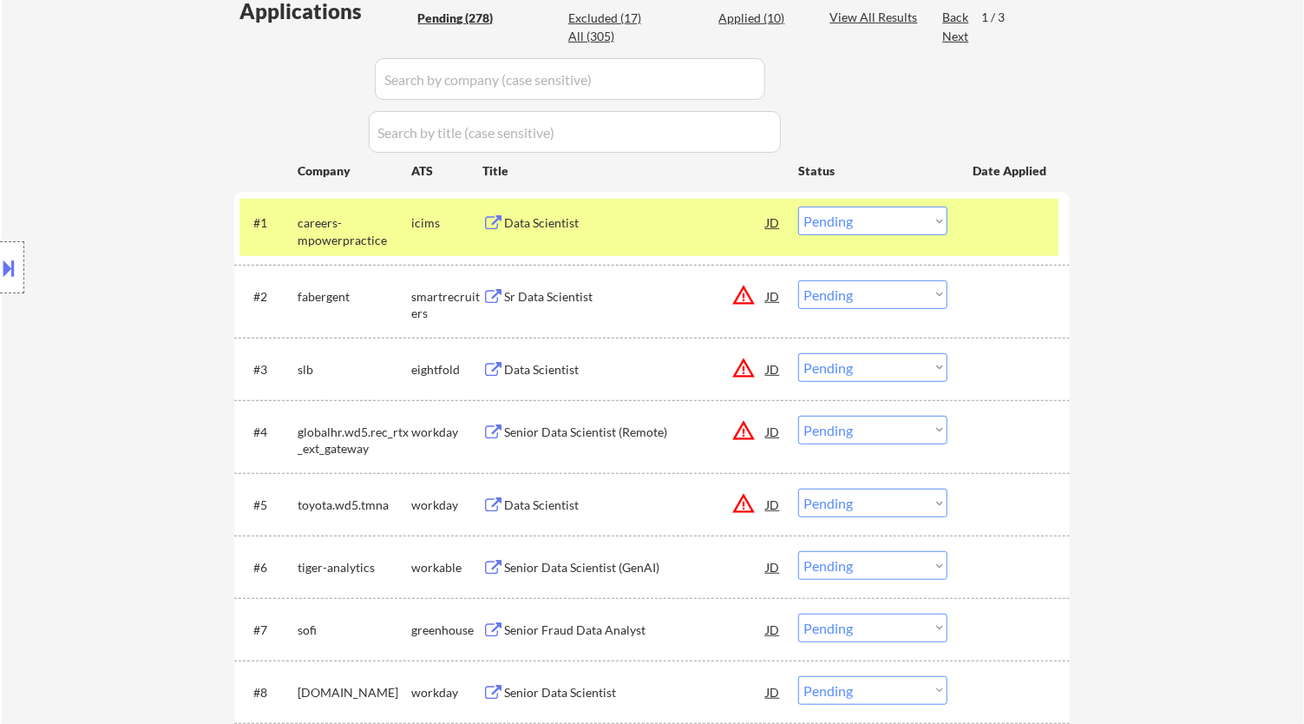
select select ""pending""
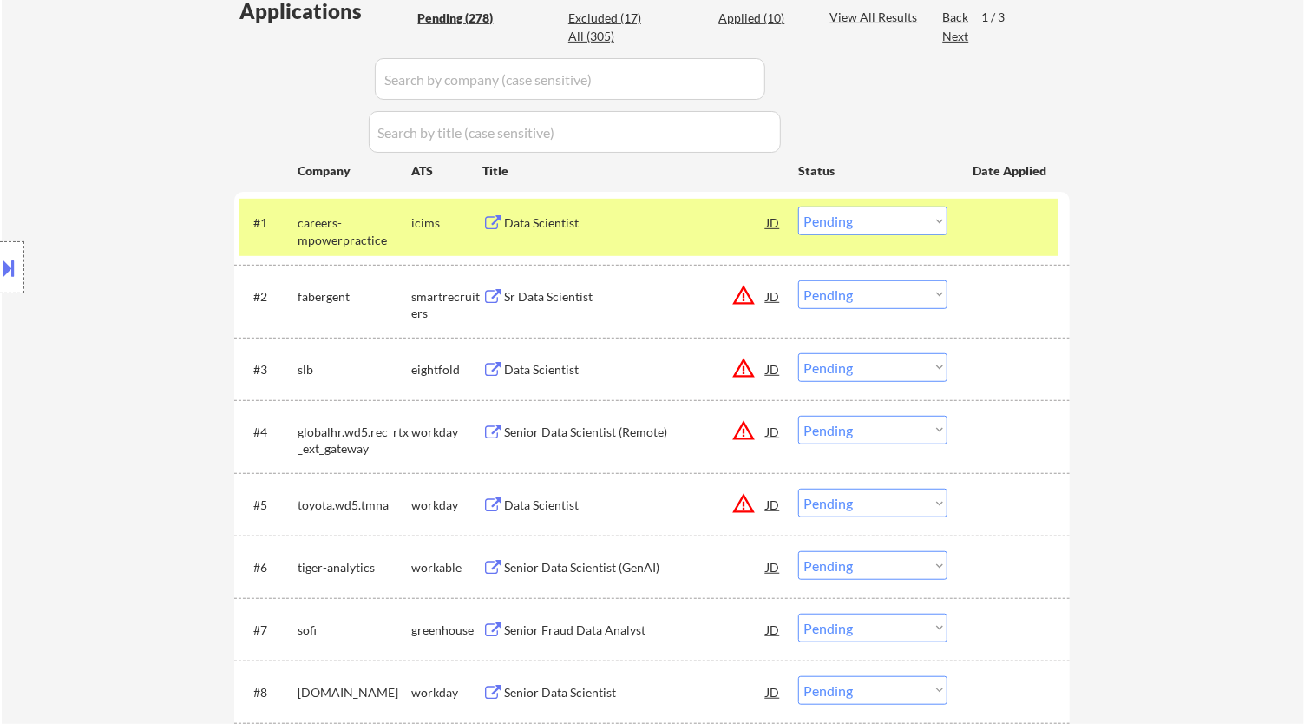
select select ""pending""
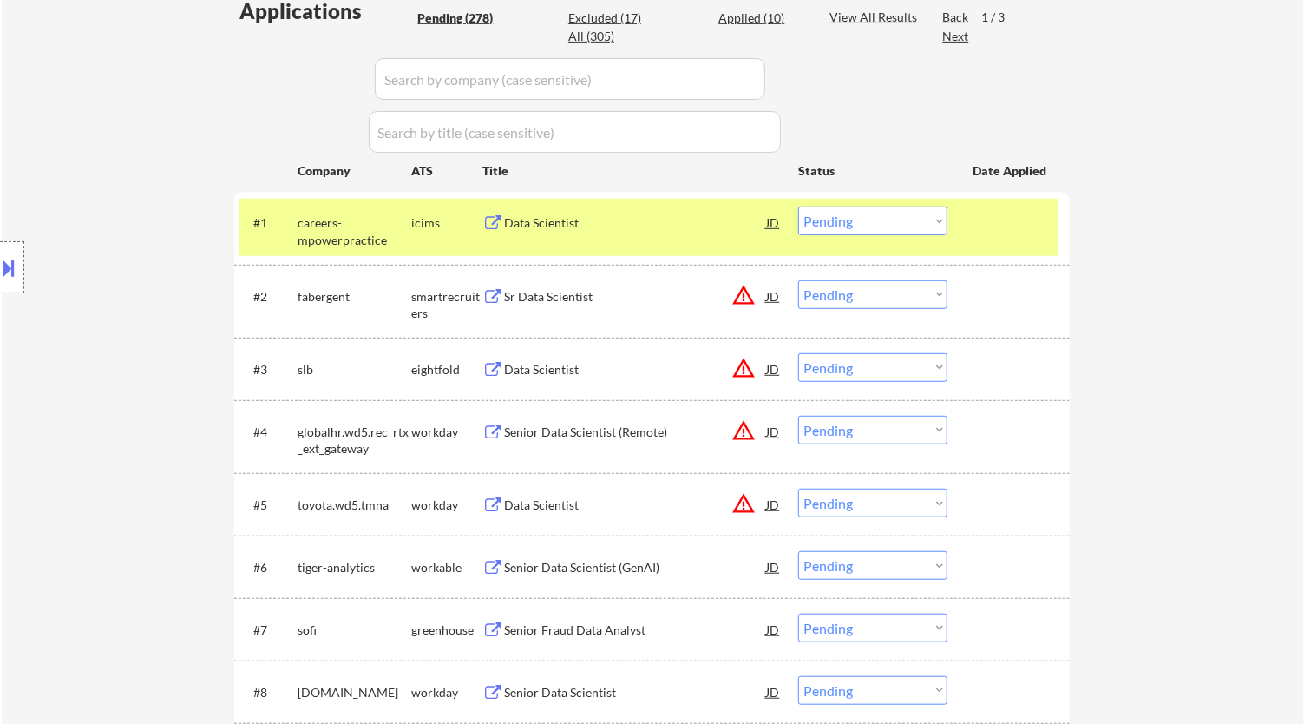
select select ""pending""
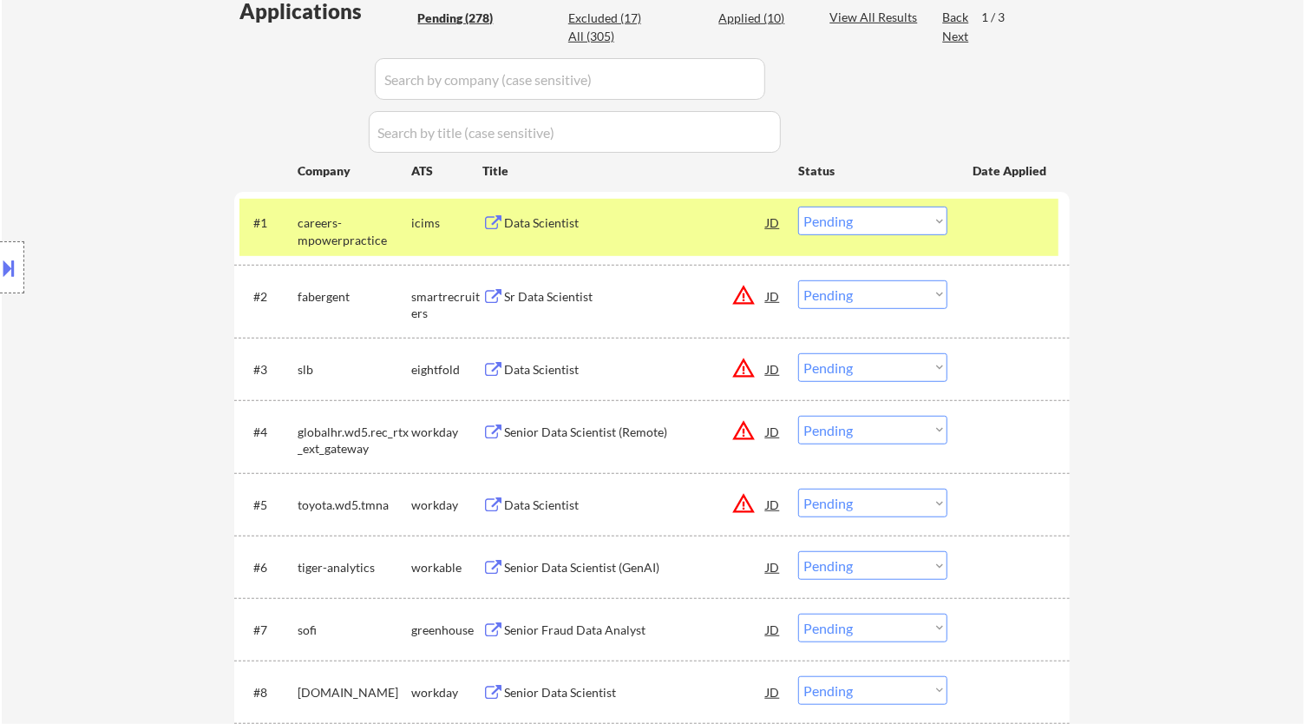
select select ""pending""
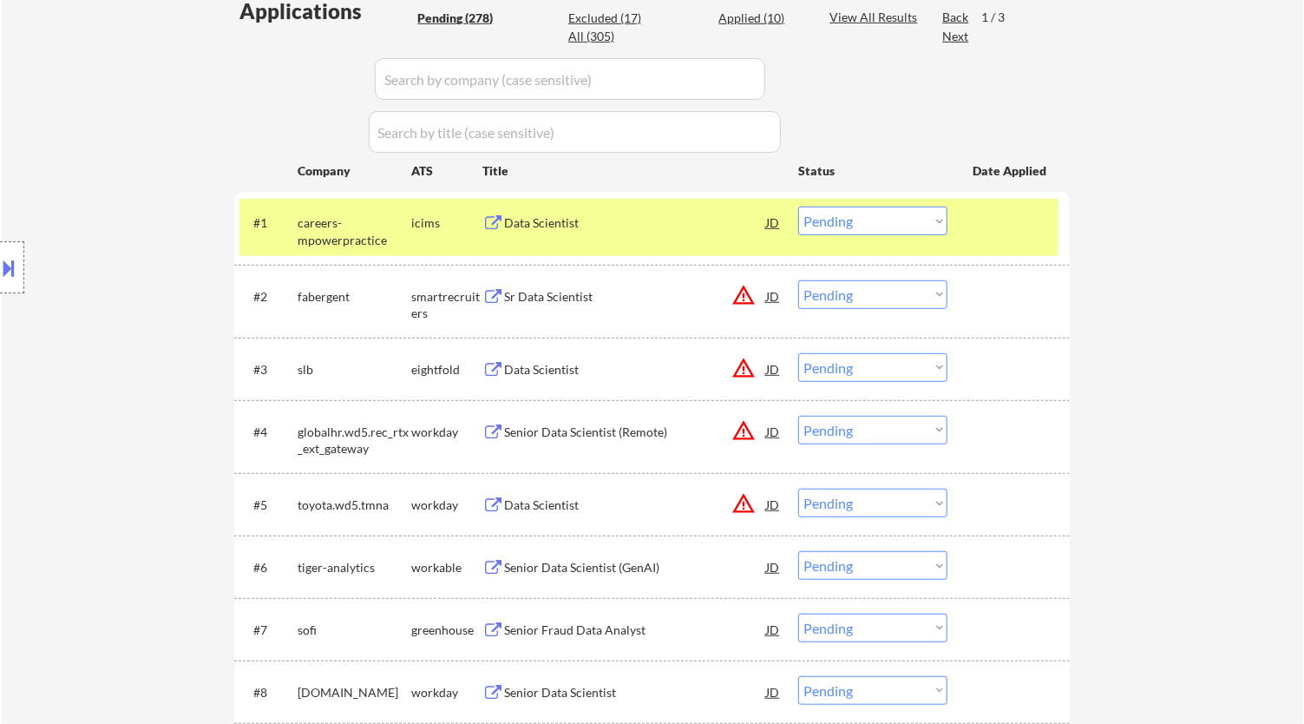
select select ""pending""
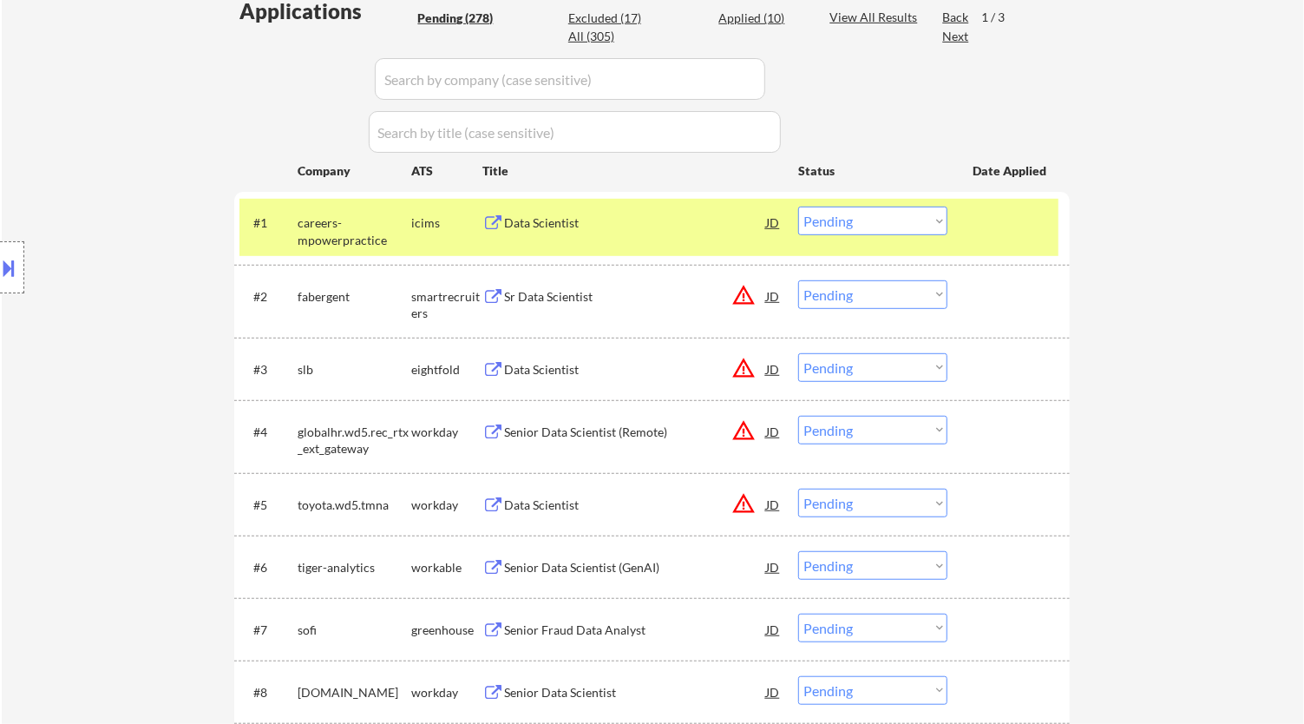
select select ""pending""
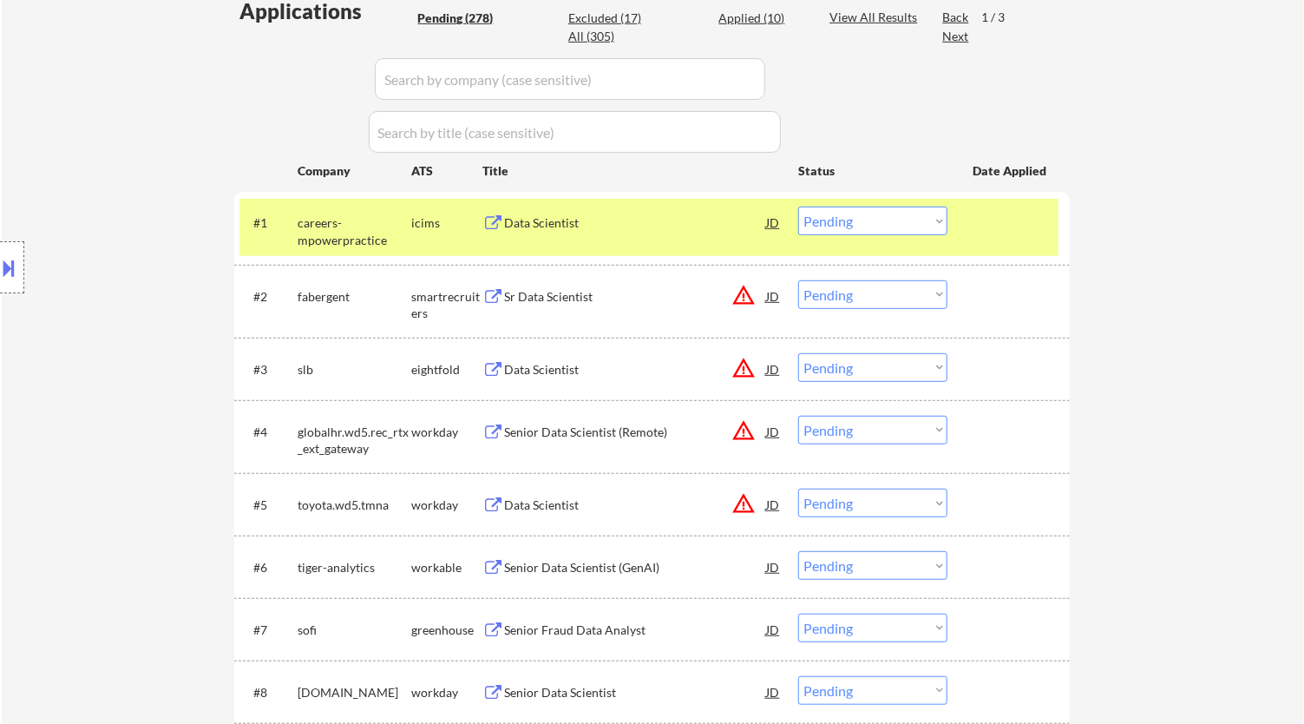
select select ""pending""
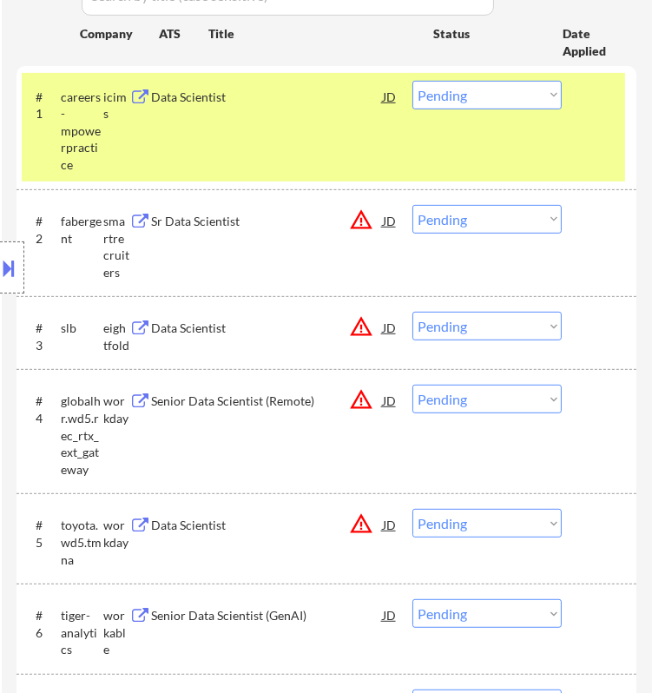
scroll to position [674, 0]
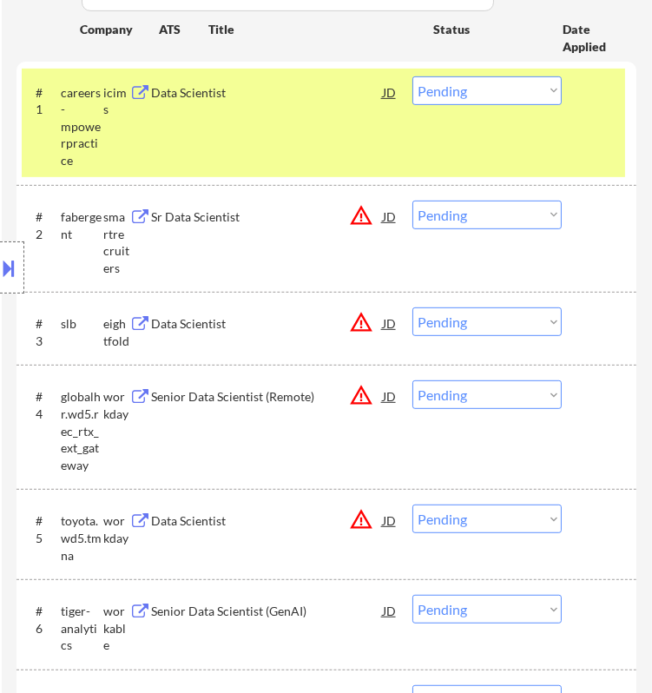
click at [509, 204] on select "Choose an option... Pending Applied Excluded (Questions) Excluded (Expired) Exc…" at bounding box center [486, 214] width 149 height 29
click at [412, 200] on select "Choose an option... Pending Applied Excluded (Questions) Excluded (Expired) Exc…" at bounding box center [486, 214] width 149 height 29
click at [604, 141] on div "#1 careers-mpowerpractice icims Data Scientist JD Choose an option... Pending A…" at bounding box center [323, 123] width 603 height 108
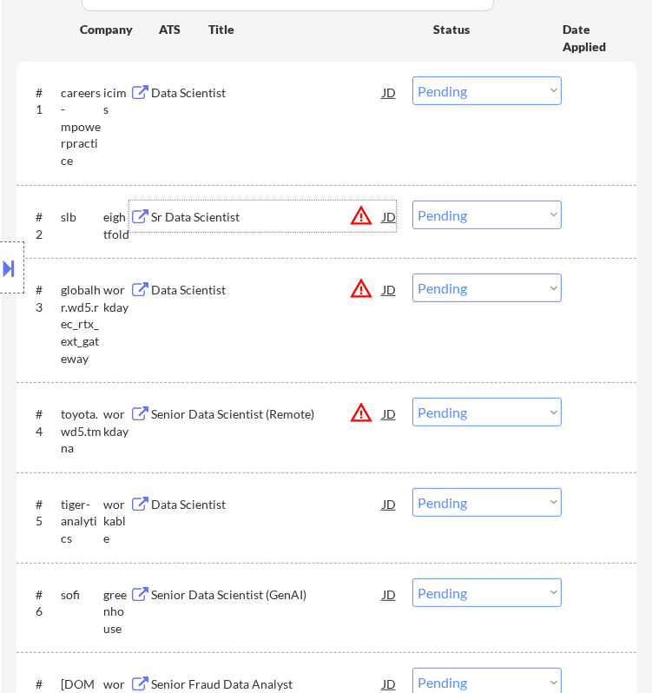
click at [326, 216] on div "Sr Data Scientist" at bounding box center [266, 216] width 231 height 17
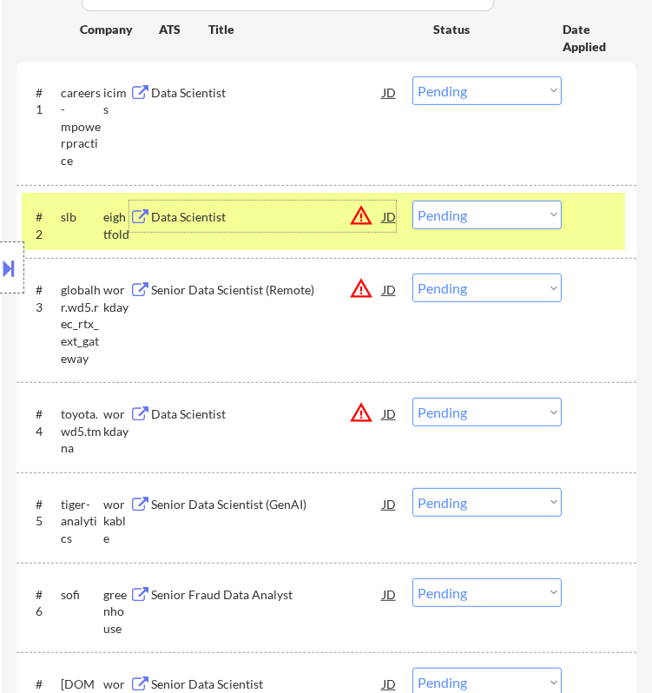
click at [510, 224] on select "Choose an option... Pending Applied Excluded (Questions) Excluded (Expired) Exc…" at bounding box center [486, 214] width 149 height 29
click at [412, 200] on select "Choose an option... Pending Applied Excluded (Questions) Excluded (Expired) Exc…" at bounding box center [486, 214] width 149 height 29
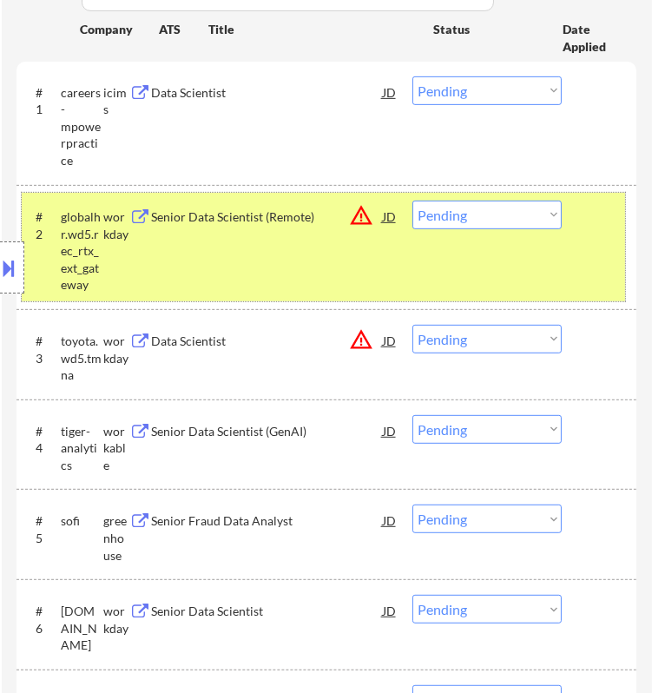
click at [527, 246] on div "#2 globalhr.wd5.rec_rtx_ext_gateway workday Senior Data Scientist (Remote) JD w…" at bounding box center [323, 247] width 603 height 108
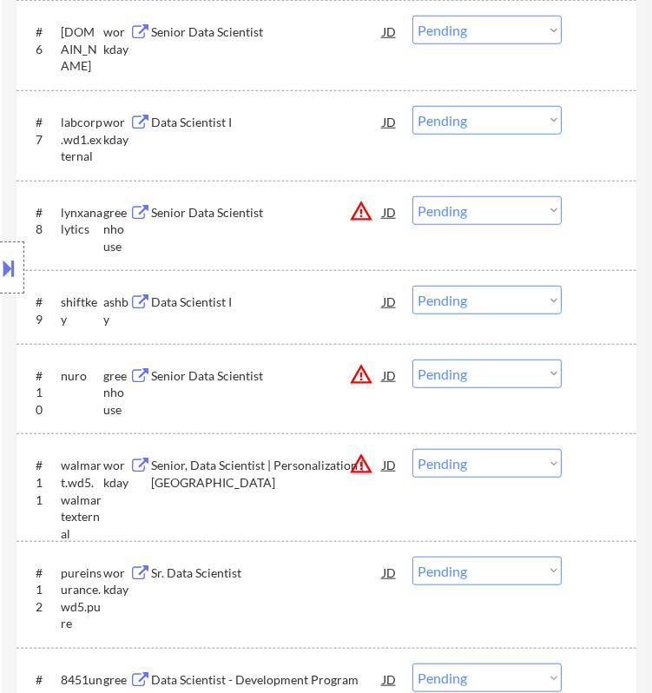
scroll to position [1350, 0]
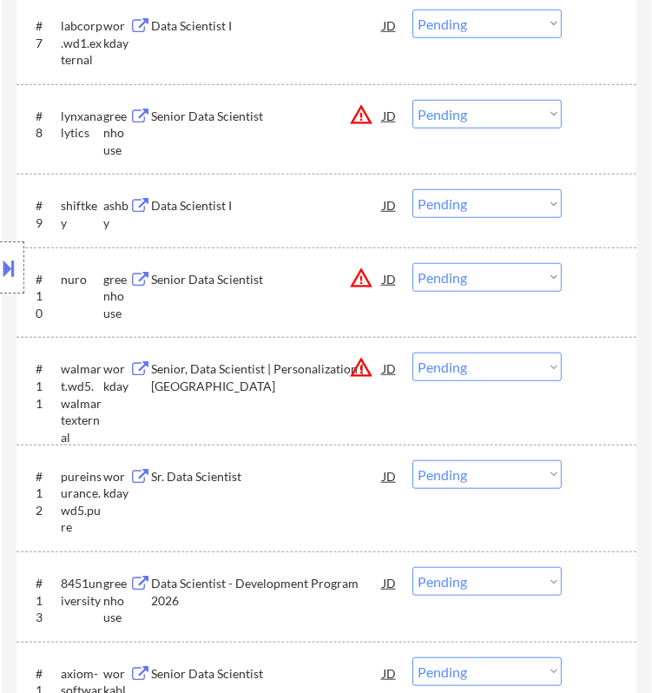
click at [289, 114] on div "Location Inclusions:" at bounding box center [155, 268] width 311 height 322
click at [328, 115] on div "Senior Data Scientist" at bounding box center [266, 116] width 231 height 17
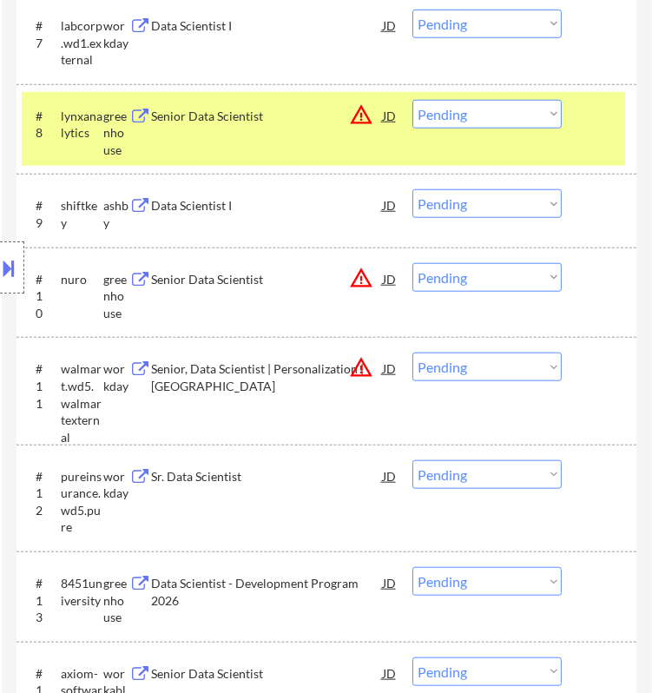
click at [504, 109] on select "Choose an option... Pending Applied Excluded (Questions) Excluded (Expired) Exc…" at bounding box center [486, 114] width 149 height 29
click at [412, 100] on select "Choose an option... Pending Applied Excluded (Questions) Excluded (Expired) Exc…" at bounding box center [486, 114] width 149 height 29
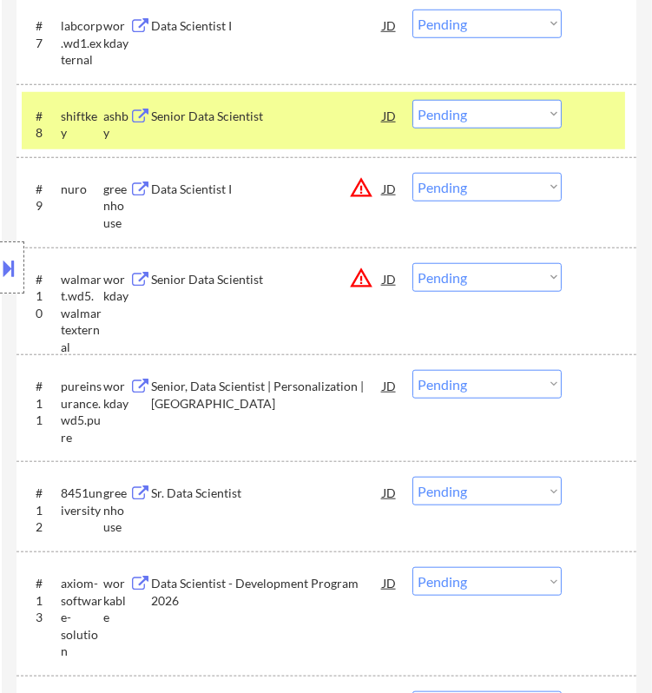
click at [331, 110] on div "Senior Data Scientist" at bounding box center [266, 116] width 231 height 17
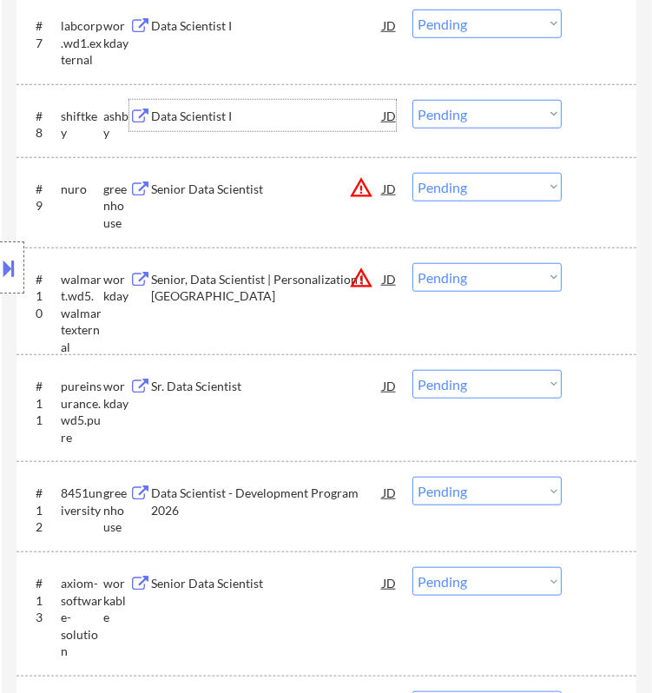
click at [444, 110] on select "Choose an option... Pending Applied Excluded (Questions) Excluded (Expired) Exc…" at bounding box center [486, 114] width 149 height 29
click at [412, 100] on select "Choose an option... Pending Applied Excluded (Questions) Excluded (Expired) Exc…" at bounding box center [486, 114] width 149 height 29
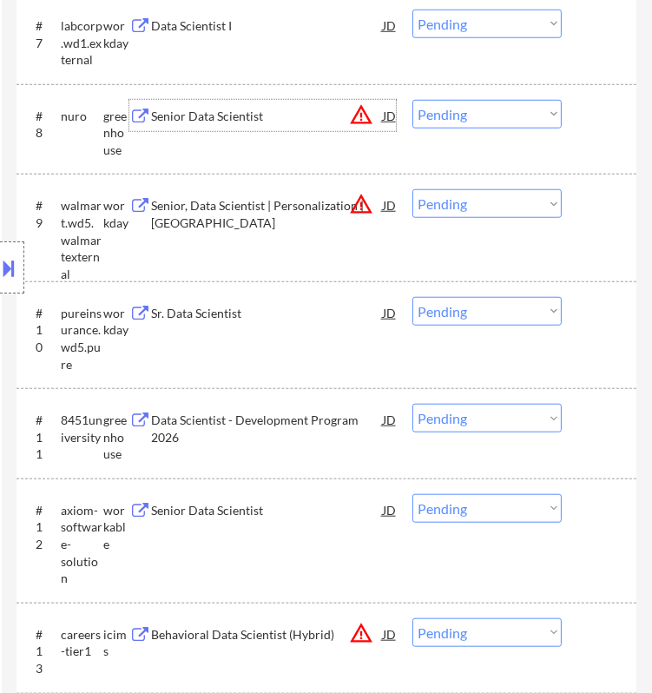
click at [325, 123] on div "Senior Data Scientist" at bounding box center [266, 115] width 231 height 31
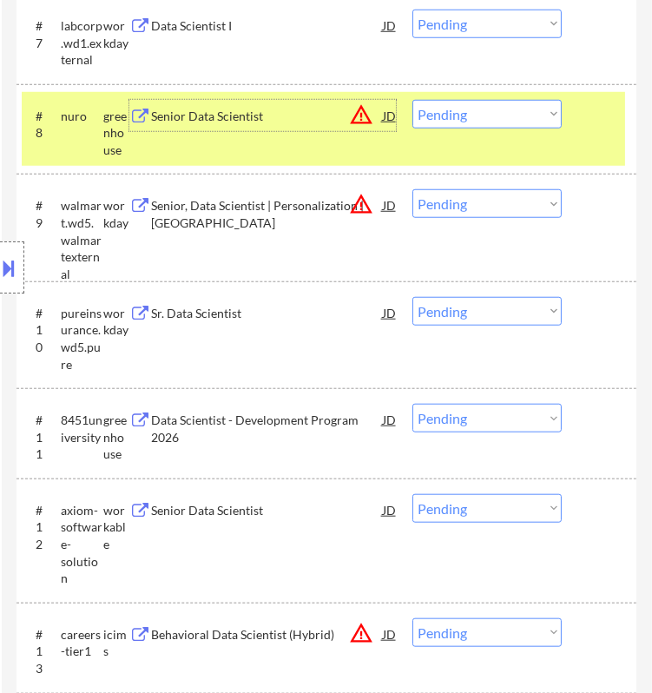
click at [468, 113] on select "Choose an option... Pending Applied Excluded (Questions) Excluded (Expired) Exc…" at bounding box center [486, 114] width 149 height 29
click at [412, 100] on select "Choose an option... Pending Applied Excluded (Questions) Excluded (Expired) Exc…" at bounding box center [486, 114] width 149 height 29
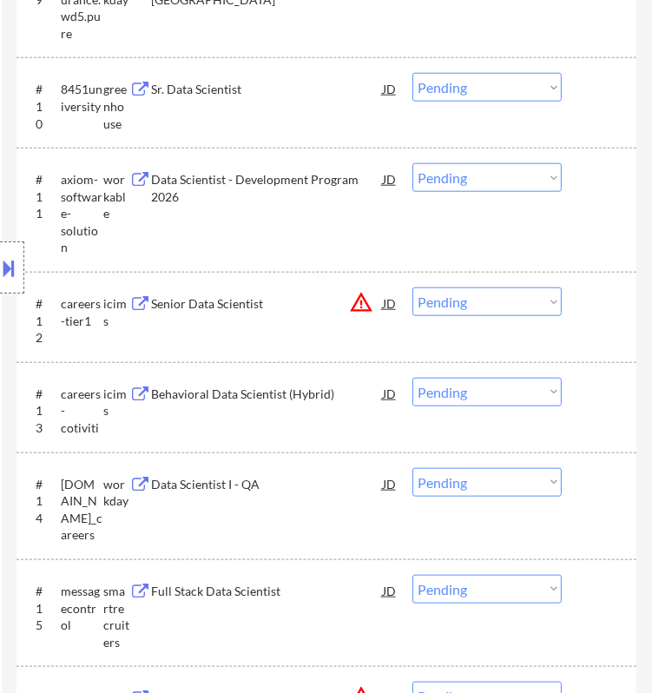
scroll to position [1639, 0]
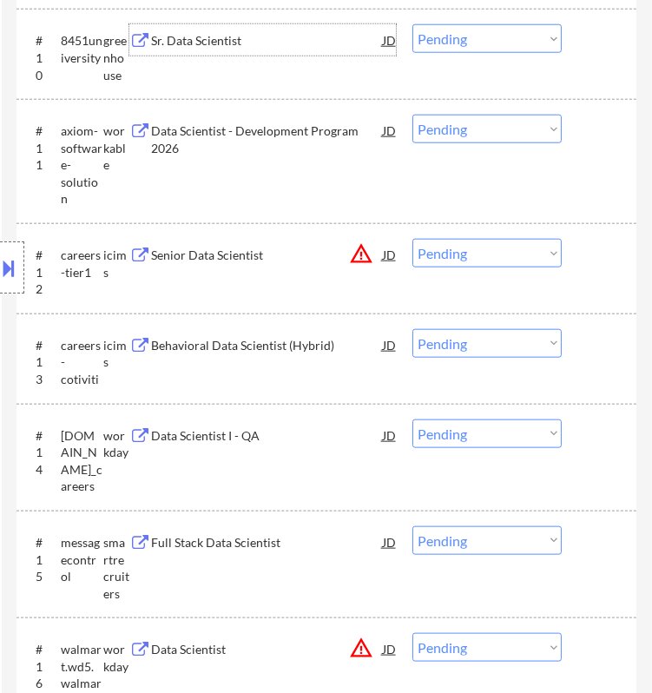
click at [313, 45] on div "Sr. Data Scientist" at bounding box center [266, 40] width 231 height 17
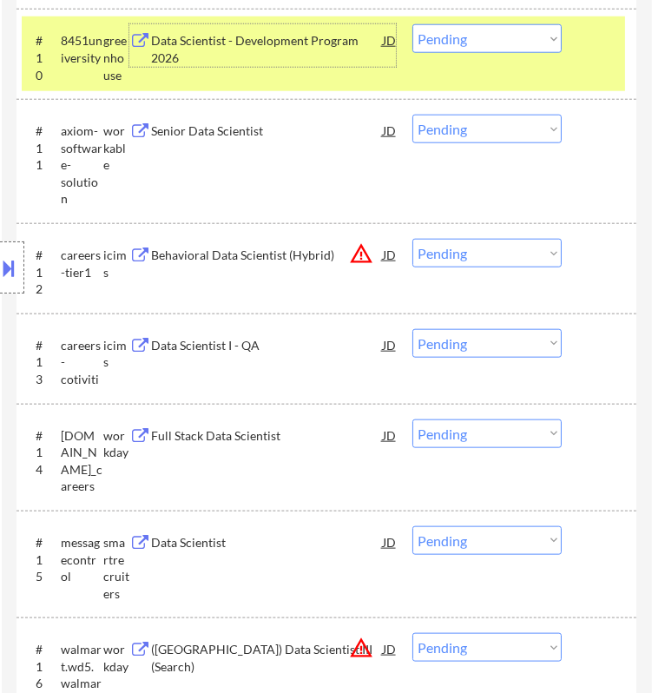
scroll to position [1446, 0]
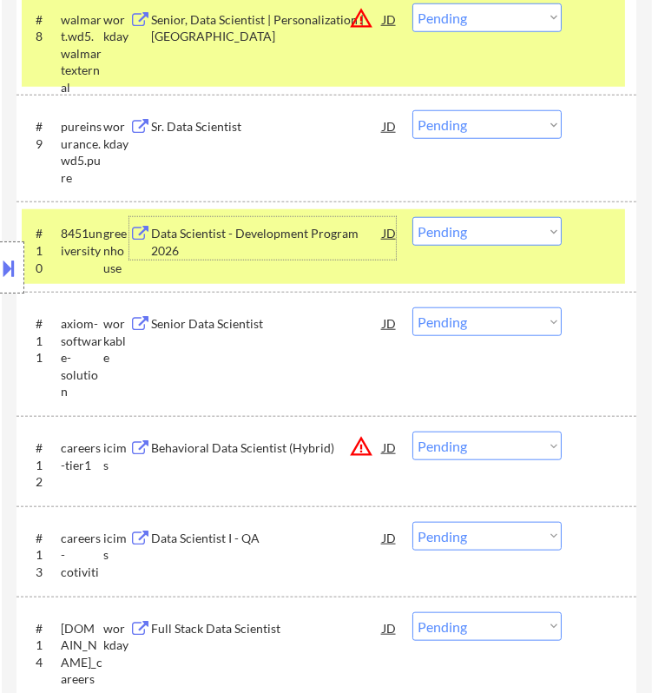
click at [563, 56] on div "#8 walmart.wd5.walmartexternal workday Senior, Data Scientist | Personalization…" at bounding box center [323, 41] width 603 height 91
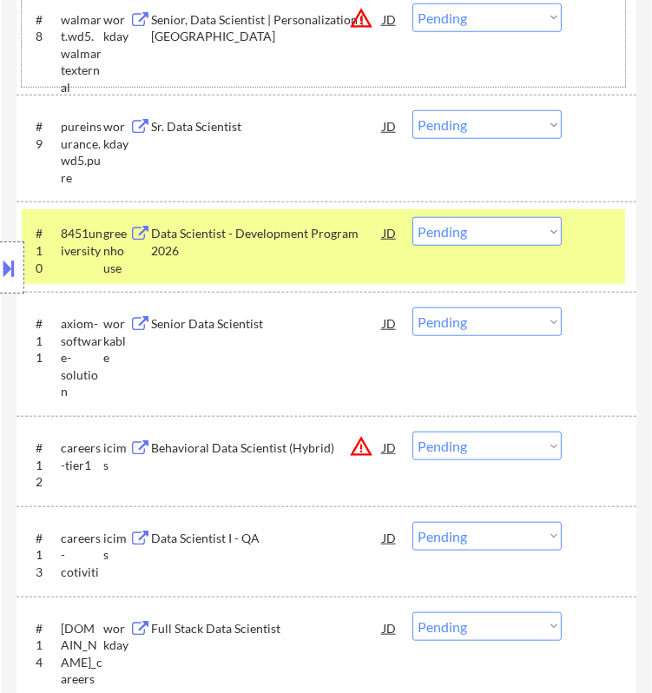
click at [493, 236] on select "Choose an option... Pending Applied Excluded (Questions) Excluded (Expired) Exc…" at bounding box center [486, 231] width 149 height 29
click at [412, 217] on select "Choose an option... Pending Applied Excluded (Questions) Excluded (Expired) Exc…" at bounding box center [486, 231] width 149 height 29
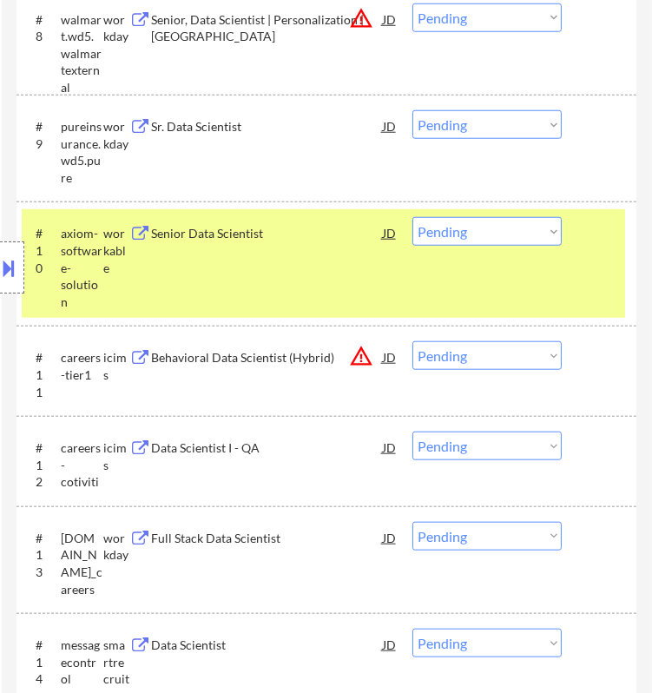
click at [312, 243] on div "Senior Data Scientist" at bounding box center [266, 232] width 231 height 31
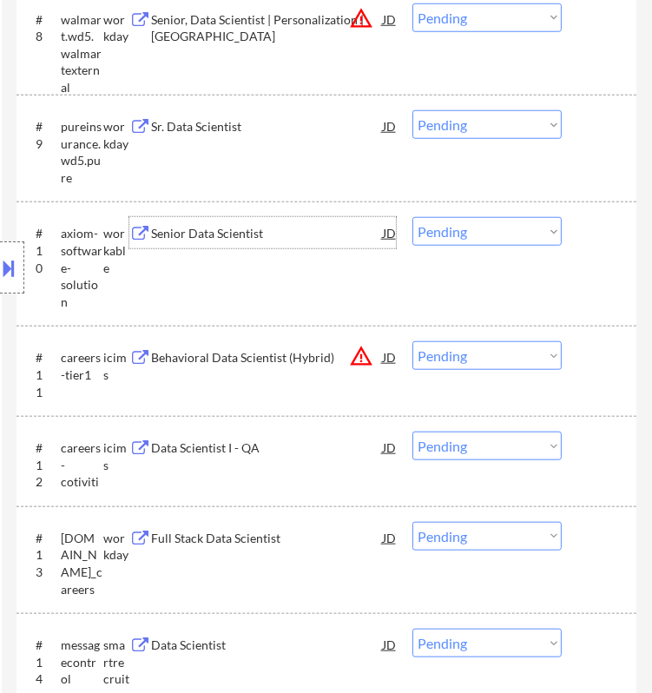
click at [479, 226] on select "Choose an option... Pending Applied Excluded (Questions) Excluded (Expired) Exc…" at bounding box center [486, 231] width 149 height 29
click at [412, 217] on select "Choose an option... Pending Applied Excluded (Questions) Excluded (Expired) Exc…" at bounding box center [486, 231] width 149 height 29
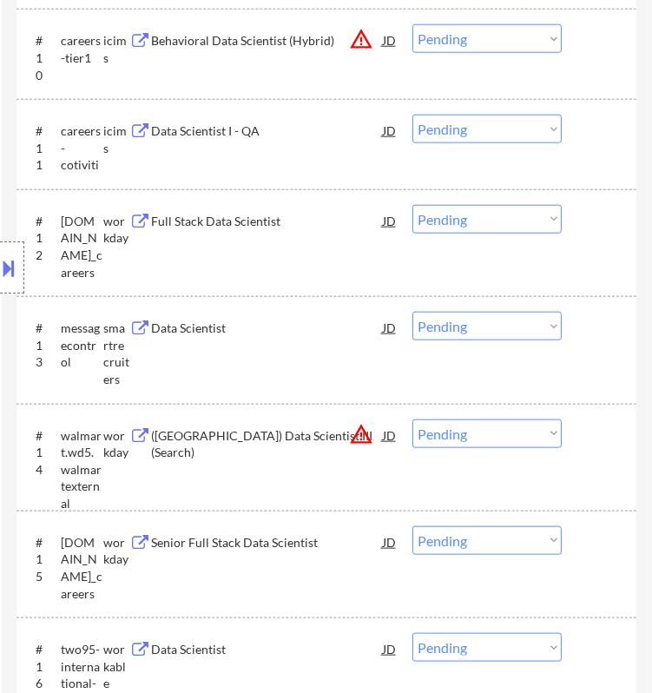
scroll to position [1736, 0]
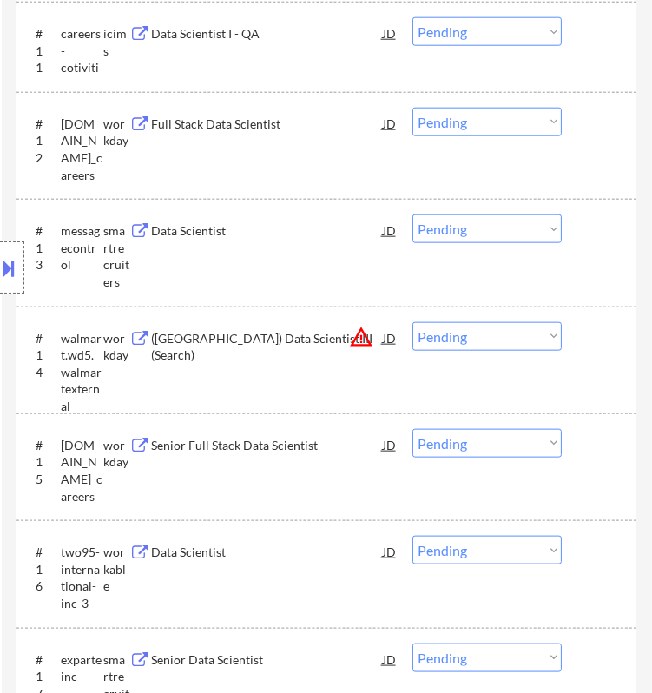
click at [289, 230] on div "Location Inclusions:" at bounding box center [155, 268] width 311 height 322
click at [351, 228] on div "Data Scientist" at bounding box center [266, 230] width 231 height 17
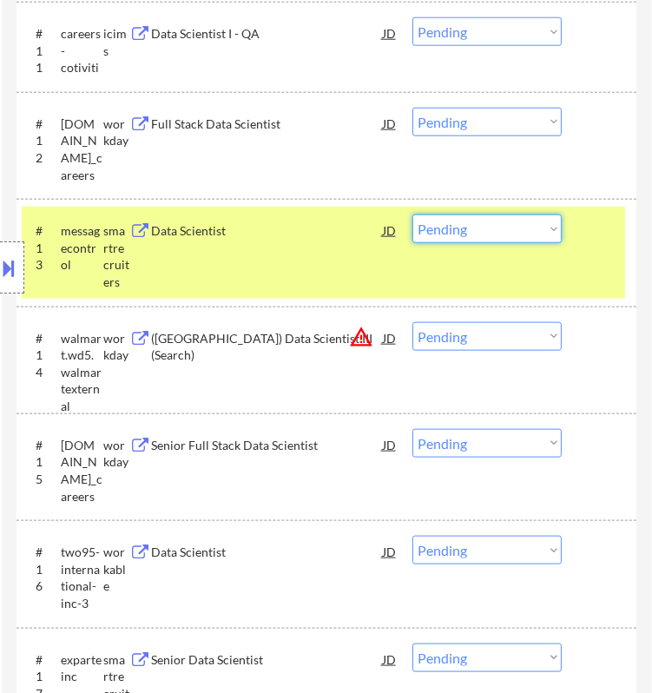
click at [508, 222] on select "Choose an option... Pending Applied Excluded (Questions) Excluded (Expired) Exc…" at bounding box center [486, 228] width 149 height 29
click at [412, 214] on select "Choose an option... Pending Applied Excluded (Questions) Excluded (Expired) Exc…" at bounding box center [486, 228] width 149 height 29
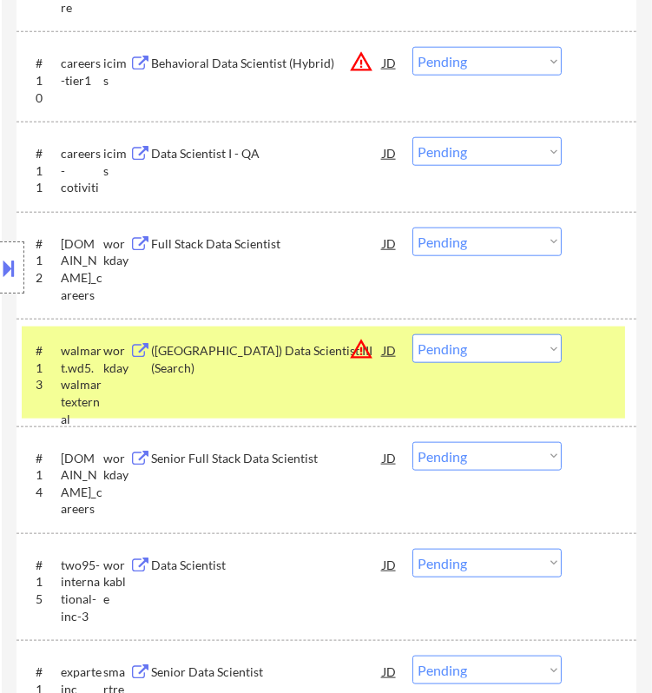
scroll to position [1639, 0]
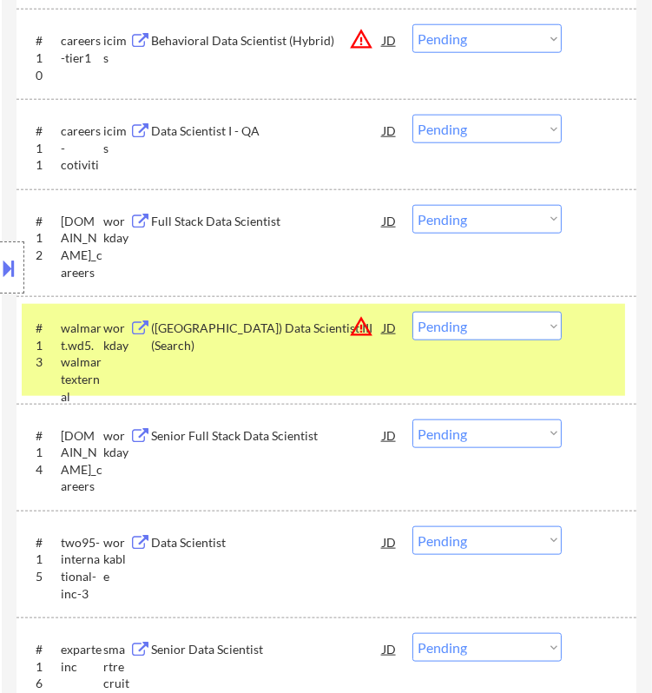
click at [619, 339] on div "#13 walmart.wd5.walmartexternal workday (USA) Data Scientist III (Search) JD wa…" at bounding box center [323, 349] width 603 height 91
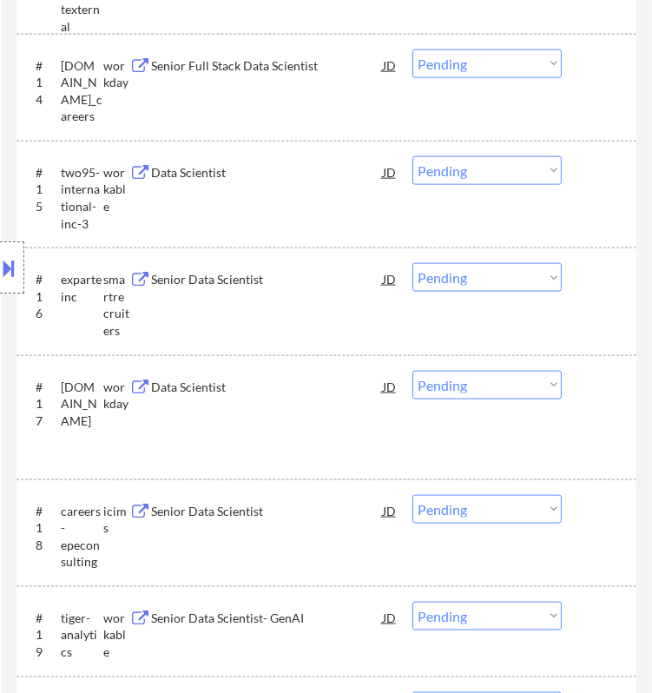
scroll to position [2025, 0]
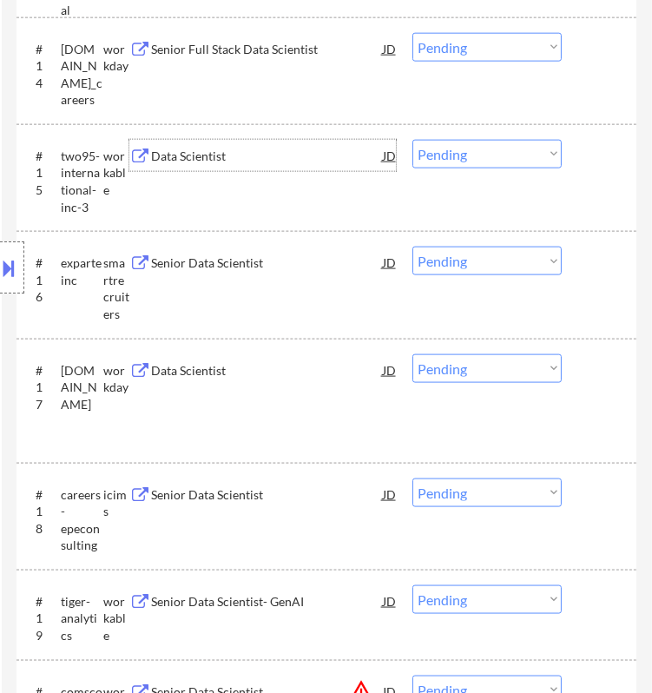
click at [322, 165] on div "Data Scientist" at bounding box center [266, 155] width 231 height 31
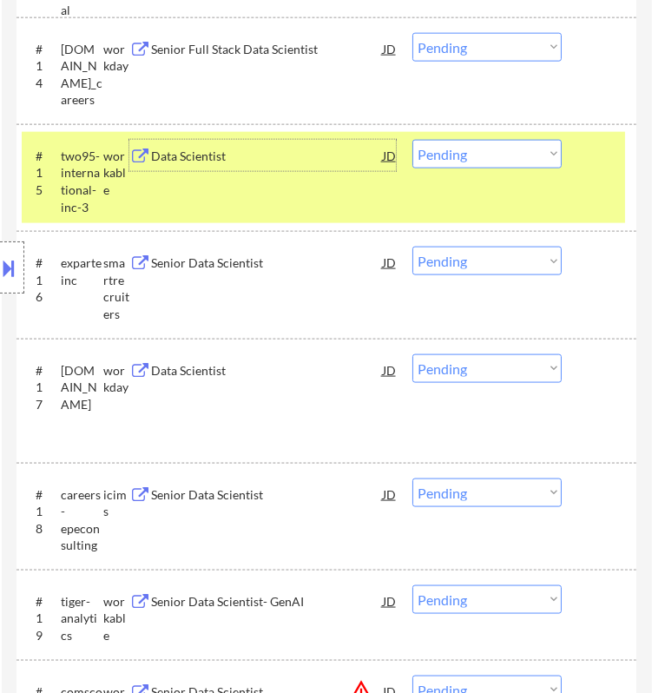
click at [476, 149] on select "Choose an option... Pending Applied Excluded (Questions) Excluded (Expired) Exc…" at bounding box center [486, 154] width 149 height 29
click at [412, 140] on select "Choose an option... Pending Applied Excluded (Questions) Excluded (Expired) Exc…" at bounding box center [486, 154] width 149 height 29
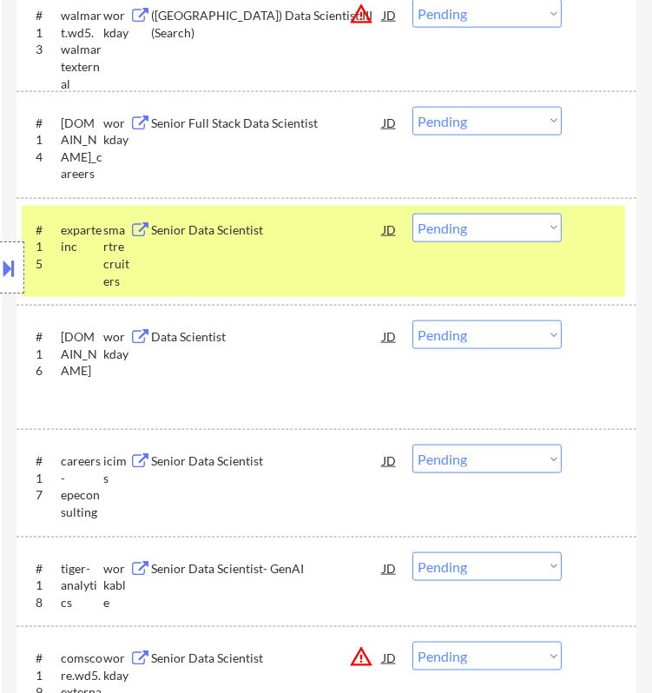
scroll to position [1928, 0]
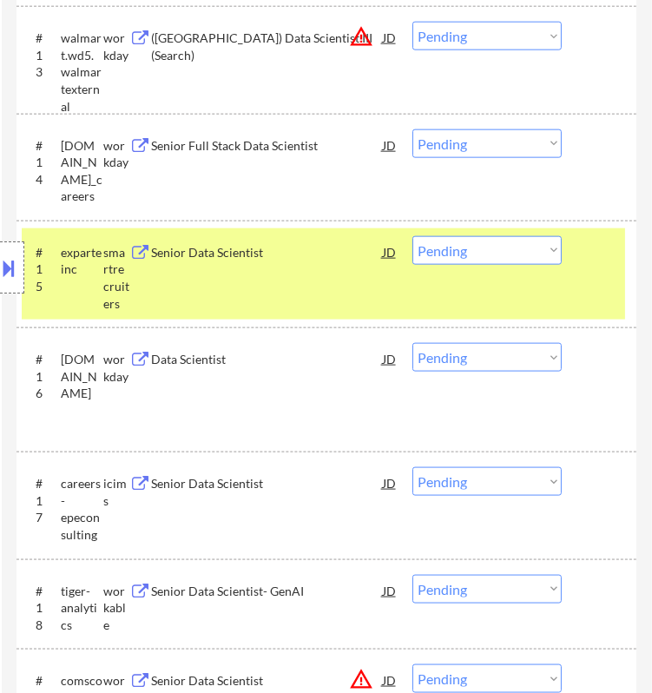
click at [339, 246] on div "Senior Data Scientist" at bounding box center [266, 252] width 231 height 17
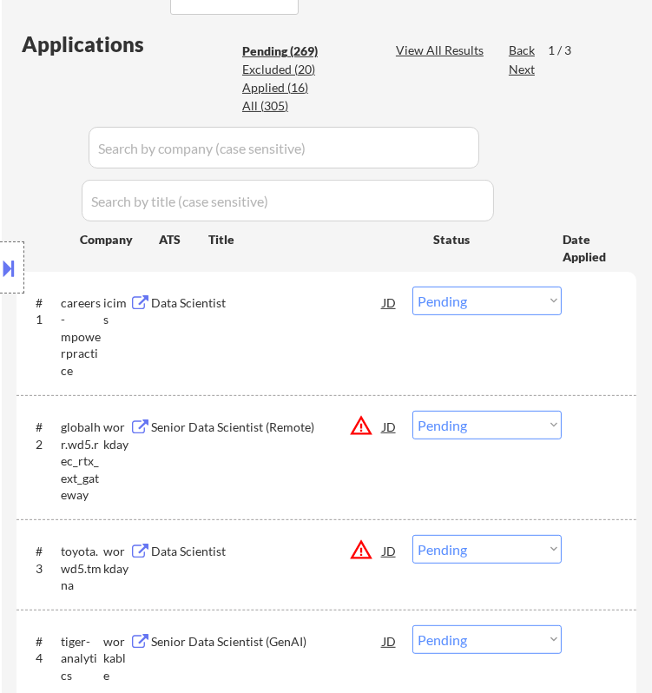
scroll to position [482, 0]
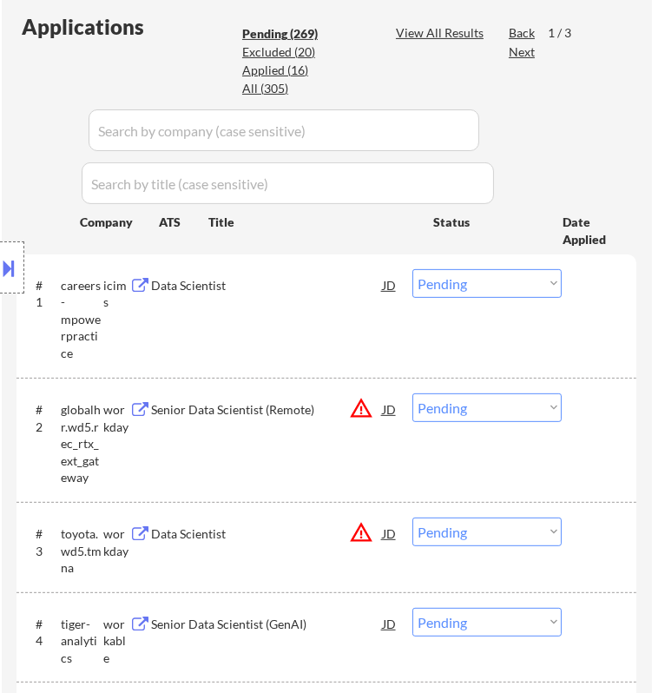
click at [430, 128] on input "input" at bounding box center [284, 130] width 391 height 42
click at [276, 70] on div "Applied (16)" at bounding box center [285, 70] width 87 height 17
click at [276, 51] on div "Excluded (20)" at bounding box center [285, 51] width 87 height 17
click at [283, 84] on div "All (305)" at bounding box center [285, 88] width 87 height 17
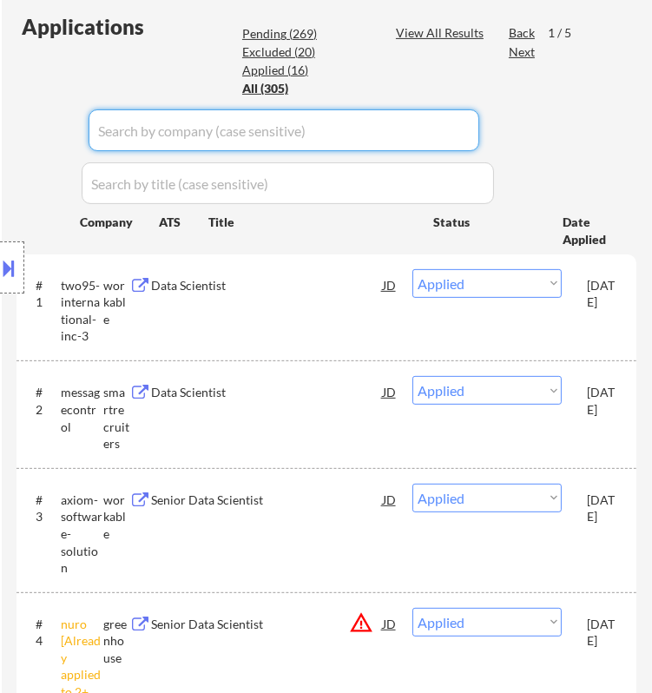
click at [419, 128] on input "input" at bounding box center [284, 130] width 391 height 42
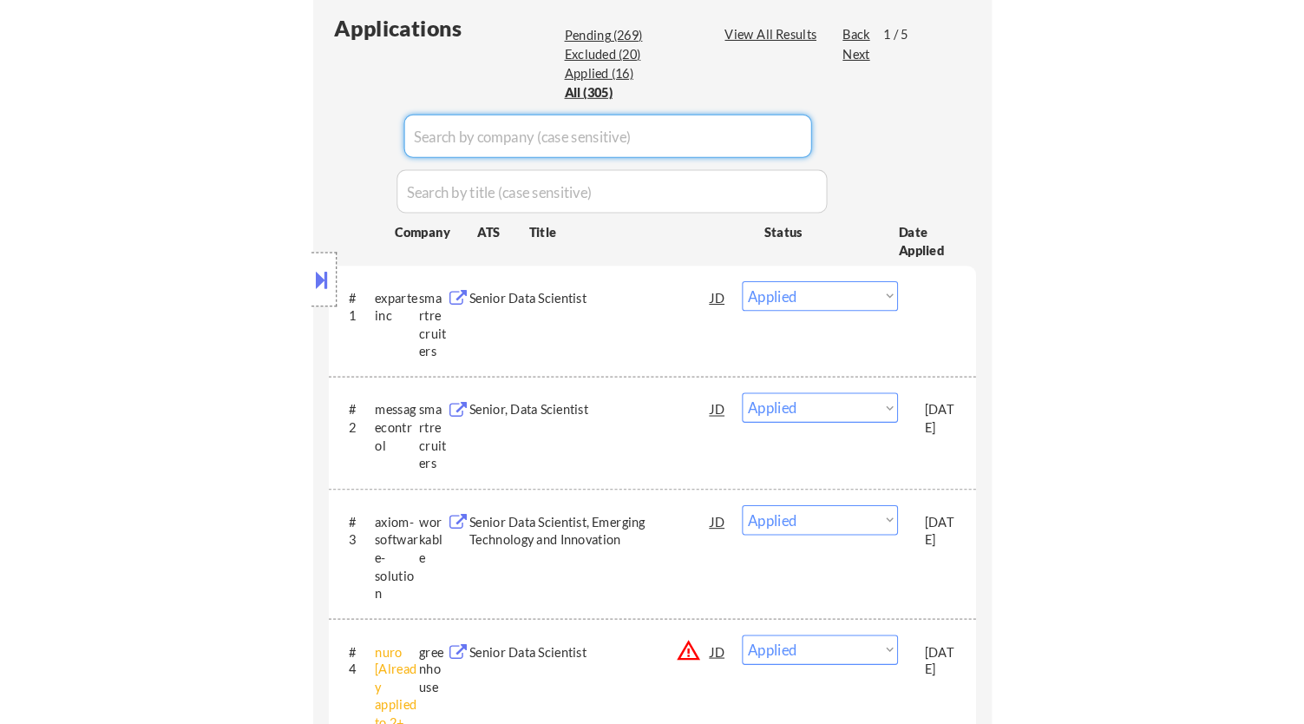
scroll to position [385, 0]
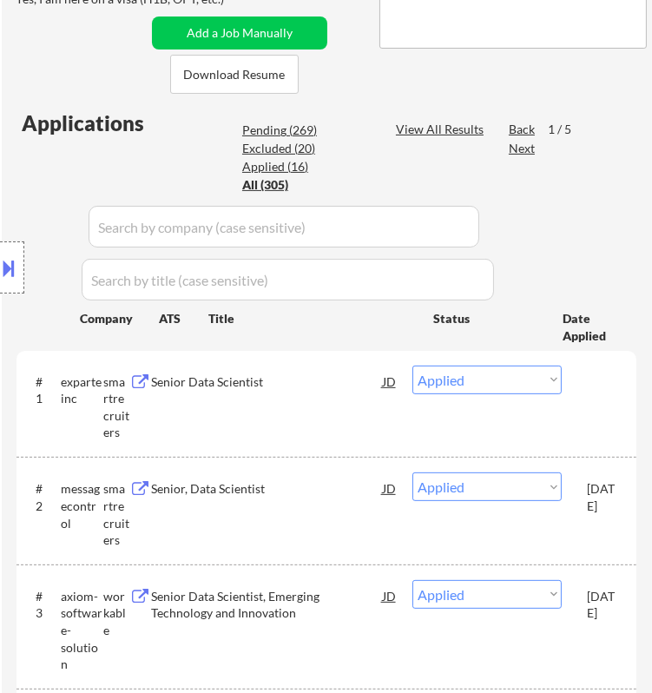
click at [259, 125] on div "Location Inclusions:" at bounding box center [155, 268] width 311 height 322
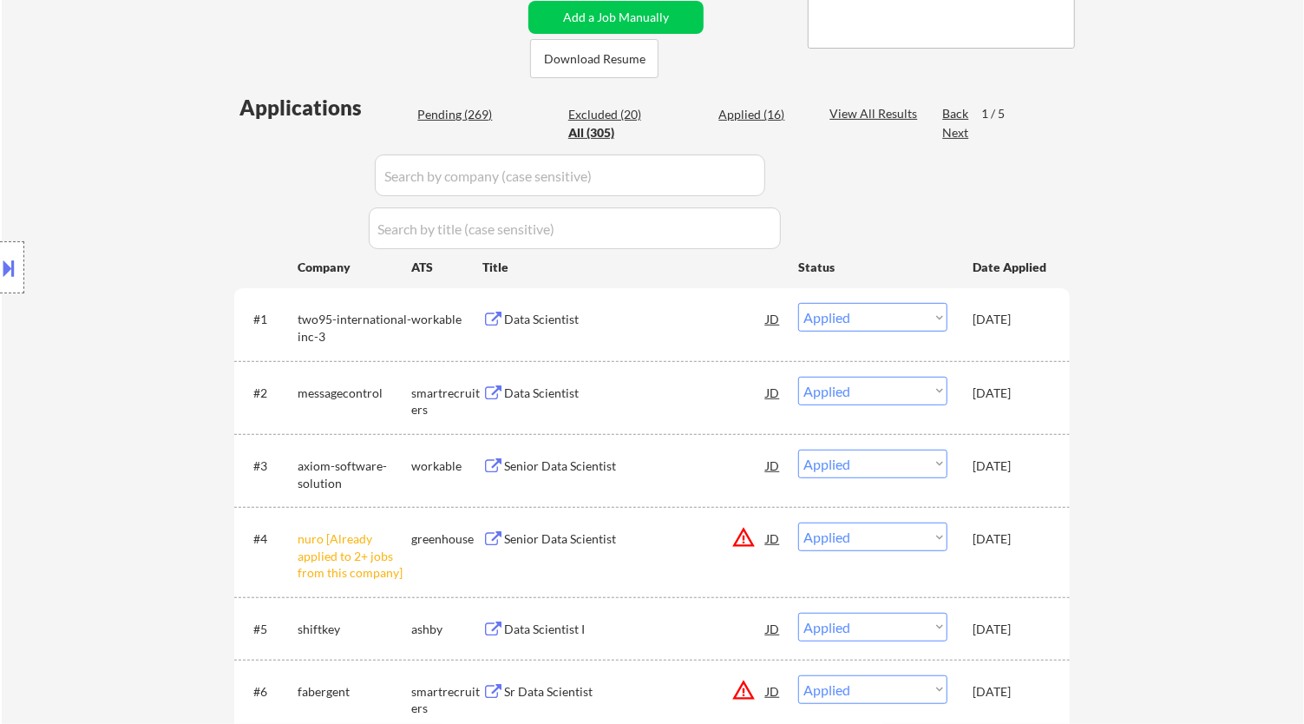
click at [454, 110] on div "Pending (269)" at bounding box center [460, 114] width 87 height 17
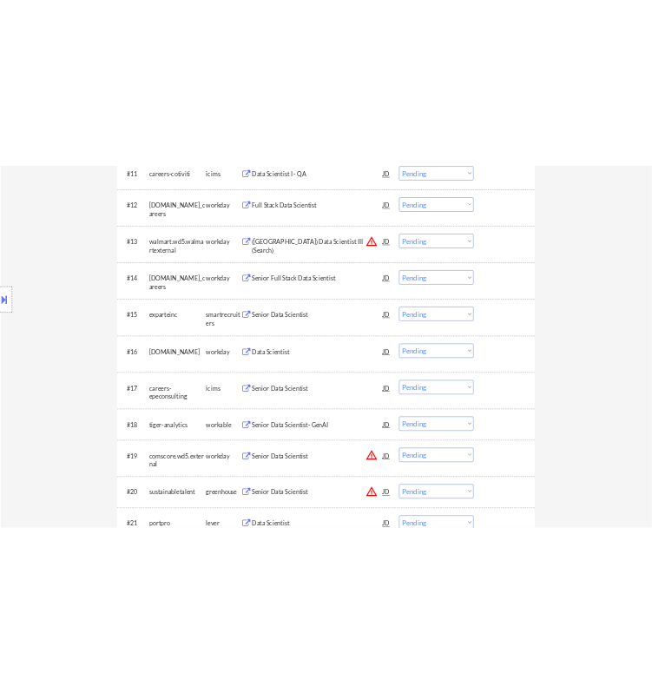
scroll to position [1350, 0]
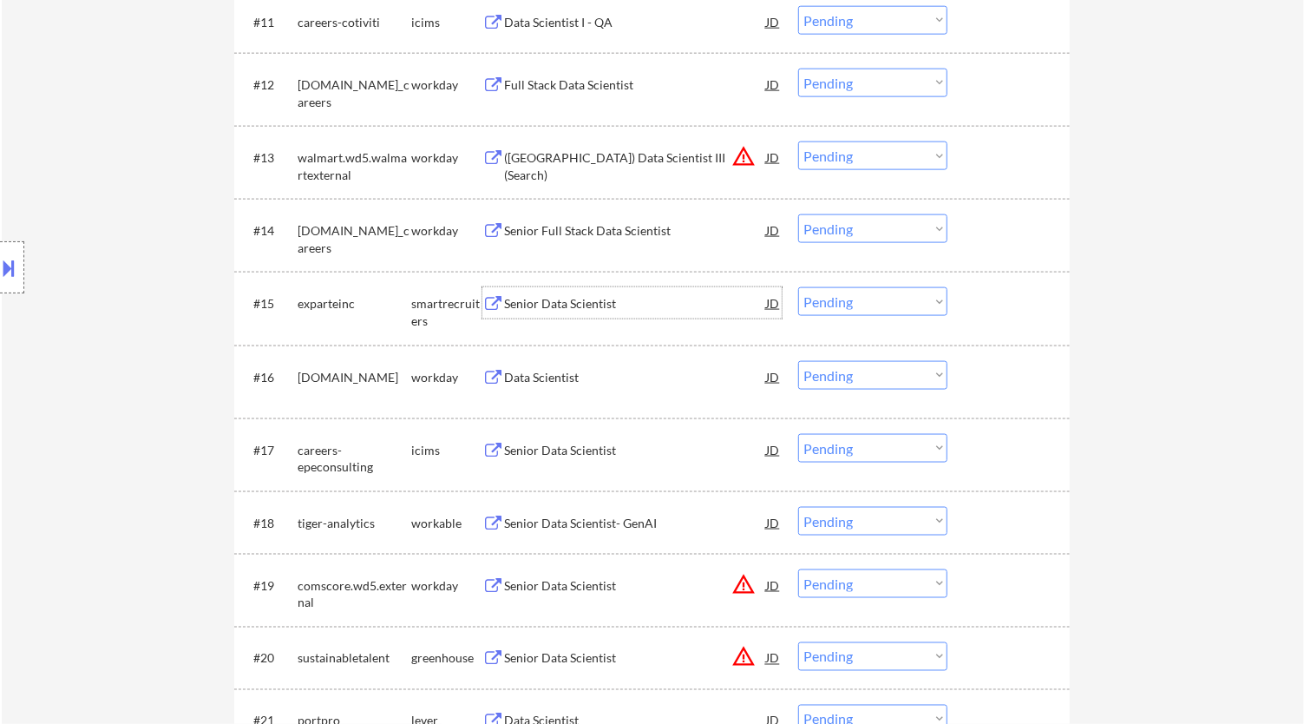
click at [706, 301] on div "Senior Data Scientist" at bounding box center [635, 303] width 262 height 17
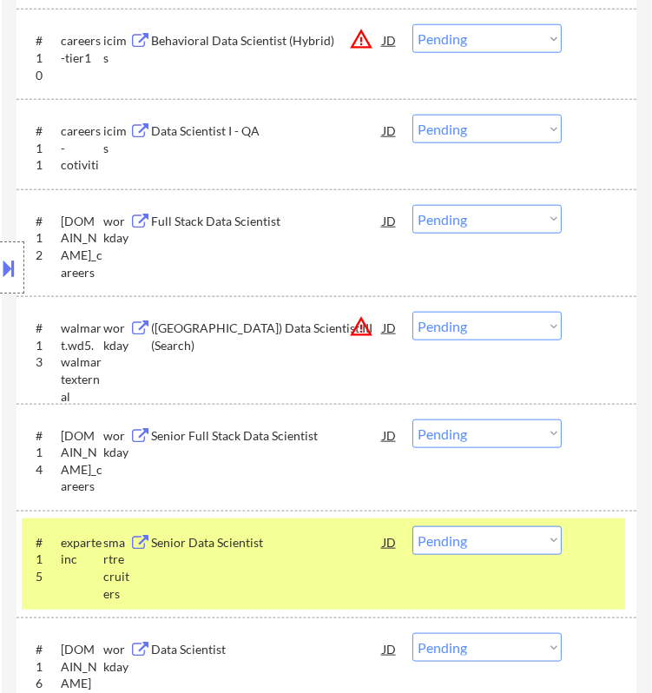
scroll to position [1736, 0]
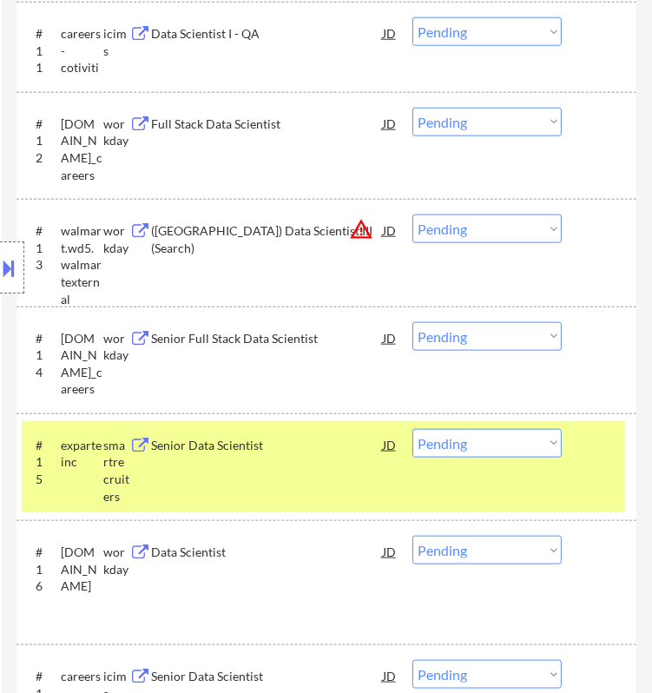
click at [538, 446] on select "Choose an option... Pending Applied Excluded (Questions) Excluded (Expired) Exc…" at bounding box center [486, 443] width 149 height 29
click at [412, 429] on select "Choose an option... Pending Applied Excluded (Questions) Excluded (Expired) Exc…" at bounding box center [486, 443] width 149 height 29
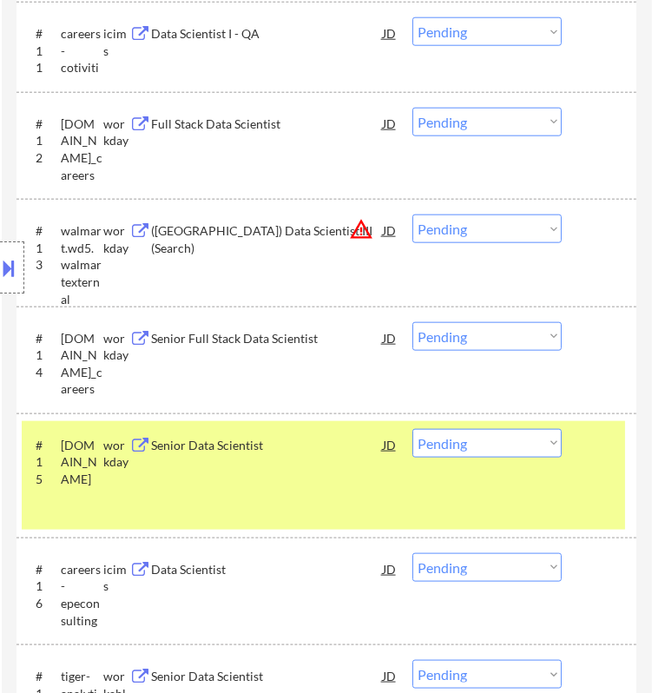
scroll to position [1928, 0]
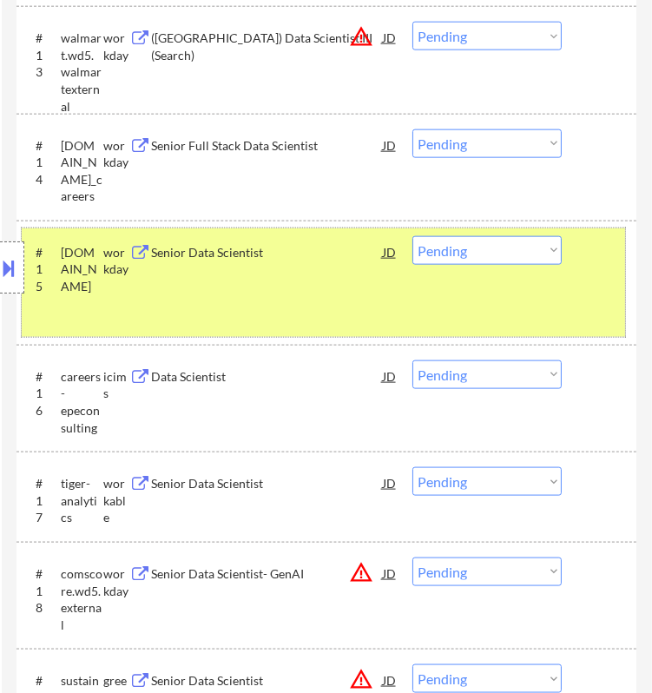
click at [601, 303] on div "#15 motorolasolutions.wd5.careers workday Senior Data Scientist JD warning_ambe…" at bounding box center [323, 282] width 603 height 108
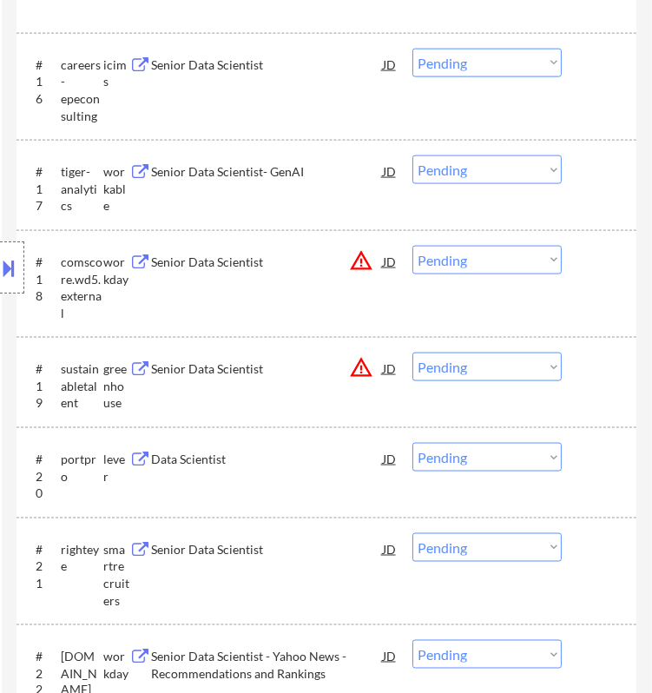
scroll to position [2217, 0]
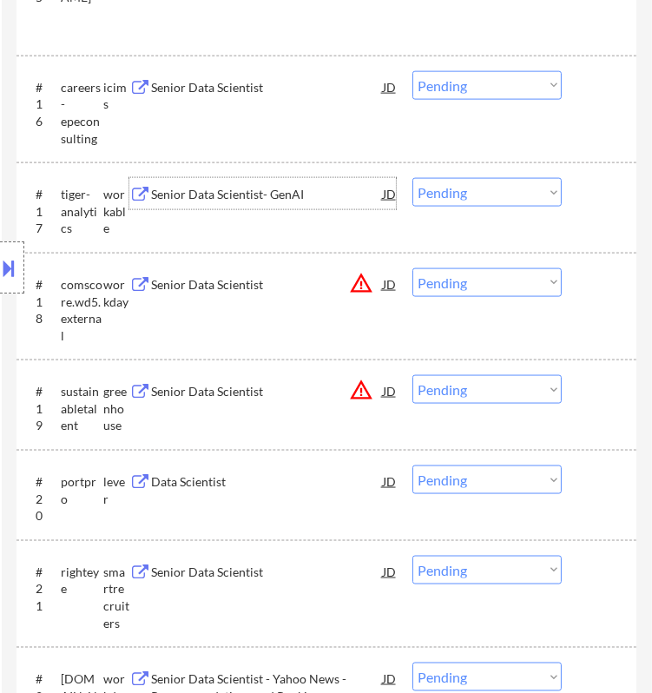
click at [346, 197] on div "Senior Data Scientist- GenAI" at bounding box center [266, 194] width 231 height 17
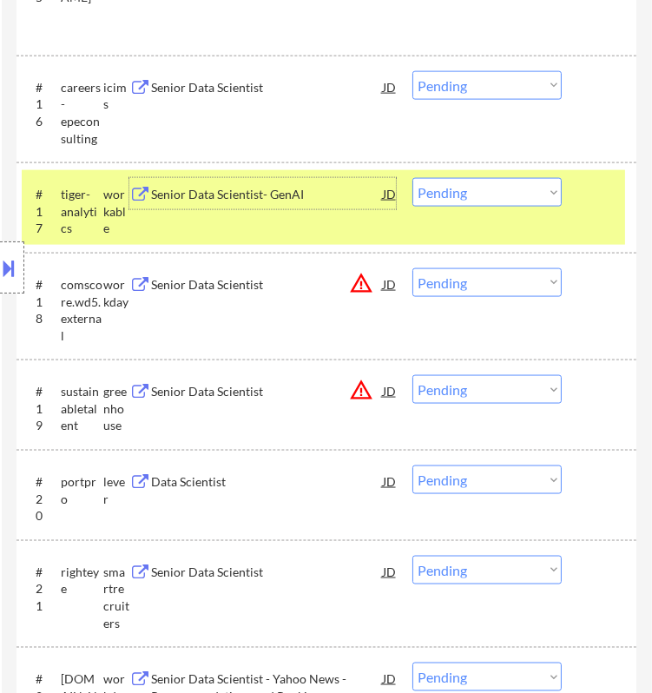
click at [517, 190] on select "Choose an option... Pending Applied Excluded (Questions) Excluded (Expired) Exc…" at bounding box center [486, 192] width 149 height 29
click at [412, 178] on select "Choose an option... Pending Applied Excluded (Questions) Excluded (Expired) Exc…" at bounding box center [486, 192] width 149 height 29
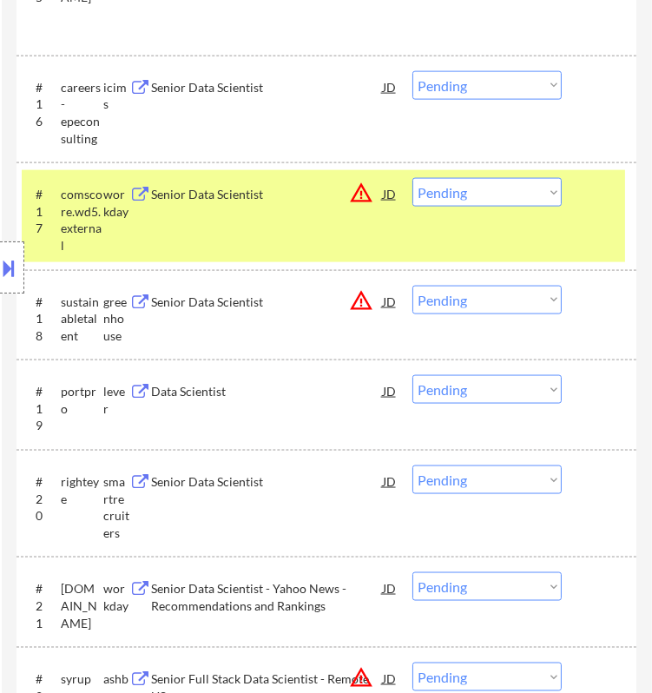
click at [329, 300] on div "Senior Data Scientist" at bounding box center [266, 301] width 231 height 17
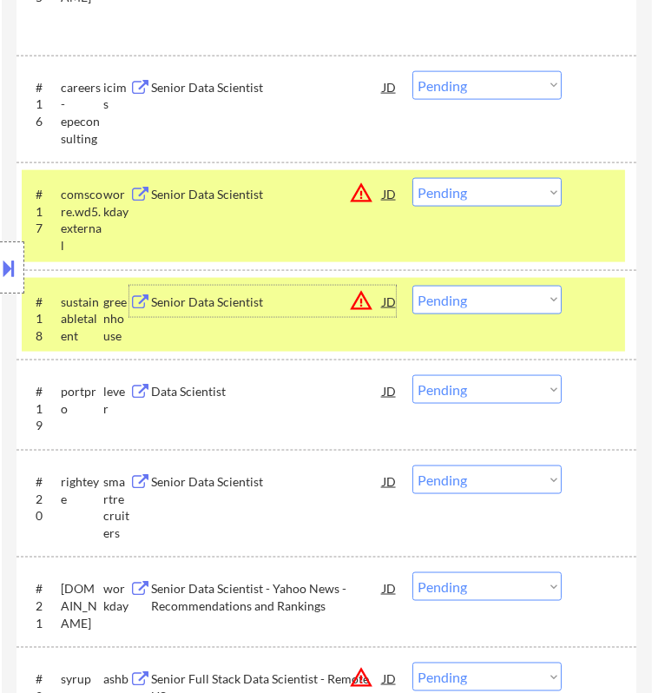
click at [515, 295] on select "Choose an option... Pending Applied Excluded (Questions) Excluded (Expired) Exc…" at bounding box center [486, 300] width 149 height 29
click at [412, 286] on select "Choose an option... Pending Applied Excluded (Questions) Excluded (Expired) Exc…" at bounding box center [486, 300] width 149 height 29
click at [585, 207] on div "#17 comscore.wd5.external workday Senior Data Scientist JD warning_amber Choose…" at bounding box center [323, 215] width 603 height 91
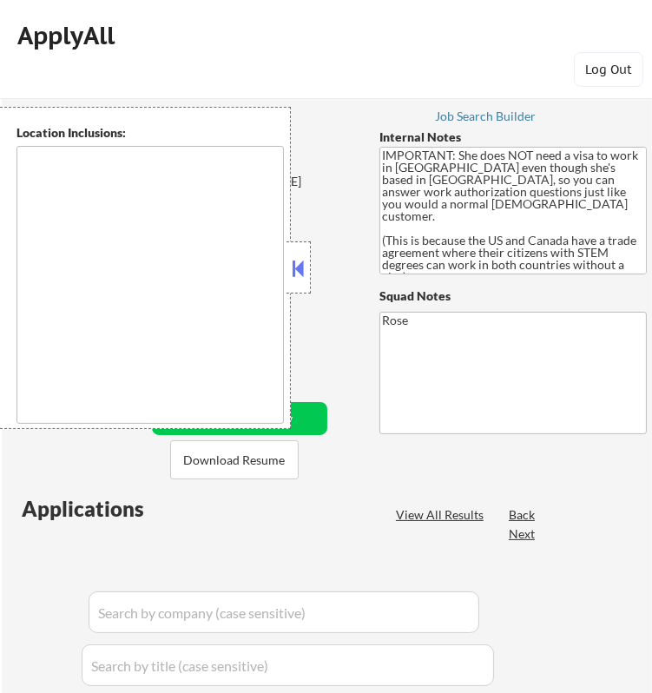
type textarea "Chicago, IL Evanston, IL Oak Park, IL Cicero, IL Berwyn, IL Skokie, IL Oak Lawn…"
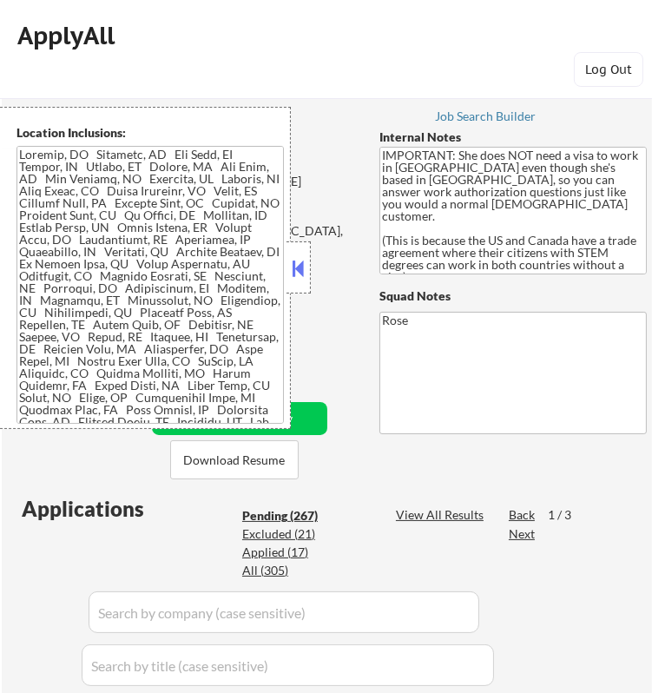
click at [300, 266] on button at bounding box center [298, 268] width 19 height 26
select select ""pending""
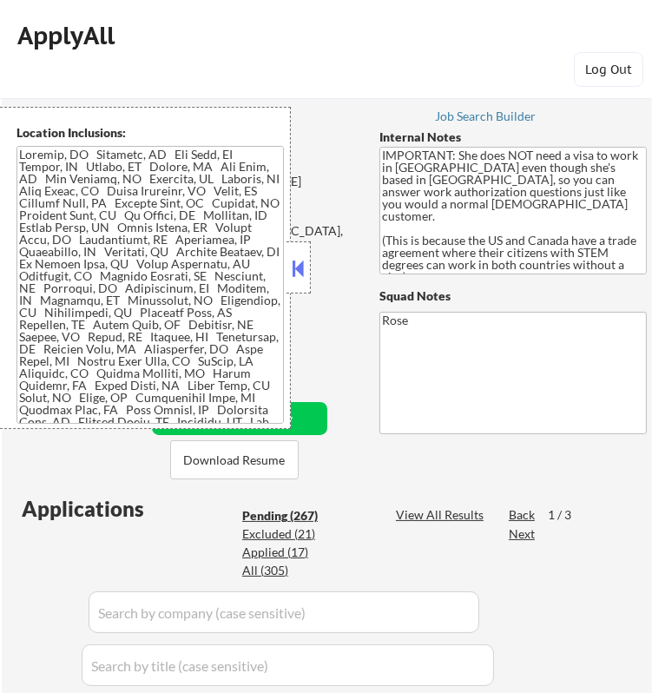
select select ""pending""
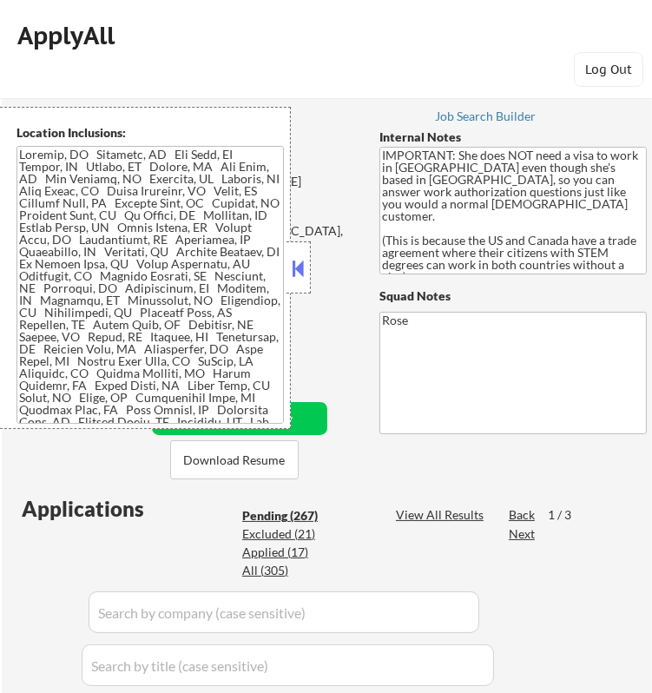
select select ""pending""
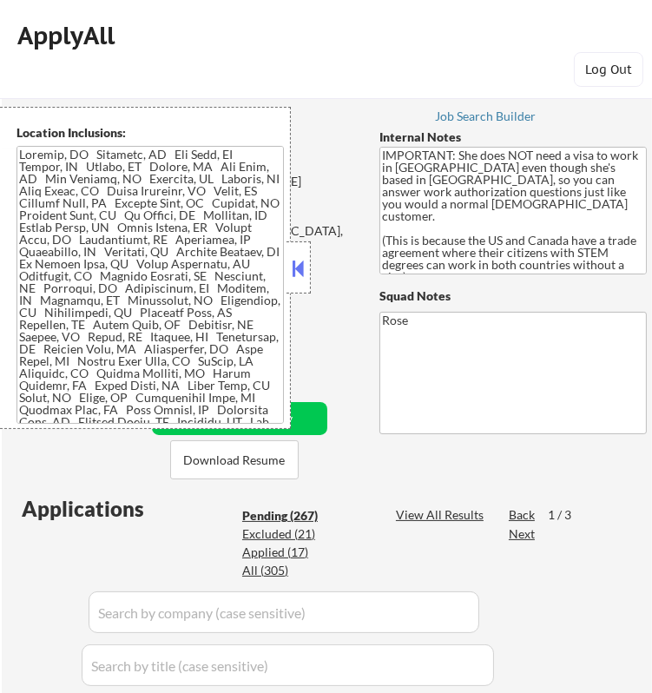
select select ""pending""
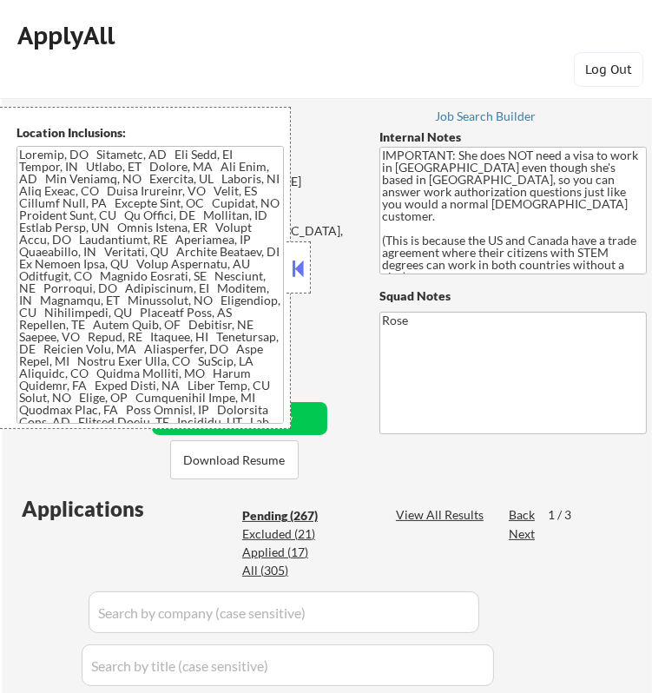
select select ""pending""
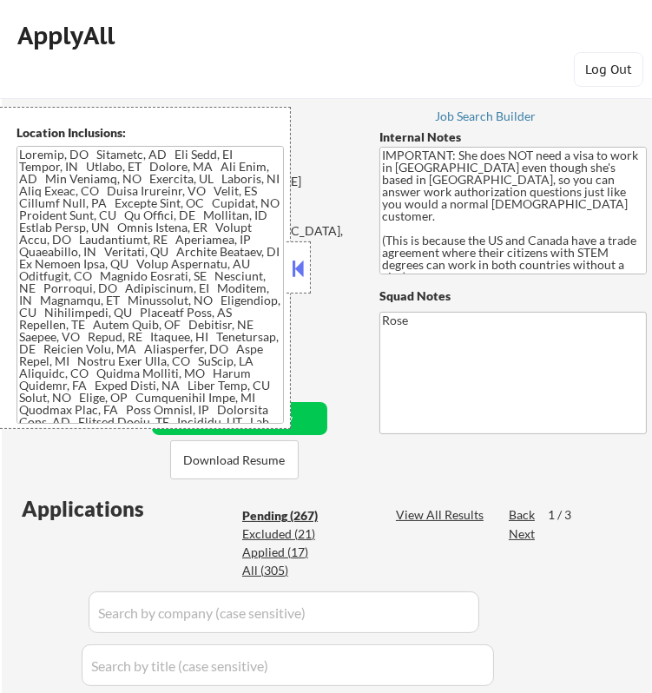
select select ""pending""
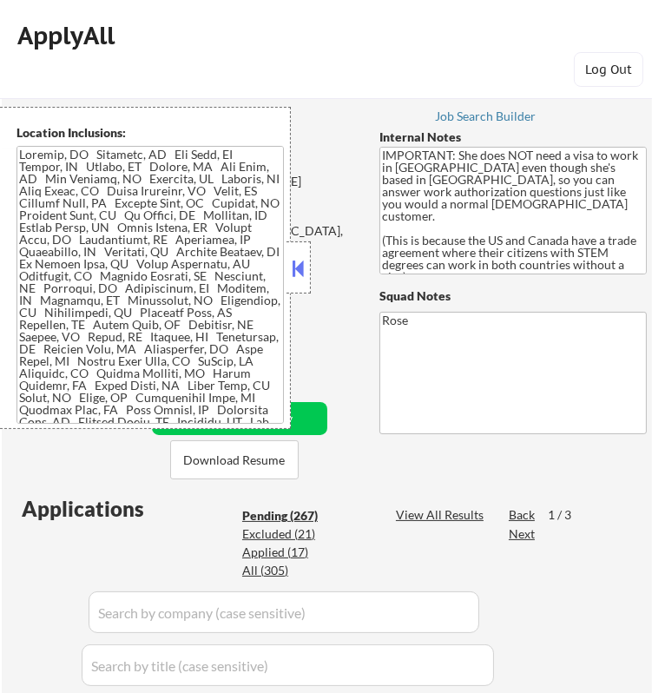
select select ""pending""
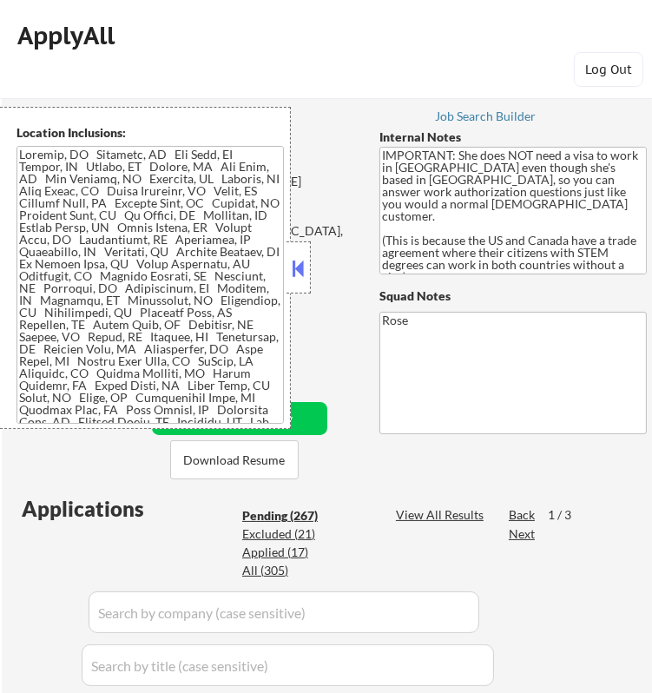
select select ""pending""
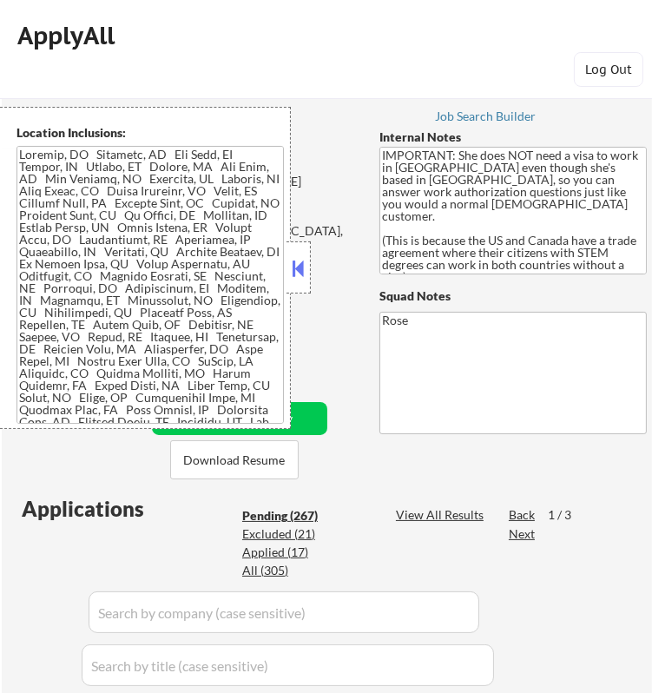
select select ""pending""
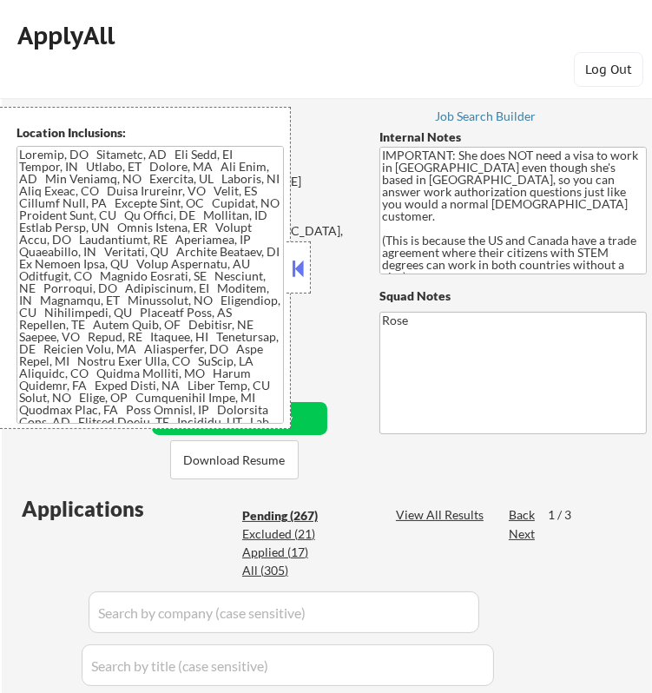
select select ""pending""
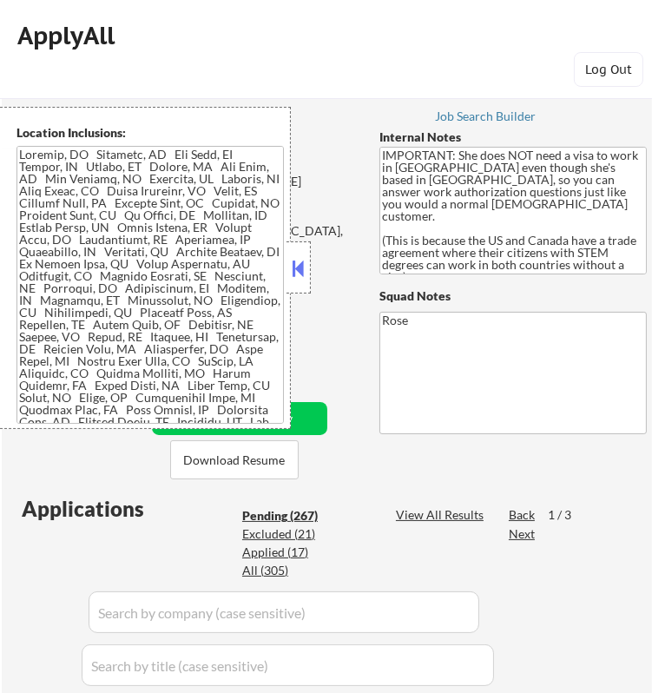
select select ""pending""
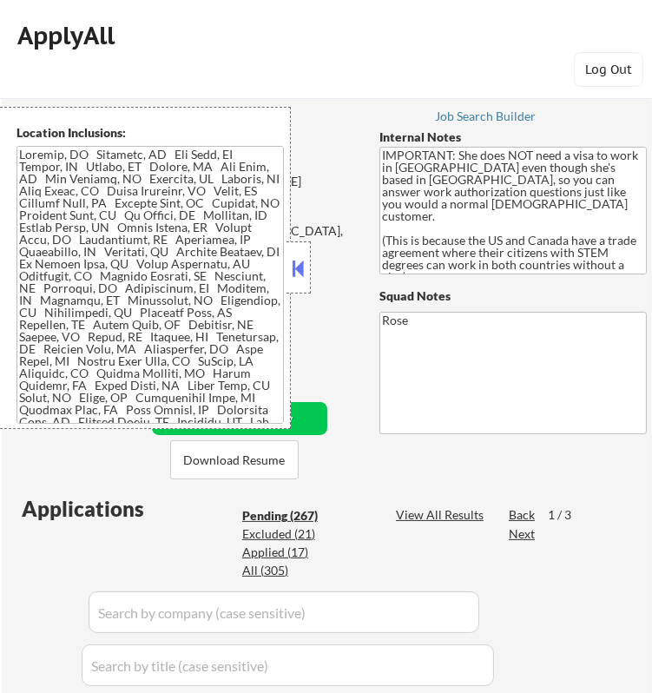
select select ""pending""
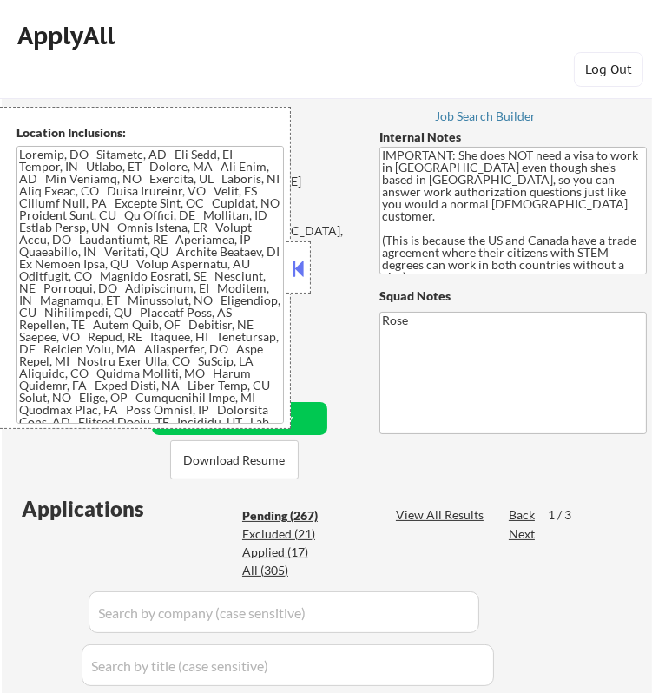
select select ""pending""
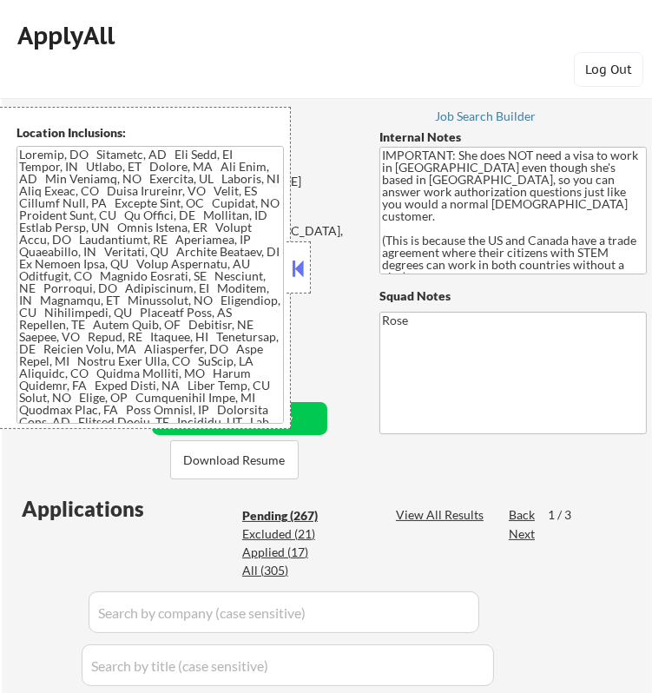
select select ""pending""
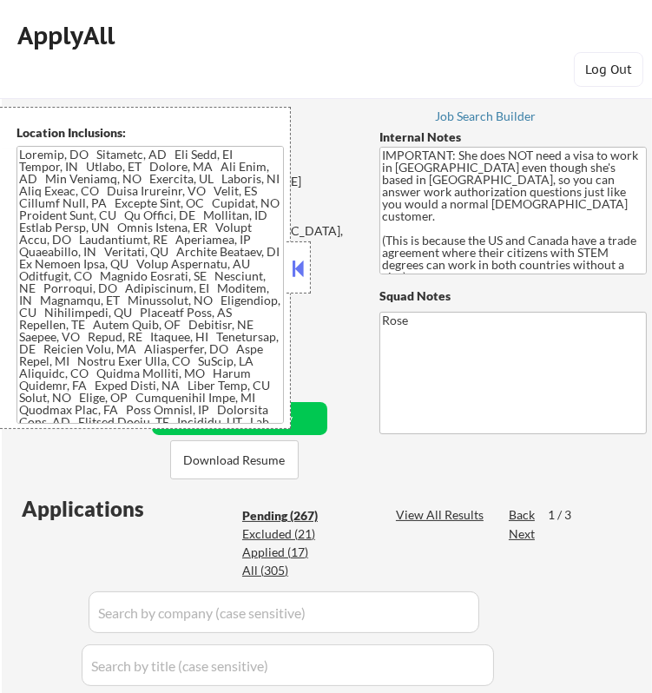
select select ""pending""
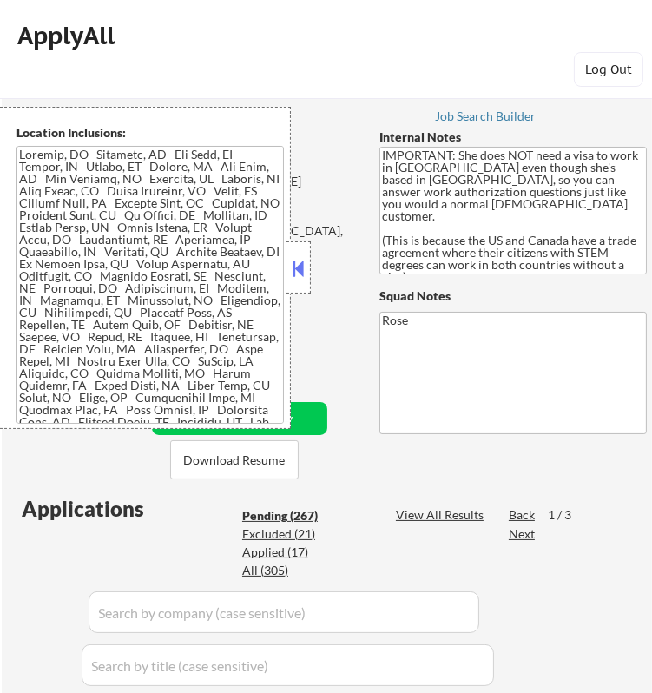
select select ""pending""
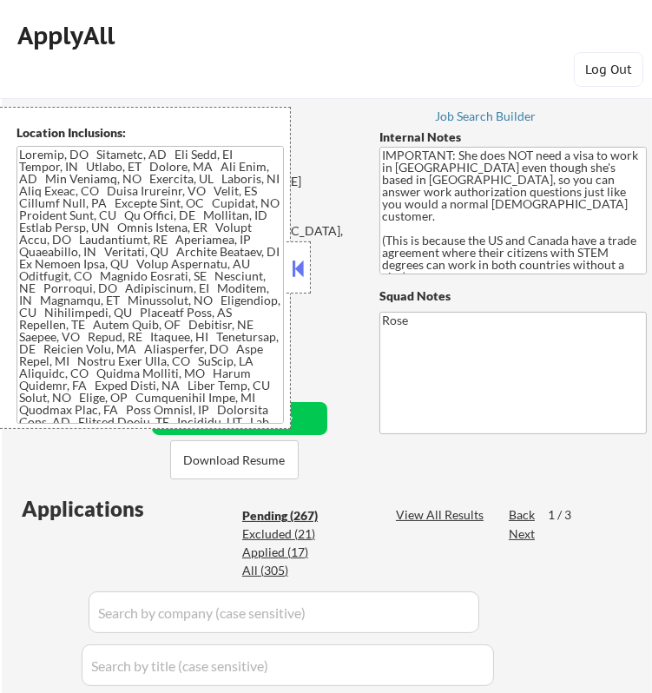
select select ""pending""
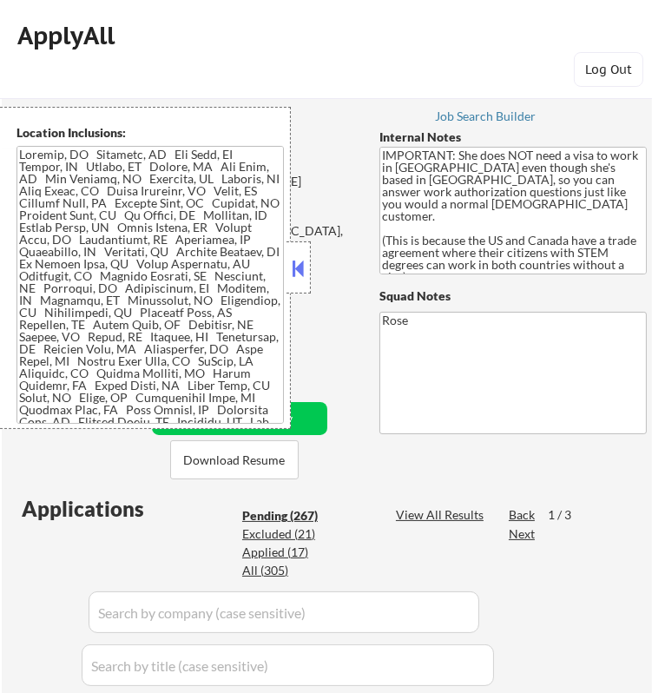
select select ""pending""
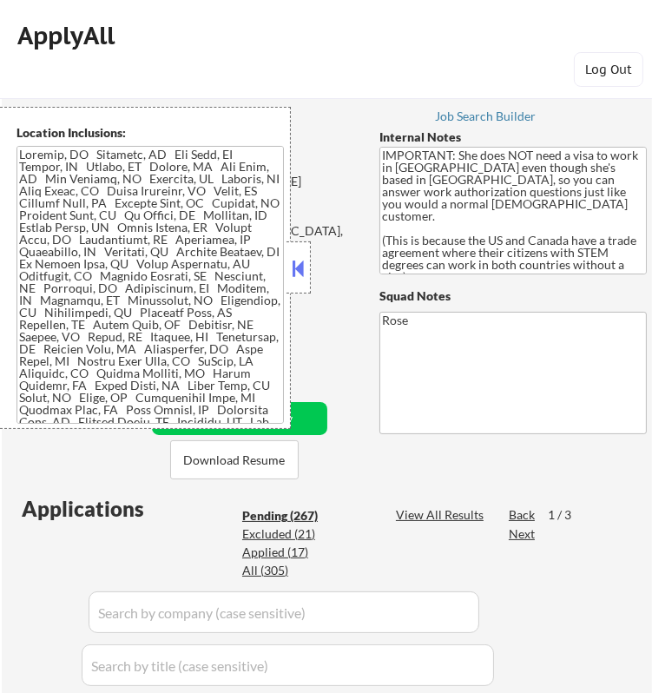
select select ""pending""
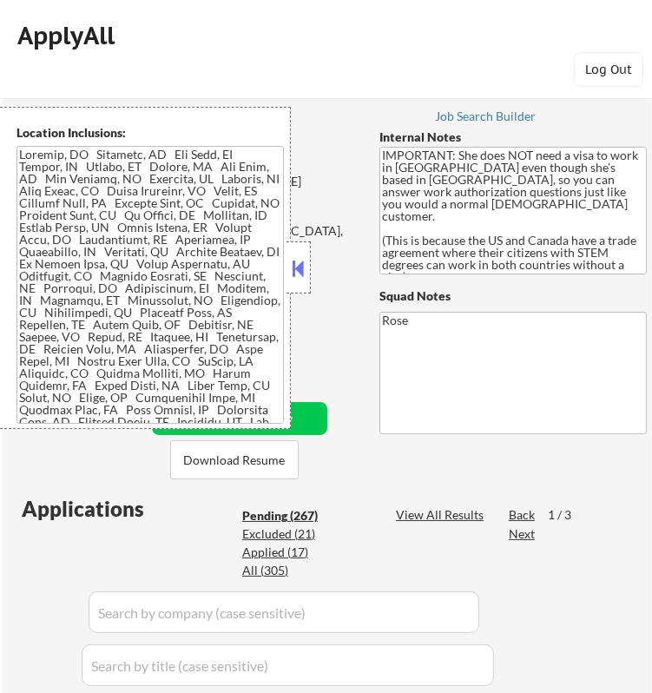
select select ""pending""
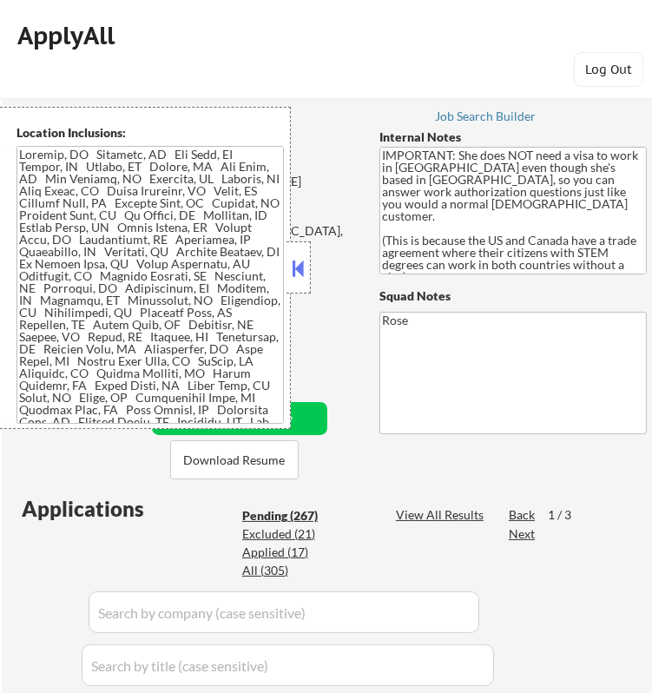
select select ""pending""
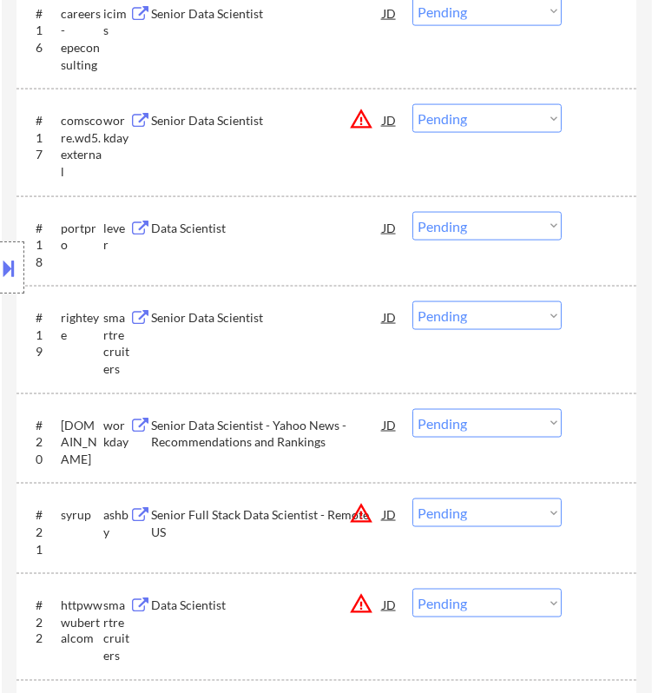
scroll to position [2314, 0]
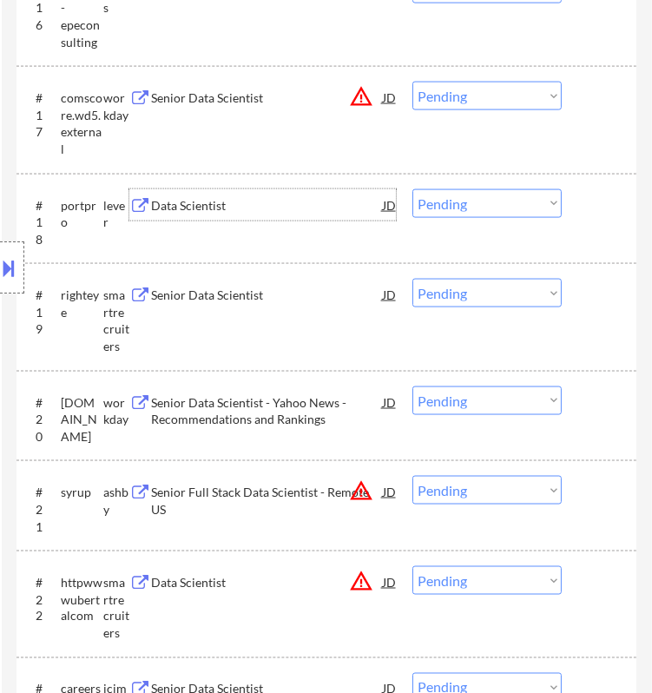
click at [351, 202] on div "Data Scientist" at bounding box center [266, 205] width 231 height 17
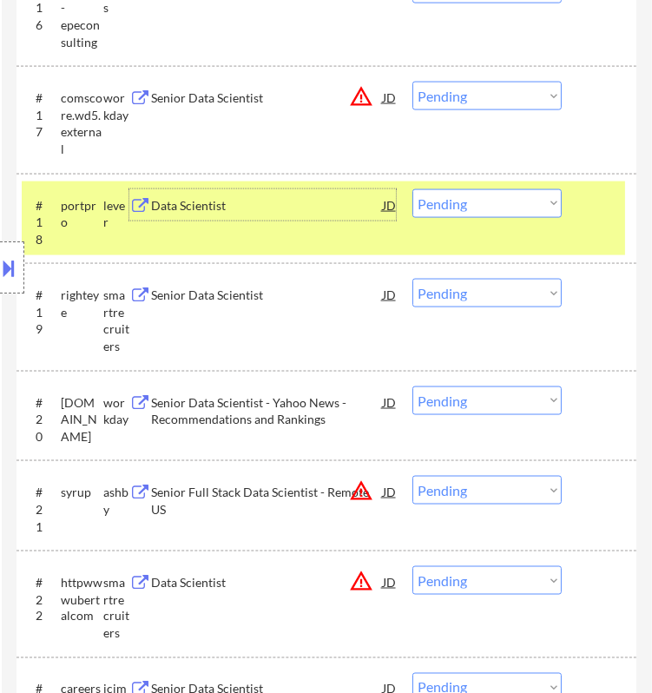
click at [497, 206] on select "Choose an option... Pending Applied Excluded (Questions) Excluded (Expired) Exc…" at bounding box center [486, 203] width 149 height 29
click at [412, 189] on select "Choose an option... Pending Applied Excluded (Questions) Excluded (Expired) Exc…" at bounding box center [486, 203] width 149 height 29
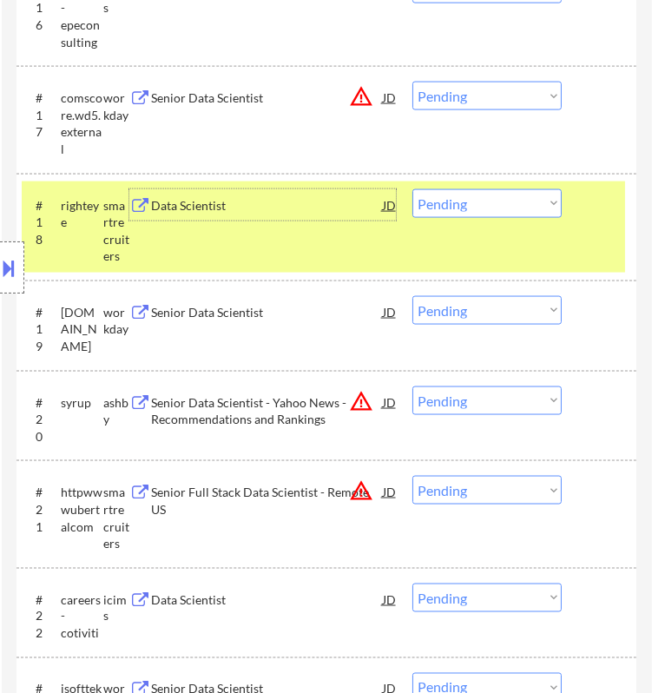
click at [357, 213] on div "Data Scientist" at bounding box center [266, 204] width 231 height 31
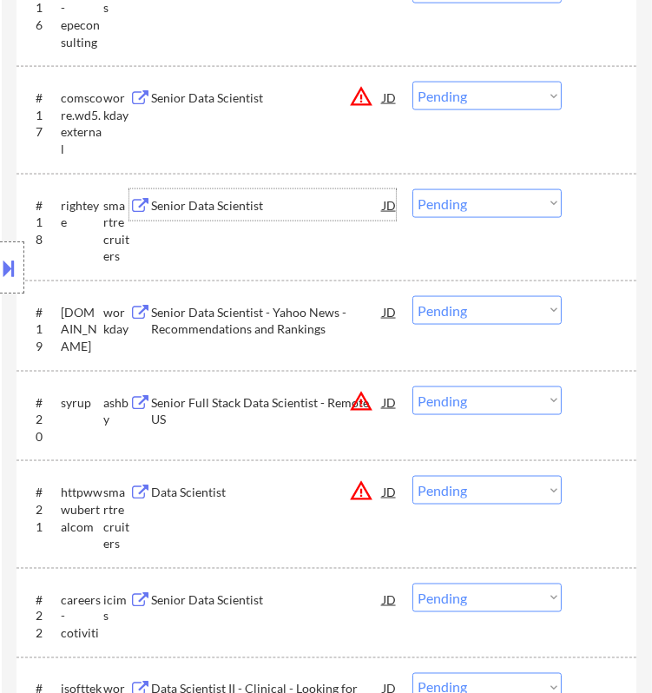
click at [494, 202] on select "Choose an option... Pending Applied Excluded (Questions) Excluded (Expired) Exc…" at bounding box center [486, 203] width 149 height 29
click at [412, 189] on select "Choose an option... Pending Applied Excluded (Questions) Excluded (Expired) Exc…" at bounding box center [486, 203] width 149 height 29
select select ""pending""
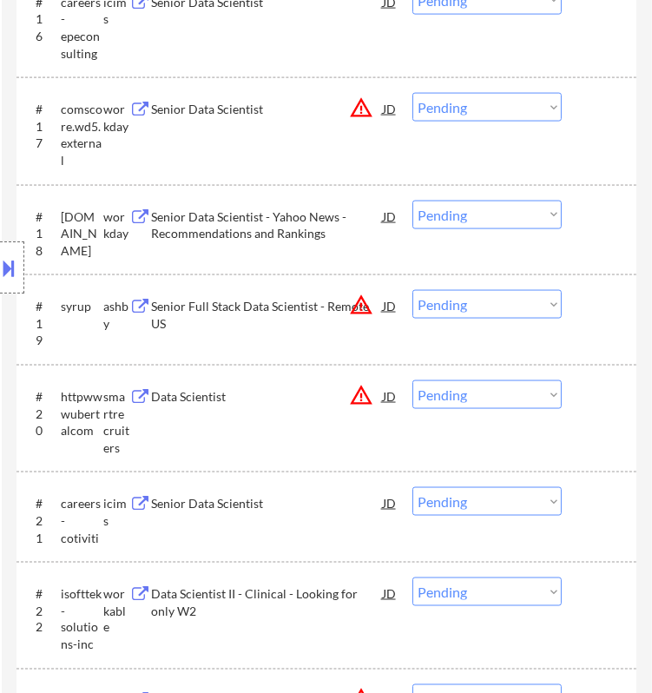
scroll to position [2410, 0]
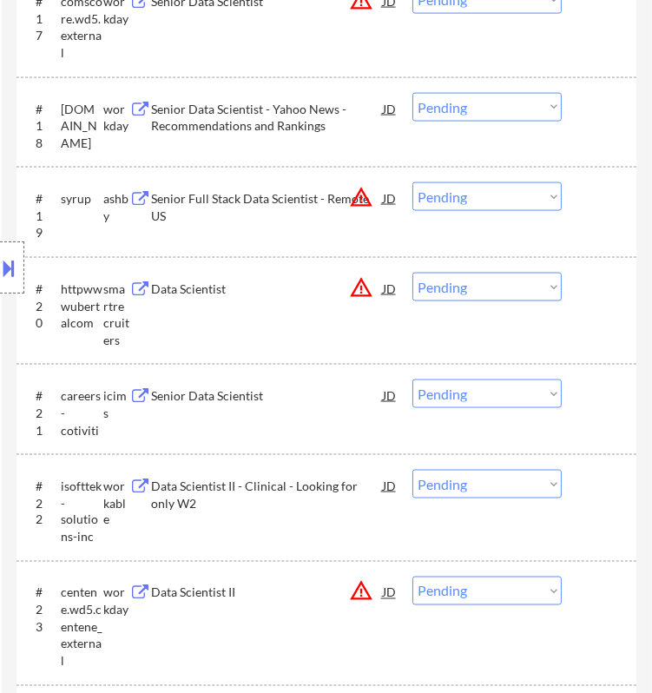
click at [322, 190] on div "Senior Full Stack Data Scientist - Remote US" at bounding box center [266, 207] width 231 height 34
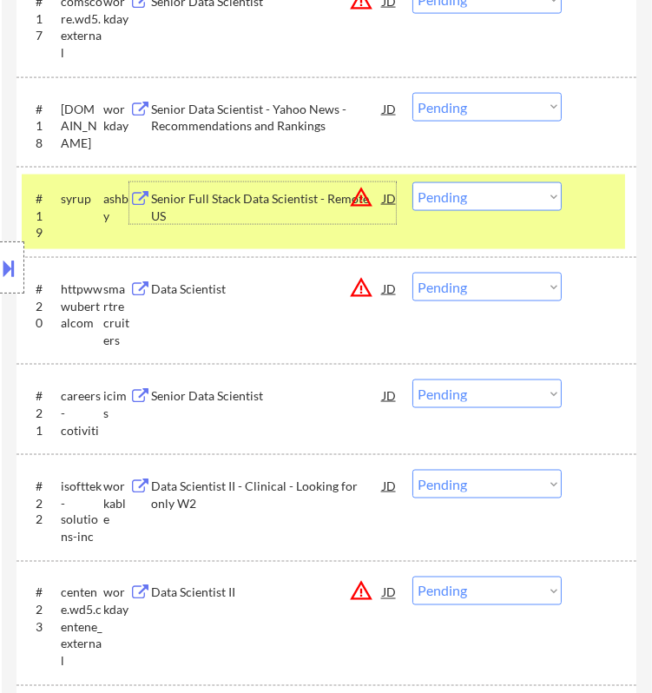
click at [475, 193] on select "Choose an option... Pending Applied Excluded (Questions) Excluded (Expired) Exc…" at bounding box center [486, 196] width 149 height 29
click at [412, 182] on select "Choose an option... Pending Applied Excluded (Questions) Excluded (Expired) Exc…" at bounding box center [486, 196] width 149 height 29
select select ""pending""
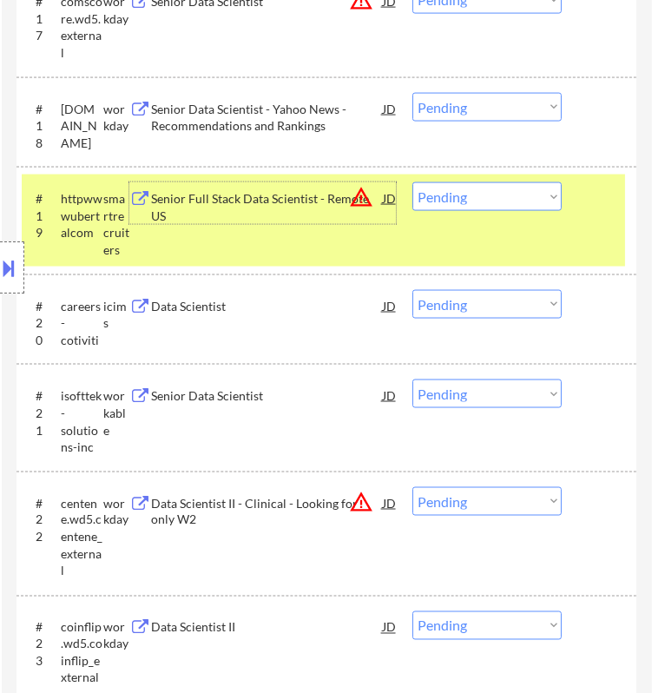
click at [323, 199] on div "Senior Full Stack Data Scientist - Remote US" at bounding box center [266, 207] width 231 height 34
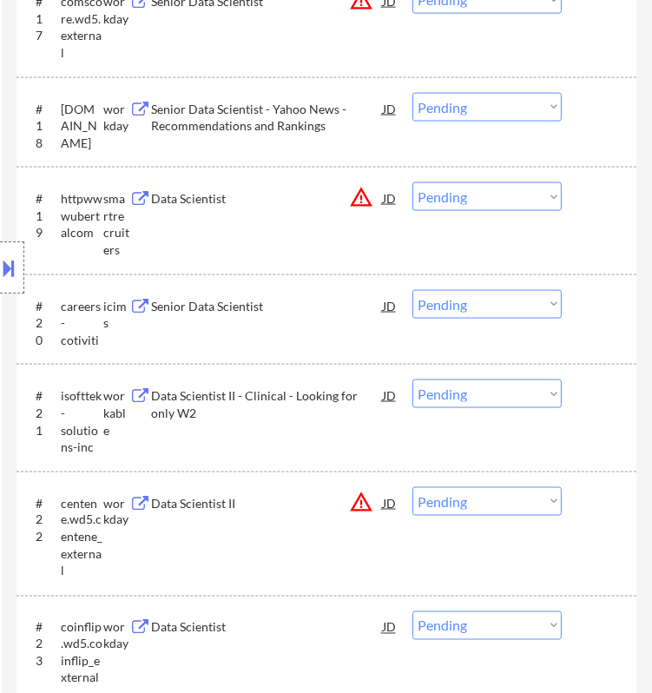
click at [303, 205] on div "Location Inclusions:" at bounding box center [155, 268] width 311 height 322
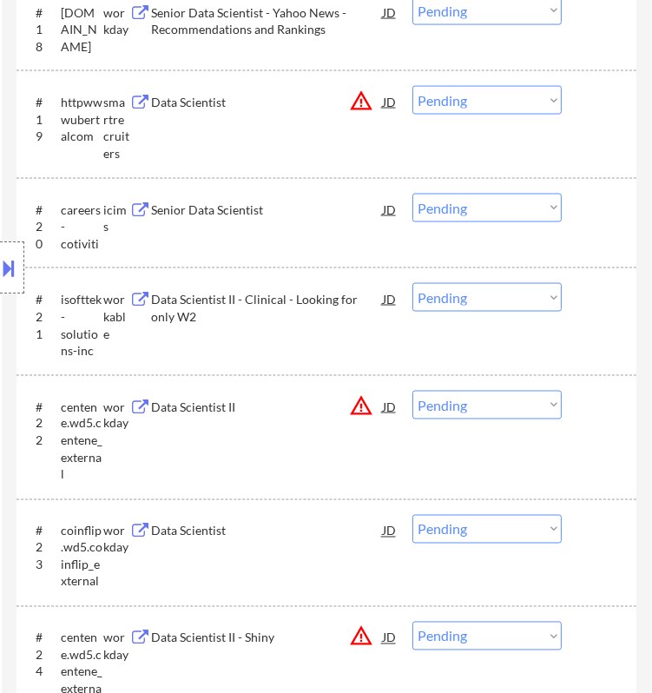
scroll to position [2604, 0]
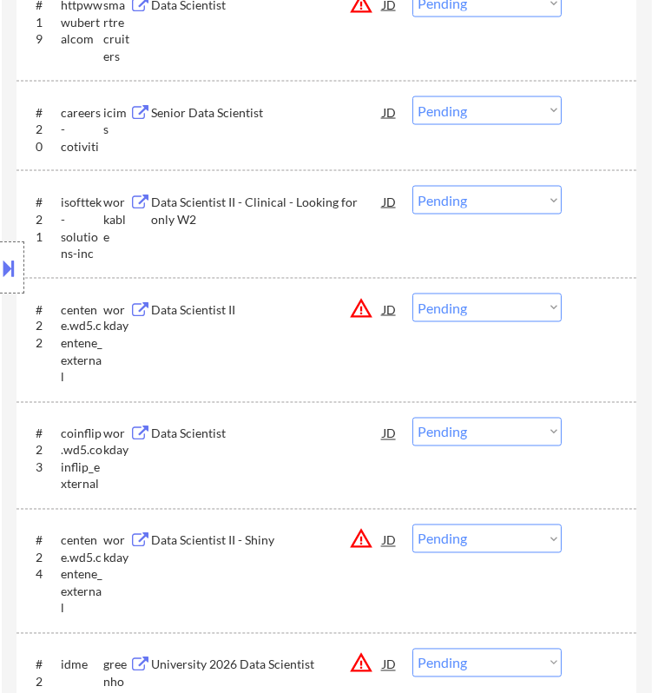
click at [312, 211] on div "Data Scientist II - Clinical - Looking for only W2" at bounding box center [266, 211] width 231 height 34
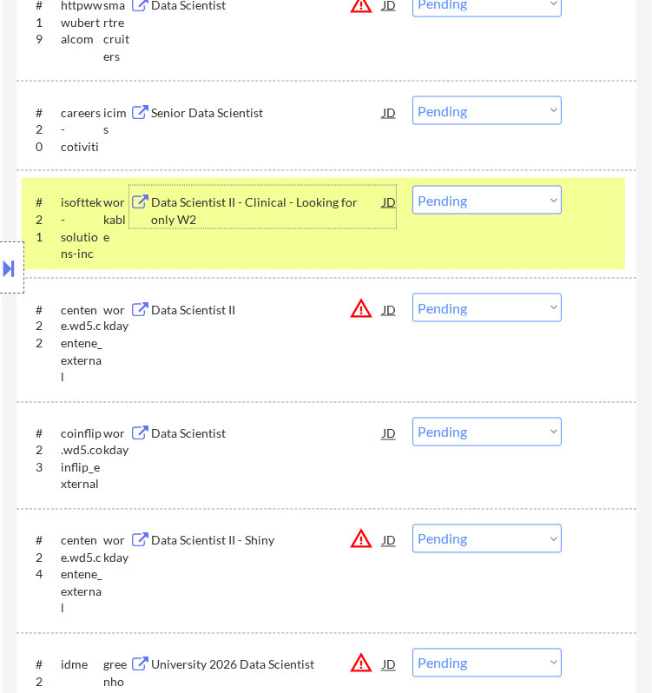
click at [534, 193] on select "Choose an option... Pending Applied Excluded (Questions) Excluded (Expired) Exc…" at bounding box center [486, 200] width 149 height 29
click at [412, 186] on select "Choose an option... Pending Applied Excluded (Questions) Excluded (Expired) Exc…" at bounding box center [486, 200] width 149 height 29
select select ""pending""
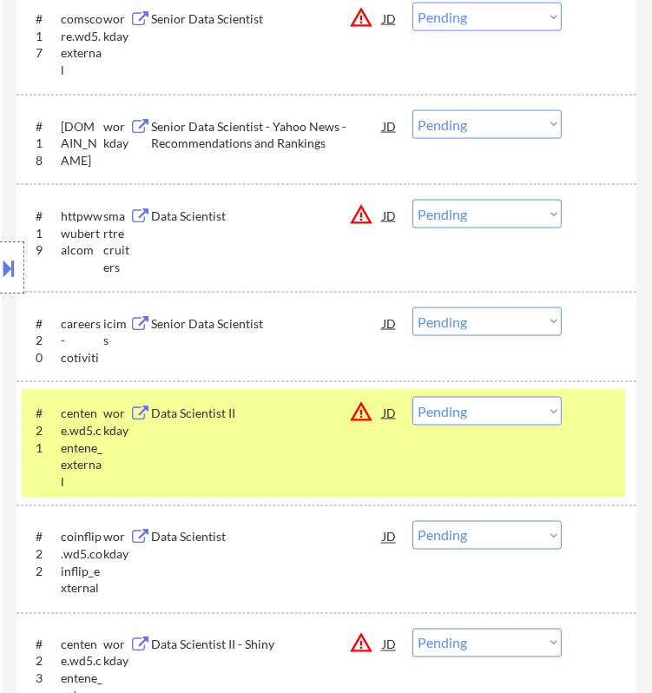
scroll to position [2314, 0]
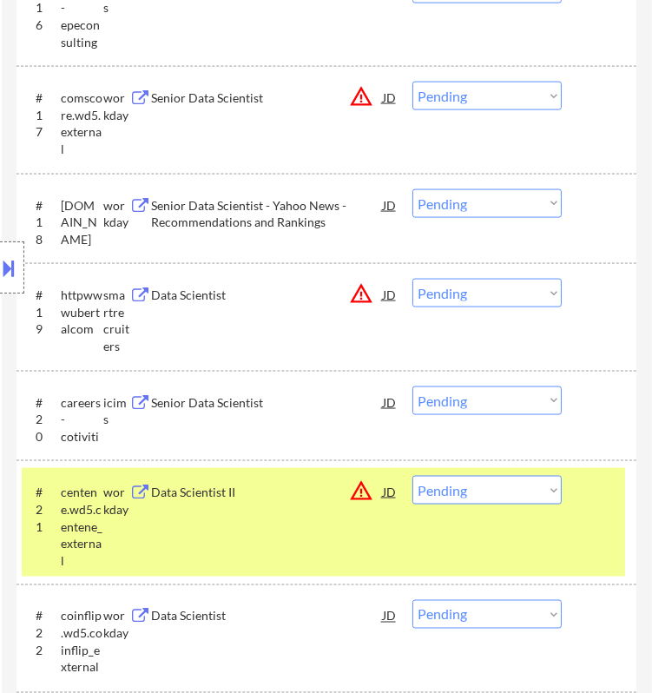
click at [321, 285] on div "Data Scientist" at bounding box center [266, 294] width 231 height 31
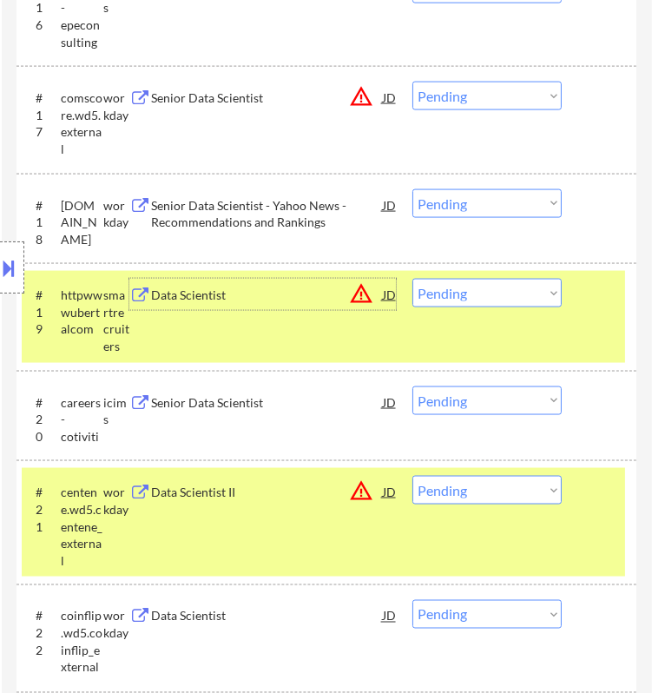
click at [500, 292] on select "Choose an option... Pending Applied Excluded (Questions) Excluded (Expired) Exc…" at bounding box center [486, 293] width 149 height 29
click at [412, 279] on select "Choose an option... Pending Applied Excluded (Questions) Excluded (Expired) Exc…" at bounding box center [486, 293] width 149 height 29
select select ""pending""
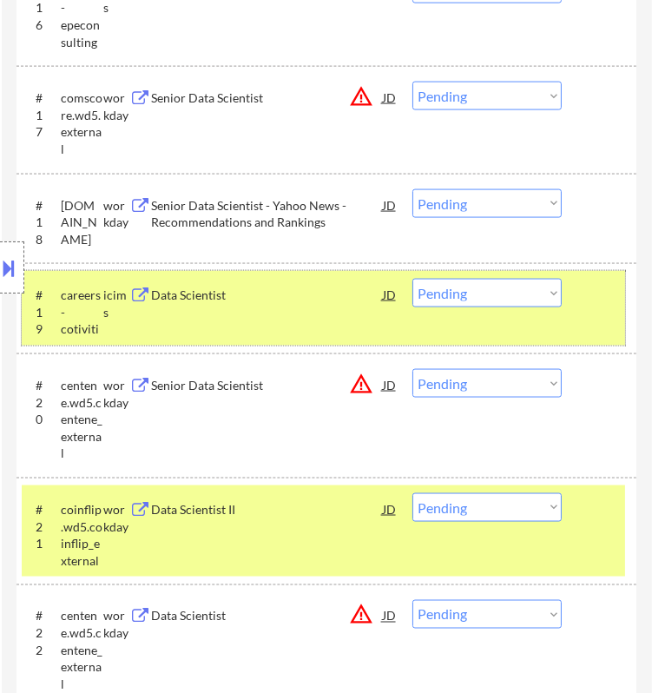
click at [575, 302] on div "#19 careers-cotiviti icims Data Scientist JD warning_amber Choose an option... …" at bounding box center [323, 308] width 603 height 75
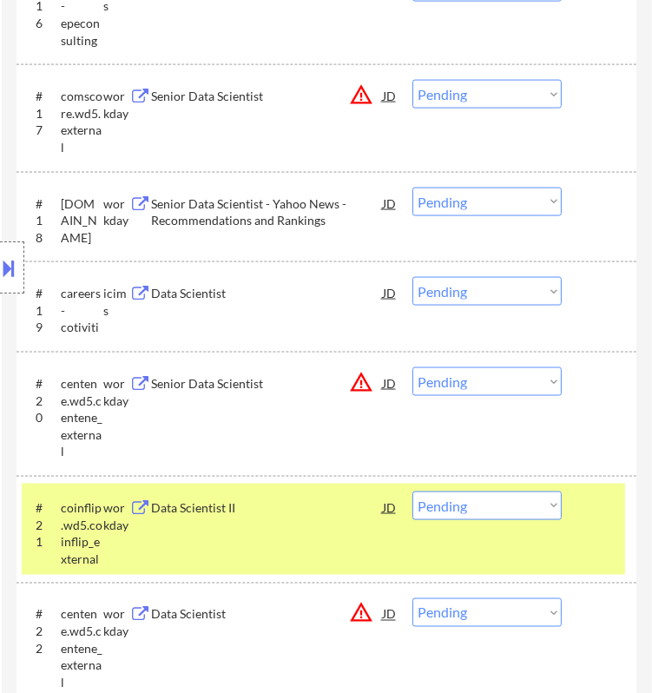
scroll to position [2410, 0]
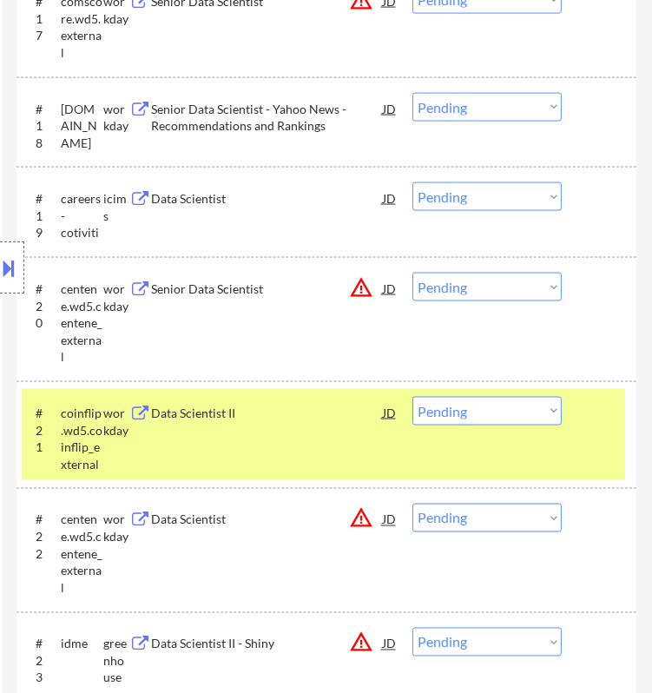
click at [525, 283] on select "Choose an option... Pending Applied Excluded (Questions) Excluded (Expired) Exc…" at bounding box center [486, 287] width 149 height 29
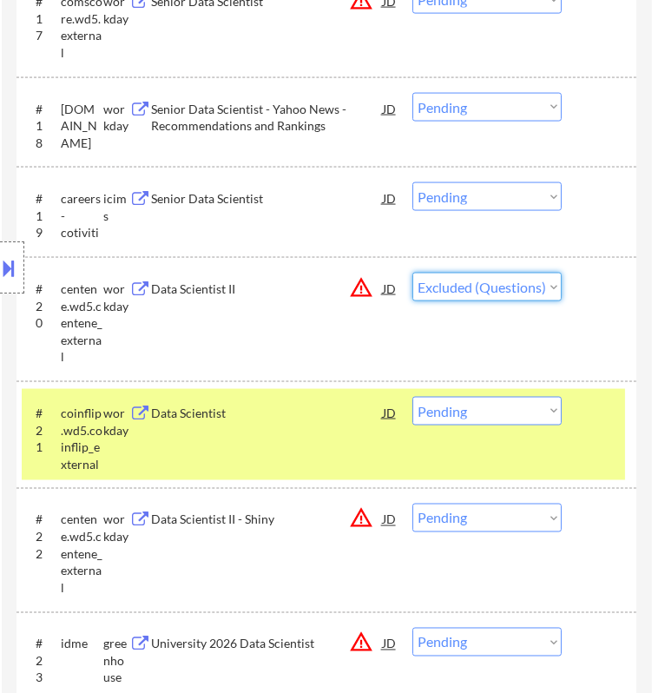
click at [412, 273] on select "Choose an option... Pending Applied Excluded (Questions) Excluded (Expired) Exc…" at bounding box center [486, 287] width 149 height 29
click at [594, 424] on div at bounding box center [601, 412] width 29 height 31
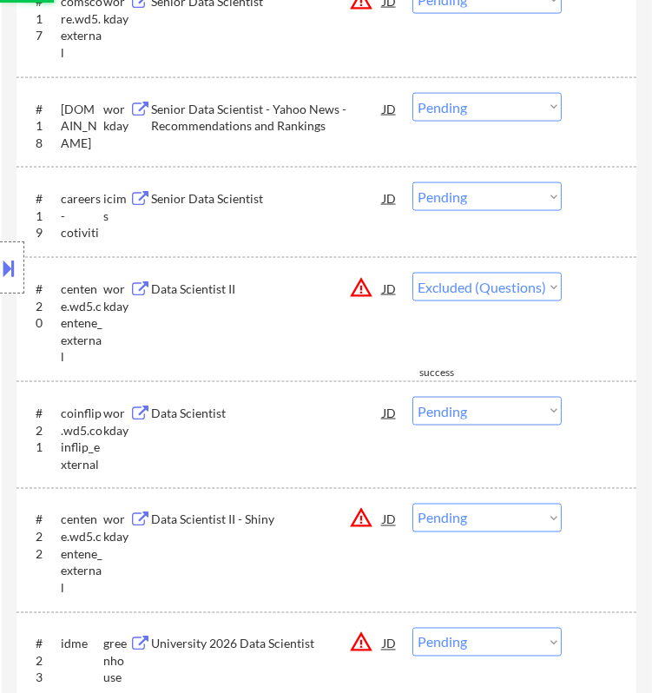
select select ""pending""
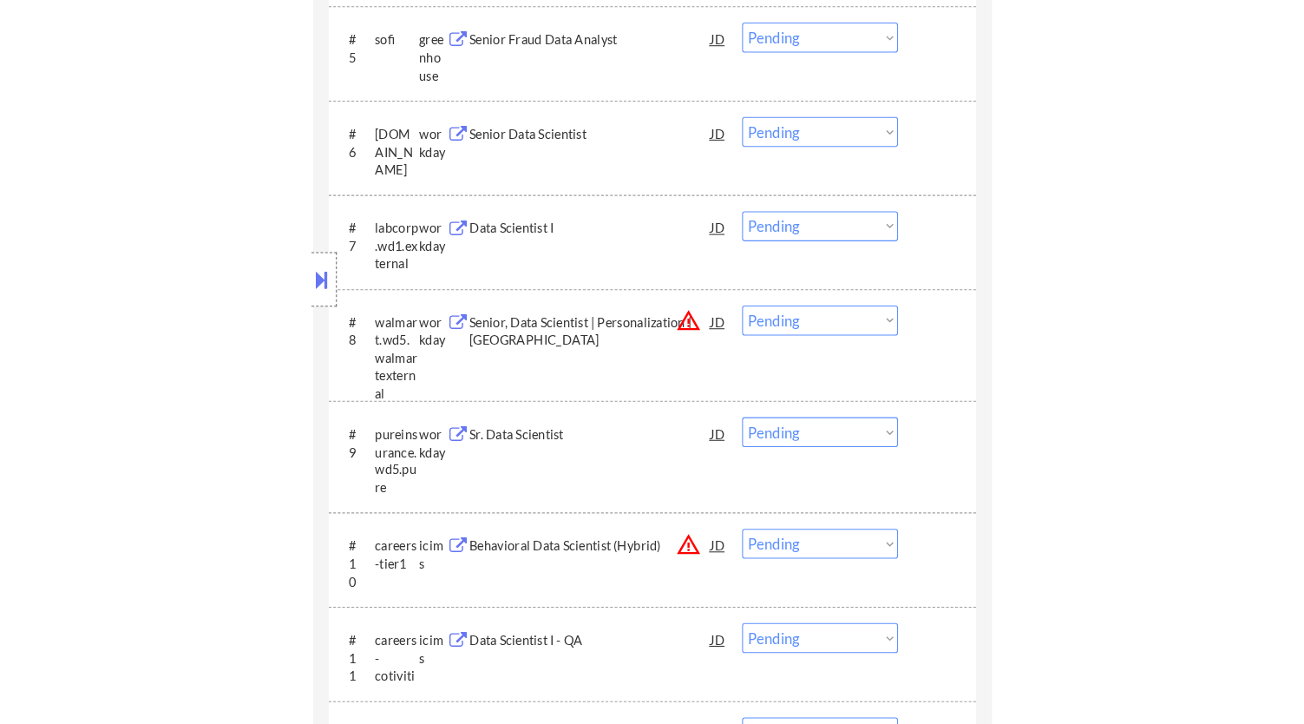
scroll to position [868, 0]
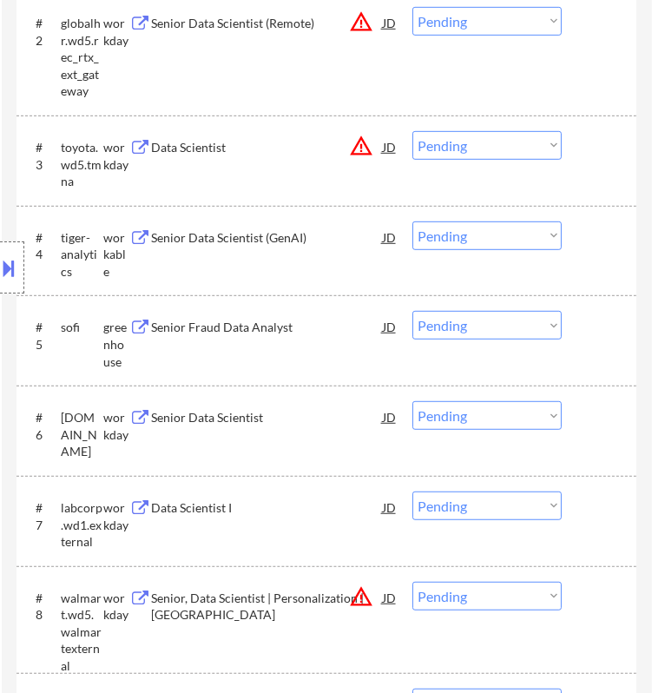
select select ""pending""
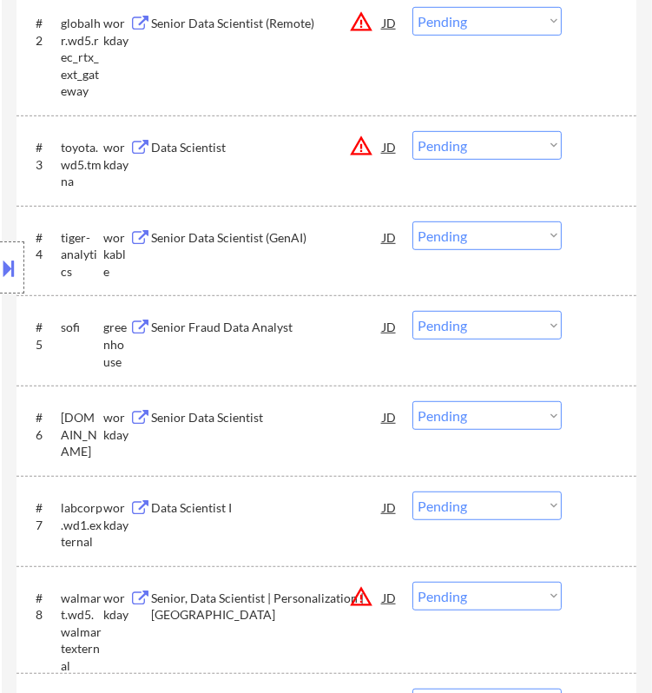
select select ""pending""
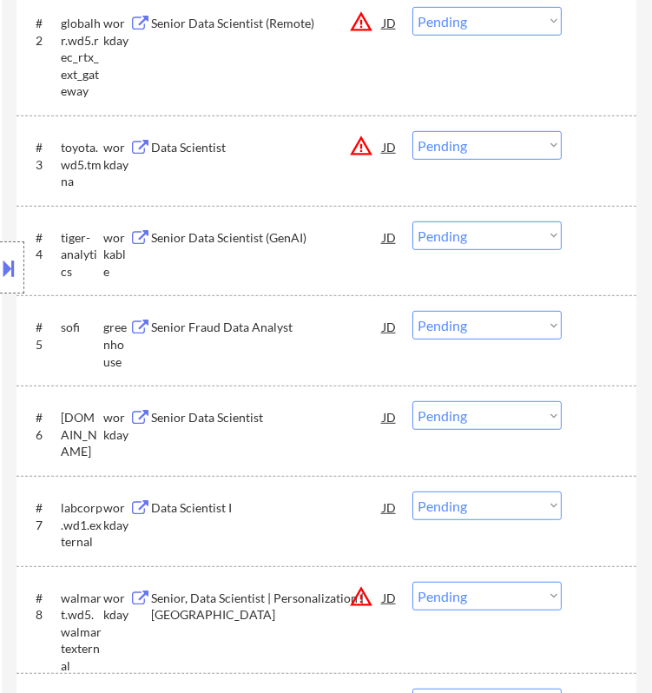
select select ""pending""
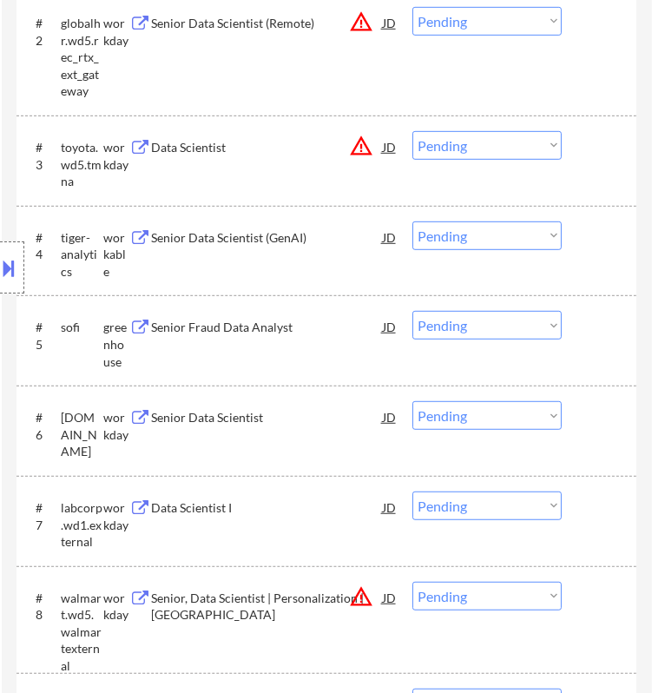
select select ""pending""
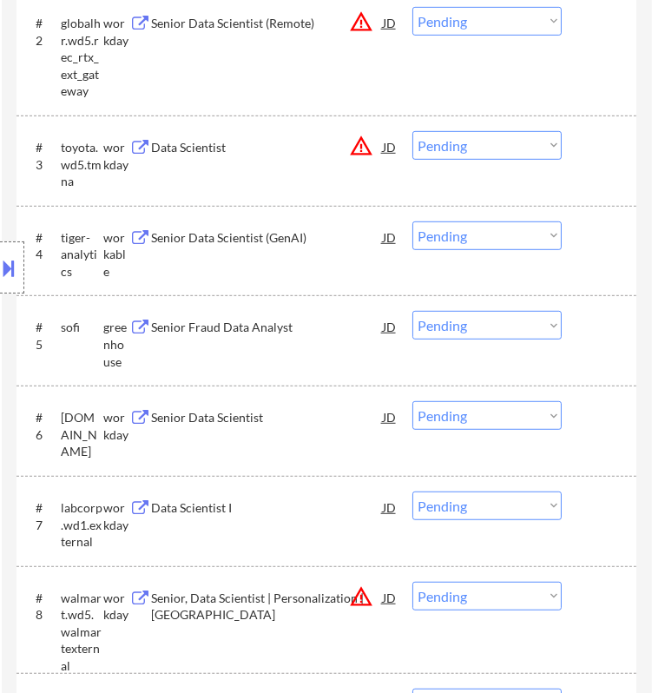
select select ""pending""
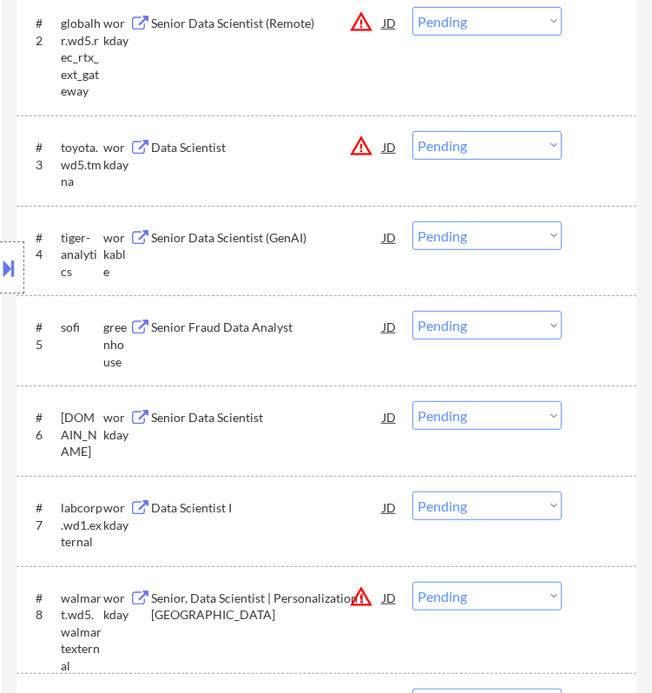
select select ""pending""
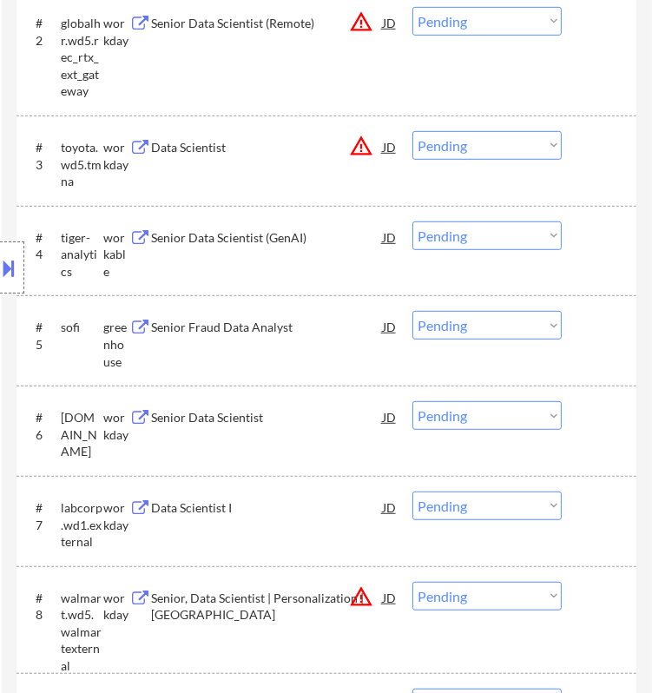
select select ""pending""
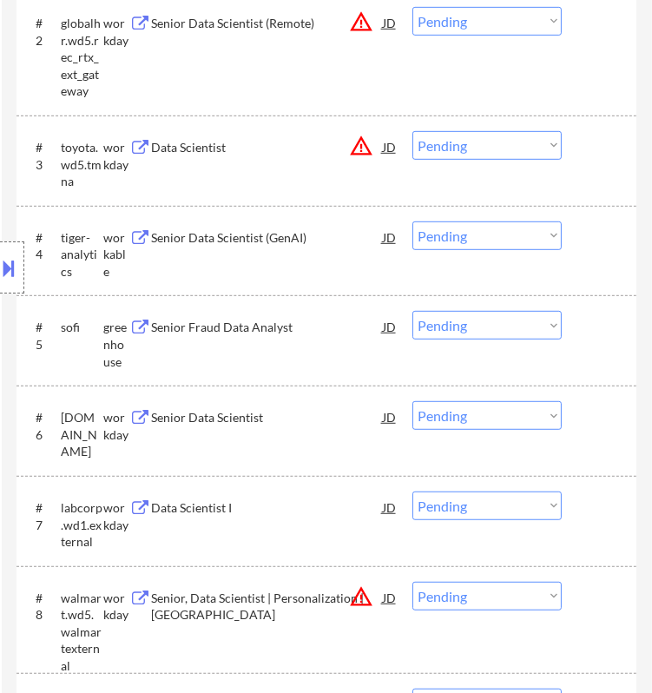
select select ""pending""
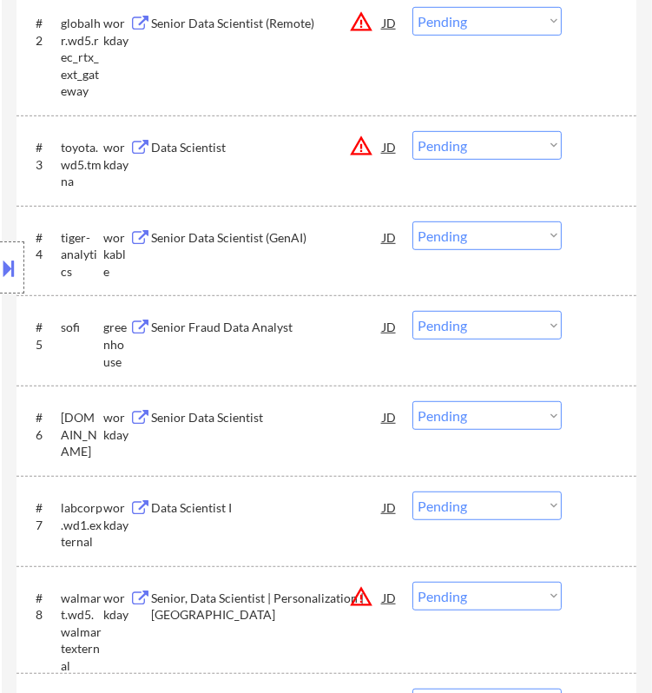
select select ""pending""
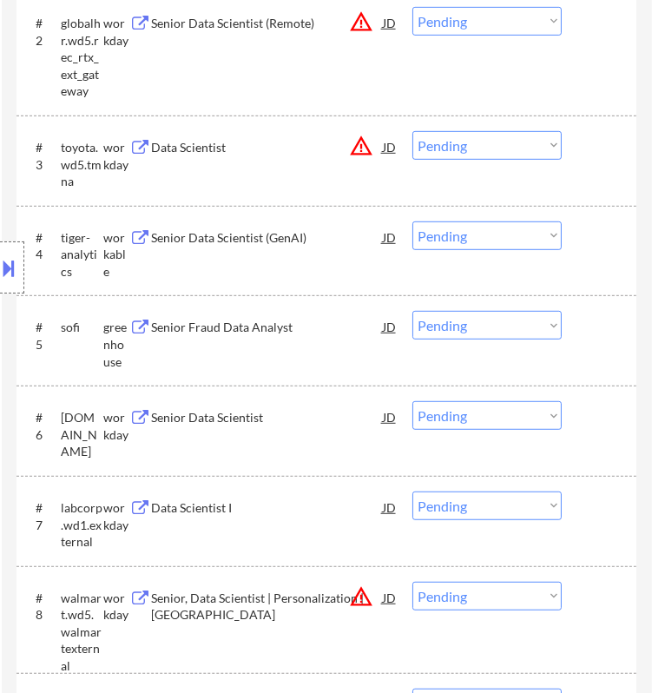
select select ""pending""
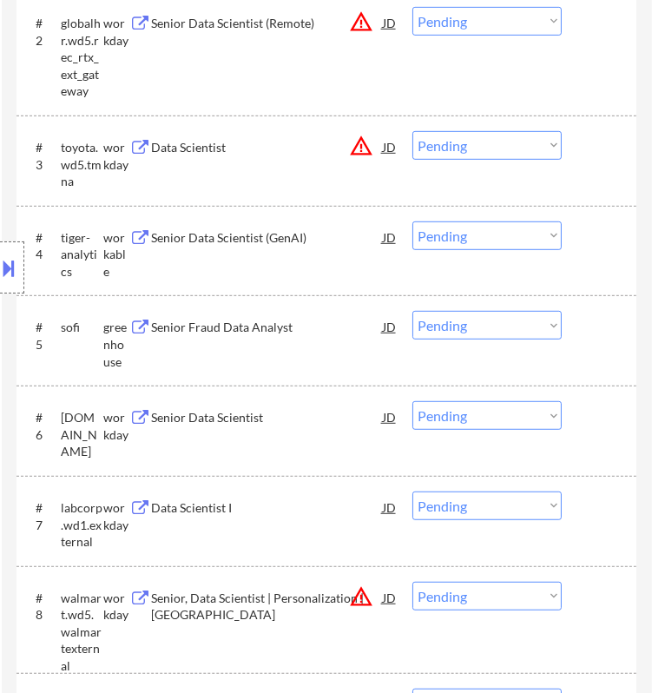
select select ""pending""
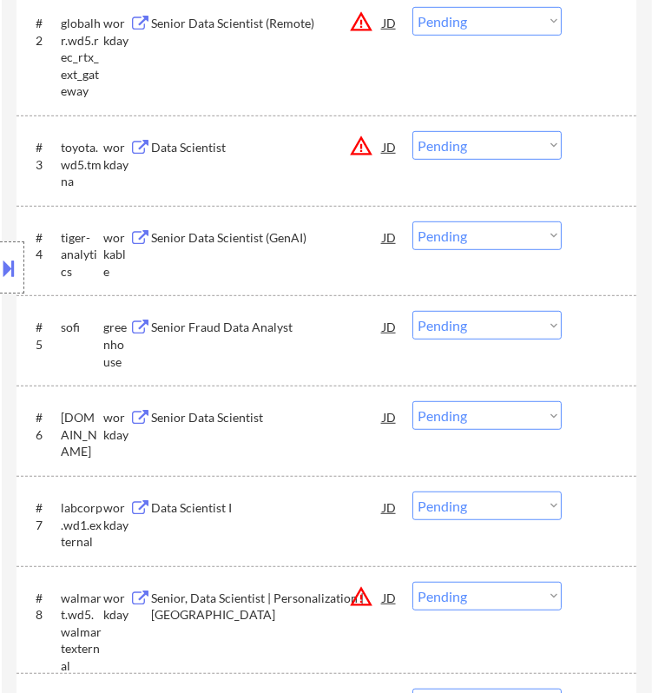
select select ""pending""
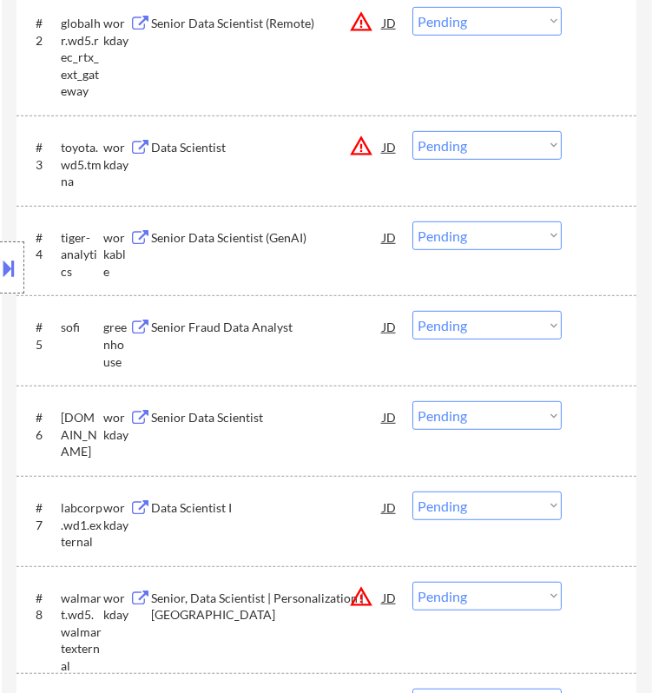
select select ""pending""
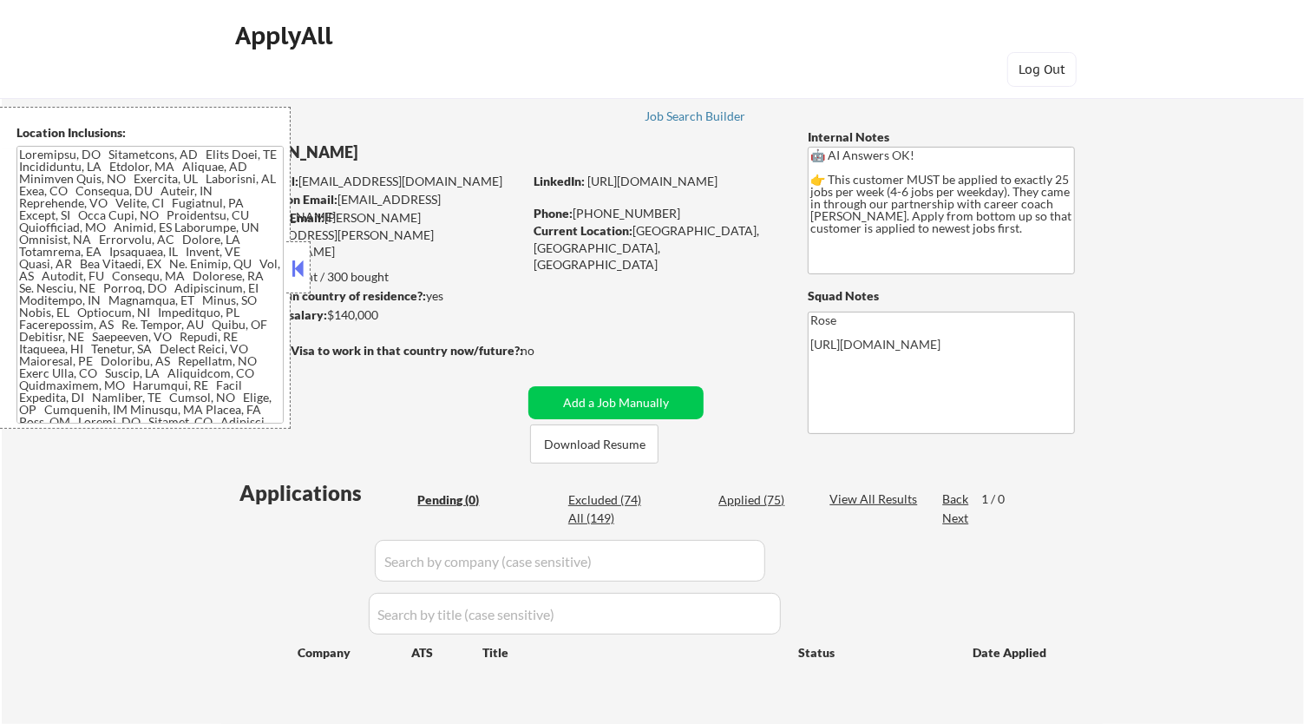
click at [297, 271] on button at bounding box center [298, 268] width 19 height 26
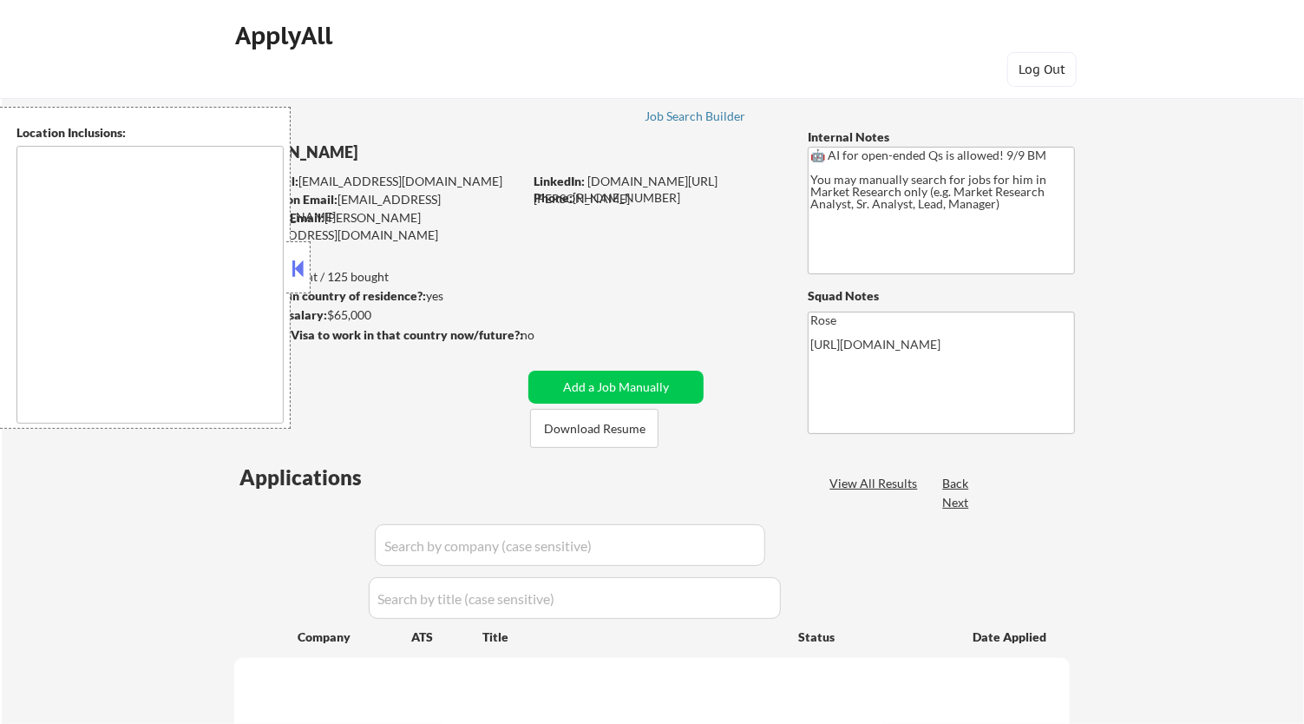
type textarea "[GEOGRAPHIC_DATA], [GEOGRAPHIC_DATA] [GEOGRAPHIC_DATA], [GEOGRAPHIC_DATA] [GEOG…"
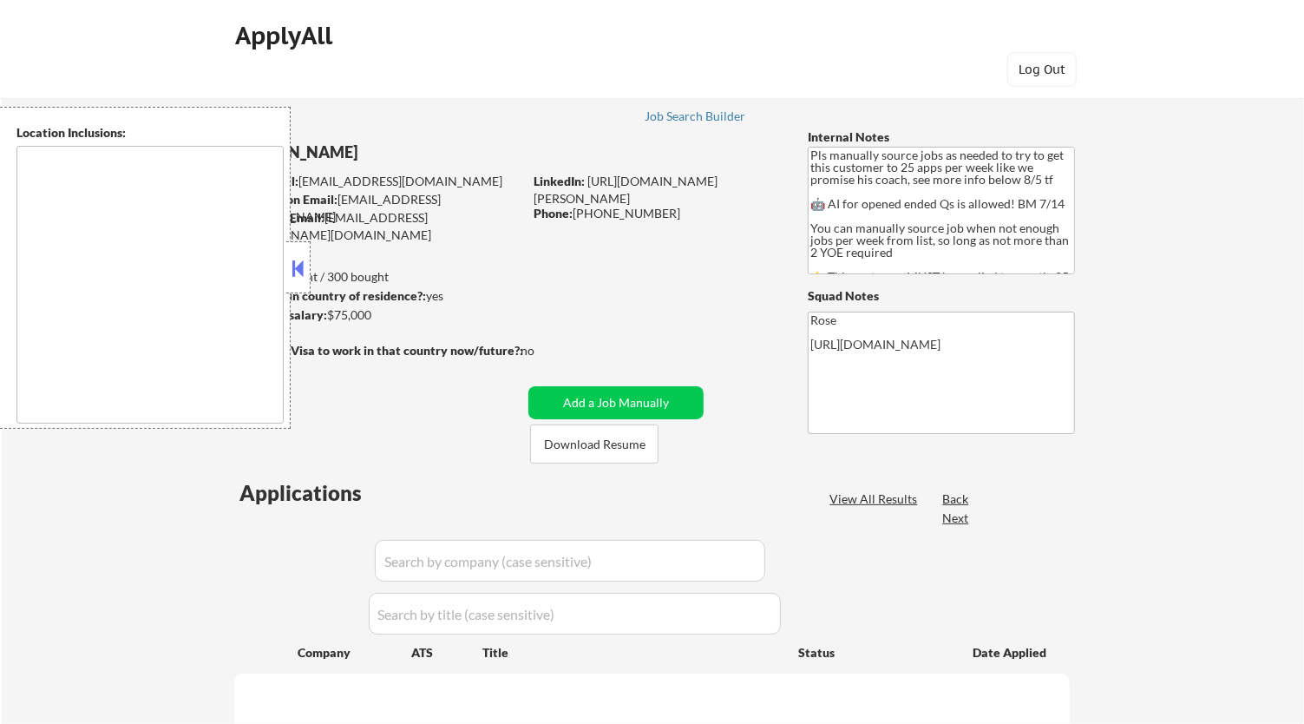
type textarea "Here is a list of metro areas, cities, and towns within approximately a 30-minu…"
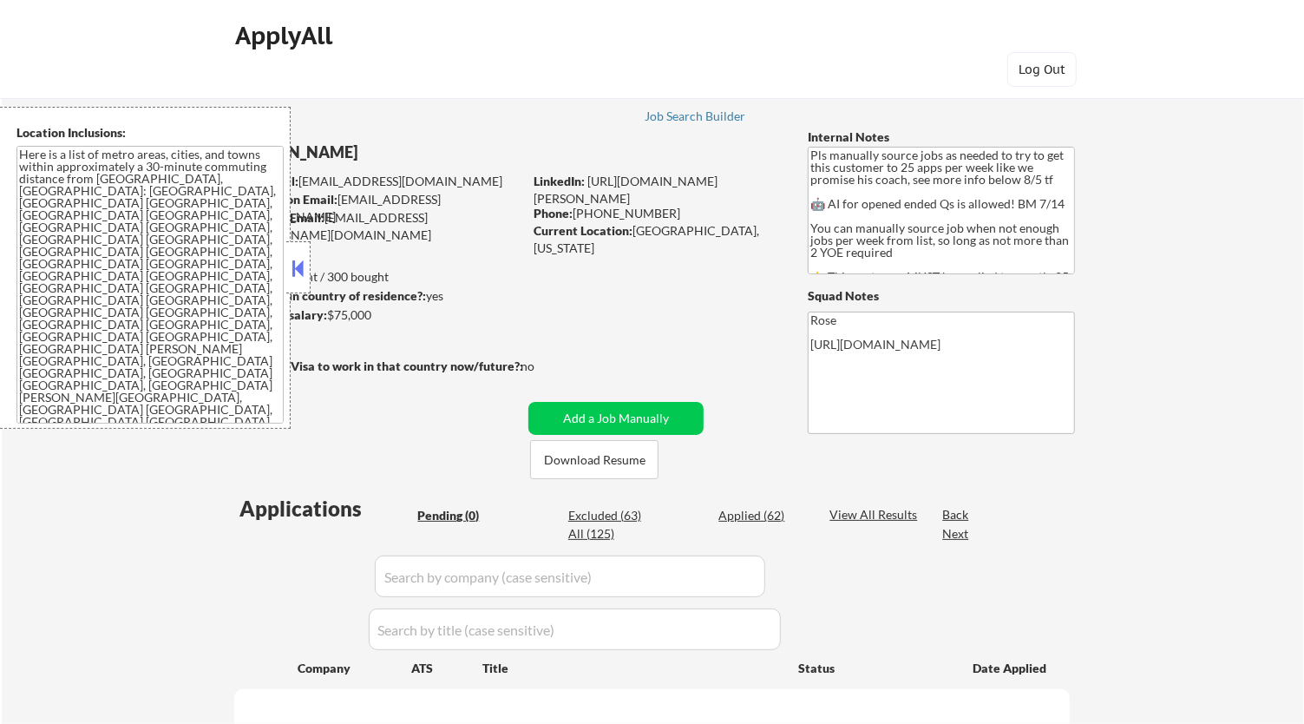
click at [305, 262] on button at bounding box center [298, 268] width 19 height 26
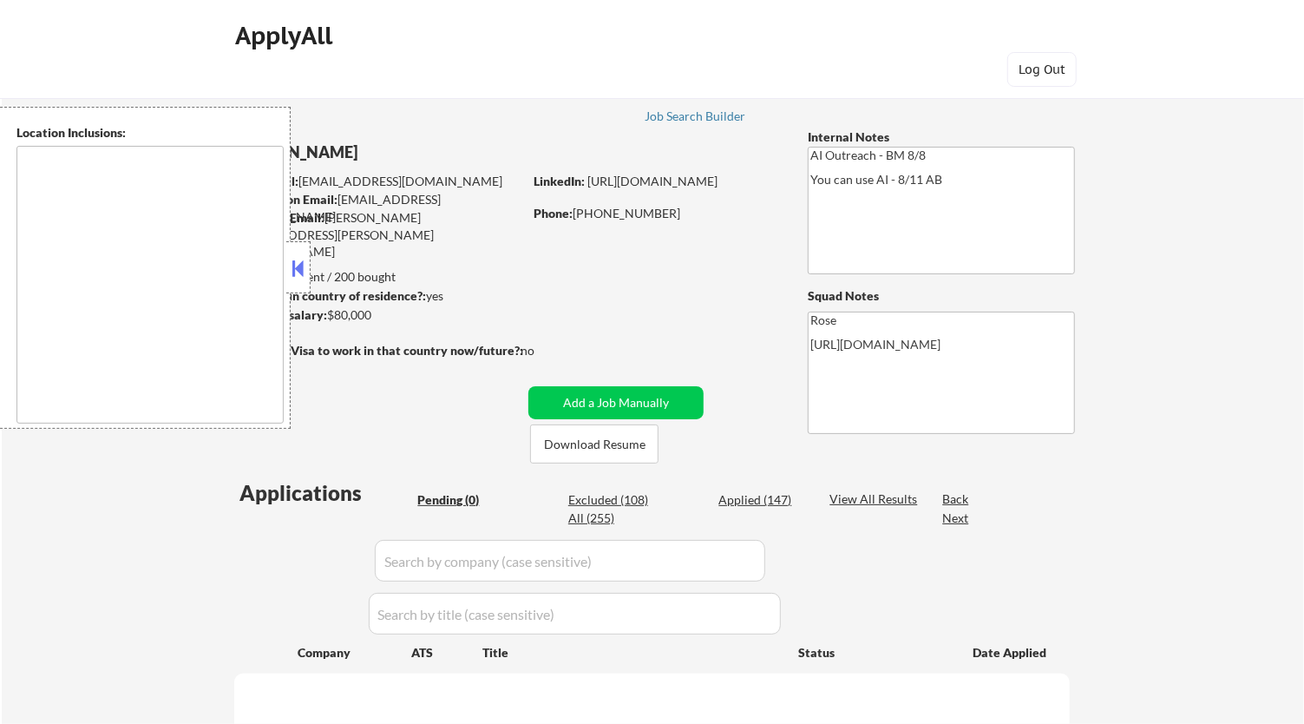
type textarea "[GEOGRAPHIC_DATA], [GEOGRAPHIC_DATA] [GEOGRAPHIC_DATA], [GEOGRAPHIC_DATA] [GEOG…"
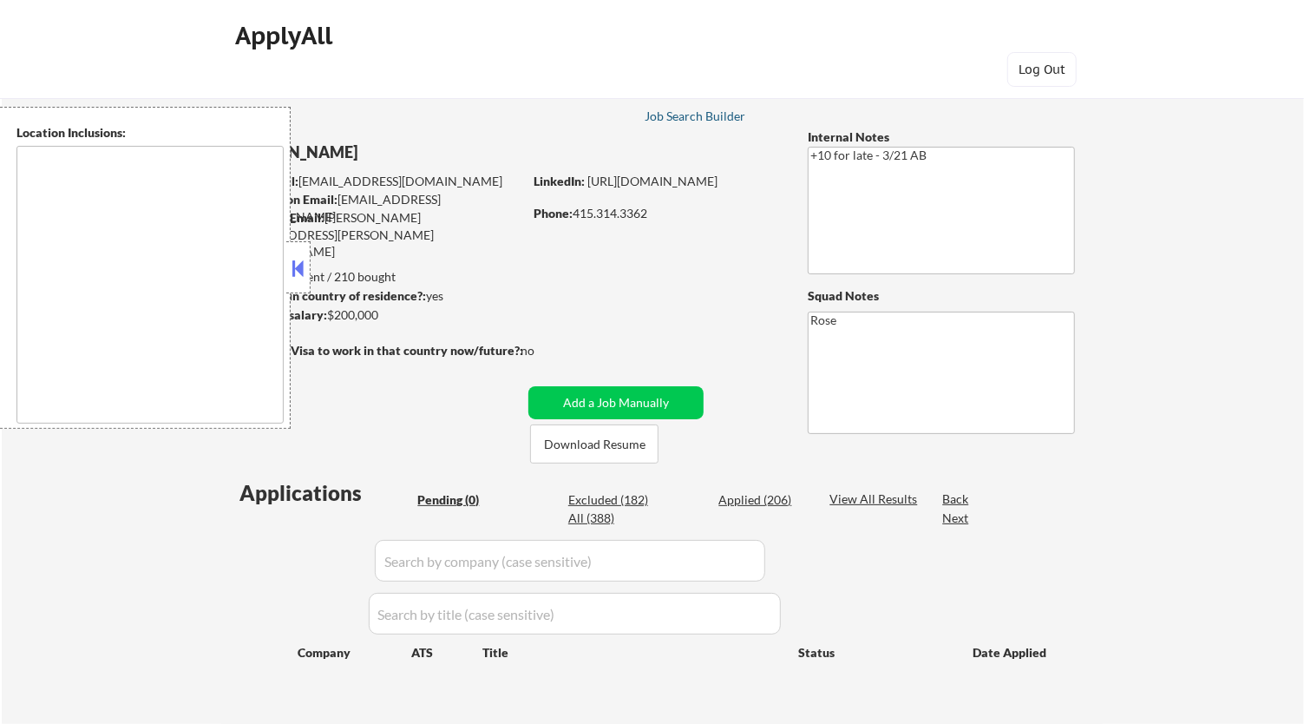
type textarea "[GEOGRAPHIC_DATA], [GEOGRAPHIC_DATA] [GEOGRAPHIC_DATA], [GEOGRAPHIC_DATA] [GEOG…"
